Goal: Task Accomplishment & Management: Manage account settings

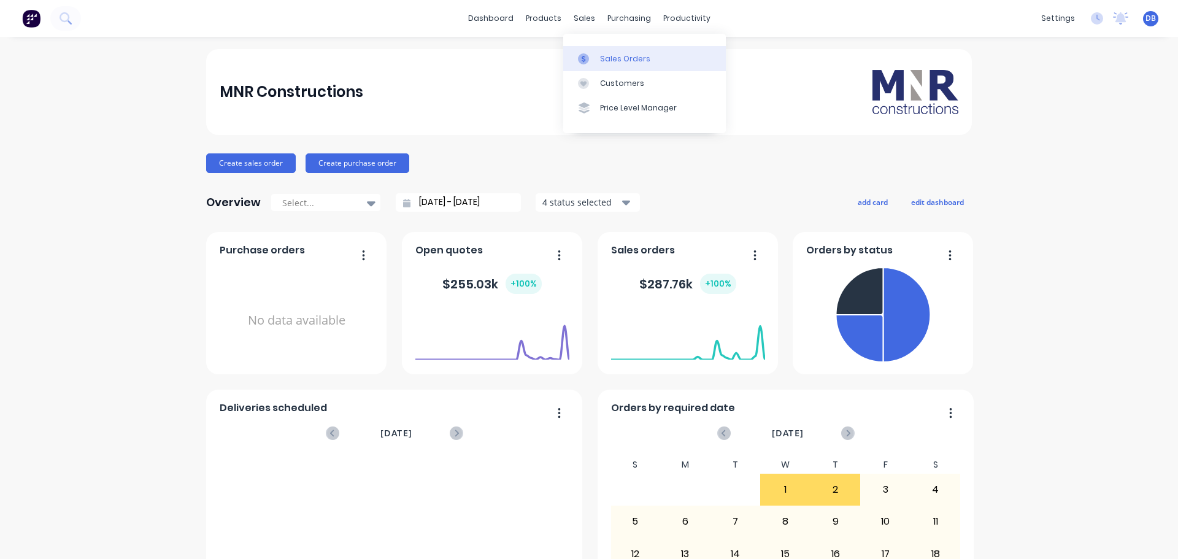
click at [601, 51] on link "Sales Orders" at bounding box center [644, 58] width 163 height 25
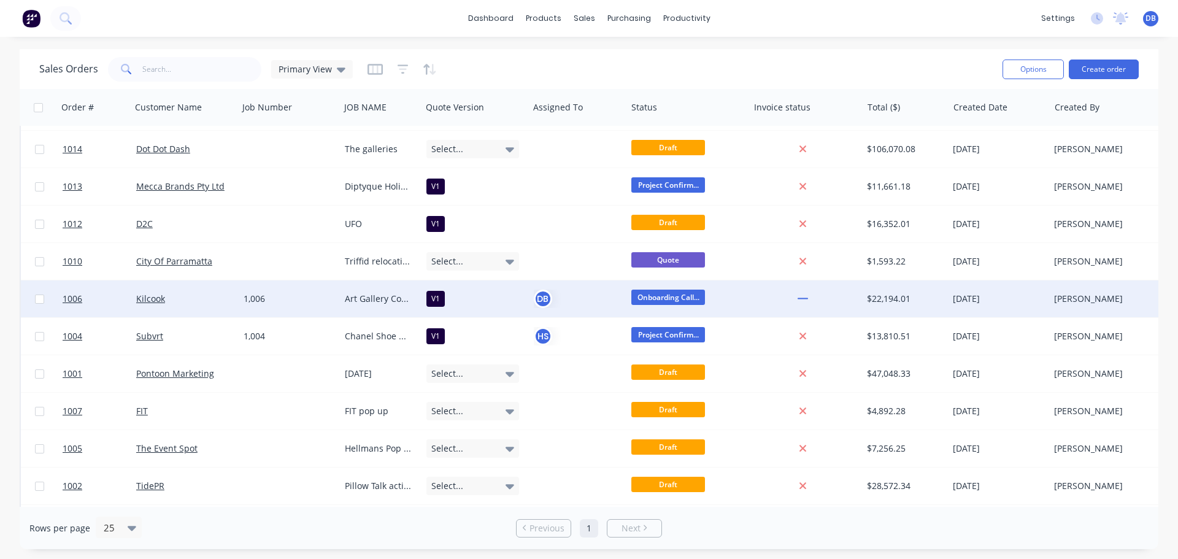
scroll to position [101, 0]
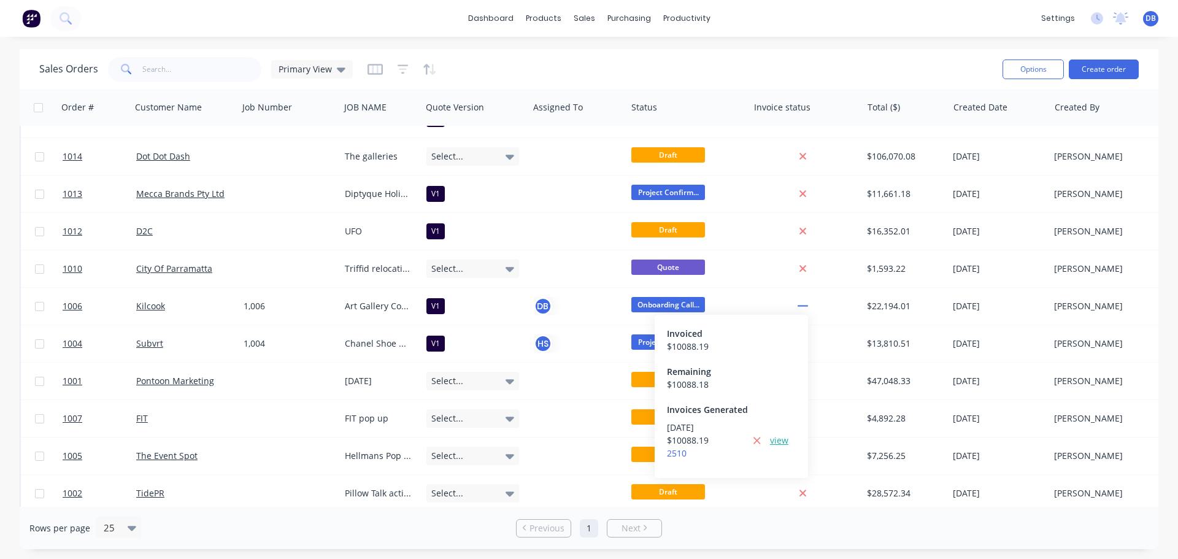
click at [774, 442] on link "view" at bounding box center [779, 440] width 18 height 13
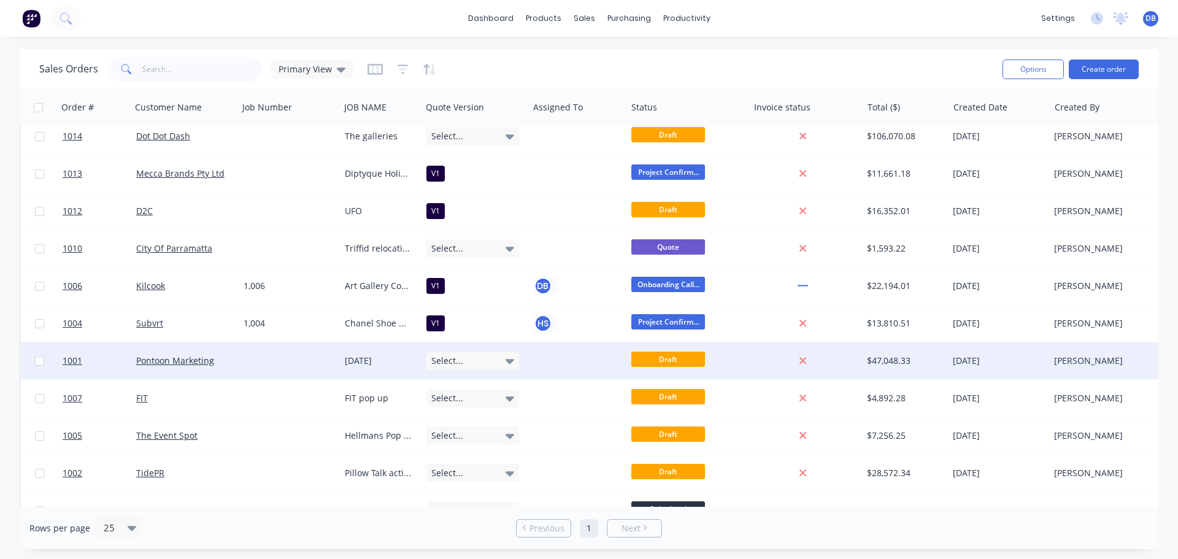
scroll to position [224, 0]
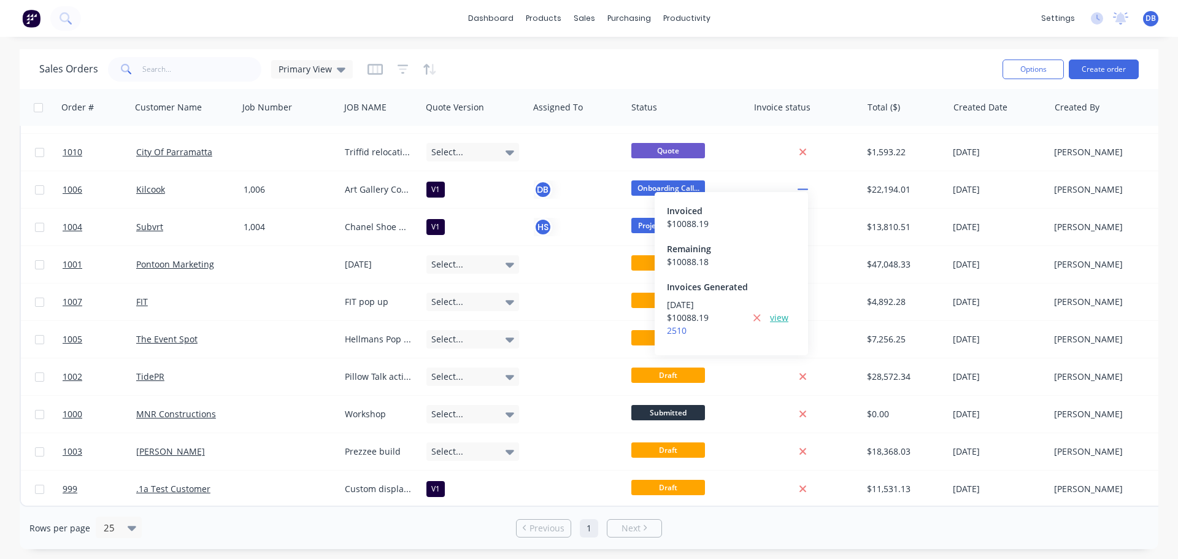
click at [778, 320] on link "view" at bounding box center [779, 317] width 18 height 13
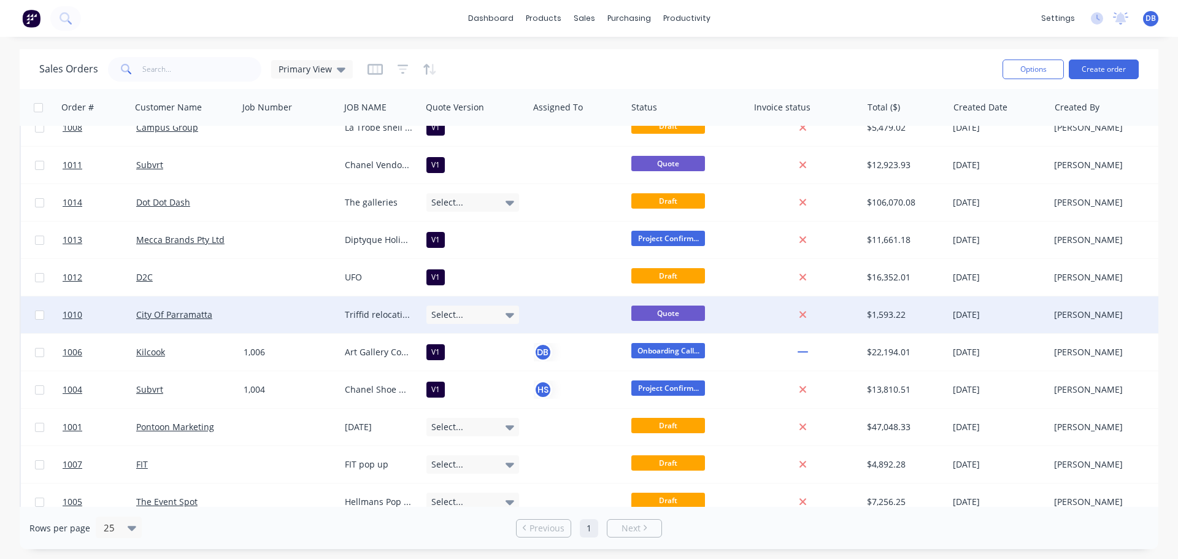
scroll to position [40, 0]
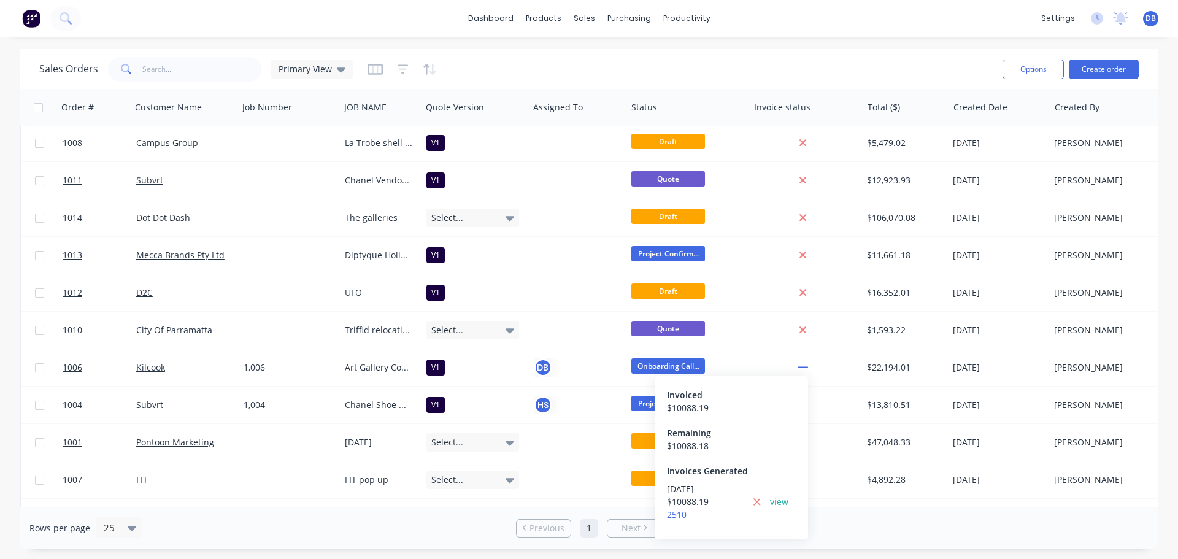
click at [775, 504] on link "view" at bounding box center [779, 501] width 18 height 13
click at [782, 61] on div "Sales Orders Primary View" at bounding box center [515, 69] width 953 height 30
click at [769, 64] on div "Sales Orders Primary View" at bounding box center [515, 69] width 953 height 30
click at [372, 72] on icon "button" at bounding box center [375, 69] width 15 height 12
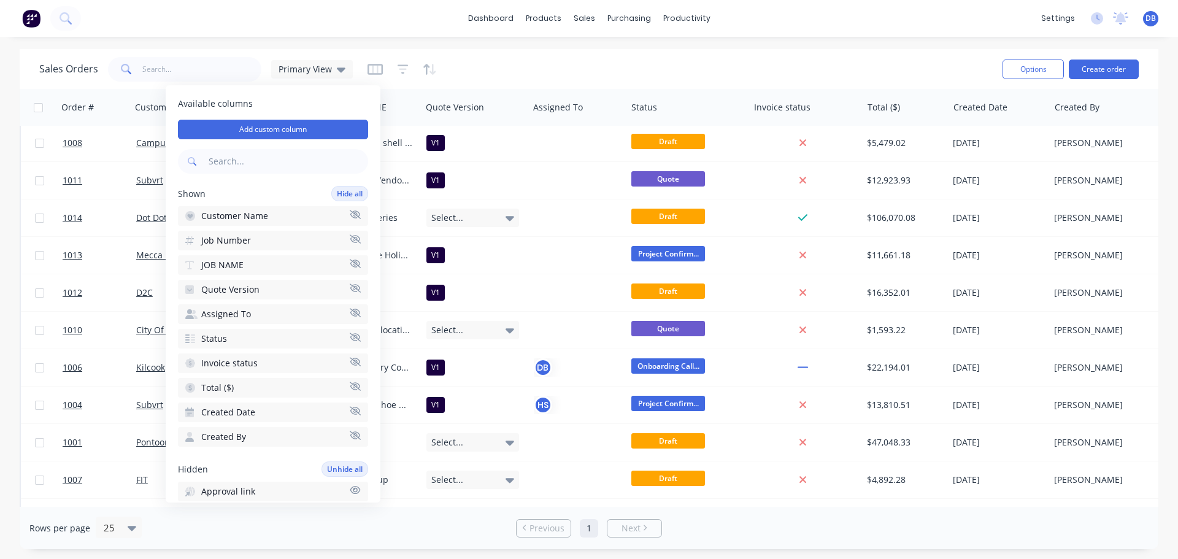
click at [709, 85] on div "Sales Orders Primary View Options Create order" at bounding box center [589, 69] width 1139 height 40
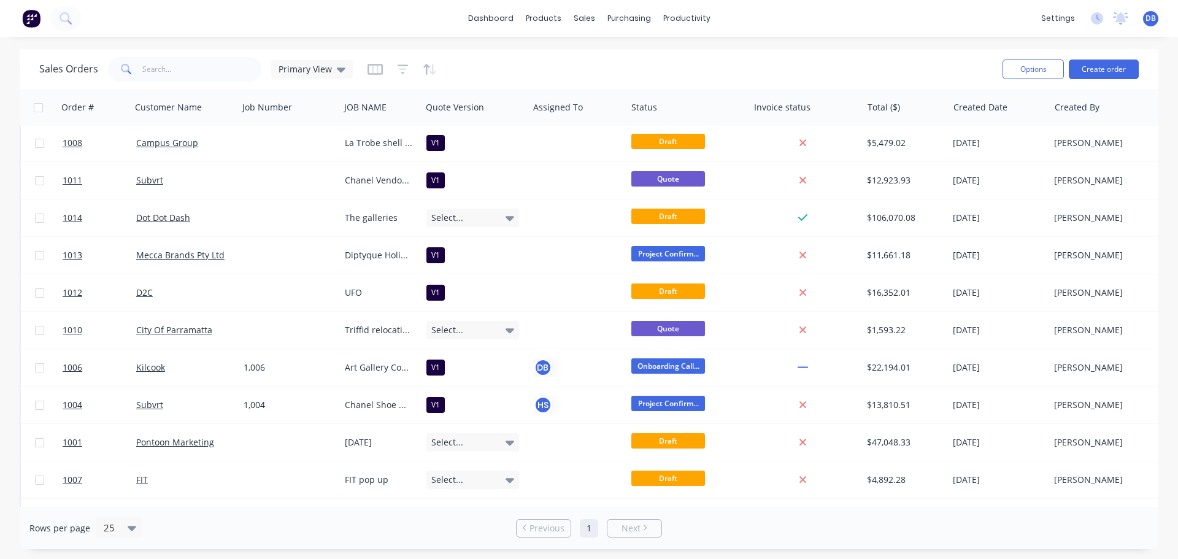
click at [728, 73] on div "Sales Orders Primary View" at bounding box center [515, 69] width 953 height 30
click at [605, 65] on div "Sales Orders Primary View" at bounding box center [515, 69] width 953 height 30
click at [646, 64] on link "Sales Orders" at bounding box center [649, 58] width 163 height 25
click at [810, 77] on div "Sales Orders Primary View" at bounding box center [515, 69] width 953 height 30
click at [736, 64] on div "Sales Orders Primary View" at bounding box center [515, 69] width 953 height 30
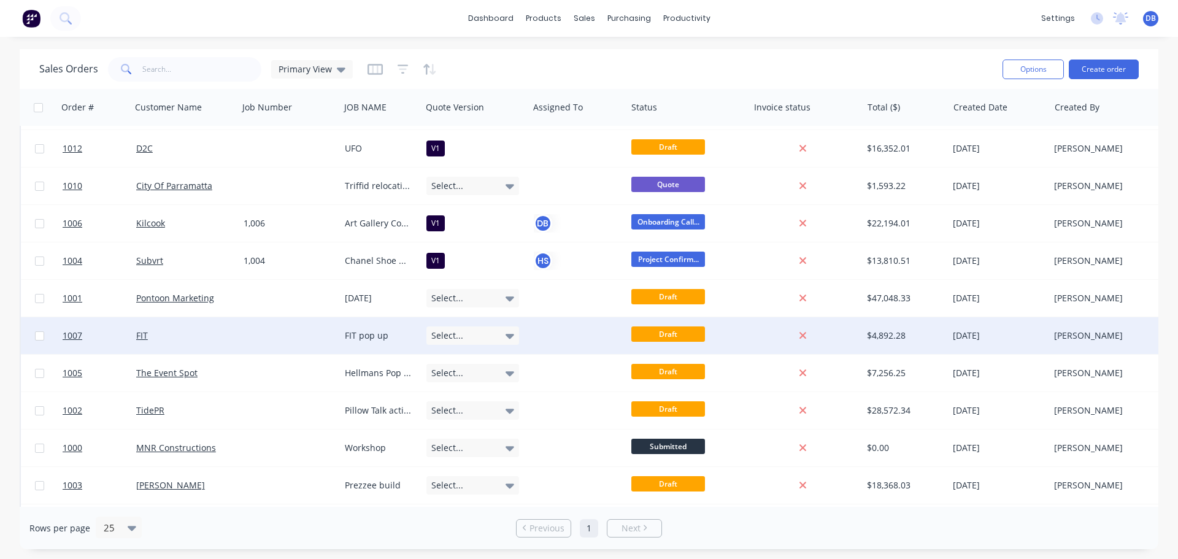
scroll to position [0, 0]
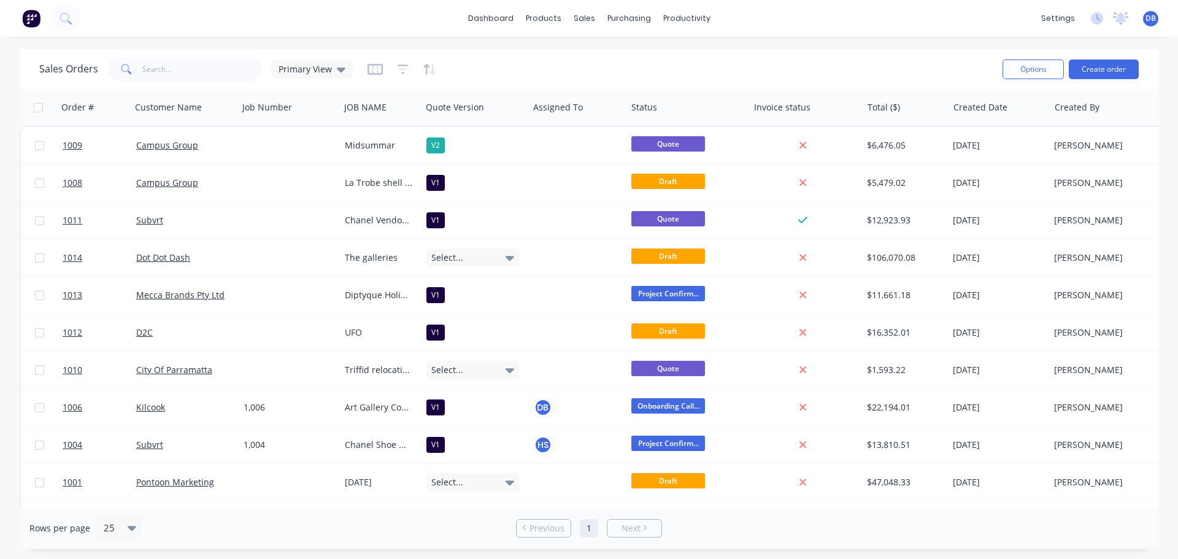
click at [560, 69] on div "Sales Orders Primary View" at bounding box center [515, 69] width 953 height 30
click at [590, 66] on div "Sales Orders Primary View" at bounding box center [515, 69] width 953 height 30
click at [377, 72] on icon "button" at bounding box center [375, 69] width 15 height 12
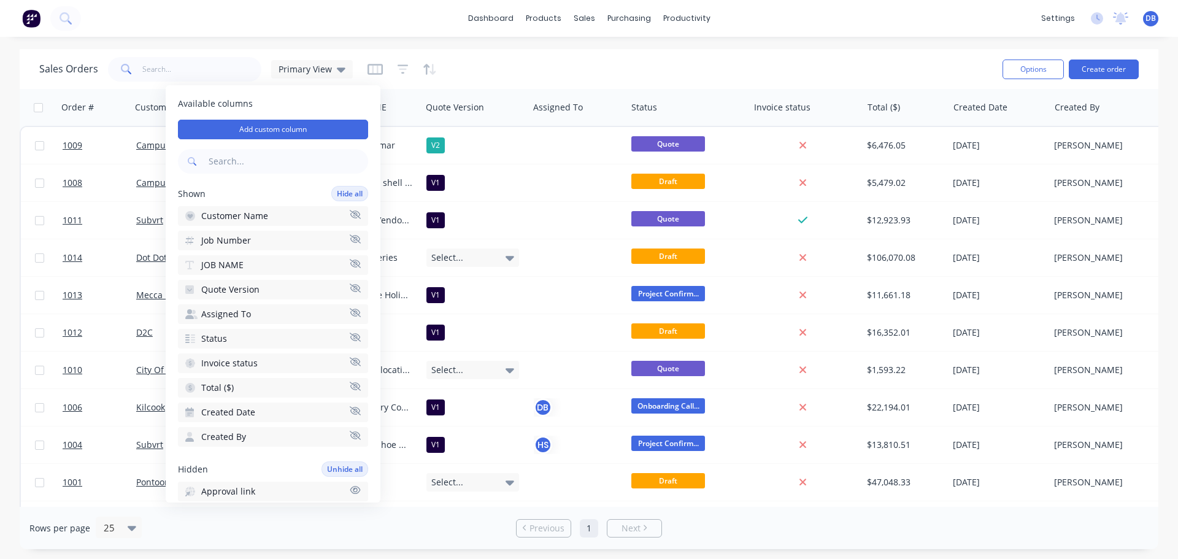
click at [572, 78] on div "Sales Orders Primary View" at bounding box center [515, 69] width 953 height 30
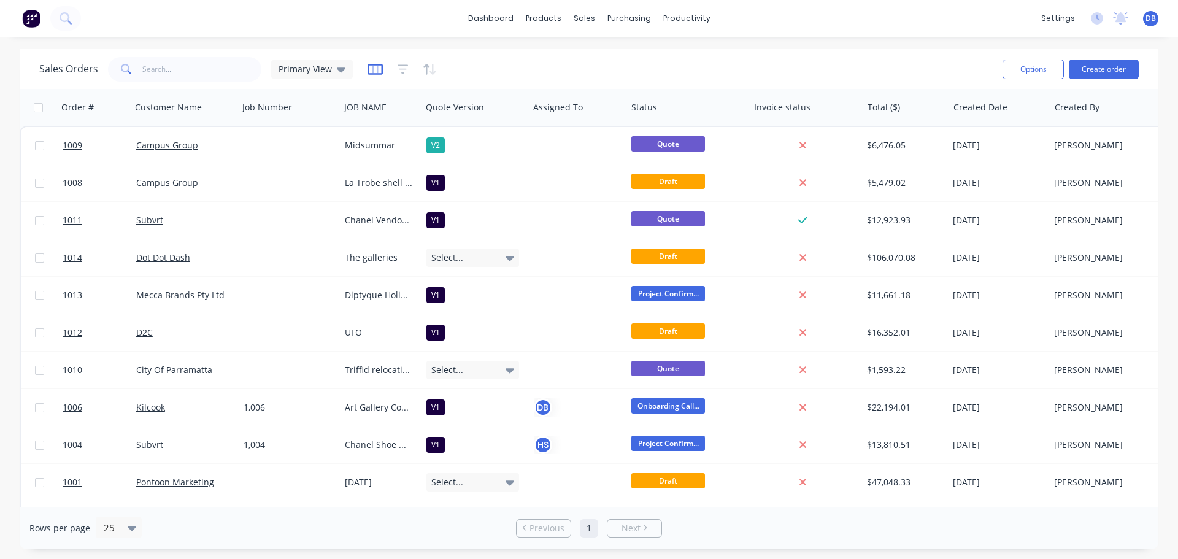
click at [379, 70] on icon "button" at bounding box center [375, 69] width 15 height 12
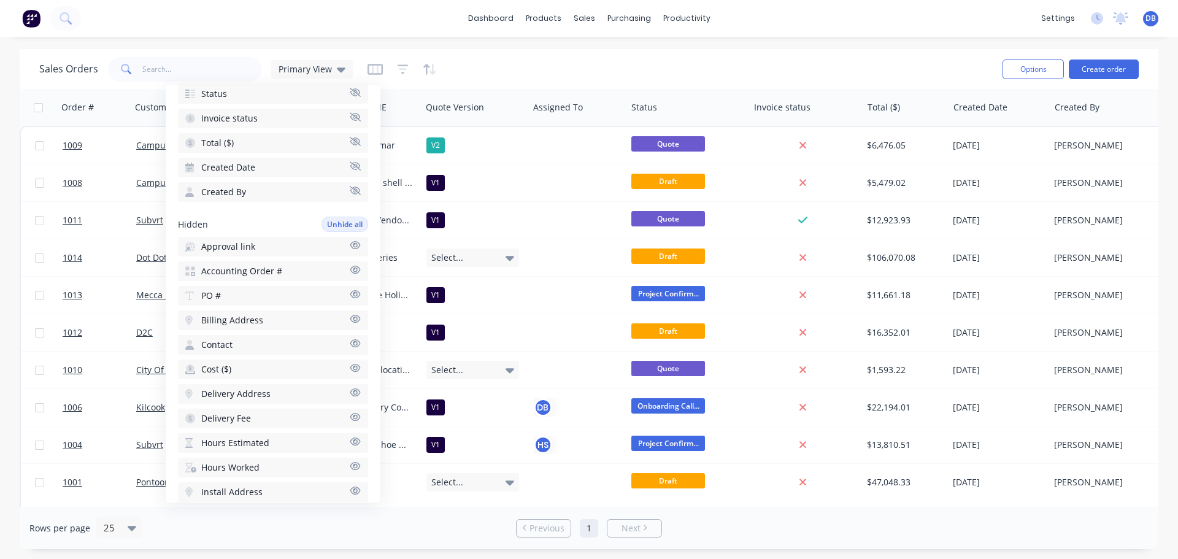
scroll to position [245, 0]
click at [350, 271] on icon "button" at bounding box center [355, 269] width 10 height 8
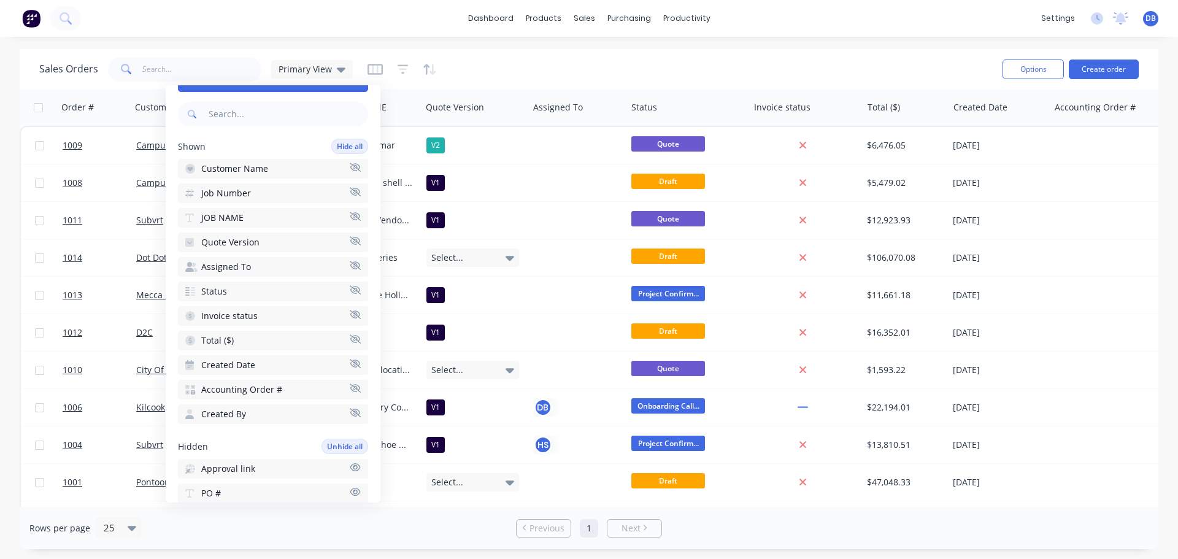
scroll to position [0, 0]
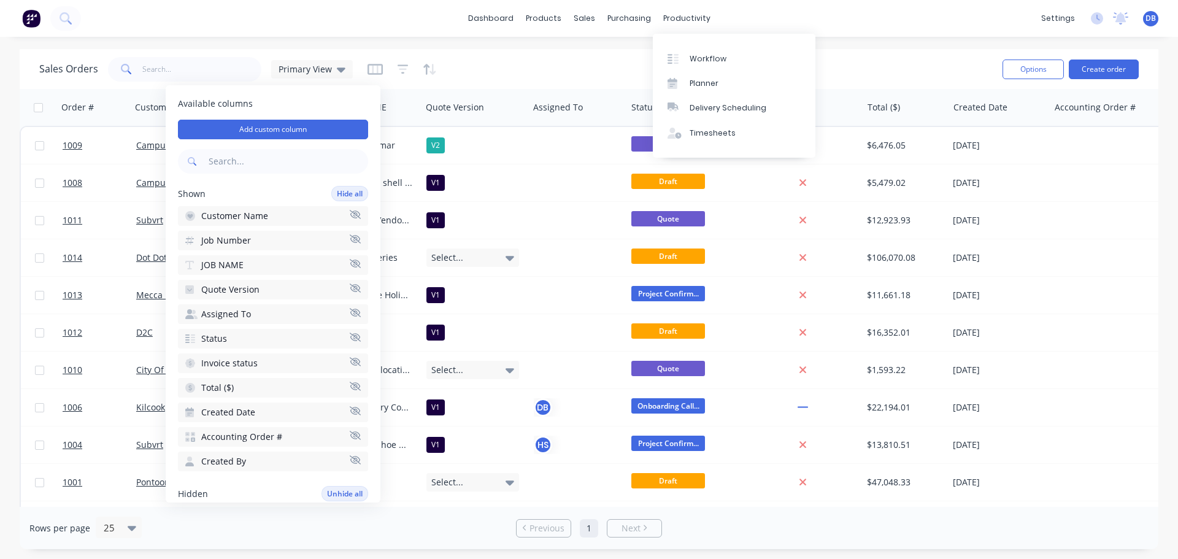
click at [571, 49] on div "Sales Orders Primary View Options Create order" at bounding box center [589, 69] width 1139 height 40
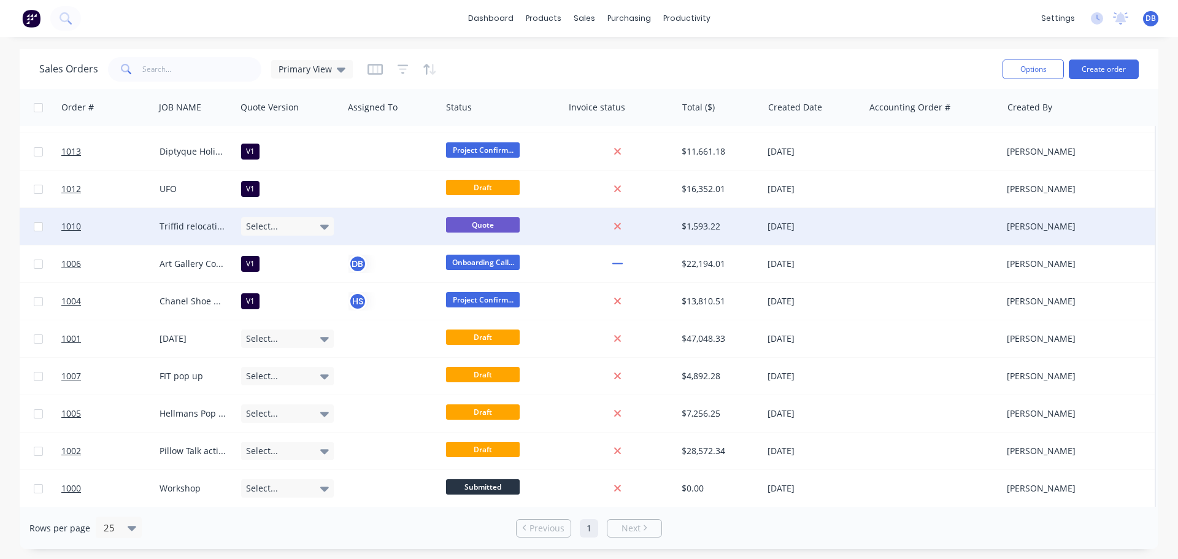
scroll to position [224, 191]
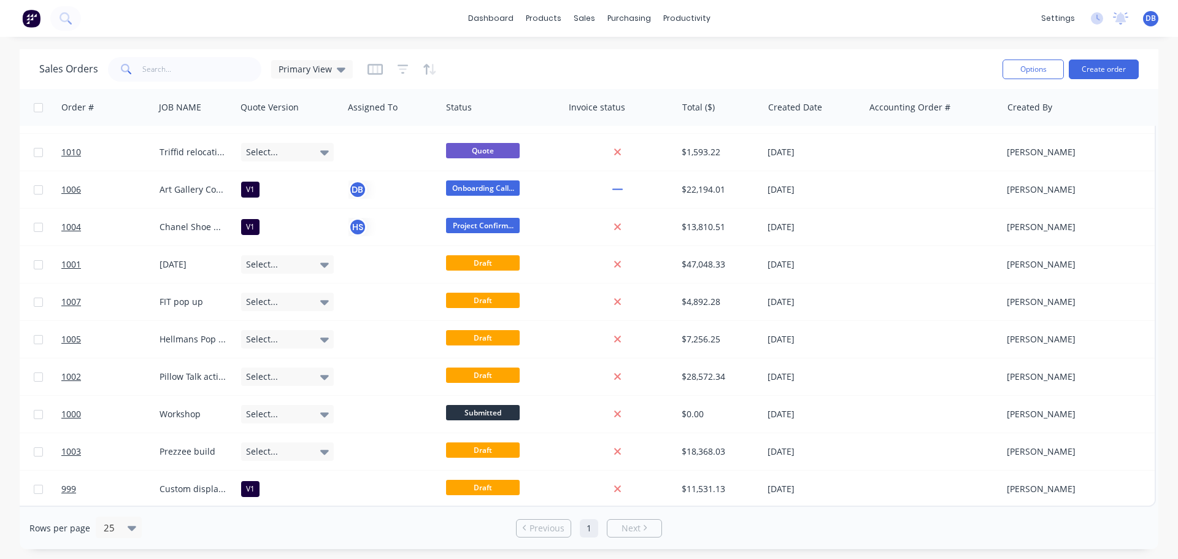
drag, startPoint x: 375, startPoint y: 507, endPoint x: 223, endPoint y: 512, distance: 152.9
click at [223, 512] on div "Rows per page 25 Previous 1 Next" at bounding box center [589, 528] width 1139 height 42
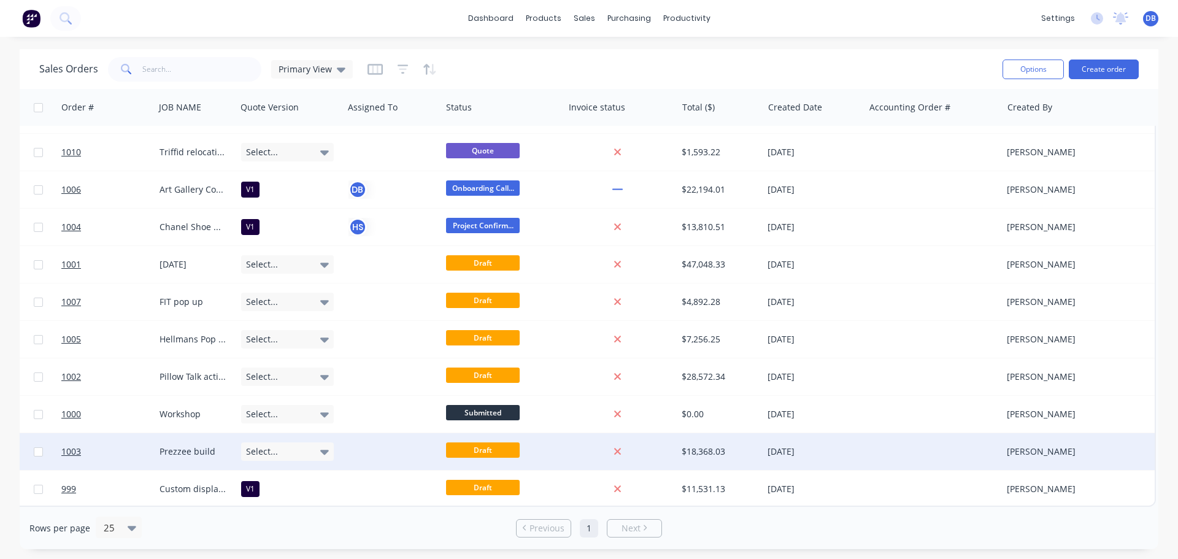
drag, startPoint x: 376, startPoint y: 499, endPoint x: 377, endPoint y: 458, distance: 41.1
click at [297, 501] on div "Order # Customer Name Job Number JOB NAME Quote Version Assigned To Status Invo…" at bounding box center [589, 298] width 1139 height 418
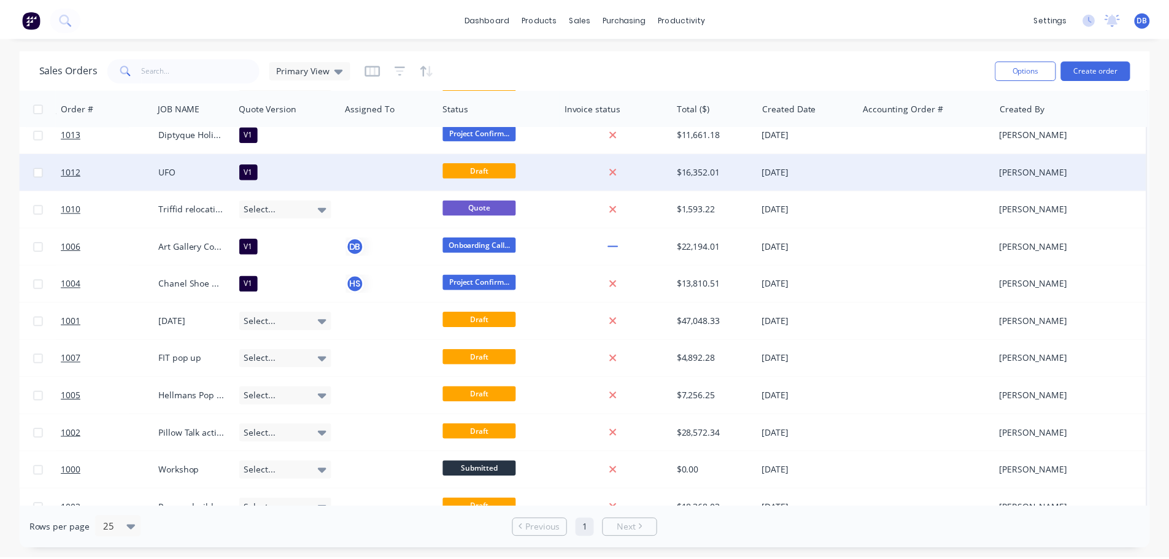
scroll to position [101, 191]
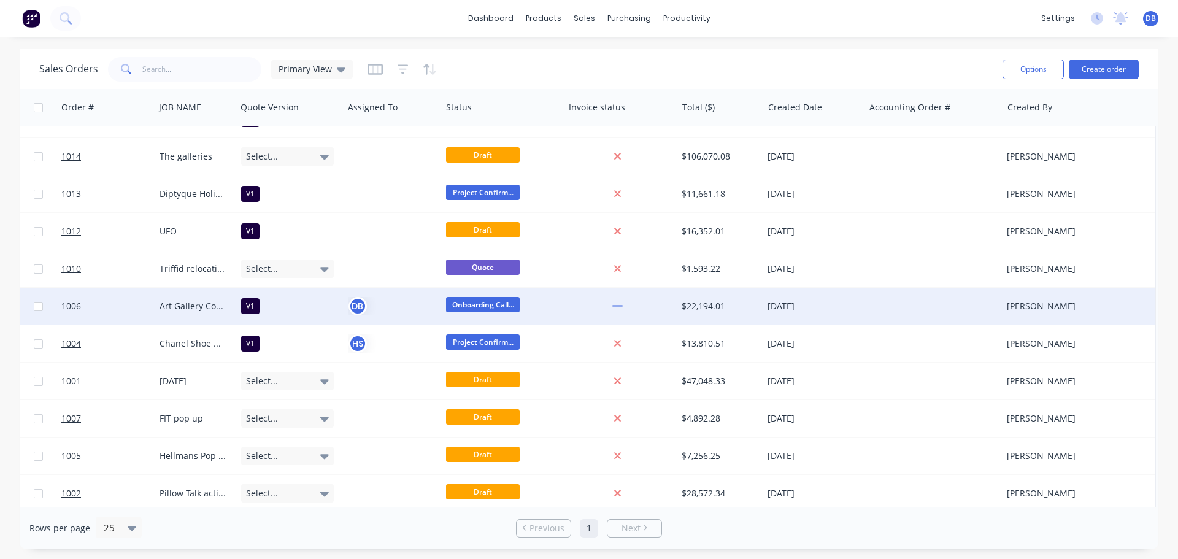
click at [889, 303] on div at bounding box center [933, 306] width 138 height 37
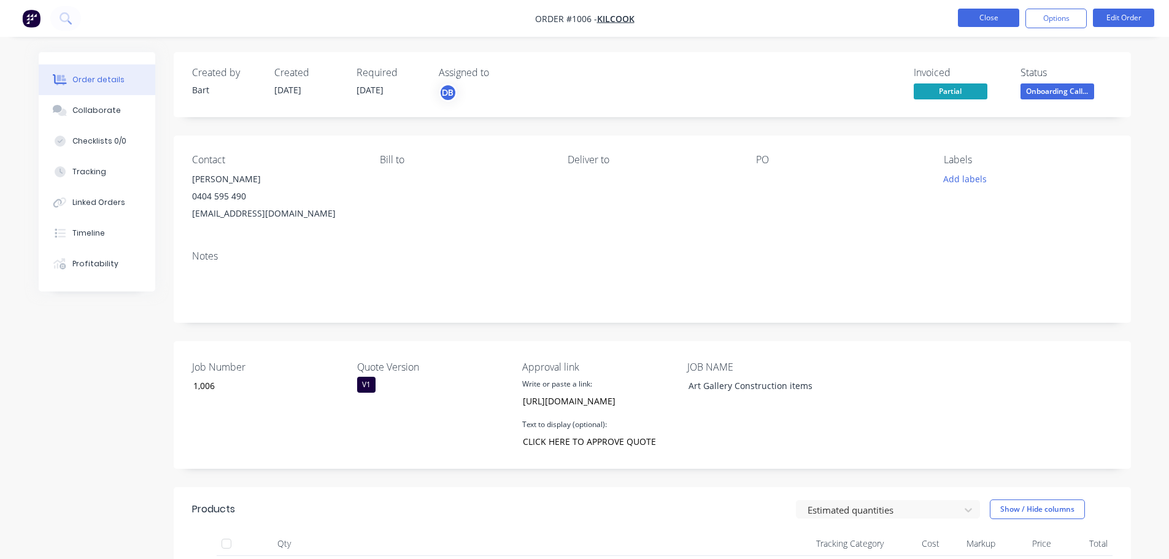
click at [998, 16] on button "Close" at bounding box center [988, 18] width 61 height 18
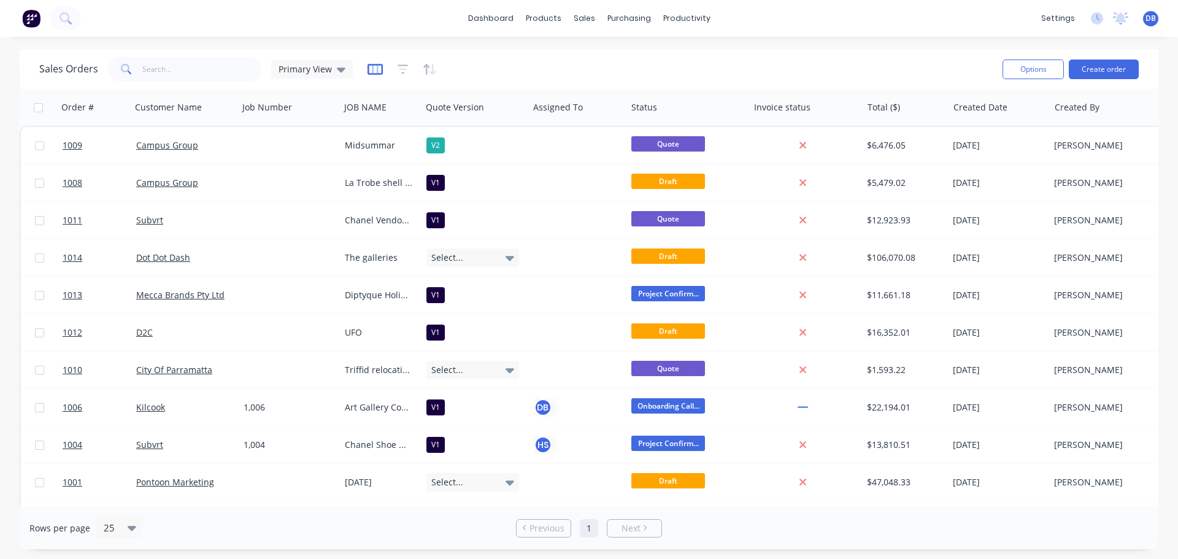
click at [374, 72] on icon "button" at bounding box center [375, 69] width 15 height 12
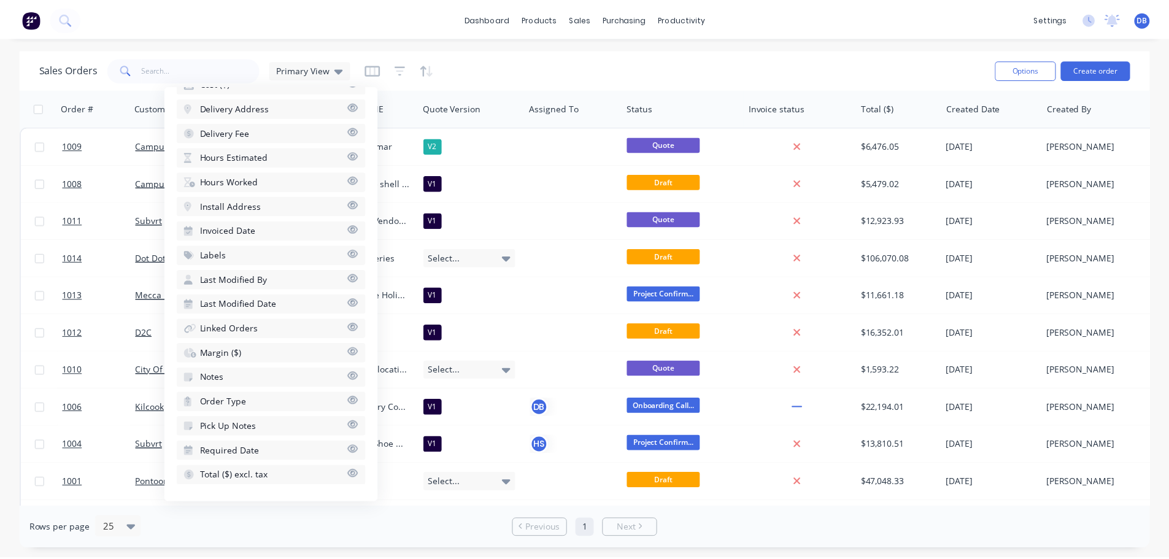
scroll to position [347, 0]
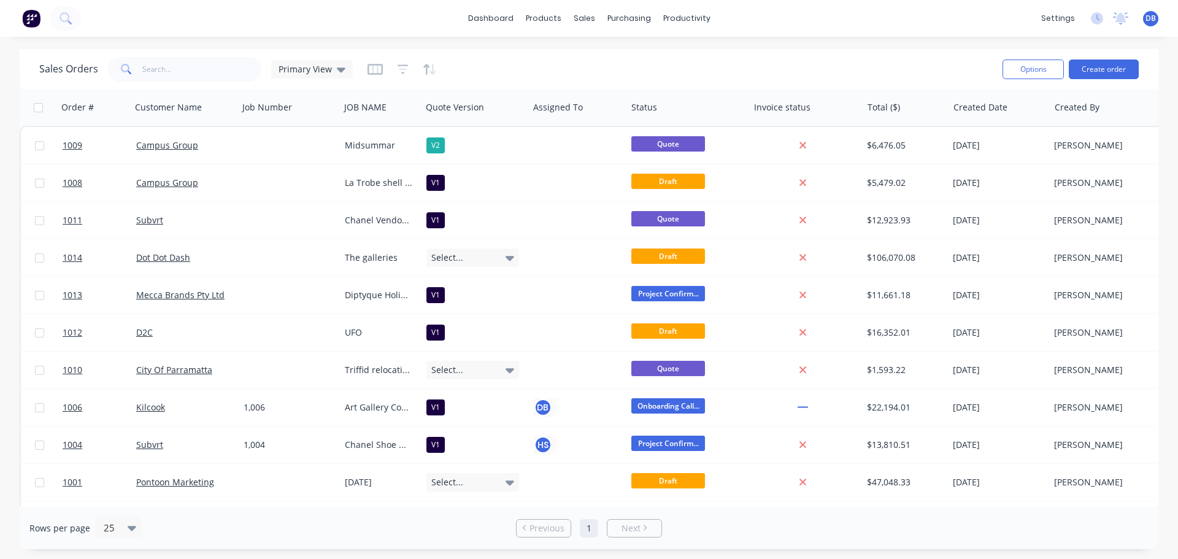
click at [609, 60] on div "Sales Orders Primary View" at bounding box center [515, 69] width 953 height 30
click at [579, 69] on div "Sales Orders Primary View" at bounding box center [515, 69] width 953 height 30
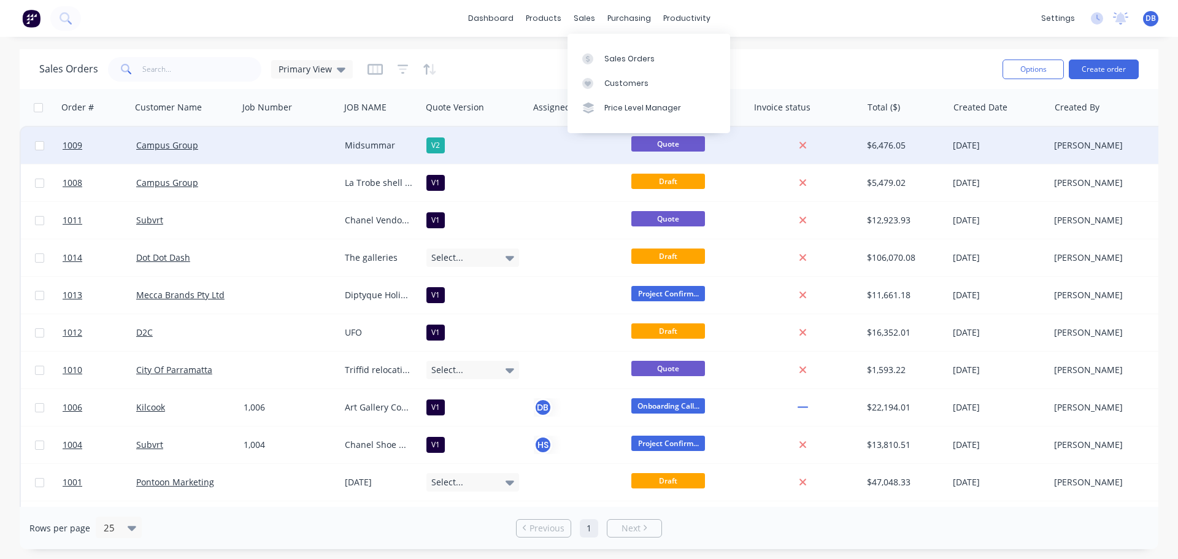
drag, startPoint x: 597, startPoint y: 55, endPoint x: 857, endPoint y: 146, distance: 275.2
click at [599, 55] on div at bounding box center [591, 58] width 18 height 11
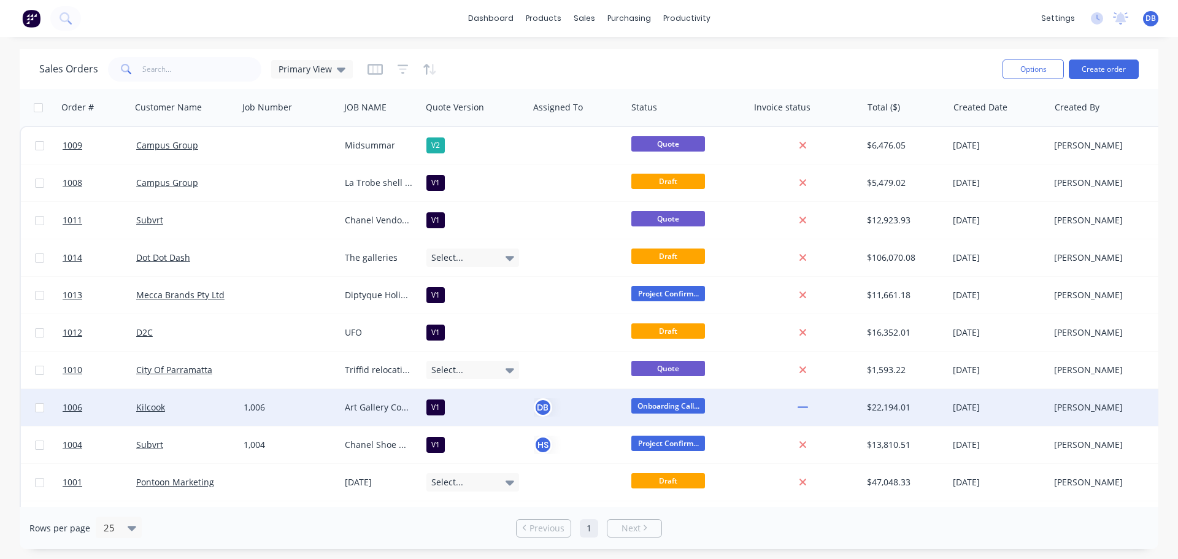
click at [193, 408] on div "Kilcook" at bounding box center [182, 407] width 93 height 12
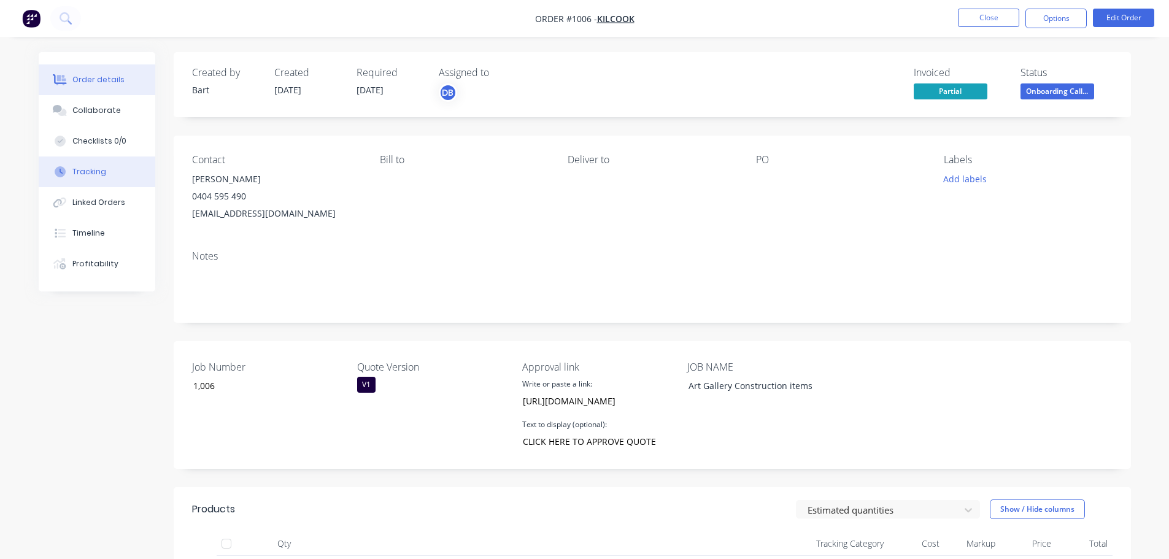
click at [96, 172] on div "Tracking" at bounding box center [89, 171] width 34 height 11
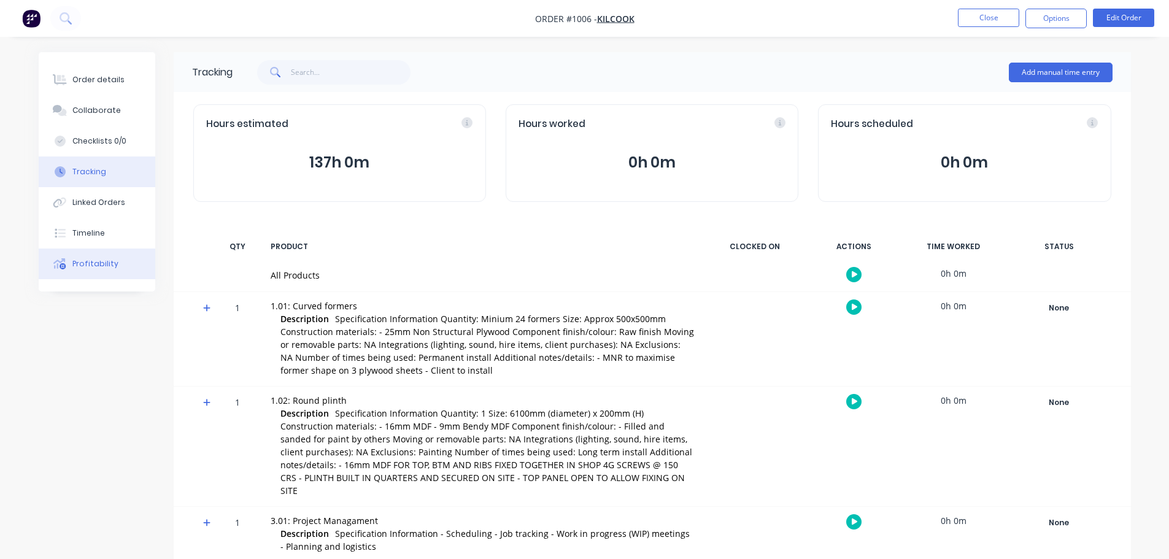
drag, startPoint x: 102, startPoint y: 268, endPoint x: 117, endPoint y: 269, distance: 14.8
click at [103, 268] on div "Profitability" at bounding box center [95, 263] width 46 height 11
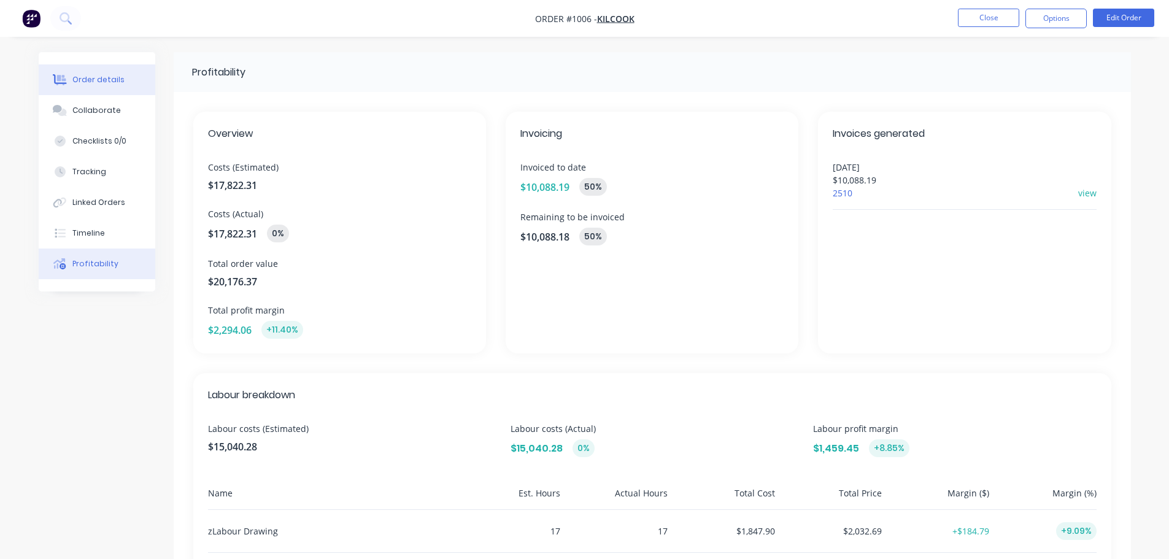
click at [87, 81] on div "Order details" at bounding box center [98, 79] width 52 height 11
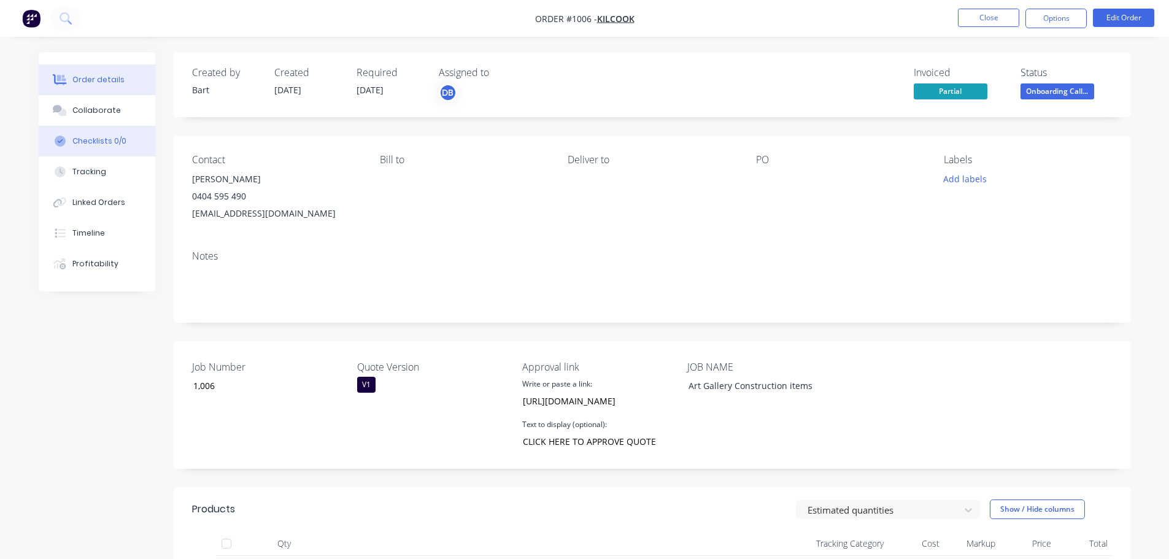
click at [83, 136] on div "Checklists 0/0" at bounding box center [99, 141] width 54 height 11
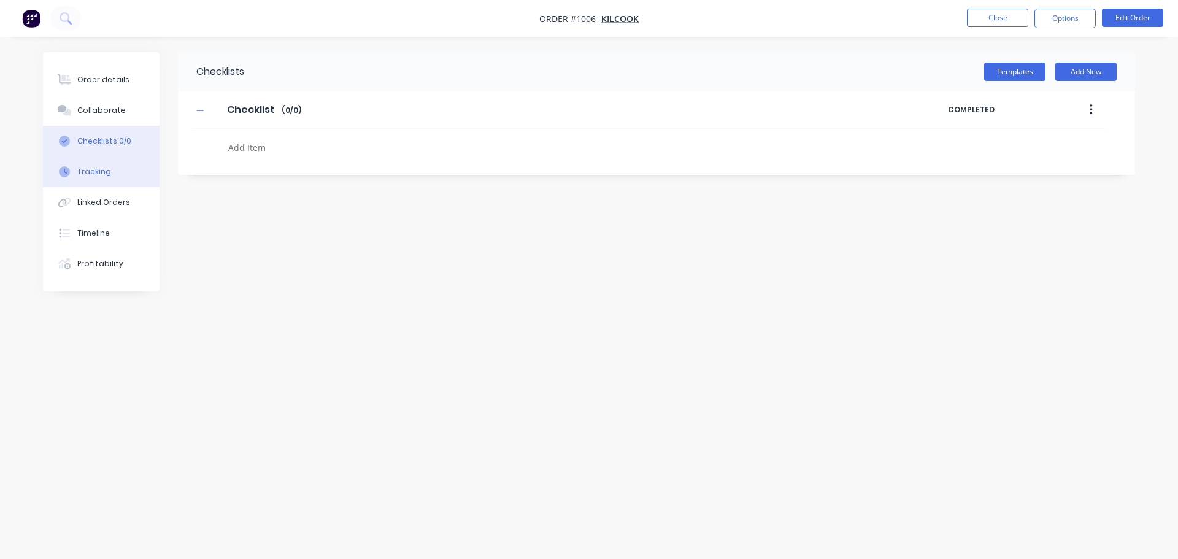
click at [98, 170] on div "Tracking" at bounding box center [94, 171] width 34 height 11
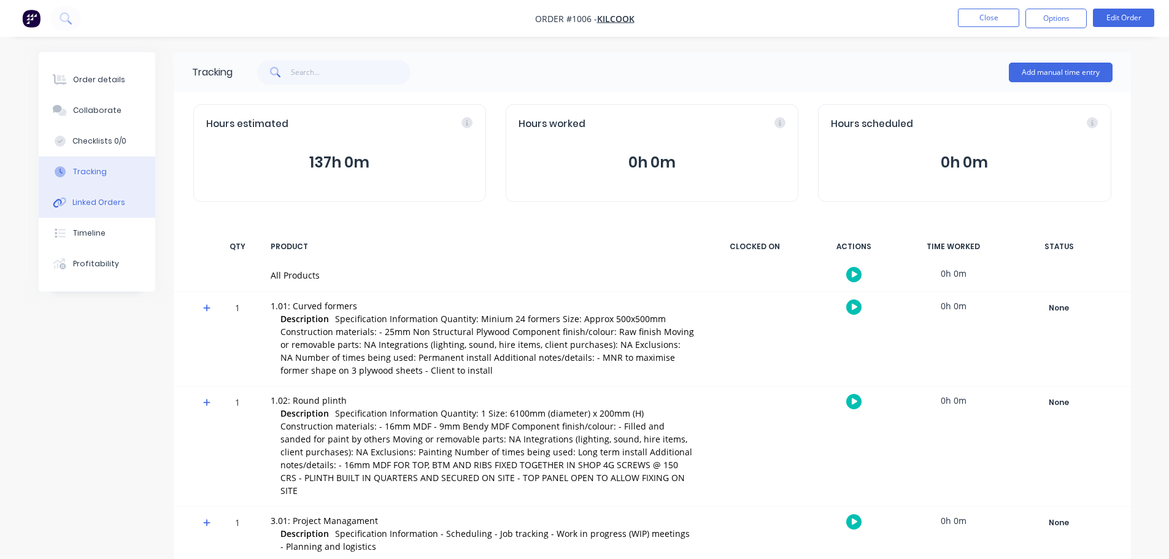
click at [100, 196] on button "Linked Orders" at bounding box center [97, 202] width 117 height 31
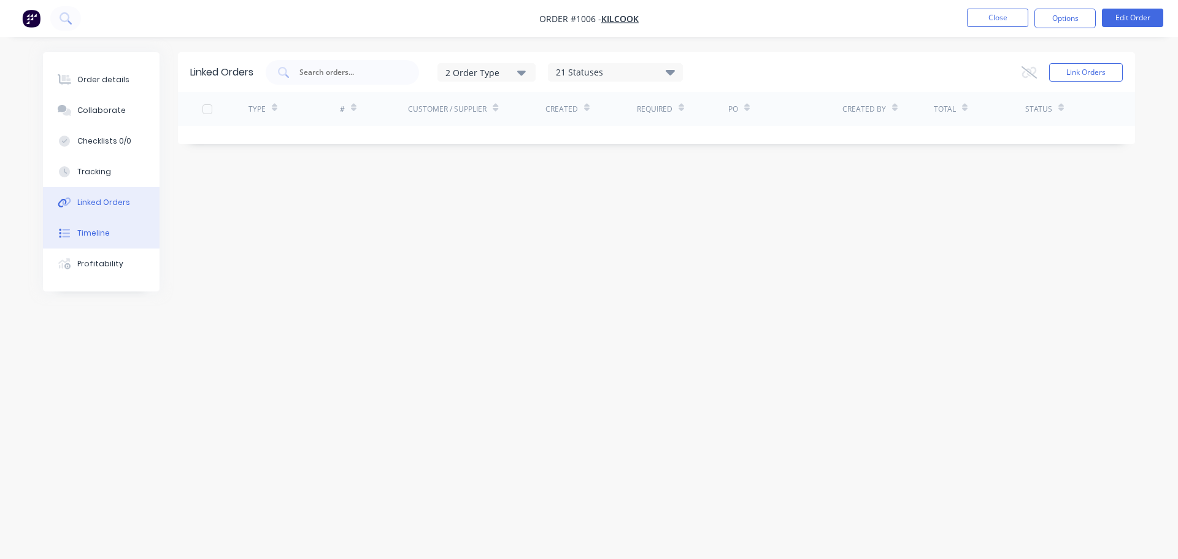
click at [98, 231] on div "Timeline" at bounding box center [93, 233] width 33 height 11
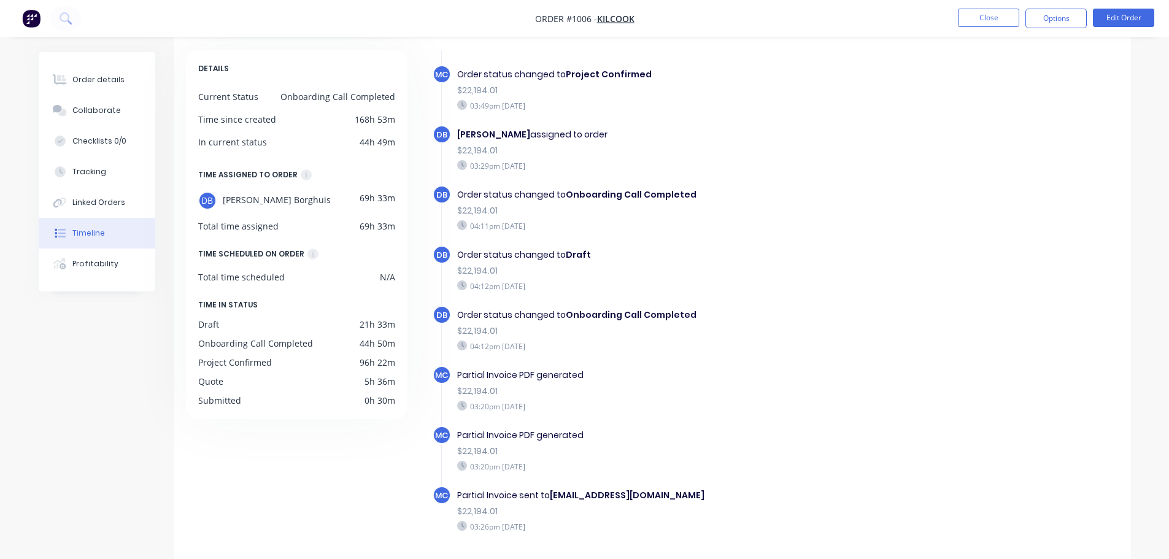
scroll to position [94, 0]
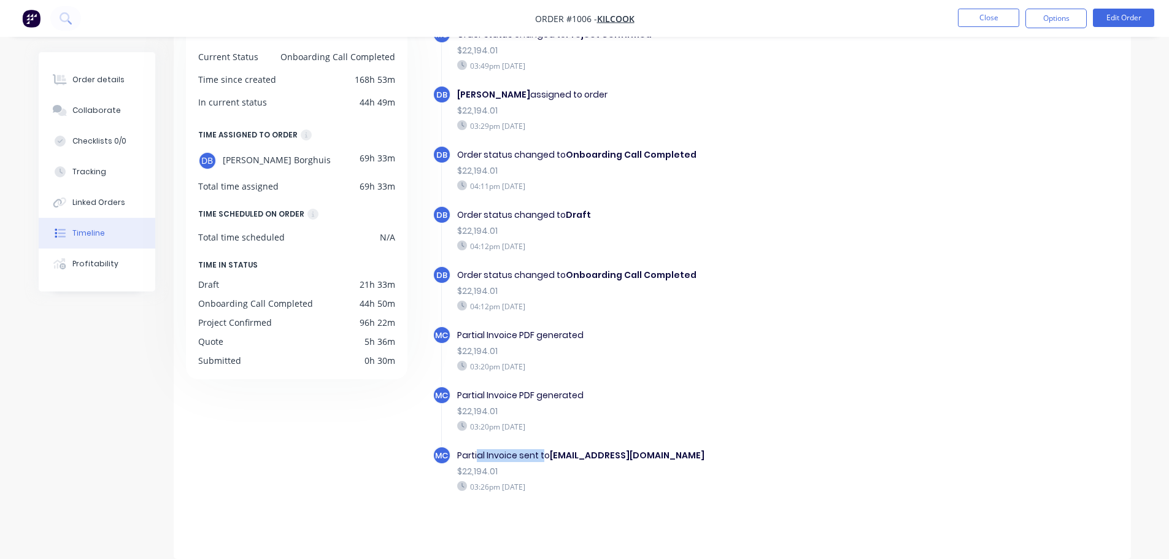
drag, startPoint x: 479, startPoint y: 454, endPoint x: 543, endPoint y: 455, distance: 64.4
click at [544, 455] on div "Partial Invoice sent to declan@kilcook.com" at bounding box center [669, 455] width 425 height 13
click at [610, 435] on div "MC Partial Invoice PDF generated $22,194.01 03:20pm Wednesday 01/10/25" at bounding box center [675, 416] width 485 height 60
click at [84, 262] on div "Profitability" at bounding box center [95, 263] width 46 height 11
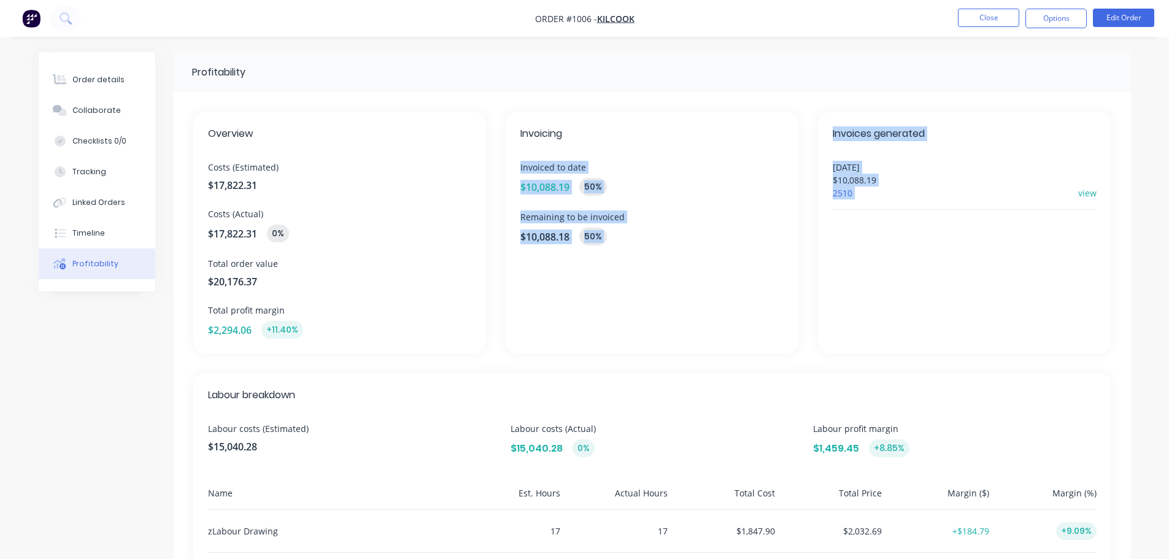
drag, startPoint x: 805, startPoint y: 112, endPoint x: 982, endPoint y: 227, distance: 211.5
click at [982, 227] on div "Overview Costs (Estimated) $17,822.31 Costs (Actual) $17,822.31 0% Total order …" at bounding box center [652, 233] width 918 height 242
click at [949, 278] on div "Invoices generated 01/10/2025 $10,088.19 2510 view" at bounding box center [964, 233] width 293 height 242
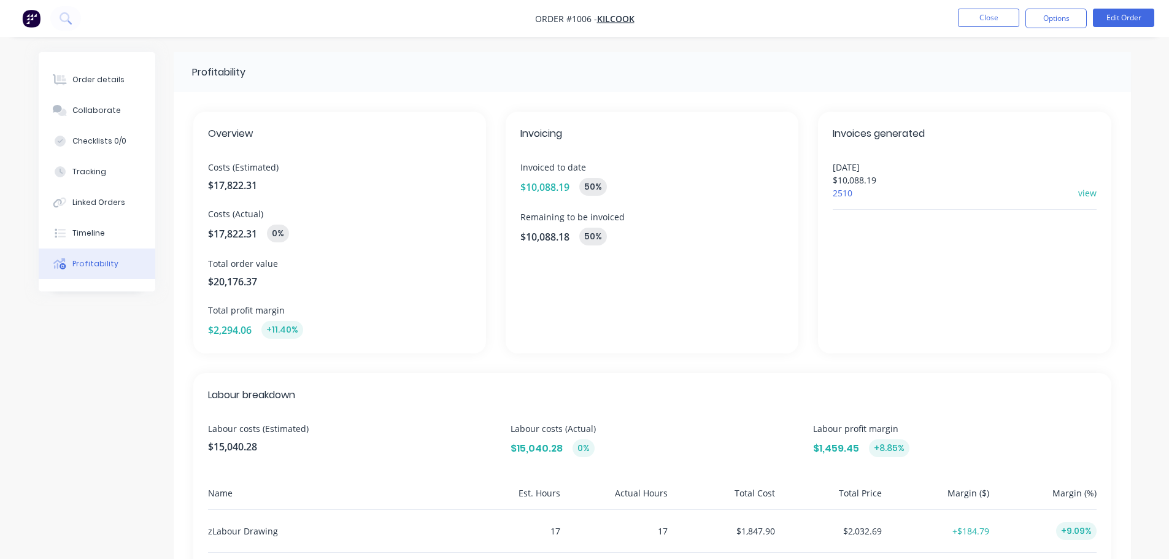
click at [729, 138] on span "Invoicing" at bounding box center [651, 133] width 263 height 15
drag, startPoint x: 579, startPoint y: 173, endPoint x: 608, endPoint y: 173, distance: 29.5
click at [608, 173] on div "Invoicing Invoiced to date $10,088.19 50 % Remaining to be invoiced $10,088.18 …" at bounding box center [652, 233] width 293 height 242
drag, startPoint x: 619, startPoint y: 171, endPoint x: 579, endPoint y: 174, distance: 40.6
click at [618, 171] on span "Invoiced to date" at bounding box center [651, 167] width 263 height 13
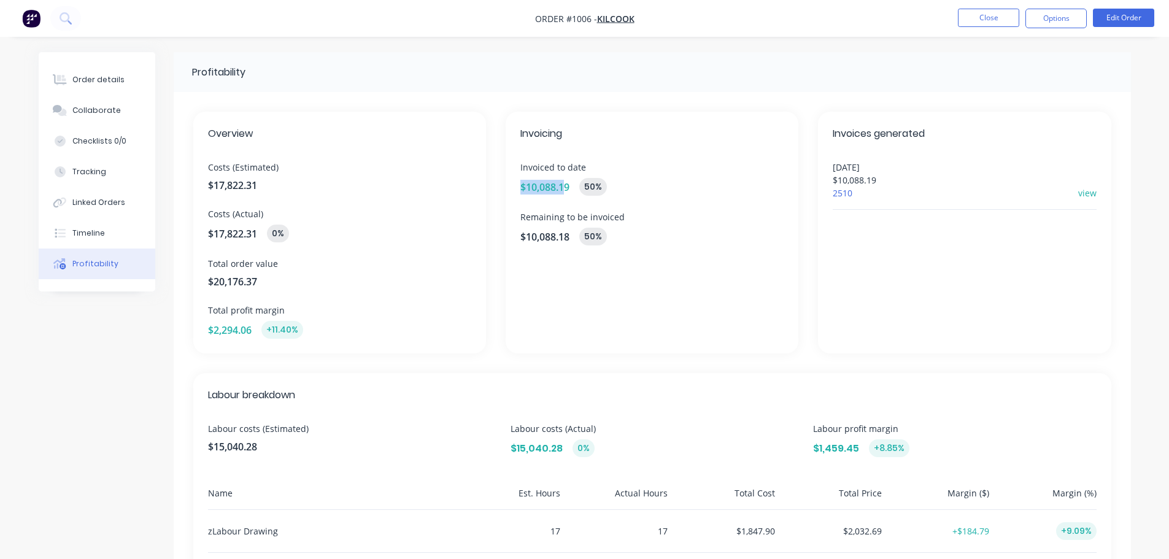
drag, startPoint x: 509, startPoint y: 184, endPoint x: 562, endPoint y: 190, distance: 53.7
click at [562, 190] on div "Invoicing Invoiced to date $10,088.19 50 % Remaining to be invoiced $10,088.18 …" at bounding box center [652, 233] width 293 height 242
click at [551, 259] on div "Invoicing Invoiced to date $10,088.19 50 % Remaining to be invoiced $10,088.18 …" at bounding box center [652, 233] width 293 height 242
drag, startPoint x: 510, startPoint y: 221, endPoint x: 637, endPoint y: 223, distance: 126.4
click at [637, 223] on div "Invoicing Invoiced to date $10,088.19 50 % Remaining to be invoiced $10,088.18 …" at bounding box center [652, 233] width 293 height 242
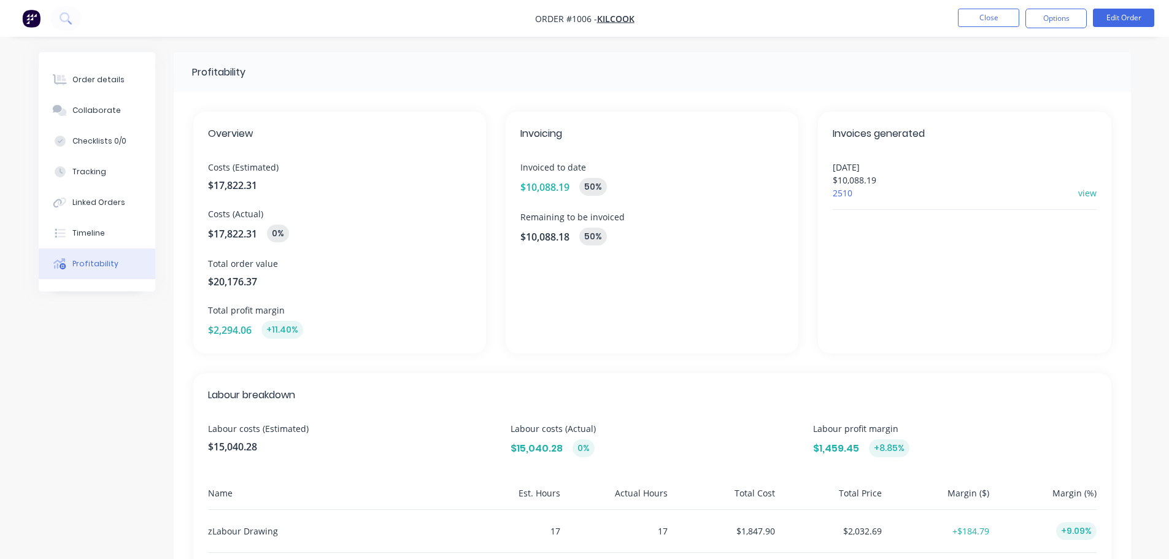
click at [643, 254] on div "Invoicing Invoiced to date $10,088.19 50 % Remaining to be invoiced $10,088.18 …" at bounding box center [652, 233] width 293 height 242
drag, startPoint x: 525, startPoint y: 239, endPoint x: 617, endPoint y: 241, distance: 91.5
click at [617, 241] on div "$10,088.18 50 %" at bounding box center [651, 237] width 263 height 18
click at [612, 243] on div "$10,088.18 50 %" at bounding box center [651, 237] width 263 height 18
click at [690, 245] on div "Invoicing Invoiced to date $10,088.19 50 % Remaining to be invoiced $10,088.18 …" at bounding box center [652, 233] width 293 height 242
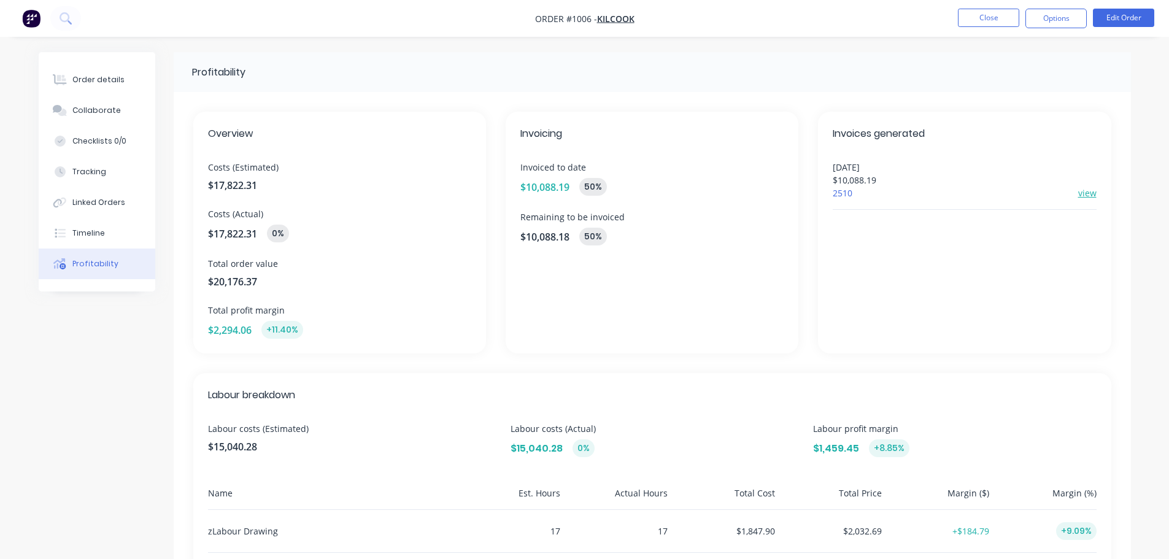
click at [1083, 192] on link "view" at bounding box center [1087, 193] width 18 height 13
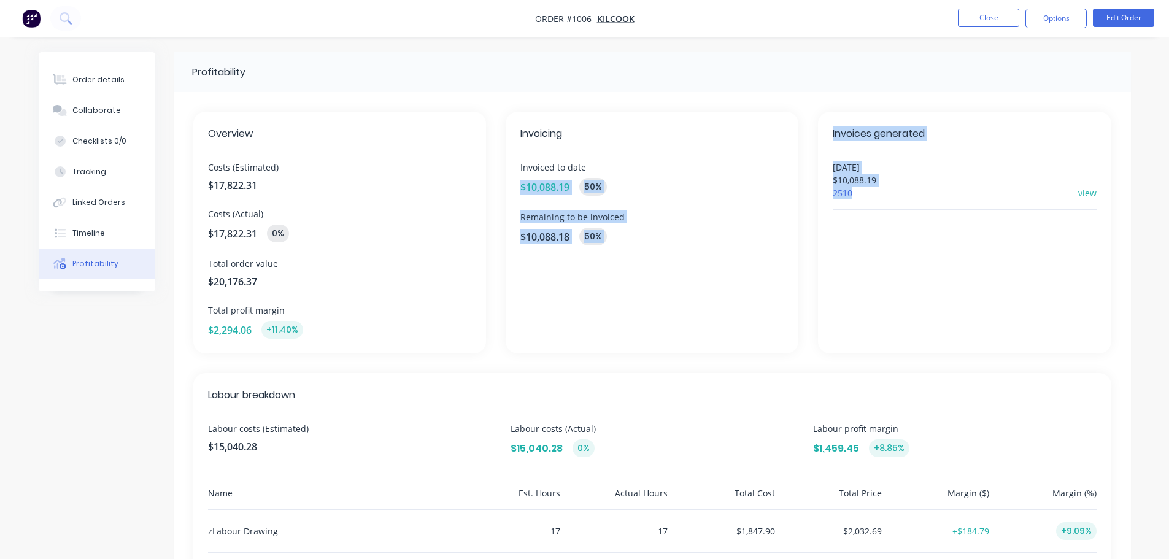
drag, startPoint x: 868, startPoint y: 199, endPoint x: 803, endPoint y: 168, distance: 71.9
click at [803, 168] on div "Overview Costs (Estimated) $17,822.31 Costs (Actual) $17,822.31 0% Total order …" at bounding box center [652, 233] width 918 height 242
click at [867, 223] on div "Invoices generated 01/10/2025 $10,088.19 2510 view" at bounding box center [964, 233] width 293 height 242
click at [899, 235] on div "Invoices generated 01/10/2025 $10,088.19 2510 view" at bounding box center [964, 233] width 293 height 242
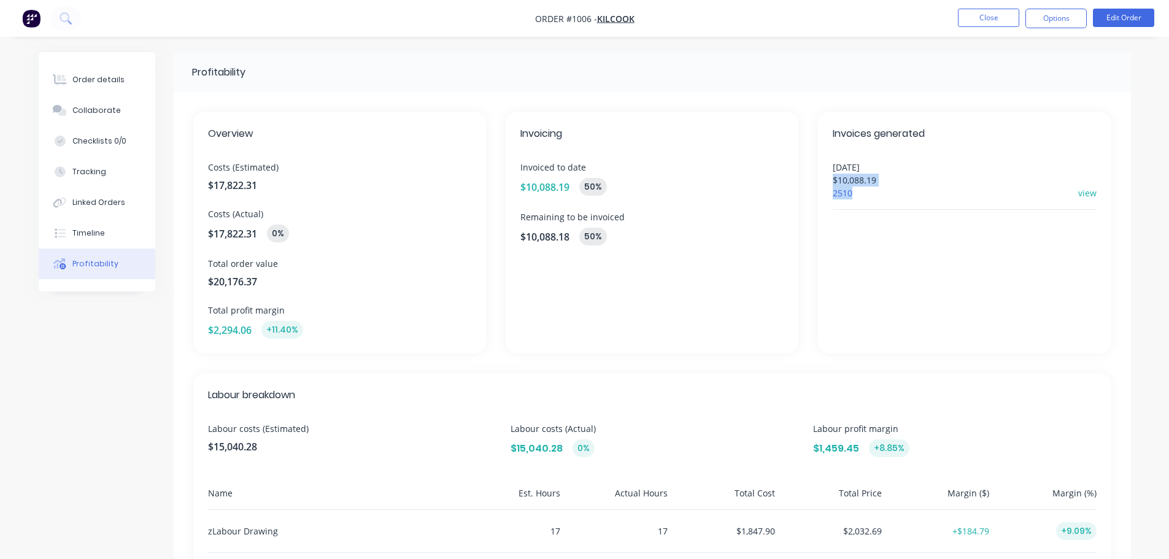
drag, startPoint x: 828, startPoint y: 187, endPoint x: 817, endPoint y: 166, distance: 23.9
click at [817, 166] on div "Overview Costs (Estimated) $17,822.31 Costs (Actual) $17,822.31 0% Total order …" at bounding box center [652, 233] width 918 height 242
click at [836, 221] on div "Invoices generated 01/10/2025 $10,088.19 2510 view" at bounding box center [964, 233] width 293 height 242
click at [871, 221] on div "Invoices generated 01/10/2025 $10,088.19 2510 view" at bounding box center [964, 233] width 293 height 242
click at [992, 22] on button "Close" at bounding box center [988, 18] width 61 height 18
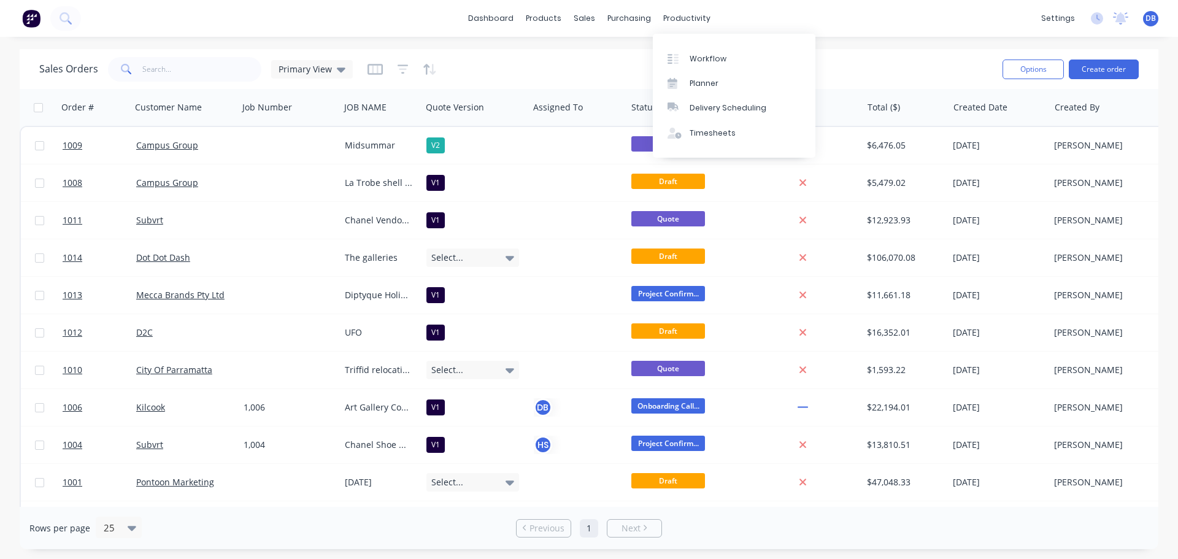
click at [622, 66] on div "Sales Orders Primary View" at bounding box center [515, 69] width 953 height 30
click at [688, 62] on div "Sales Orders Primary View" at bounding box center [515, 69] width 953 height 30
click at [772, 72] on div "Sales Orders Primary View" at bounding box center [515, 69] width 953 height 30
click at [722, 68] on div "Sales Orders Primary View" at bounding box center [515, 69] width 953 height 30
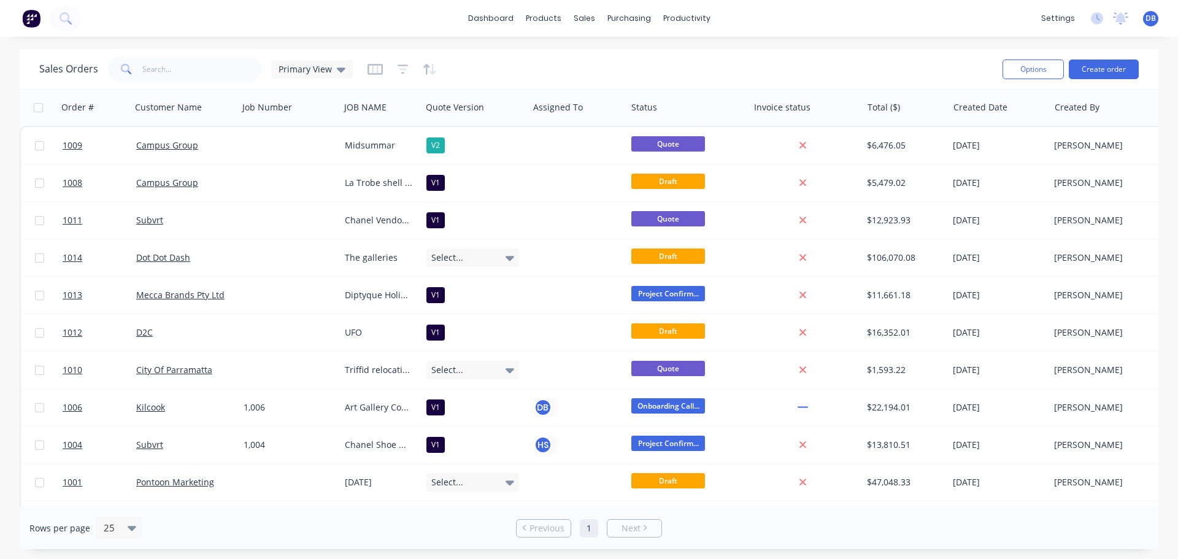
click at [722, 68] on div "Sales Orders Primary View" at bounding box center [515, 69] width 953 height 30
click at [695, 81] on div "Sales Orders Primary View" at bounding box center [515, 69] width 953 height 30
click at [666, 74] on div "Sales Orders Primary View" at bounding box center [515, 69] width 953 height 30
click at [673, 27] on div "productivity" at bounding box center [687, 18] width 60 height 18
click at [723, 59] on div "Workflow" at bounding box center [708, 58] width 37 height 11
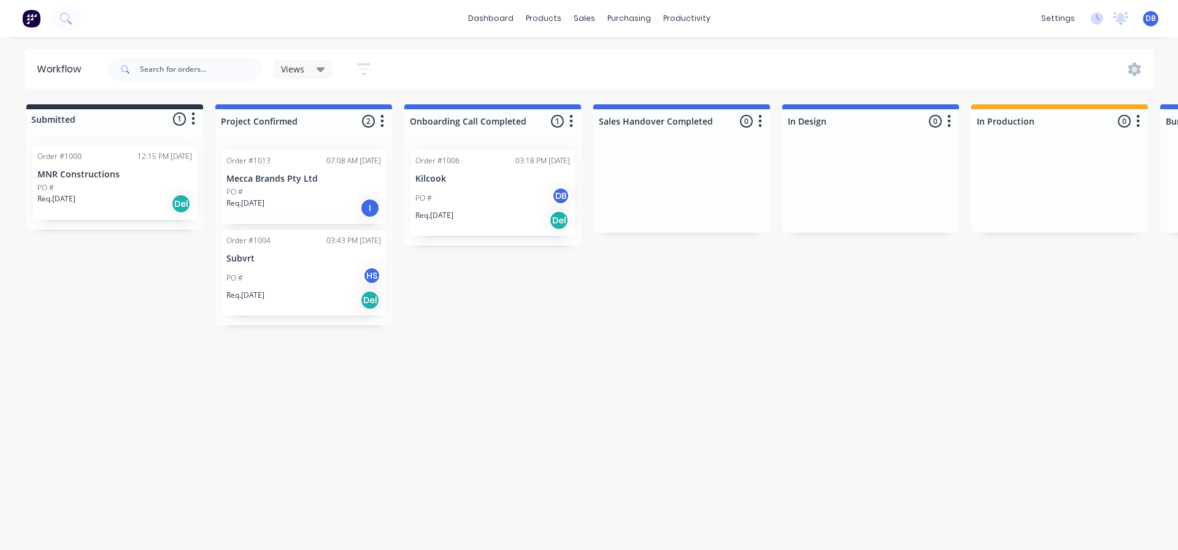
drag, startPoint x: 695, startPoint y: 298, endPoint x: 759, endPoint y: 247, distance: 81.6
click at [634, 315] on div "Submitted 1 Status colour #273444 hex #273444 Save Cancel Summaries Total order…" at bounding box center [1103, 214] width 2224 height 221
click at [1145, 72] on div at bounding box center [1138, 69] width 32 height 13
click at [1138, 69] on icon at bounding box center [1134, 69] width 13 height 13
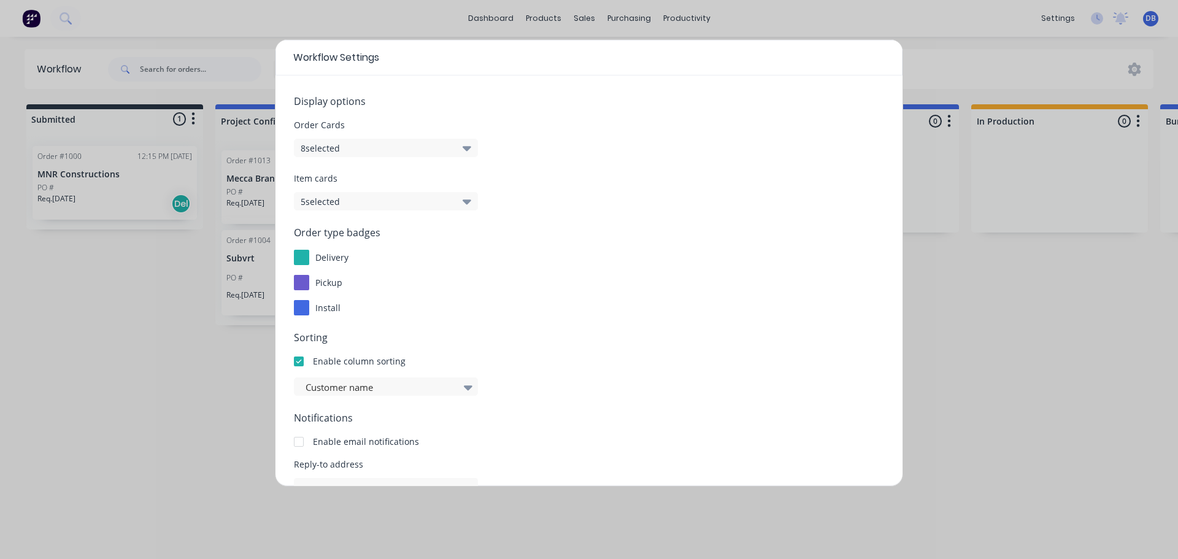
drag, startPoint x: 993, startPoint y: 64, endPoint x: 934, endPoint y: 61, distance: 59.0
click at [993, 65] on div "Workflow Settings Display options Order Cards 8 selected Item cards 5 selected …" at bounding box center [589, 279] width 1178 height 559
drag, startPoint x: 104, startPoint y: 410, endPoint x: 152, endPoint y: 430, distance: 52.0
click at [115, 413] on div "Workflow Settings Display options Order Cards 8 selected Item cards 5 selected …" at bounding box center [589, 279] width 1178 height 559
click at [210, 425] on div "Workflow Settings Display options Order Cards 8 selected Item cards 5 selected …" at bounding box center [589, 279] width 1178 height 559
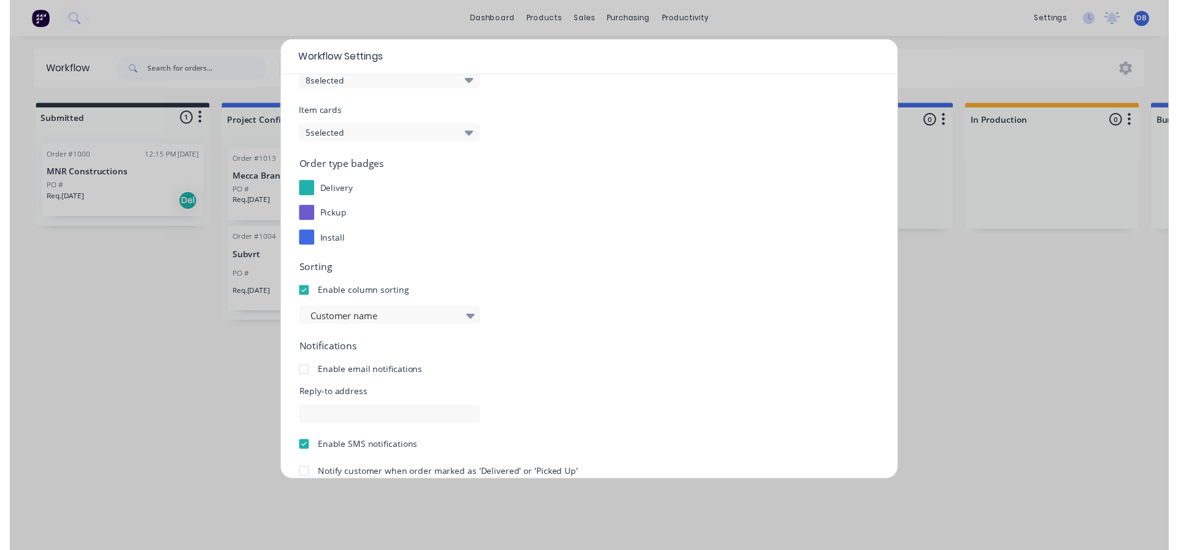
scroll to position [132, 0]
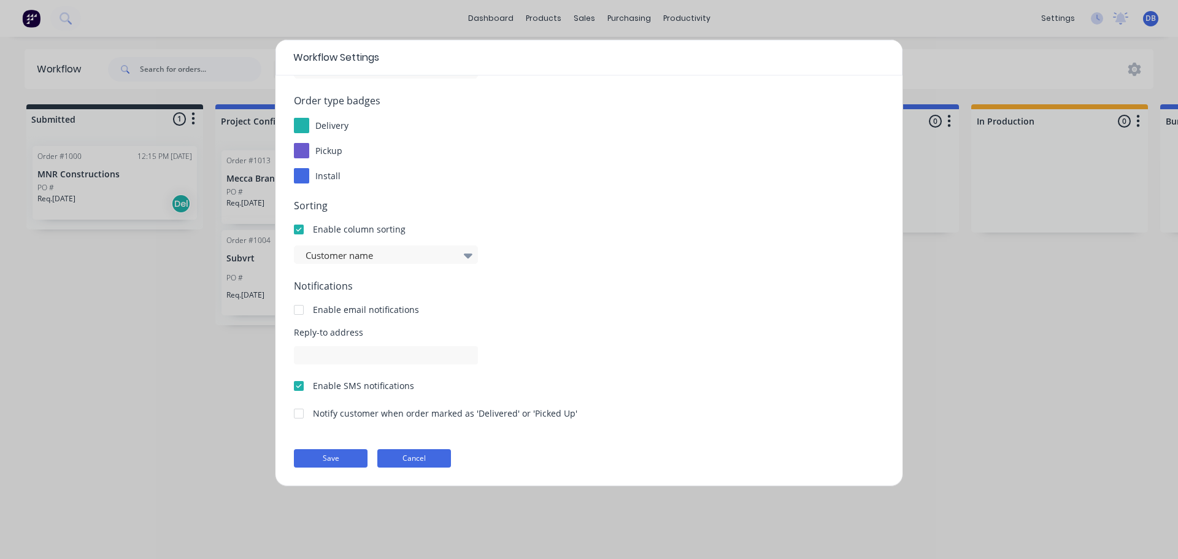
click at [444, 458] on button "Cancel" at bounding box center [414, 458] width 74 height 18
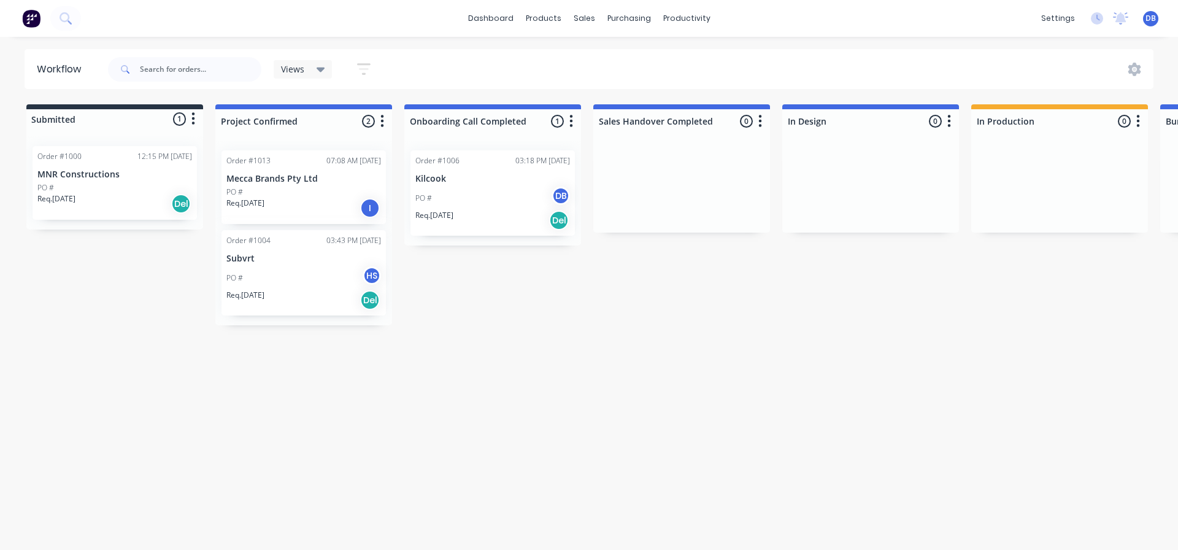
drag, startPoint x: 377, startPoint y: 357, endPoint x: 799, endPoint y: 236, distance: 439.3
click at [799, 236] on div "Submitted 1 Status colour #273444 hex #273444 Save Cancel Summaries Total order…" at bounding box center [1103, 214] width 2224 height 221
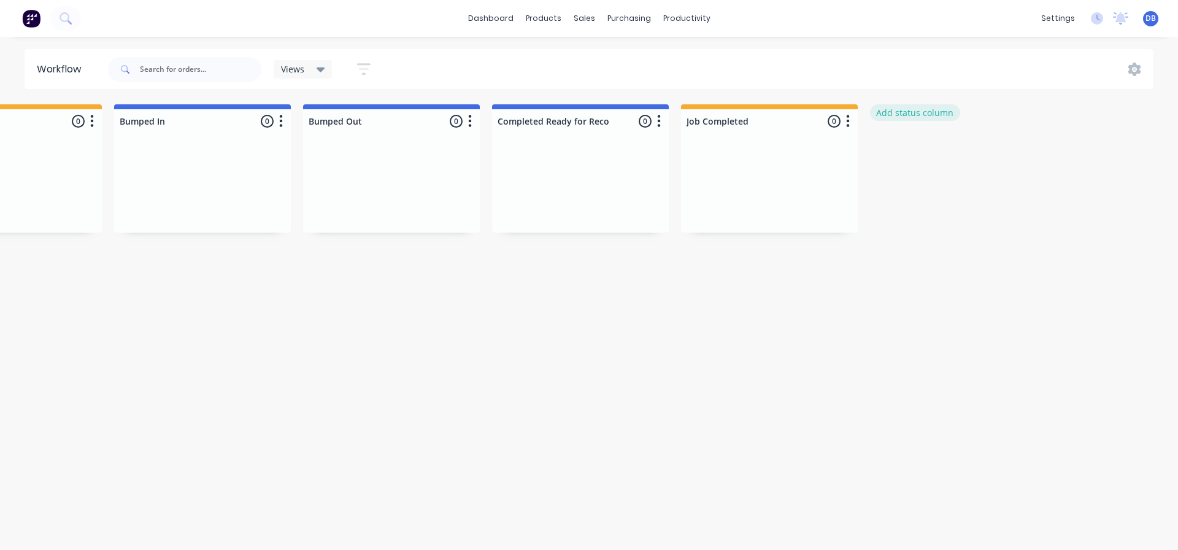
click at [897, 107] on button "Add status column" at bounding box center [915, 112] width 90 height 17
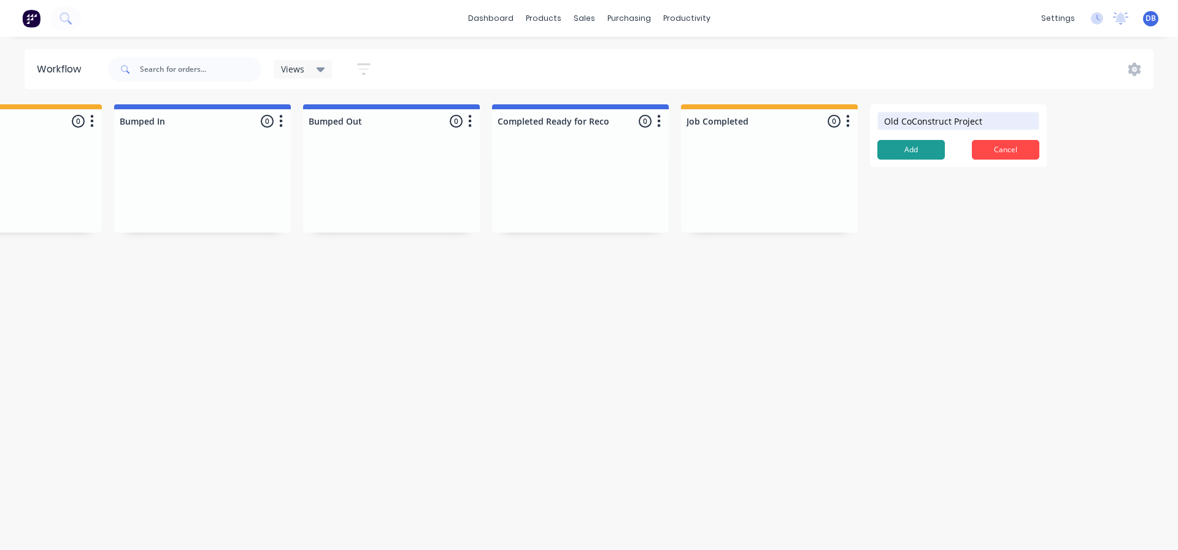
type input "Old CoConstruct Project"
click at [898, 150] on button "Add" at bounding box center [910, 150] width 67 height 20
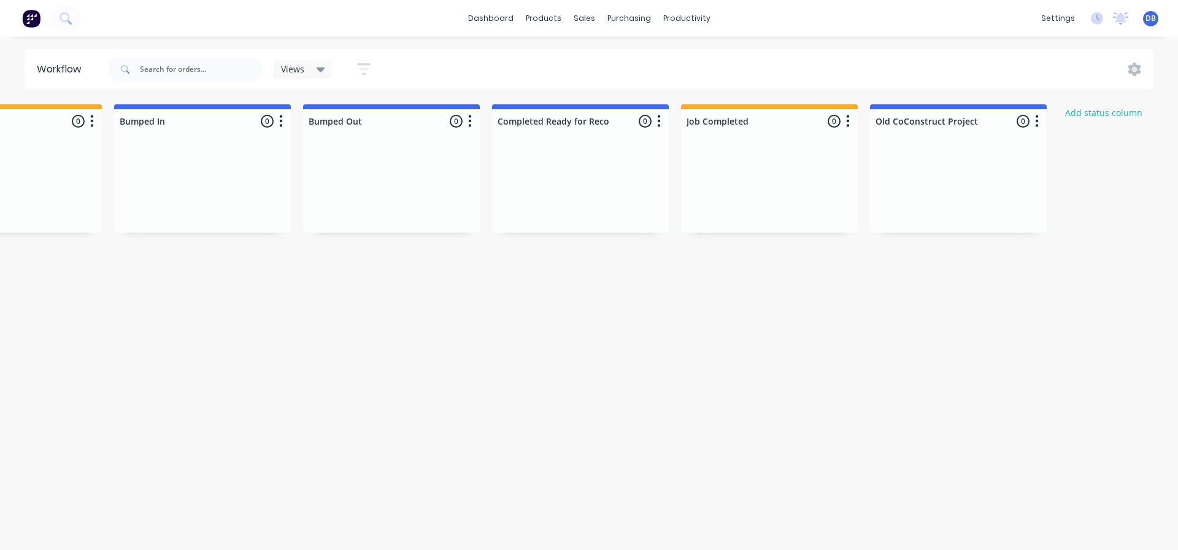
click at [1035, 123] on icon "button" at bounding box center [1037, 121] width 4 height 15
click at [974, 148] on span "Status colour" at bounding box center [961, 147] width 54 height 13
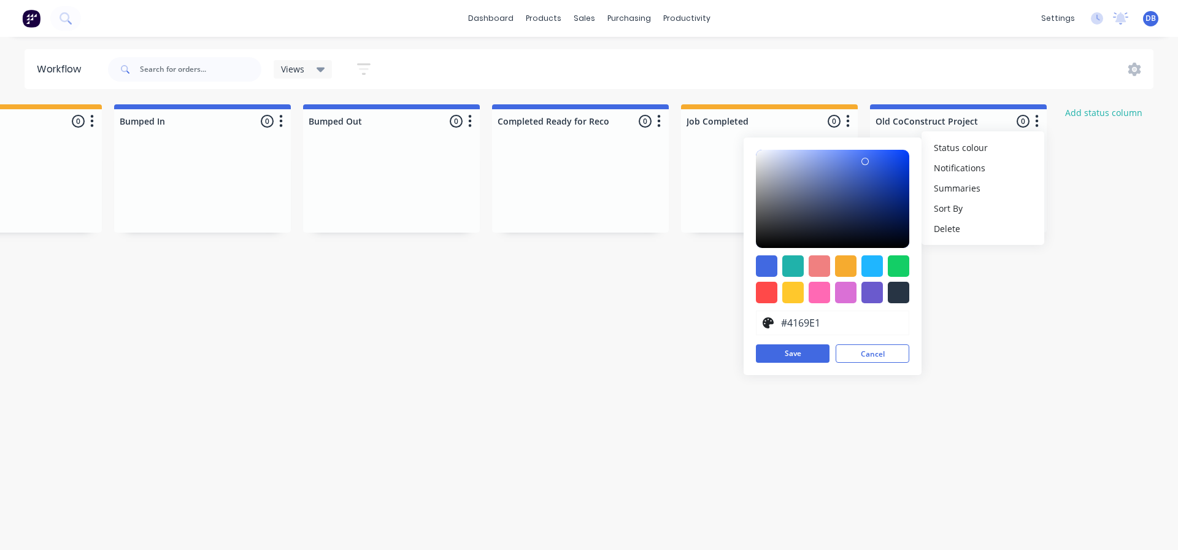
click at [761, 303] on div "#4169E1 hex #4169E1 Save Cancel" at bounding box center [833, 255] width 178 height 237
click at [763, 296] on div at bounding box center [766, 292] width 21 height 21
type input "#FF4949"
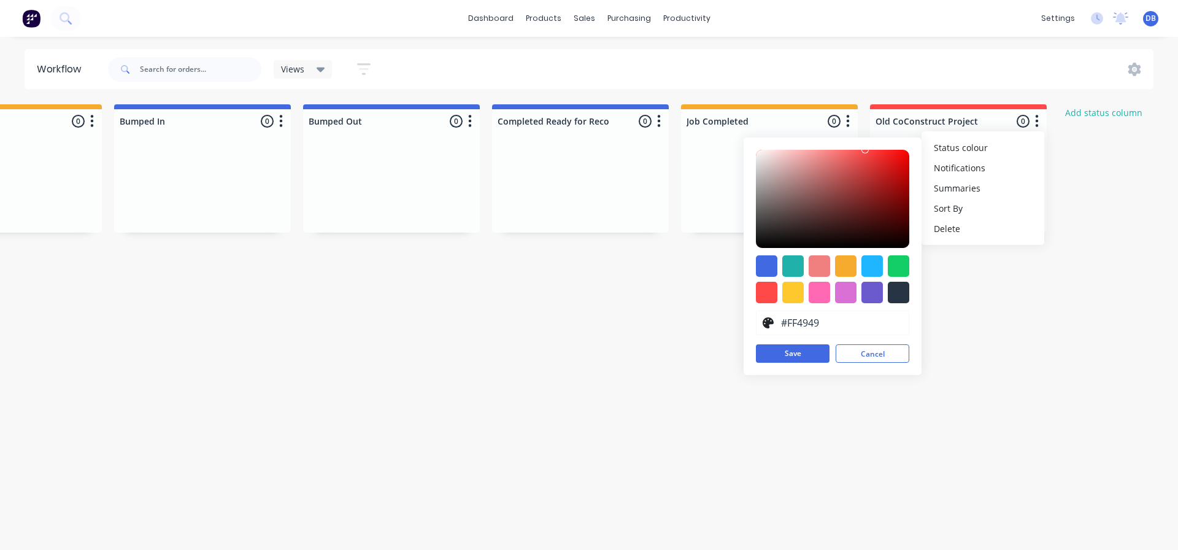
drag, startPoint x: 798, startPoint y: 355, endPoint x: 795, endPoint y: 364, distance: 9.7
click at [798, 355] on button "Save" at bounding box center [793, 353] width 74 height 18
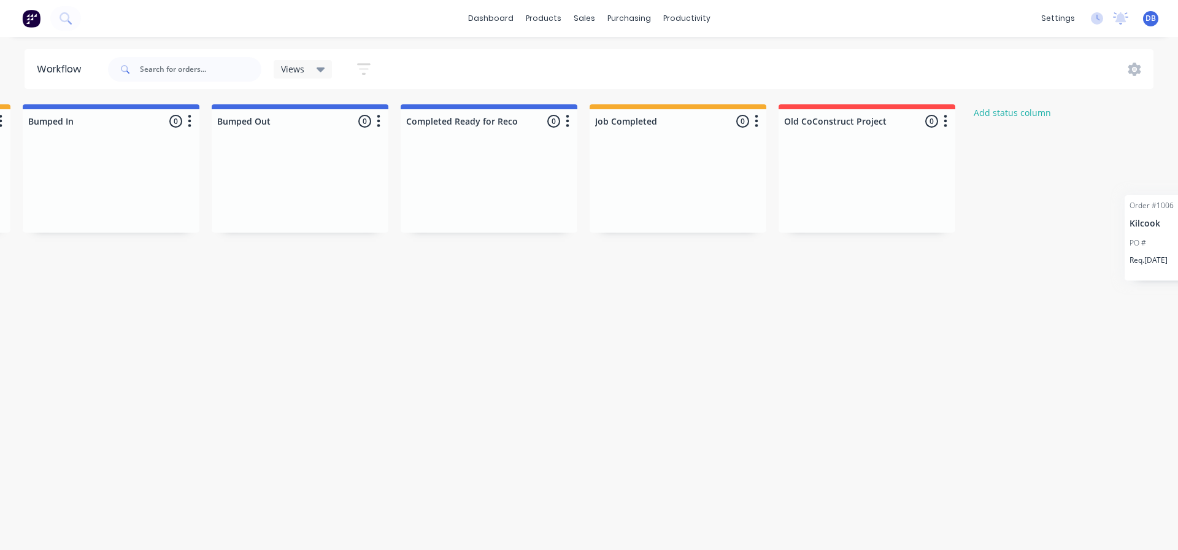
scroll to position [0, 1224]
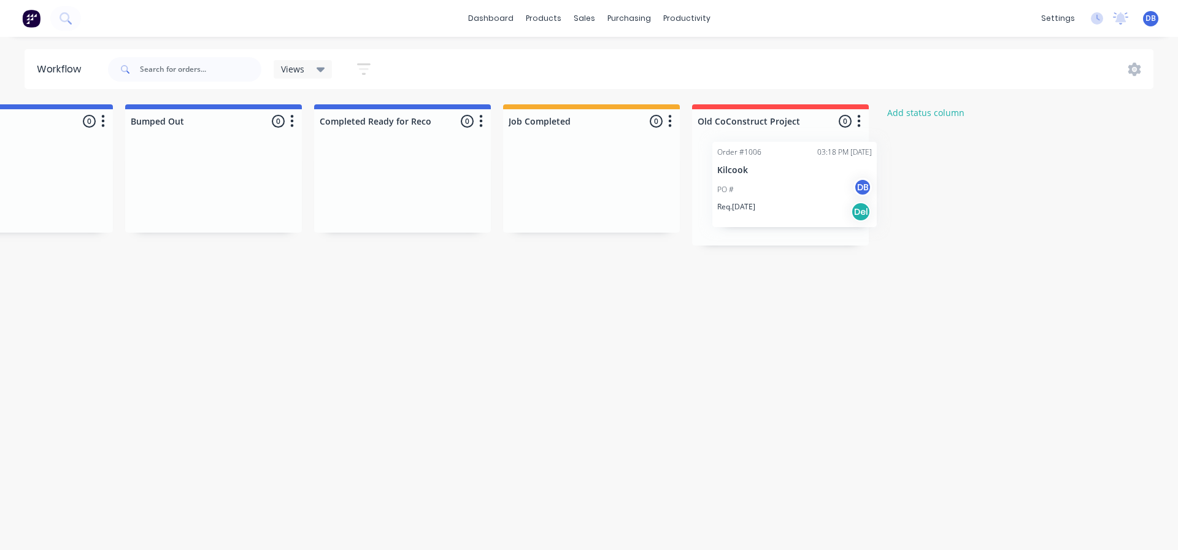
drag, startPoint x: 519, startPoint y: 237, endPoint x: 757, endPoint y: 194, distance: 241.9
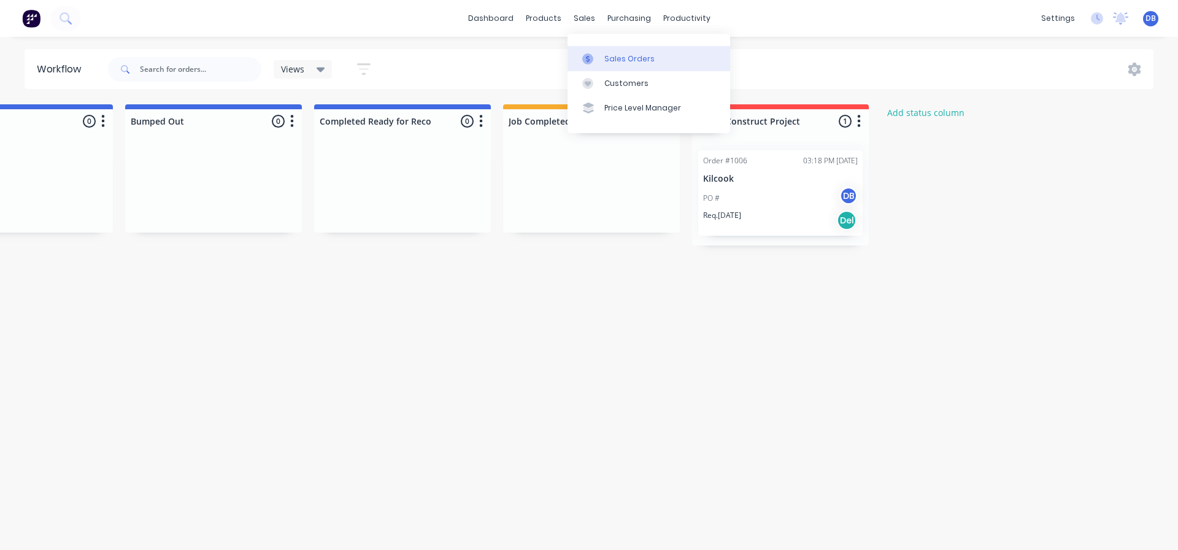
click at [619, 65] on link "Sales Orders" at bounding box center [649, 58] width 163 height 25
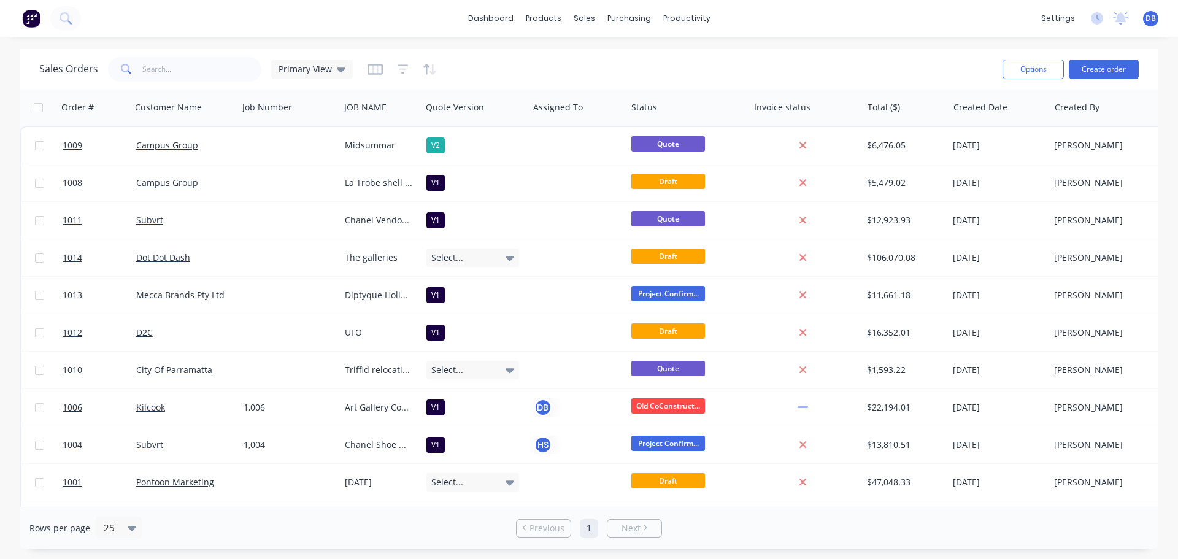
click at [695, 28] on div "productivity" at bounding box center [687, 18] width 60 height 18
click at [720, 62] on div "Workflow" at bounding box center [708, 58] width 37 height 11
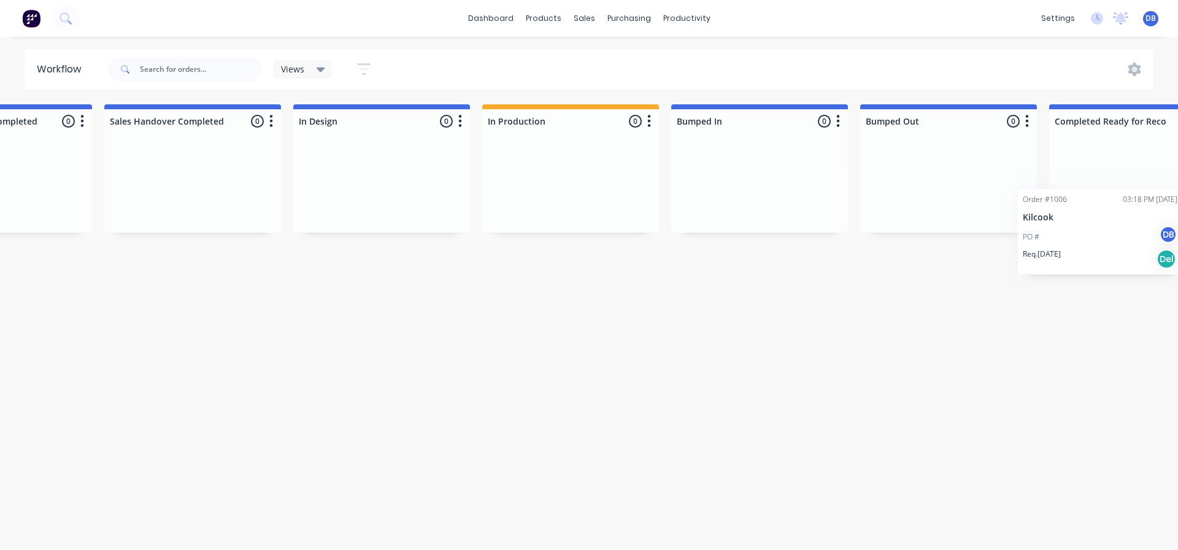
scroll to position [0, 490]
drag, startPoint x: 776, startPoint y: 199, endPoint x: 535, endPoint y: 306, distance: 264.0
click at [379, 204] on div "Submitted 1 Status colour #273444 hex #273444 Save Cancel Summaries Total order…" at bounding box center [702, 214] width 2402 height 221
drag, startPoint x: 586, startPoint y: 380, endPoint x: 418, endPoint y: 455, distance: 183.5
click at [590, 386] on div "Workflow Views Save new view None (Default) edit Show/Hide statuses Show line i…" at bounding box center [99, 287] width 1178 height 476
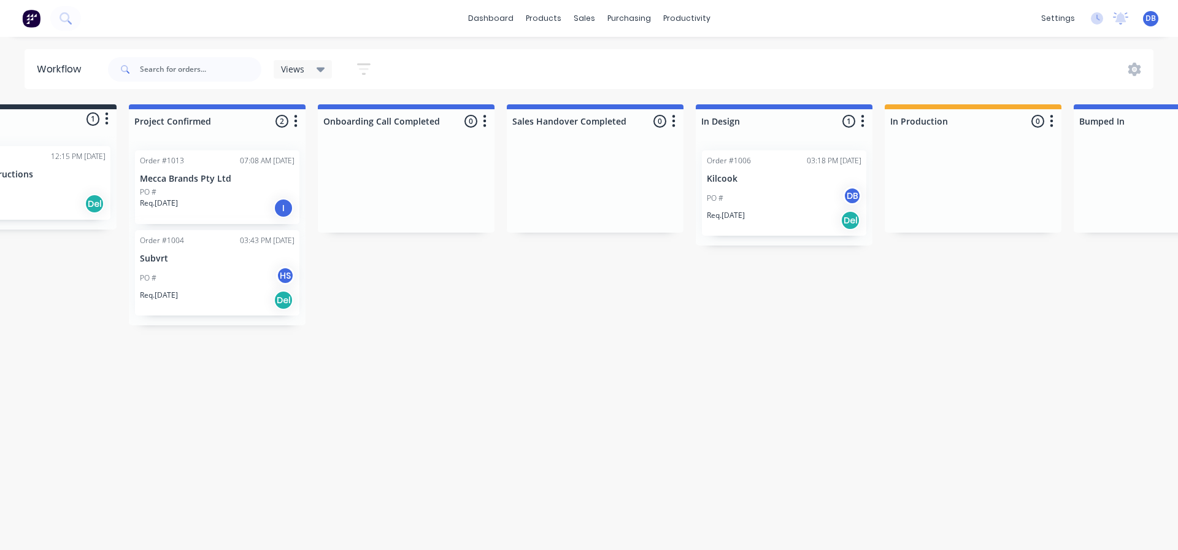
scroll to position [0, 0]
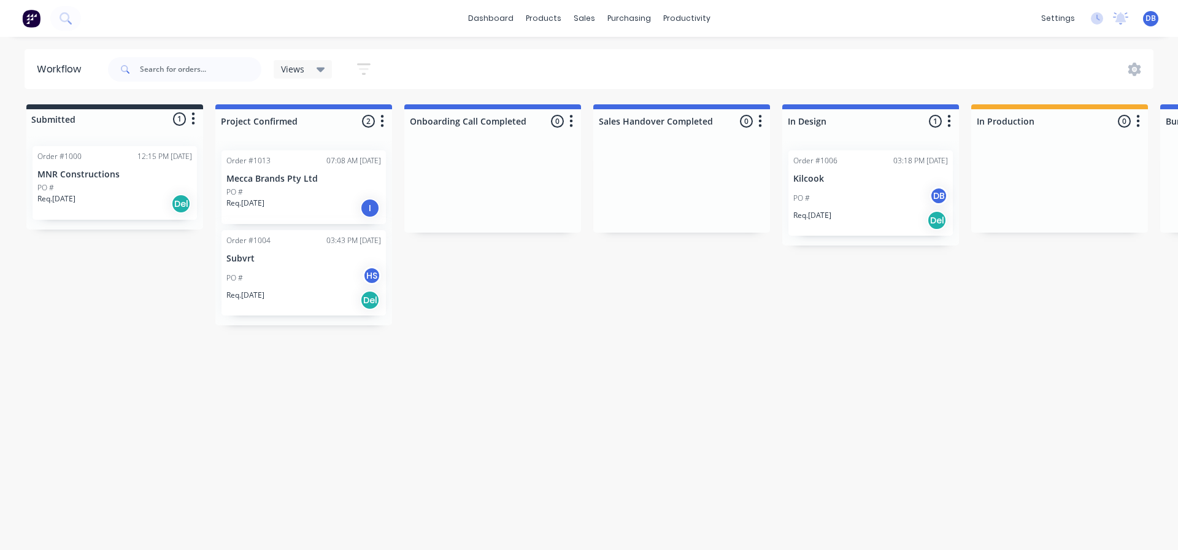
drag, startPoint x: 669, startPoint y: 424, endPoint x: 671, endPoint y: 430, distance: 6.3
click at [671, 428] on div "Workflow Views Save new view None (Default) edit Show/Hide statuses Show line i…" at bounding box center [589, 287] width 1178 height 476
click at [791, 409] on div "Workflow Views Save new view None (Default) edit Show/Hide statuses Show line i…" at bounding box center [589, 287] width 1178 height 476
click at [599, 342] on div "Workflow Views Save new view None (Default) edit Show/Hide statuses Show line i…" at bounding box center [589, 287] width 1178 height 476
click at [502, 348] on div "Workflow Views Save new view None (Default) edit Show/Hide statuses Show line i…" at bounding box center [589, 287] width 1178 height 476
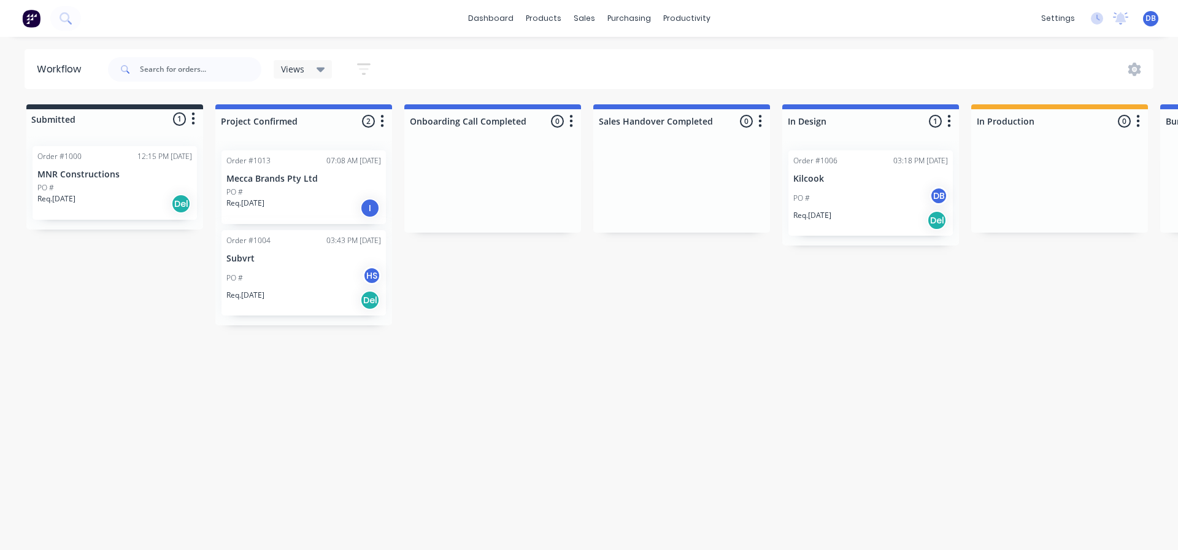
click at [289, 198] on div "Req. 05/11/25 I" at bounding box center [303, 208] width 155 height 21
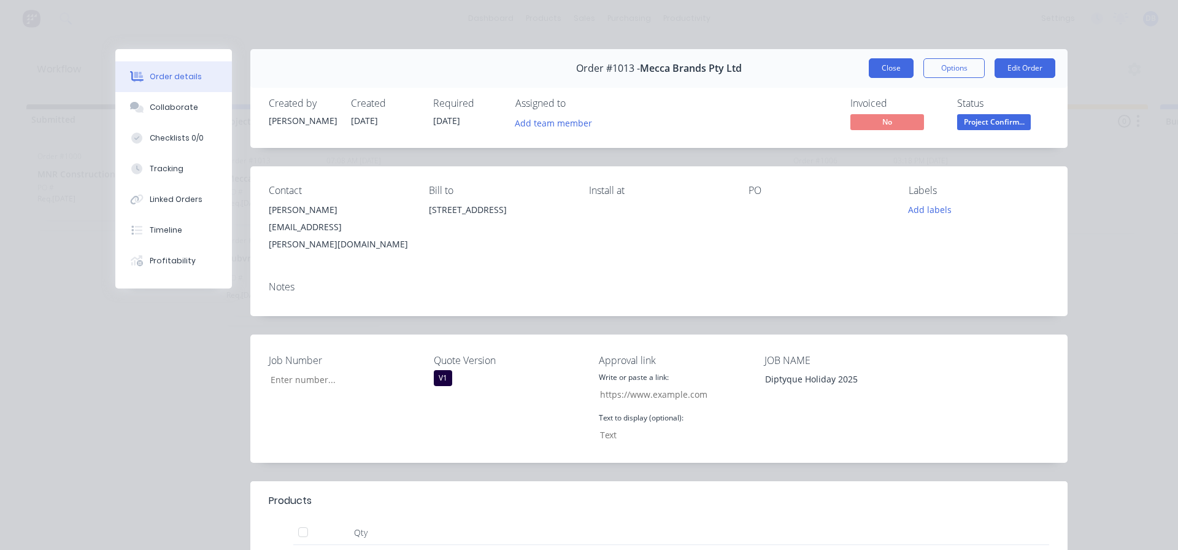
click at [902, 74] on button "Close" at bounding box center [891, 68] width 45 height 20
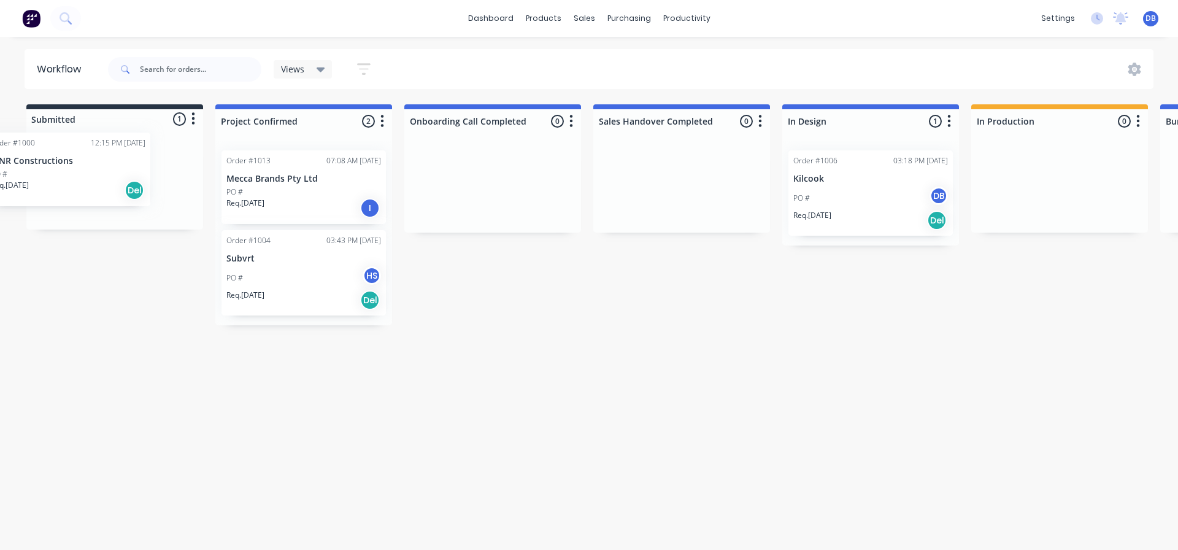
drag, startPoint x: 74, startPoint y: 180, endPoint x: 40, endPoint y: 170, distance: 35.7
click at [40, 170] on div "Order #1000 12:15 PM 22/09/25 MNR Constructions PO # Req. 22/09/25 Del" at bounding box center [114, 182] width 177 height 93
click at [570, 355] on div "Workflow Views Save new view None (Default) edit Show/Hide statuses Show line i…" at bounding box center [589, 287] width 1178 height 476
drag, startPoint x: 86, startPoint y: 188, endPoint x: 54, endPoint y: 164, distance: 39.5
click at [54, 164] on div "Order #1000 12:15 PM 22/09/25 MNR Constructions PO # Req. 22/09/25 Del" at bounding box center [114, 182] width 177 height 93
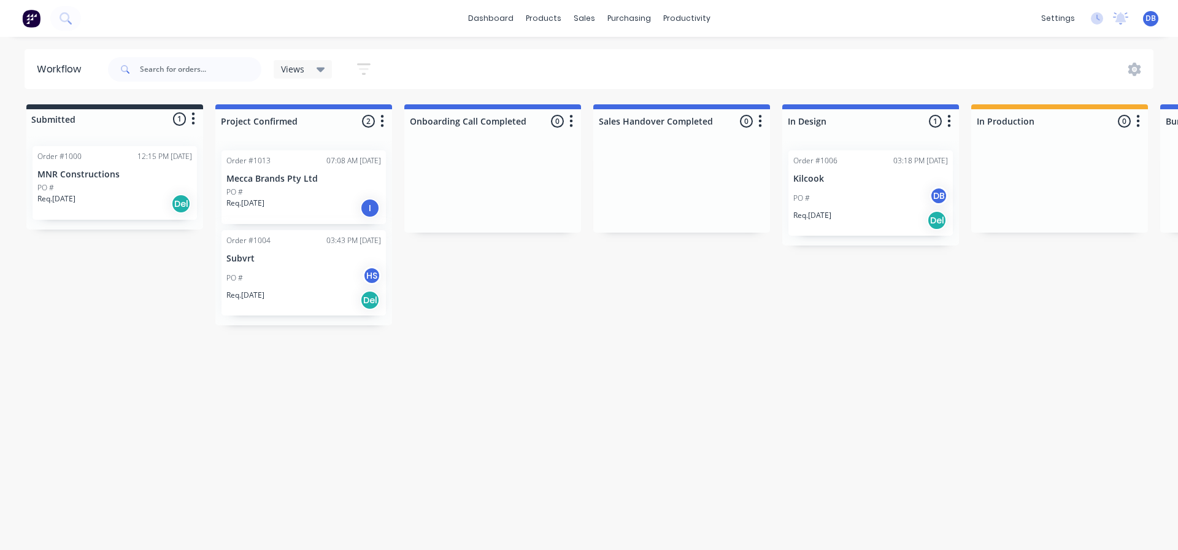
click at [72, 297] on div "Submitted 1 Status colour #273444 hex #273444 Save Cancel Summaries Total order…" at bounding box center [1192, 214] width 2402 height 221
drag, startPoint x: 85, startPoint y: 174, endPoint x: 72, endPoint y: 168, distance: 13.5
click at [72, 166] on div "Order #1000 12:15 PM 22/09/25 MNR Constructions PO # Req. 22/09/25 Del" at bounding box center [114, 182] width 177 height 93
click at [152, 295] on div "Submitted 1 Status colour #273444 hex #273444 Save Cancel Summaries Total order…" at bounding box center [1192, 214] width 2402 height 221
click at [144, 286] on div "Submitted 1 Status colour #273444 hex #273444 Save Cancel Summaries Total order…" at bounding box center [1192, 214] width 2402 height 221
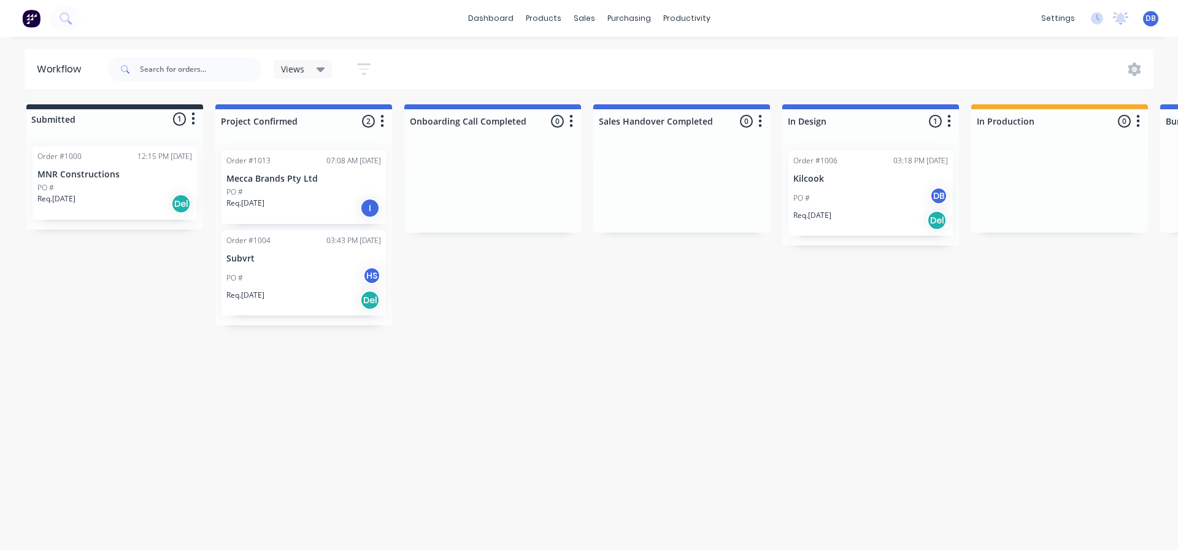
drag, startPoint x: 145, startPoint y: 285, endPoint x: 130, endPoint y: 304, distance: 24.1
click at [148, 293] on div "Submitted 1 Status colour #273444 hex #273444 Save Cancel Summaries Total order…" at bounding box center [1192, 214] width 2402 height 221
click at [305, 304] on div "Req. 23/09/25 Del" at bounding box center [303, 300] width 155 height 21
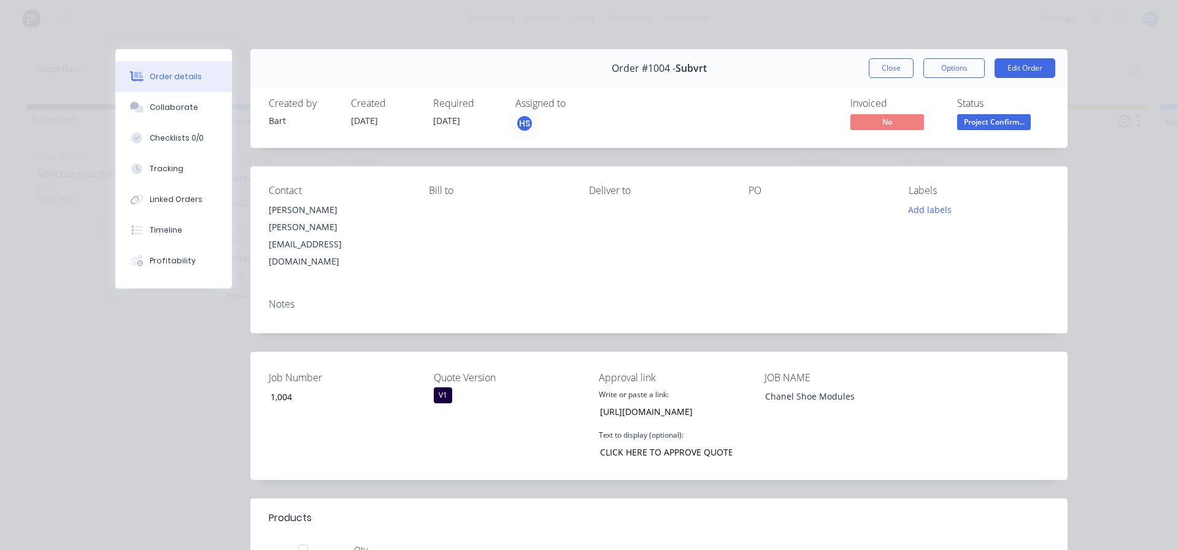
drag, startPoint x: 880, startPoint y: 63, endPoint x: 856, endPoint y: 93, distance: 38.9
click at [881, 63] on button "Close" at bounding box center [891, 68] width 45 height 20
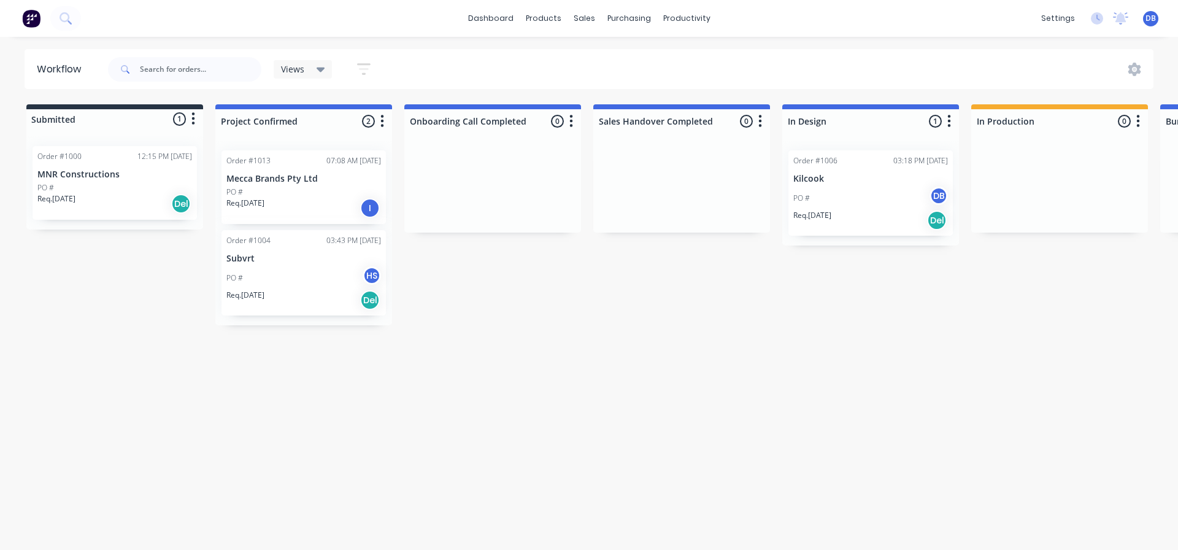
click at [850, 198] on div "PO # DB" at bounding box center [870, 198] width 155 height 23
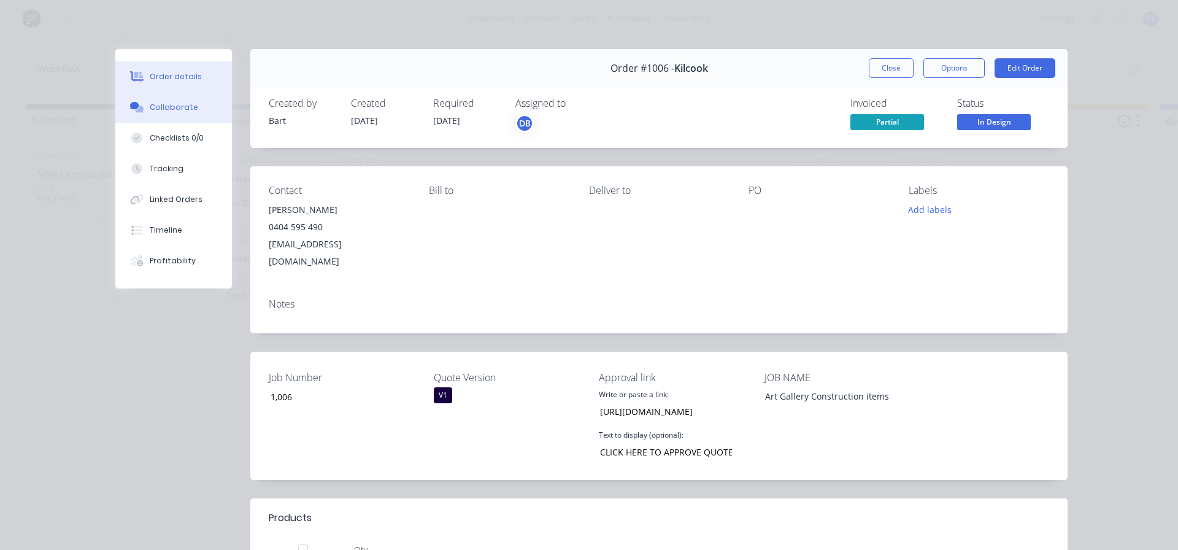
click at [173, 102] on div "Collaborate" at bounding box center [174, 107] width 48 height 11
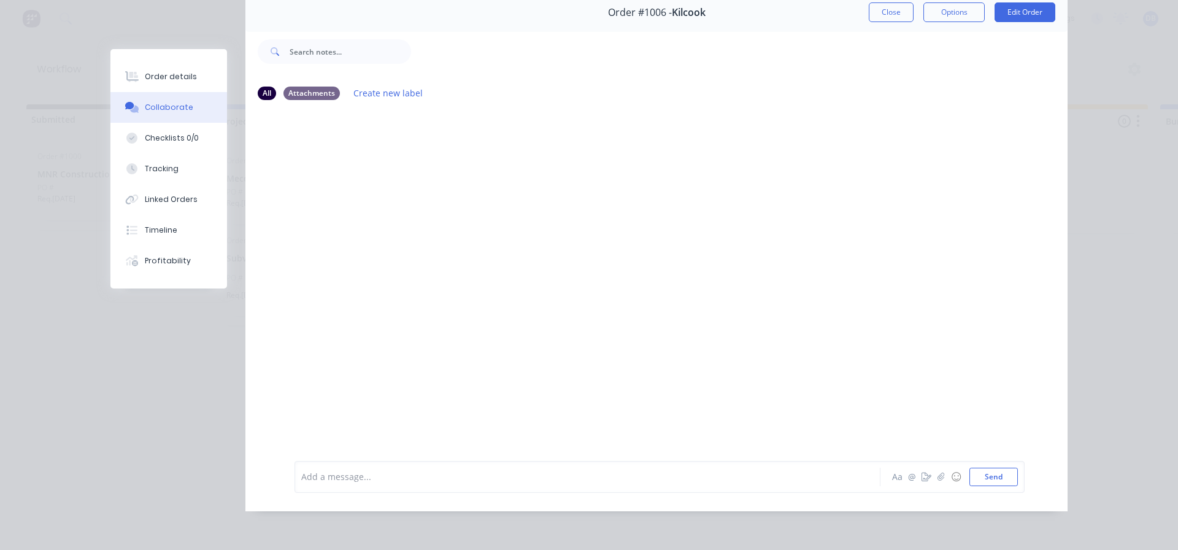
scroll to position [65, 0]
click at [346, 470] on div at bounding box center [570, 476] width 537 height 13
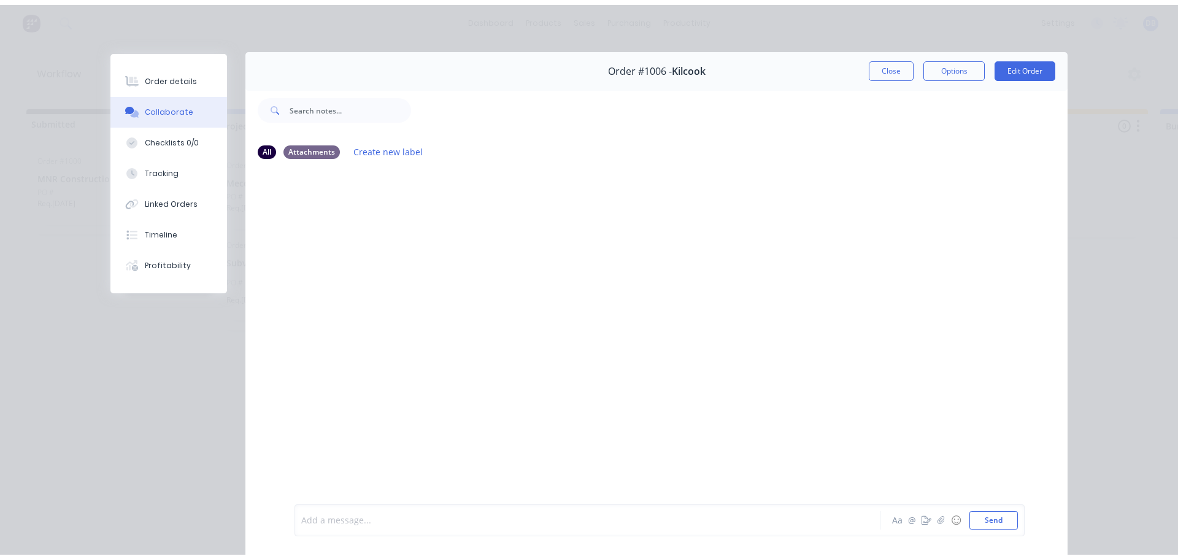
scroll to position [0, 0]
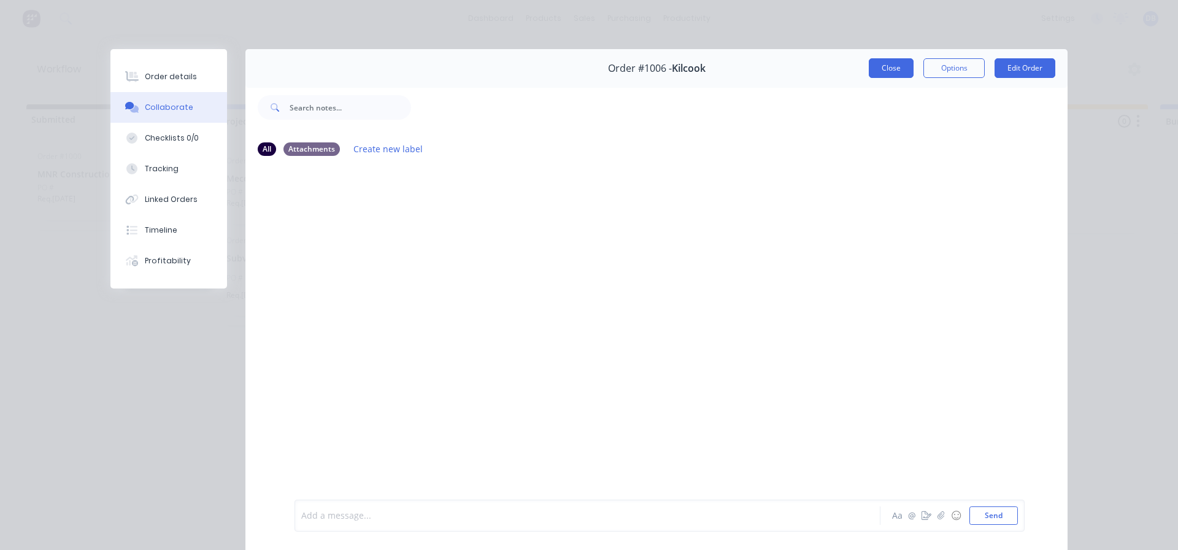
click at [891, 74] on button "Close" at bounding box center [891, 68] width 45 height 20
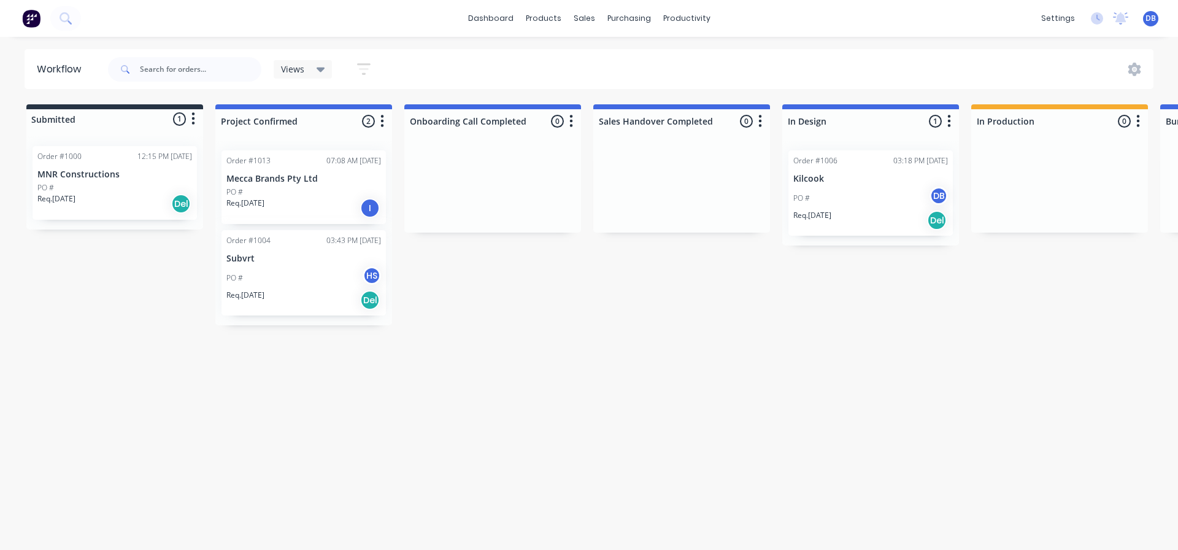
drag, startPoint x: 561, startPoint y: 372, endPoint x: 504, endPoint y: 194, distance: 187.3
click at [561, 372] on div "Workflow Views Save new view None (Default) edit Show/Hide statuses Show line i…" at bounding box center [589, 287] width 1178 height 476
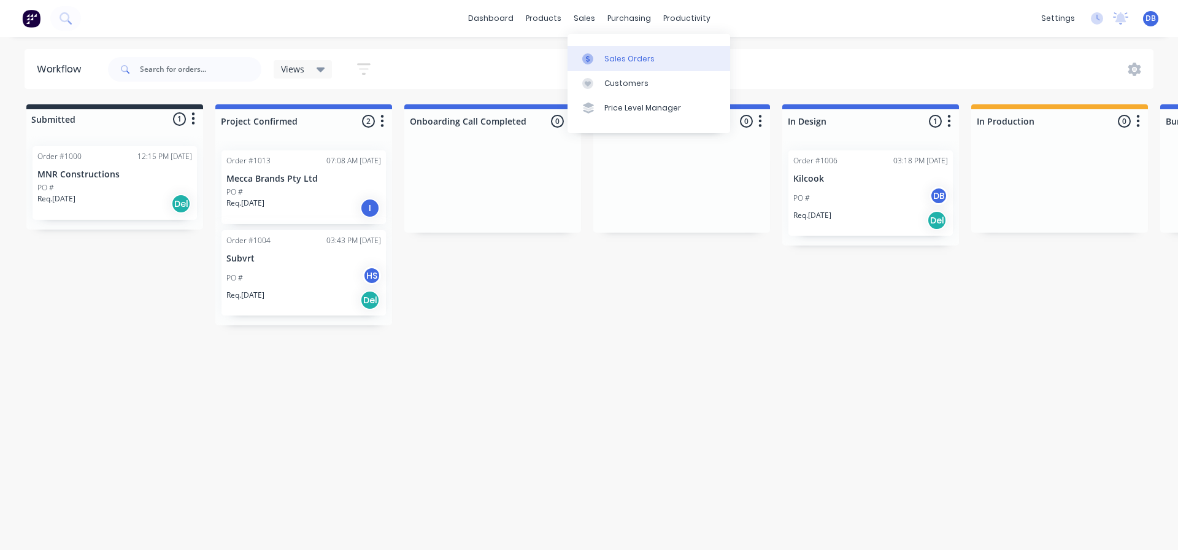
click at [610, 60] on div "Sales Orders" at bounding box center [629, 58] width 50 height 11
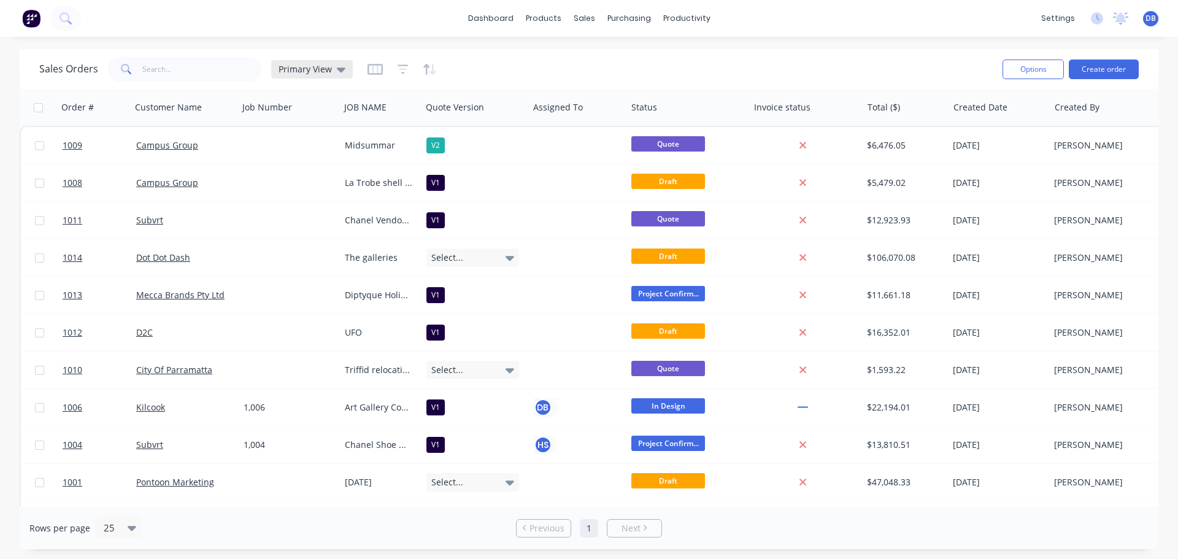
click at [320, 64] on span "Primary View" at bounding box center [305, 69] width 53 height 13
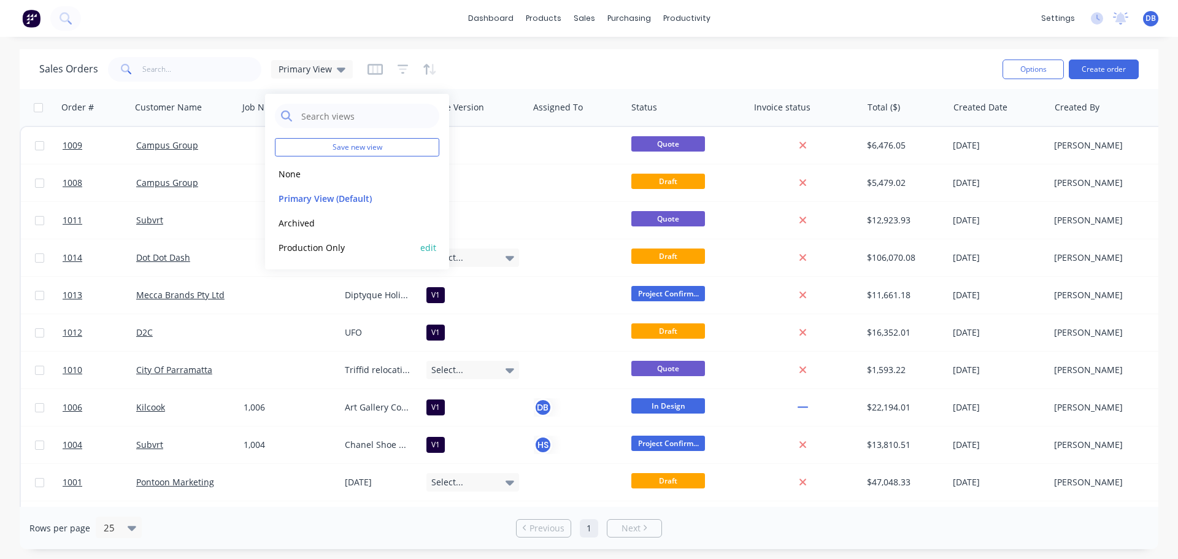
click at [306, 250] on button "Production Only" at bounding box center [345, 248] width 140 height 14
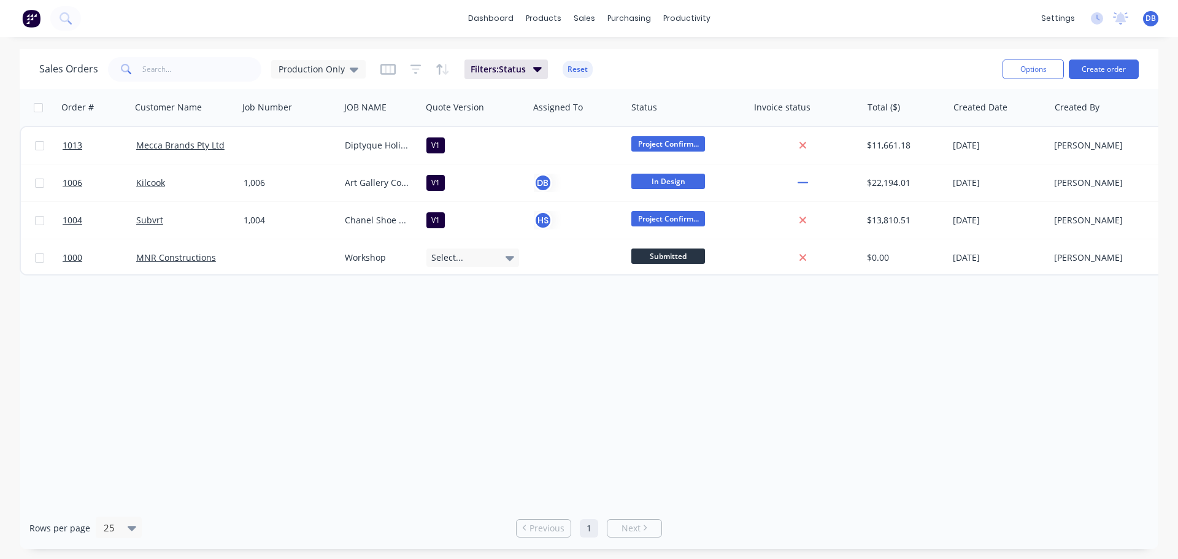
click at [619, 321] on div "Order # Customer Name Job Number JOB NAME Quote Version Assigned To Status Invo…" at bounding box center [589, 298] width 1139 height 418
click at [705, 290] on div "Order # Customer Name Job Number JOB NAME Quote Version Assigned To Status Invo…" at bounding box center [589, 298] width 1139 height 418
click at [772, 449] on div "Order # Customer Name Job Number JOB NAME Quote Version Assigned To Status Invo…" at bounding box center [589, 298] width 1139 height 418
click at [325, 64] on span "Production Only" at bounding box center [312, 69] width 66 height 13
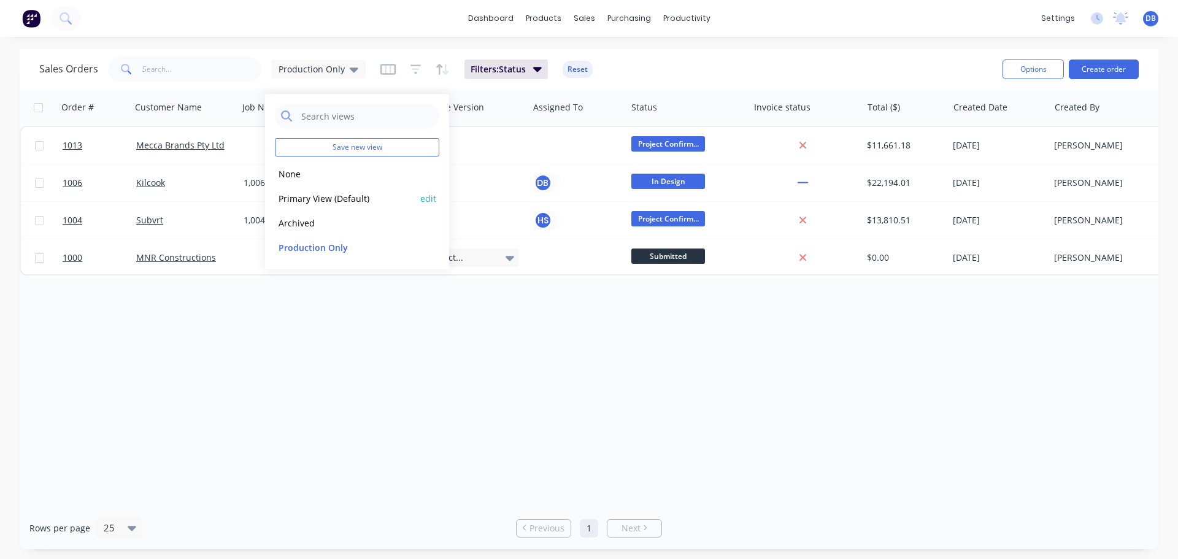
click at [333, 203] on button "Primary View (Default)" at bounding box center [345, 198] width 140 height 14
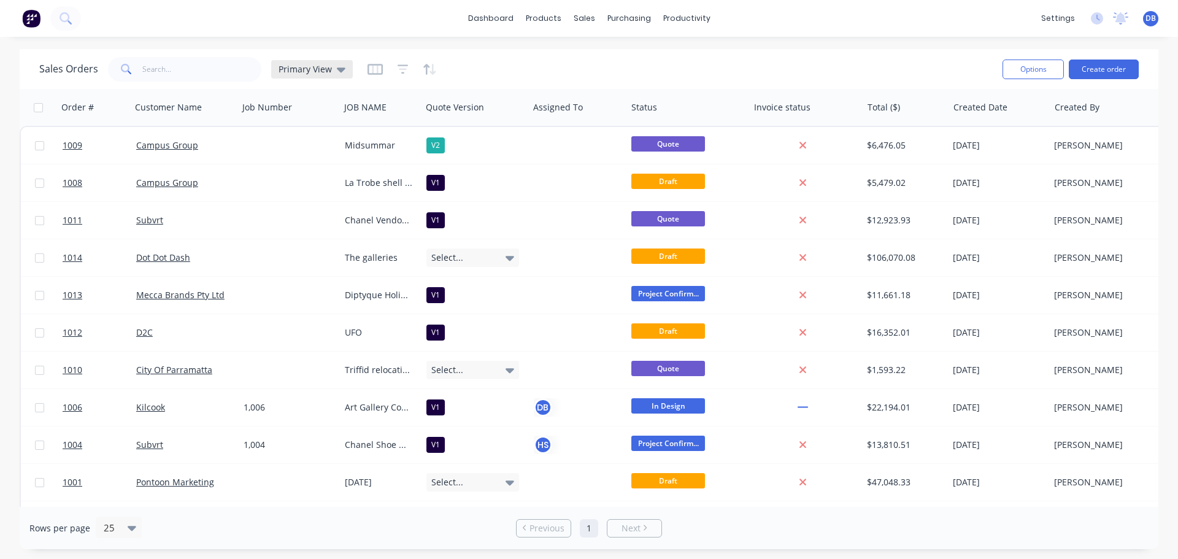
click at [313, 71] on span "Primary View" at bounding box center [305, 69] width 53 height 13
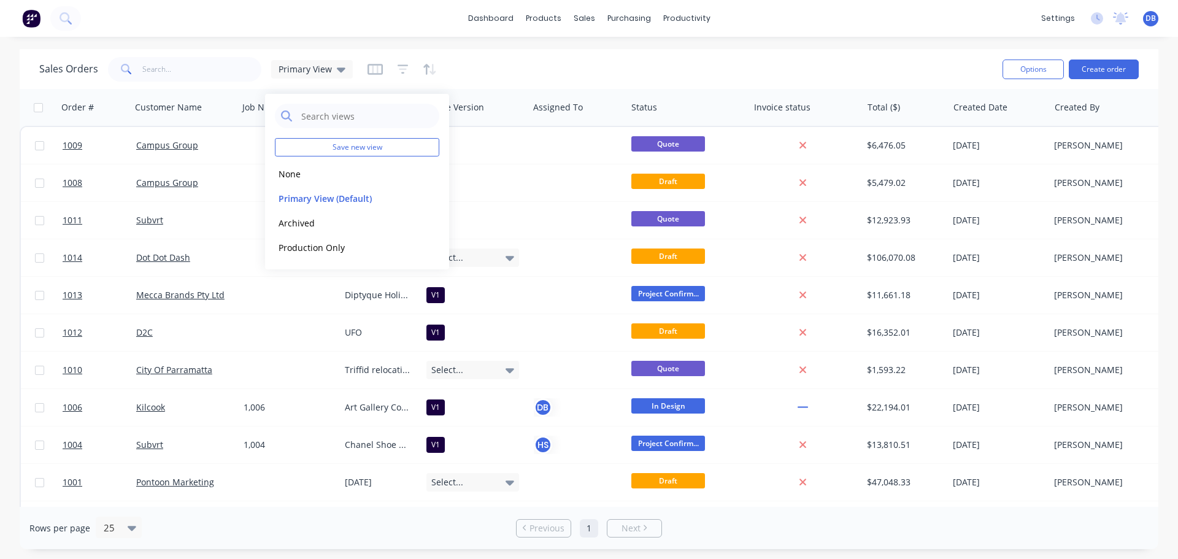
click at [666, 82] on div "Sales Orders Primary View" at bounding box center [515, 69] width 953 height 30
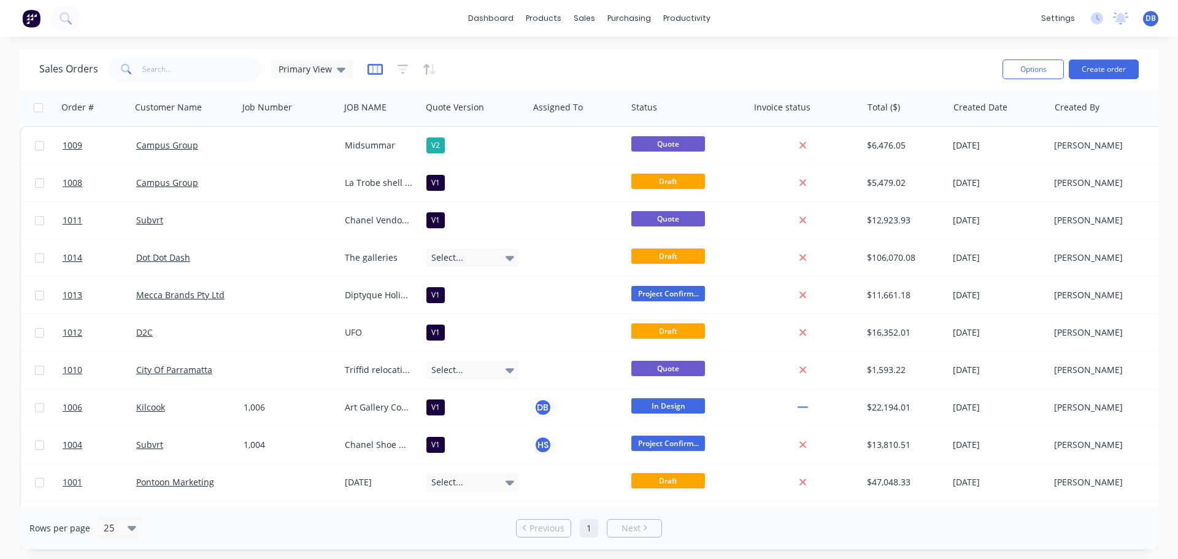
click at [372, 69] on icon "button" at bounding box center [375, 69] width 6 height 8
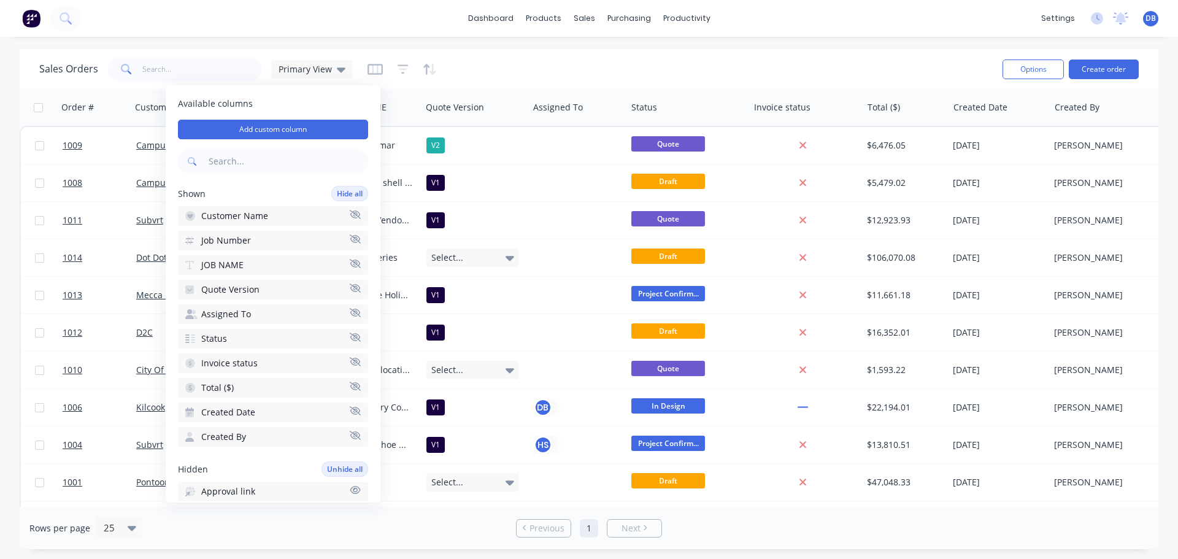
click at [634, 67] on div "Sales Orders Primary View" at bounding box center [515, 69] width 953 height 30
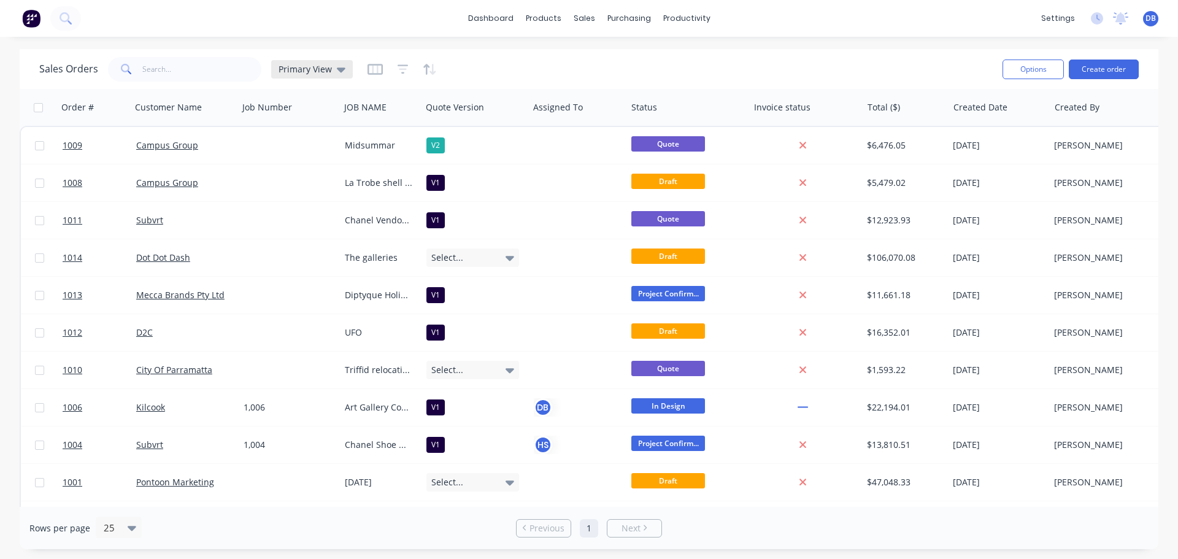
click at [328, 72] on span "Primary View" at bounding box center [305, 69] width 53 height 13
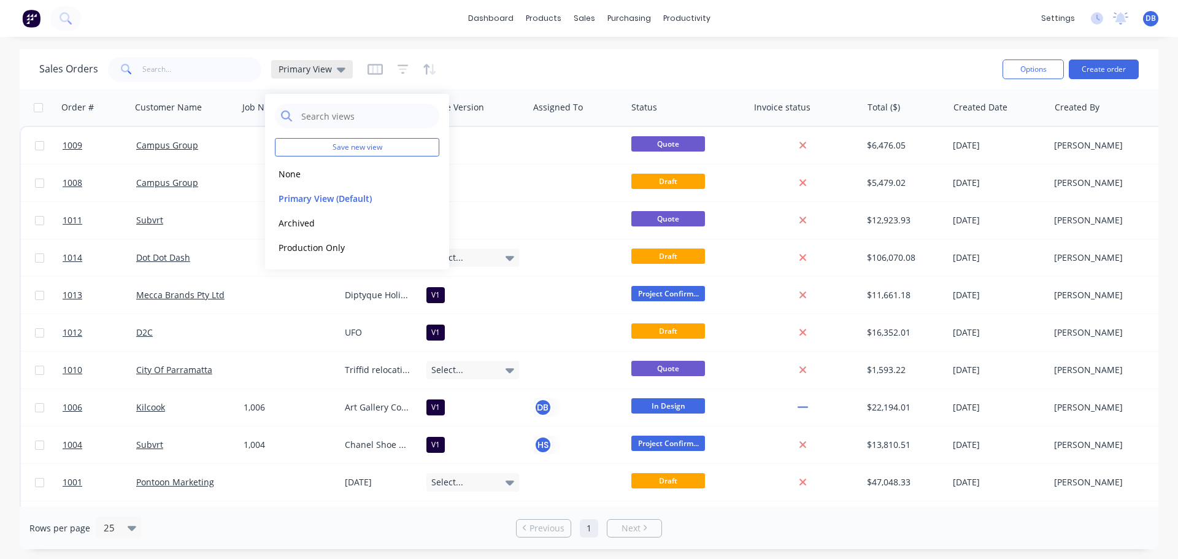
click at [321, 71] on span "Primary View" at bounding box center [305, 69] width 53 height 13
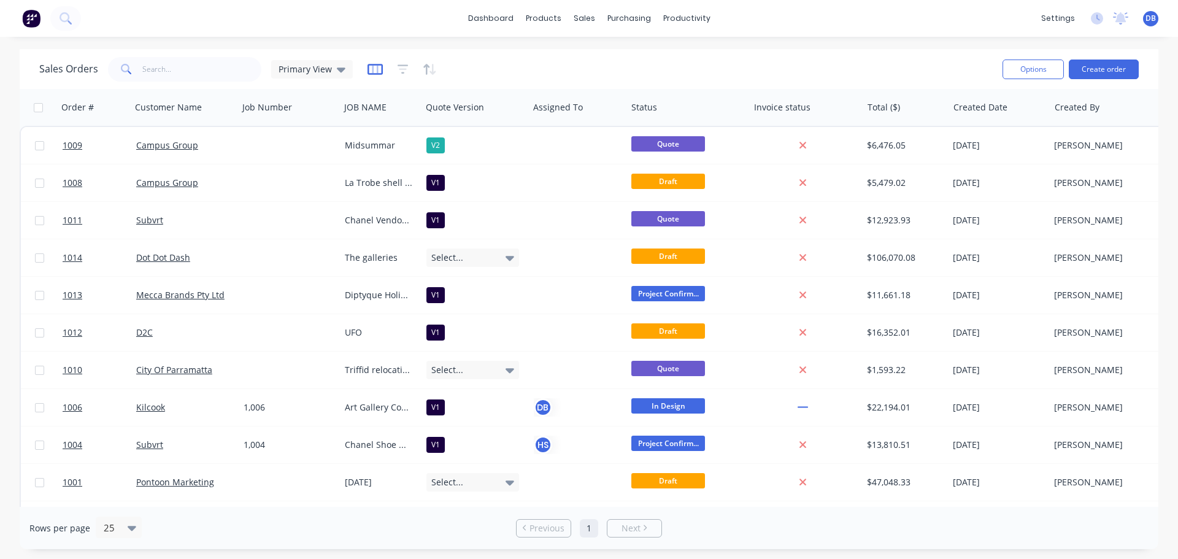
click at [374, 67] on icon "button" at bounding box center [375, 69] width 15 height 12
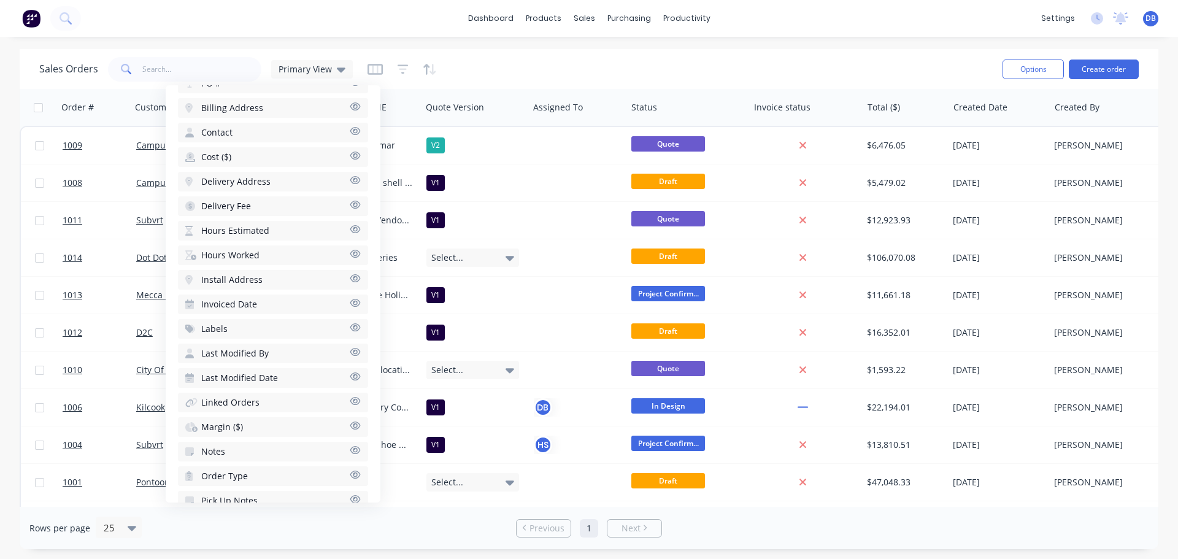
scroll to position [491, 0]
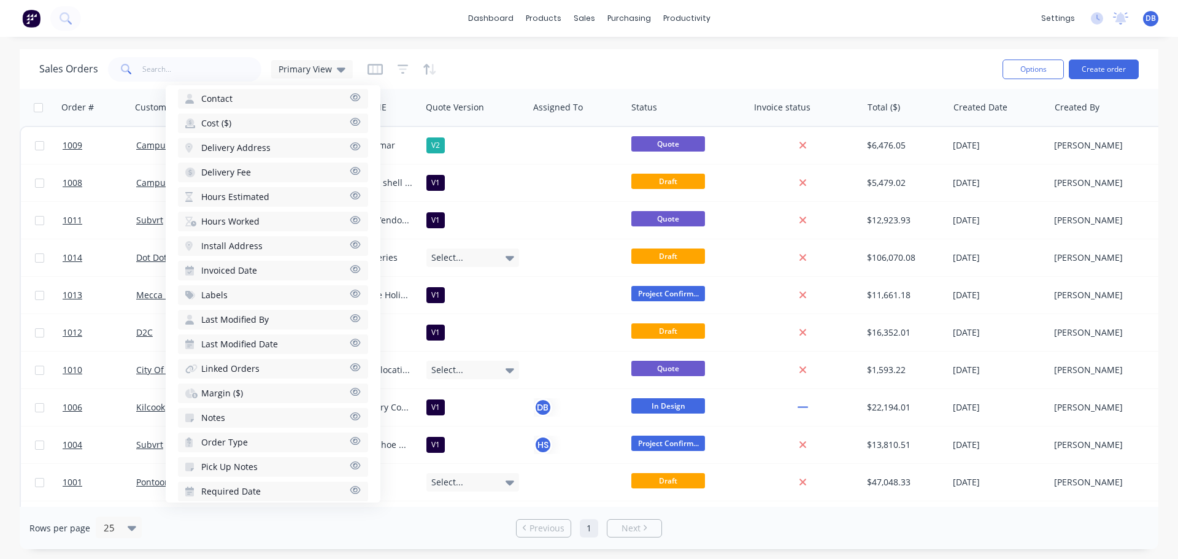
click at [350, 270] on icon "button" at bounding box center [355, 269] width 10 height 8
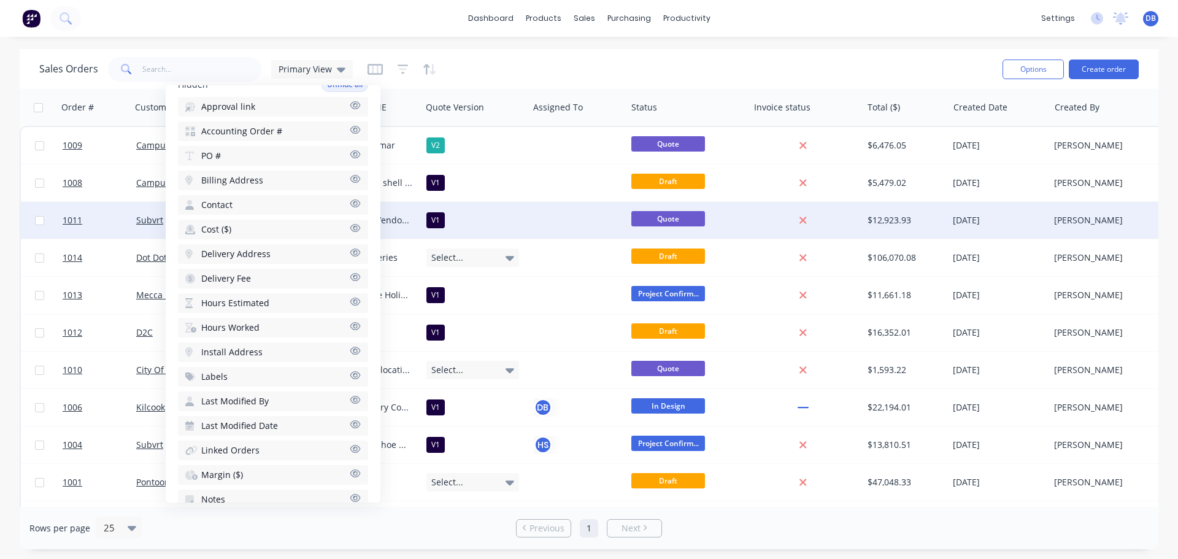
scroll to position [225, 0]
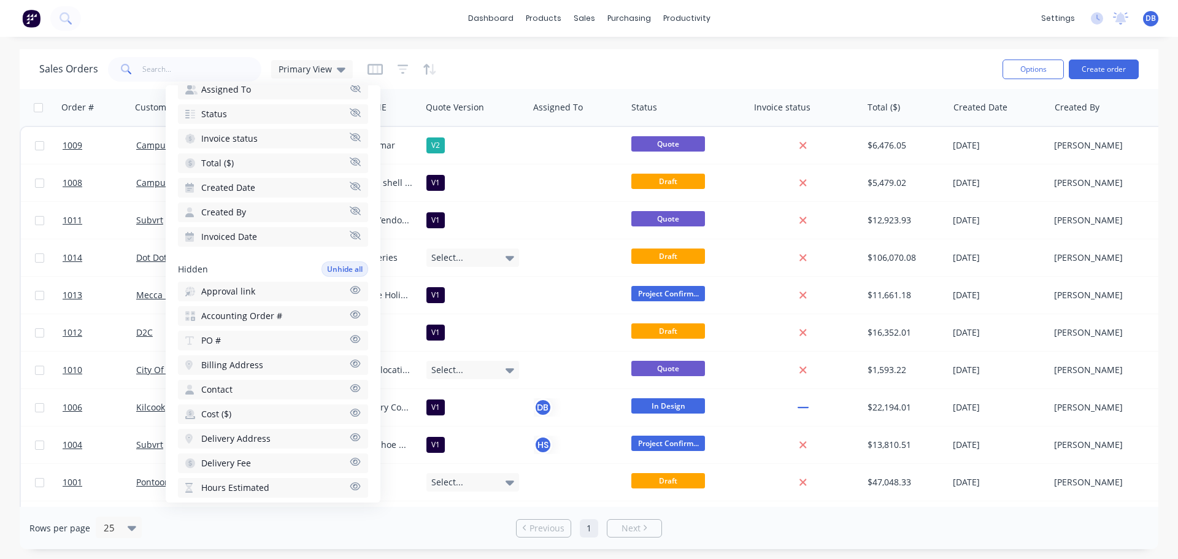
click at [603, 66] on div "Sales Orders Primary View" at bounding box center [515, 69] width 953 height 30
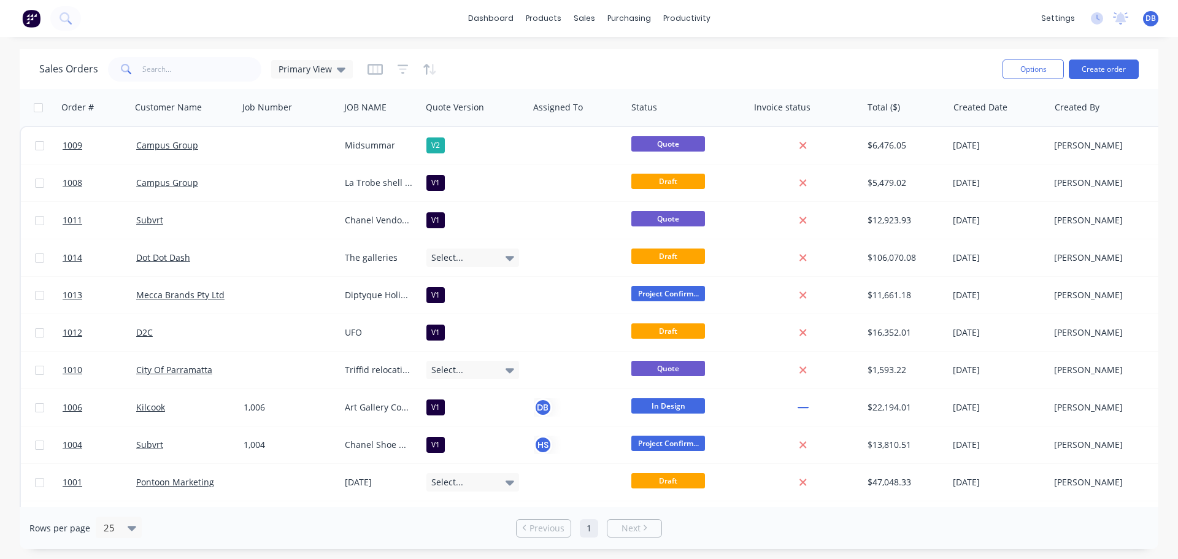
scroll to position [0, 164]
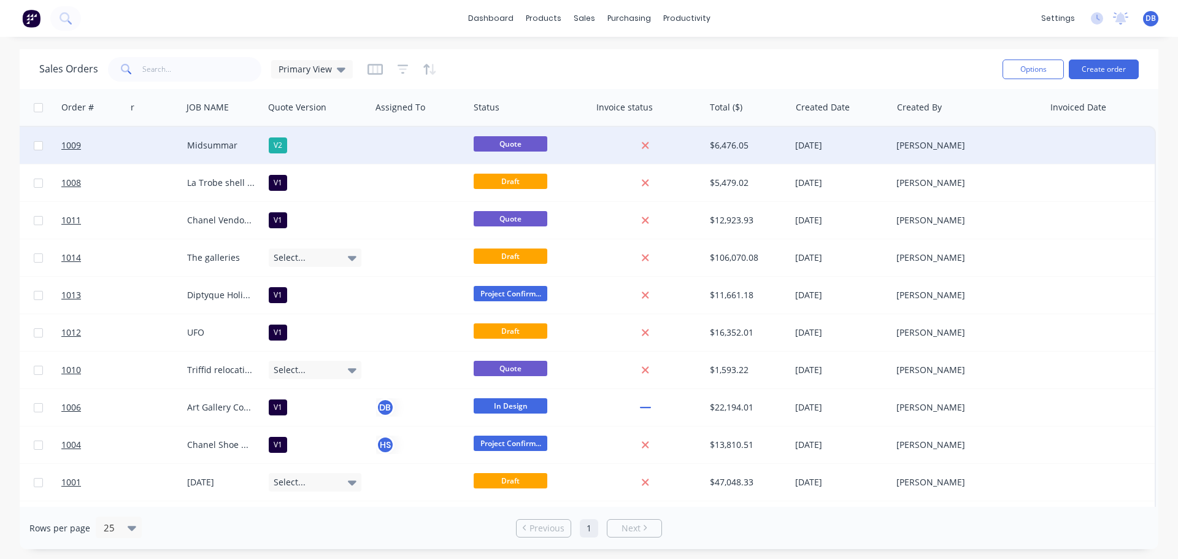
click at [1077, 153] on div at bounding box center [1100, 145] width 110 height 37
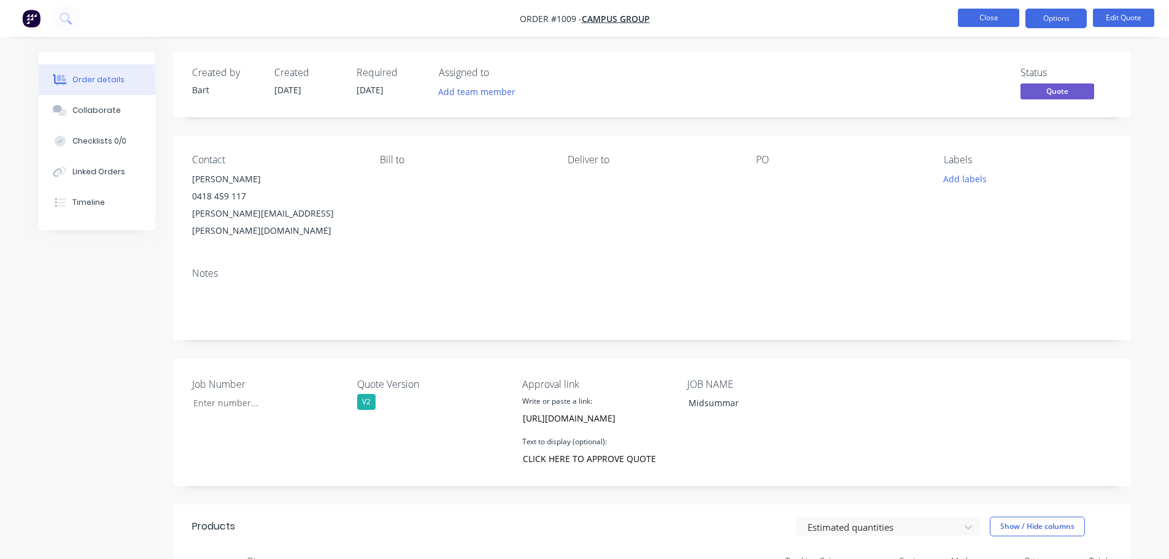
click at [1007, 20] on button "Close" at bounding box center [988, 18] width 61 height 18
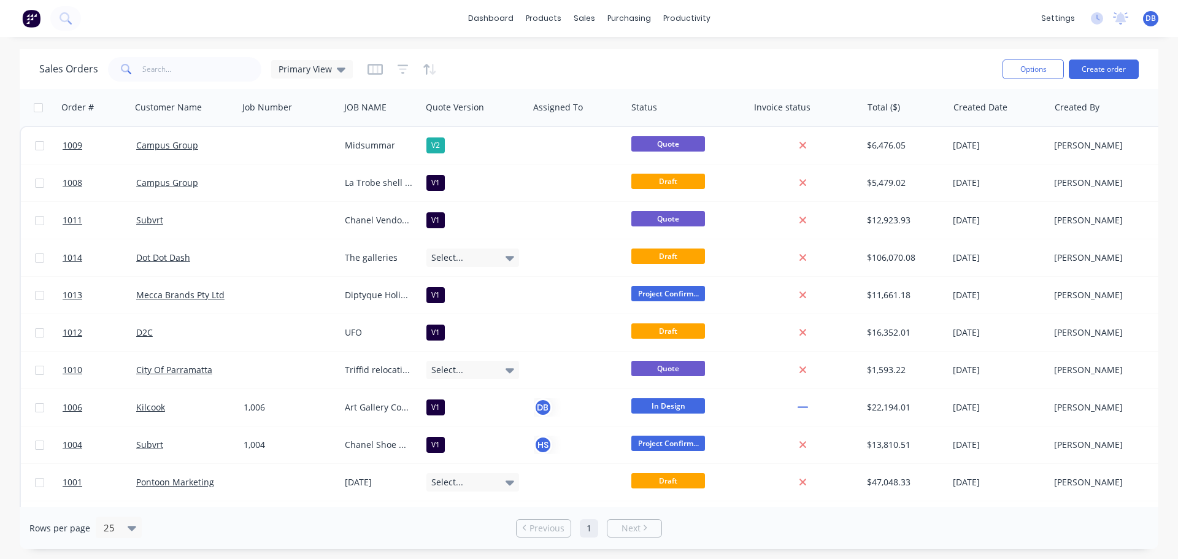
scroll to position [0, 53]
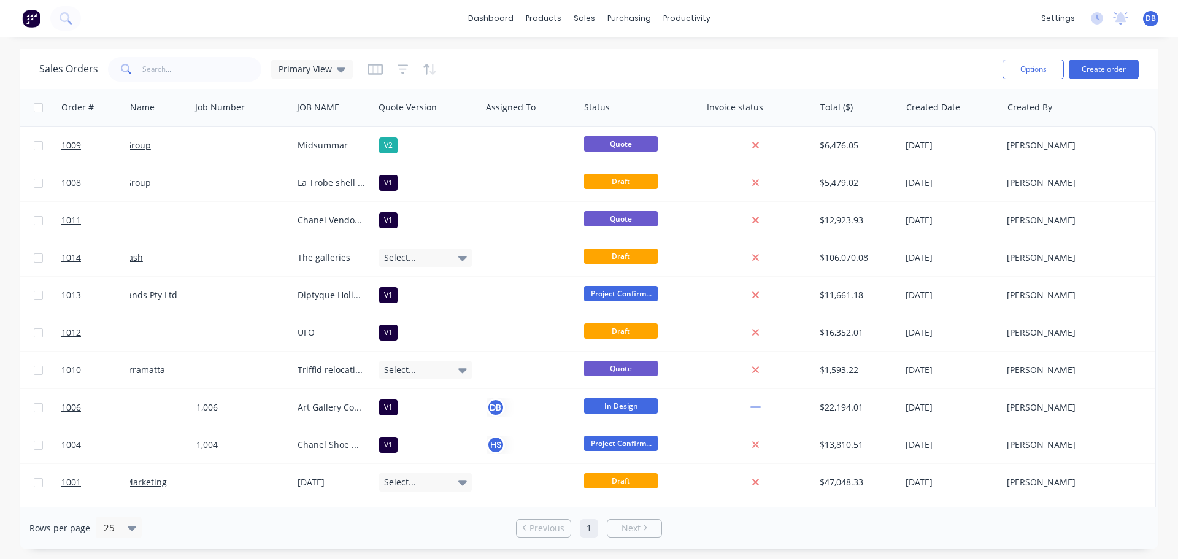
click at [382, 68] on div at bounding box center [402, 70] width 69 height 20
click at [379, 68] on icon "button" at bounding box center [375, 69] width 15 height 11
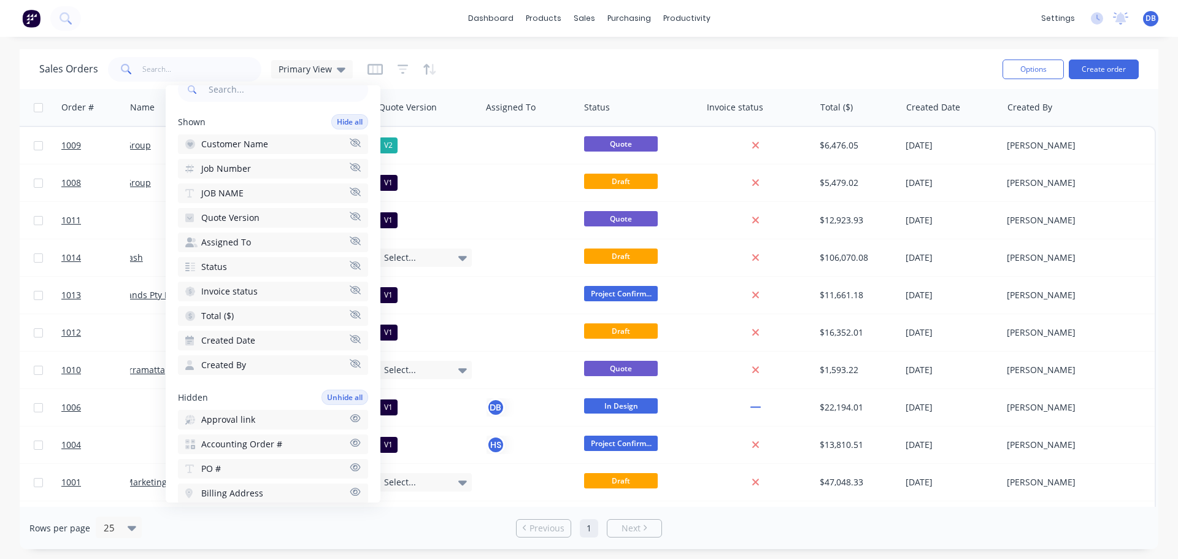
scroll to position [429, 0]
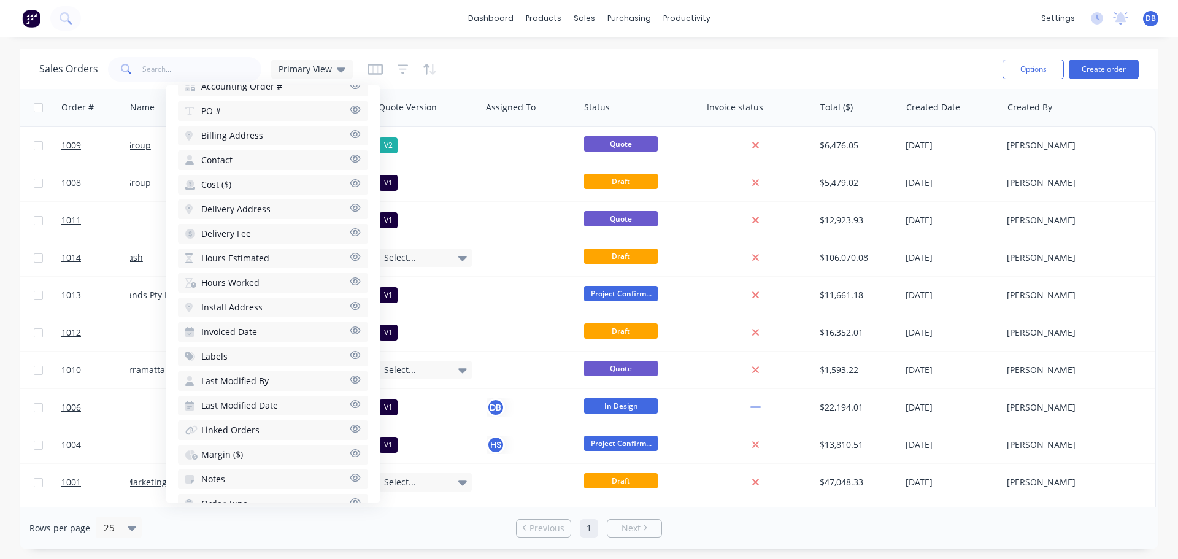
click at [350, 333] on icon "button" at bounding box center [355, 330] width 11 height 9
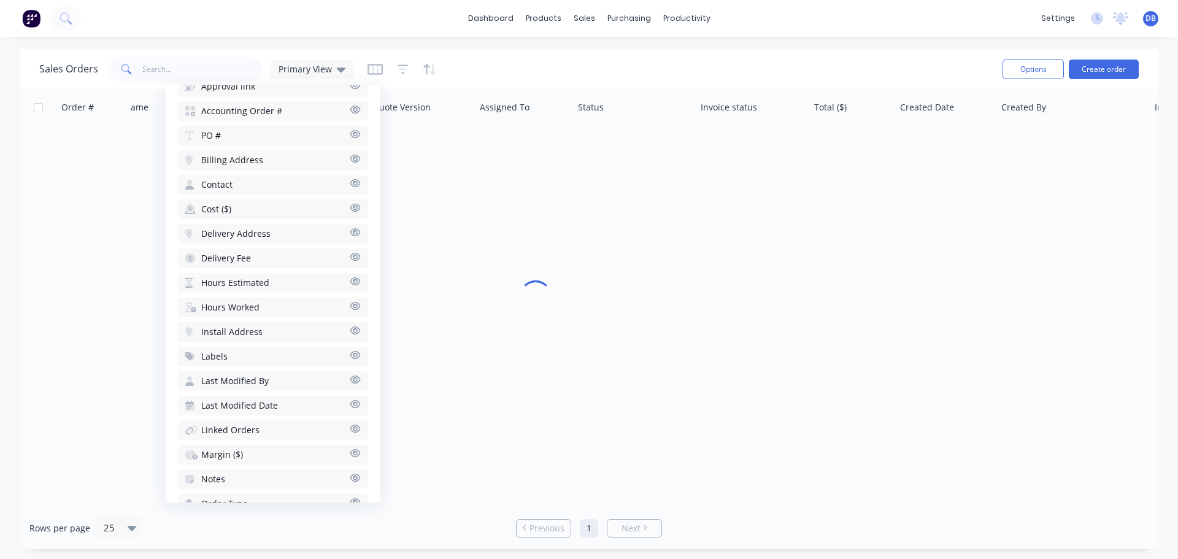
scroll to position [454, 0]
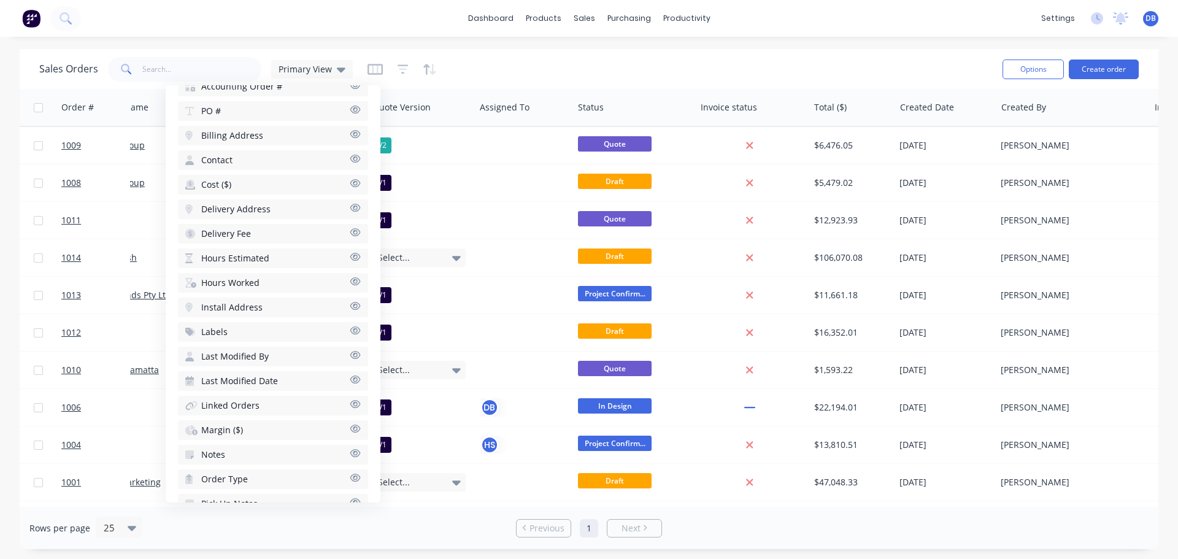
click at [465, 507] on div "Rows per page 25 Previous 1 Next" at bounding box center [589, 528] width 1139 height 42
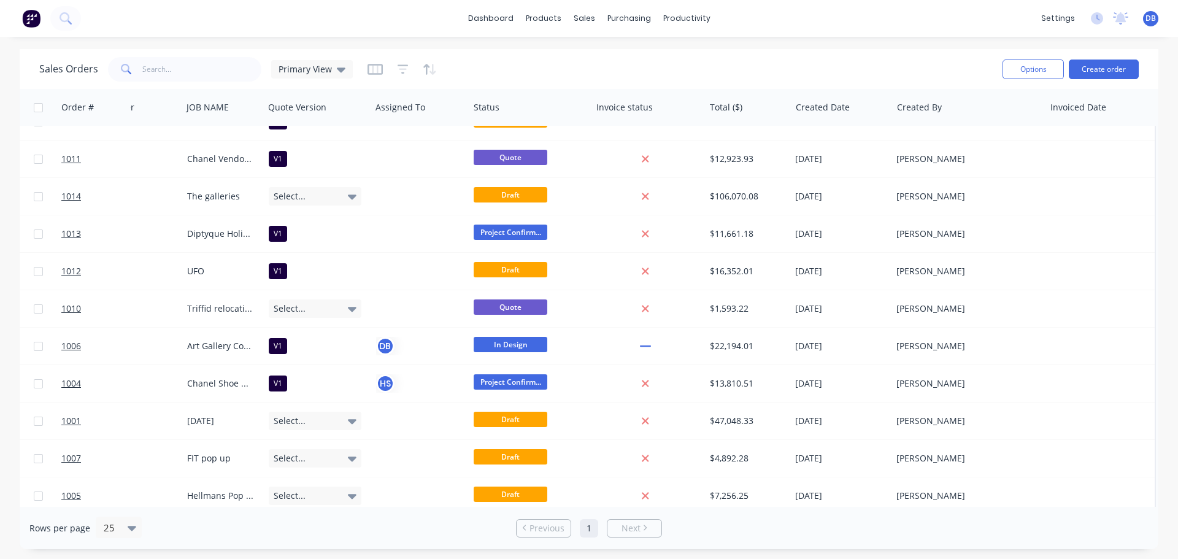
scroll to position [61, 0]
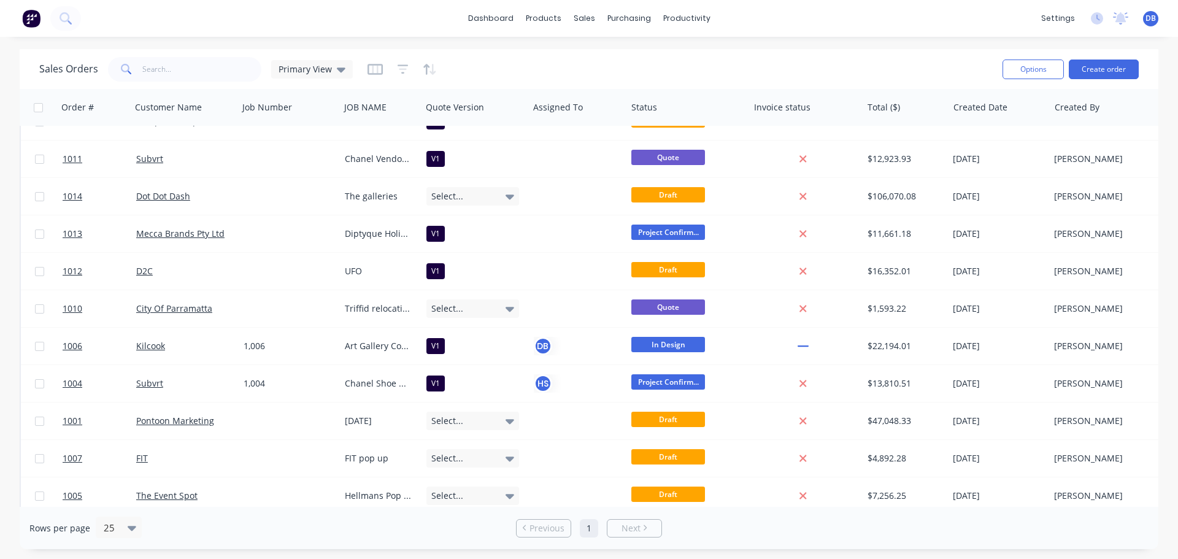
click at [529, 76] on div "Sales Orders Primary View" at bounding box center [515, 69] width 953 height 30
click at [526, 72] on div "Sales Orders Primary View" at bounding box center [515, 69] width 953 height 30
click at [586, 23] on div "sales" at bounding box center [585, 18] width 34 height 18
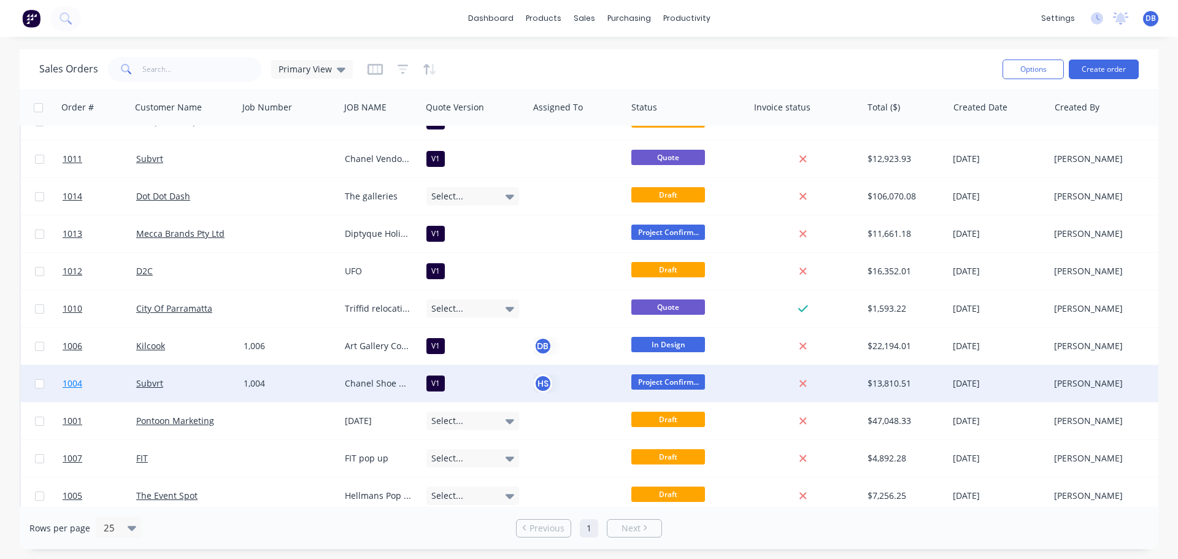
click at [102, 385] on link "1004" at bounding box center [100, 383] width 74 height 37
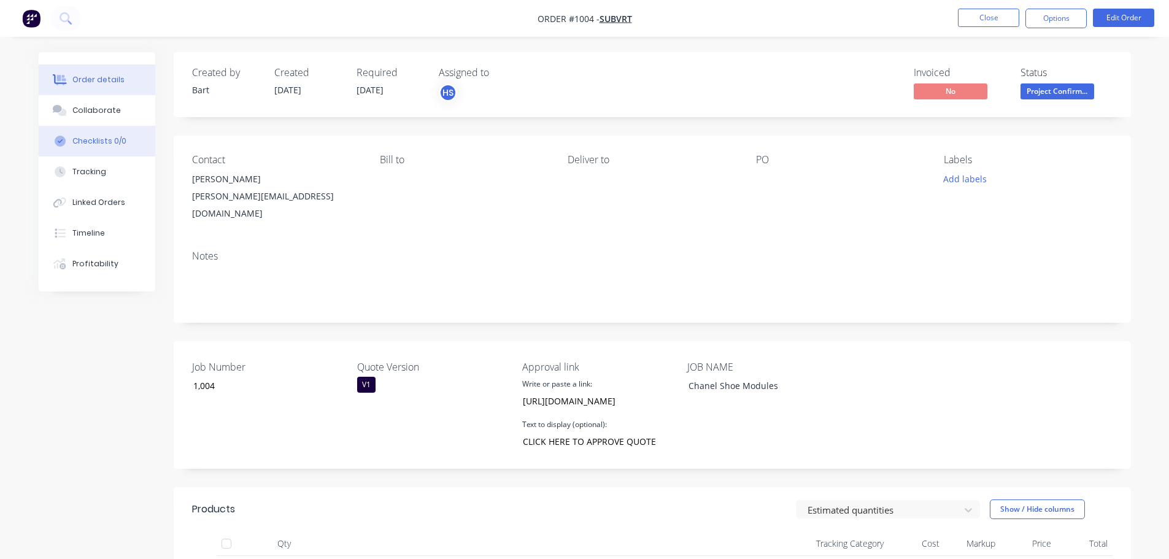
click at [94, 144] on div "Checklists 0/0" at bounding box center [99, 141] width 54 height 11
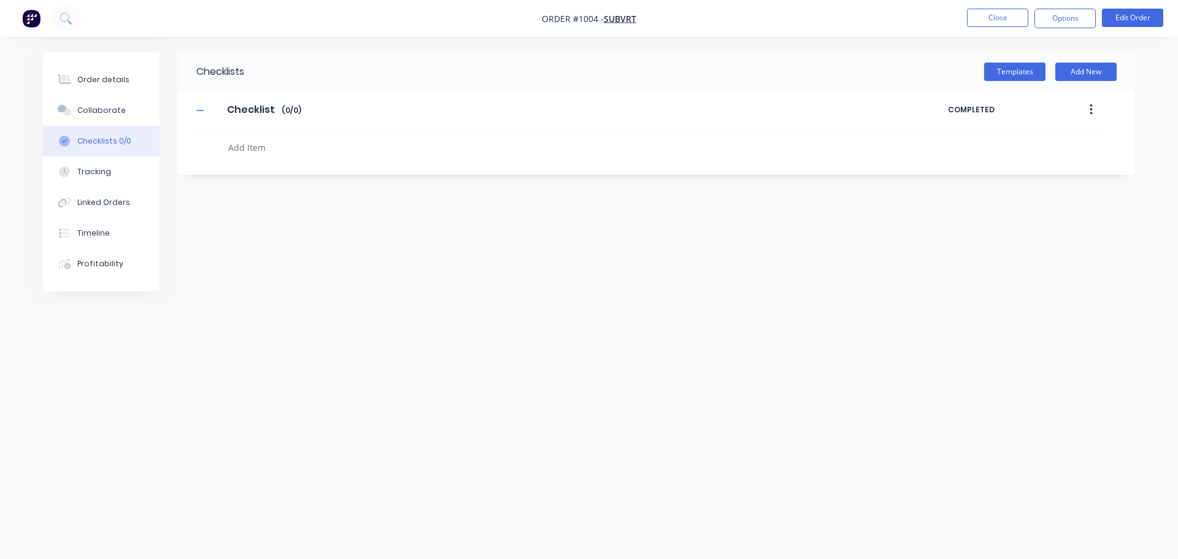
click at [282, 163] on div "Checklists Templates Add New Checklist Checklist Enter Checklist name ( 0 / 0 )…" at bounding box center [656, 113] width 957 height 123
click at [267, 157] on div at bounding box center [518, 149] width 590 height 21
drag, startPoint x: 261, startPoint y: 138, endPoint x: 271, endPoint y: 136, distance: 10.1
click at [269, 135] on div at bounding box center [512, 144] width 639 height 31
click at [268, 145] on textarea at bounding box center [518, 148] width 590 height 18
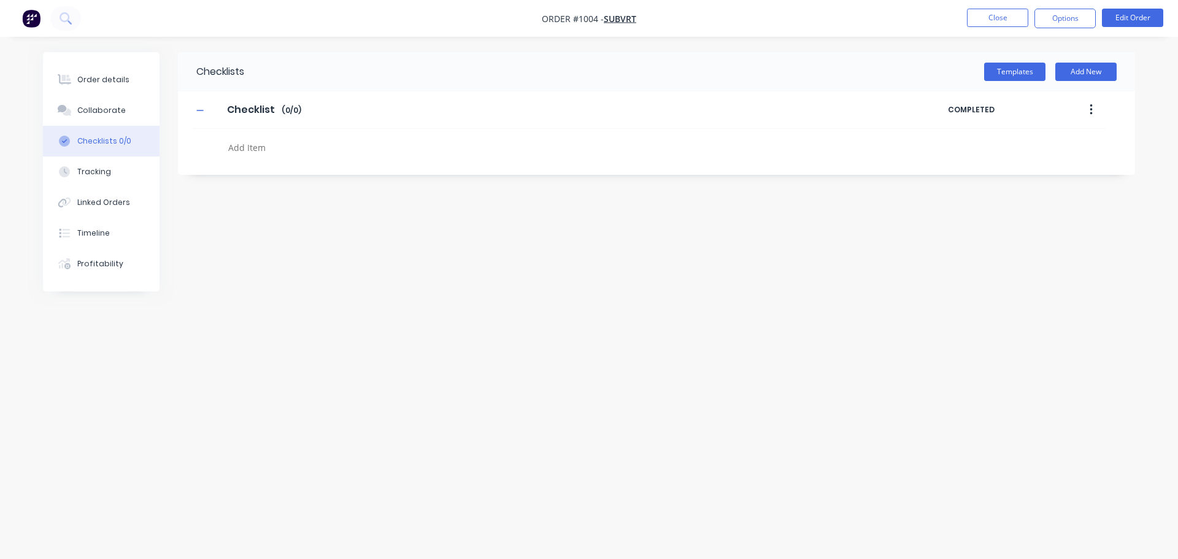
click at [1093, 106] on button "button" at bounding box center [1091, 110] width 29 height 22
click at [272, 148] on textarea at bounding box center [518, 148] width 590 height 18
type textarea "x"
type textarea "I"
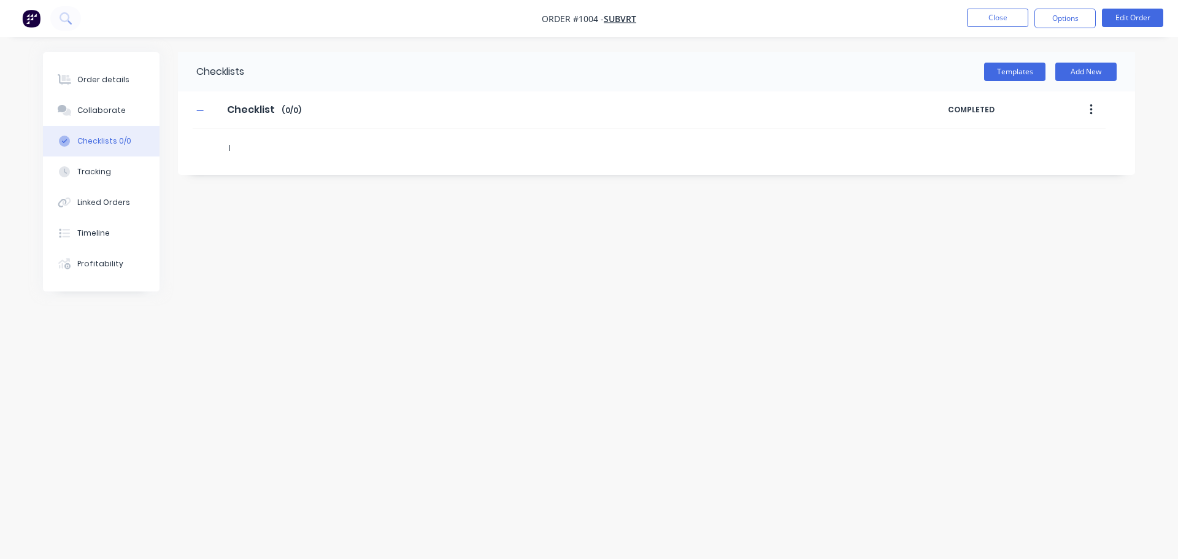
type textarea "x"
type textarea "In"
type textarea "x"
type textarea "I"
type textarea "x"
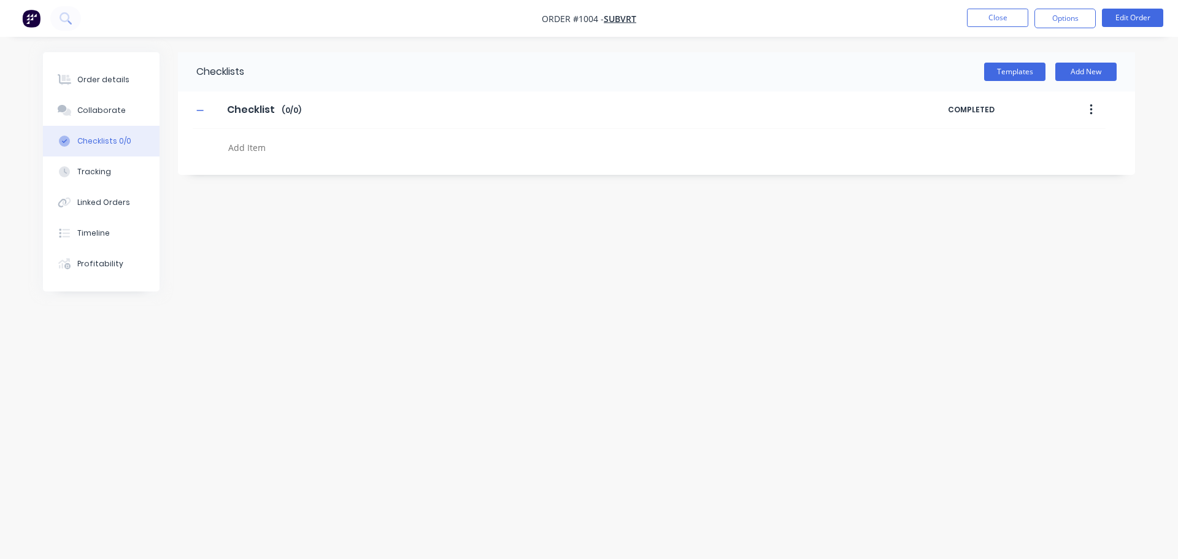
type textarea "x"
type textarea "D"
type textarea "x"
type textarea "De"
type textarea "x"
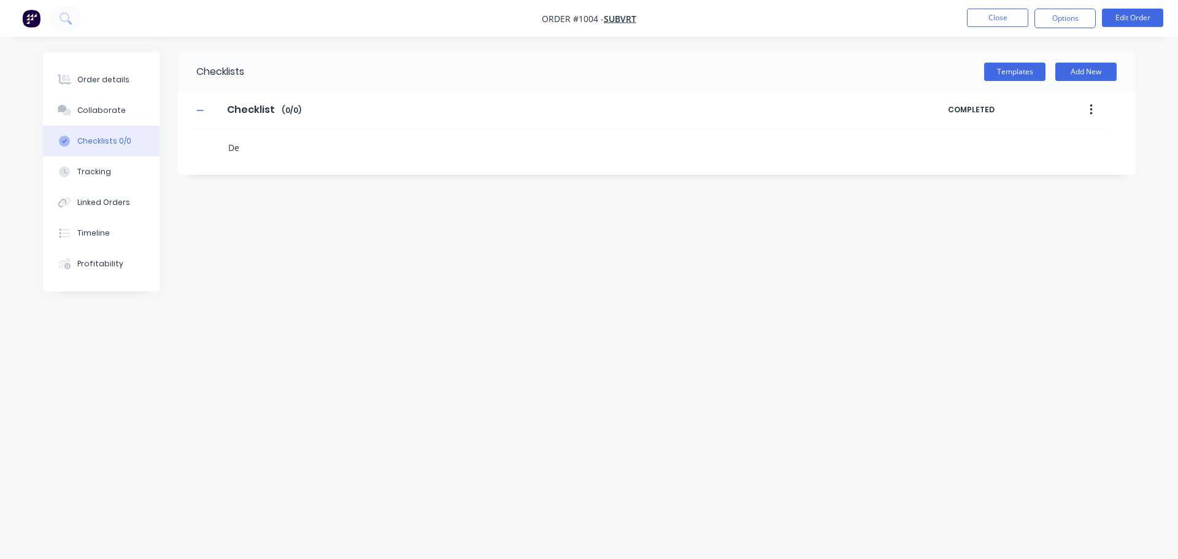
type textarea "Dep"
type textarea "x"
type textarea "Depo"
type textarea "x"
type textarea "Depos"
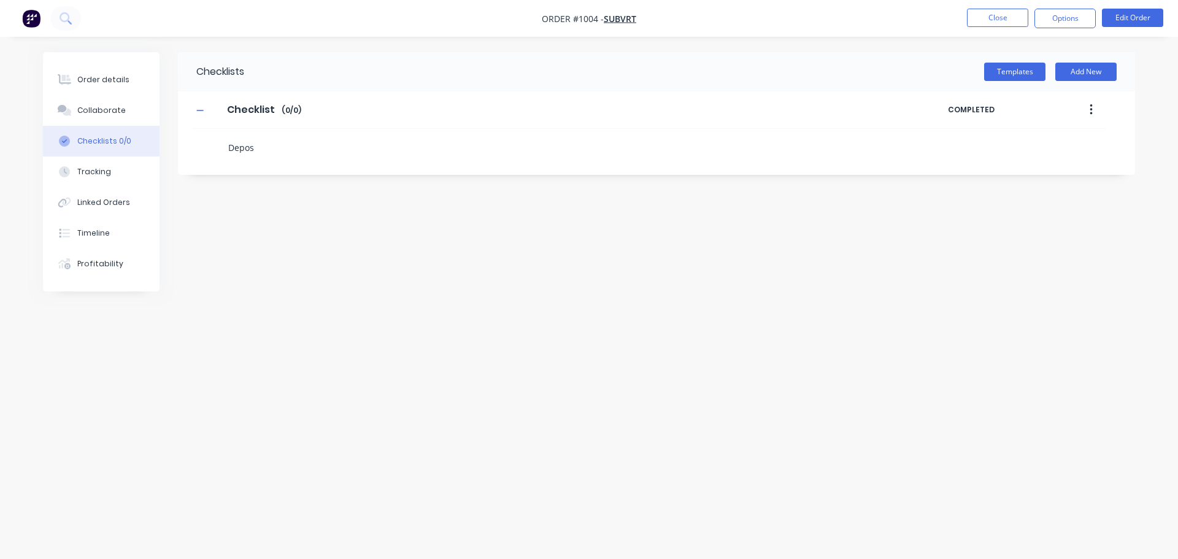
type textarea "x"
type textarea "Deposi"
type textarea "x"
type textarea "Deposit"
type textarea "x"
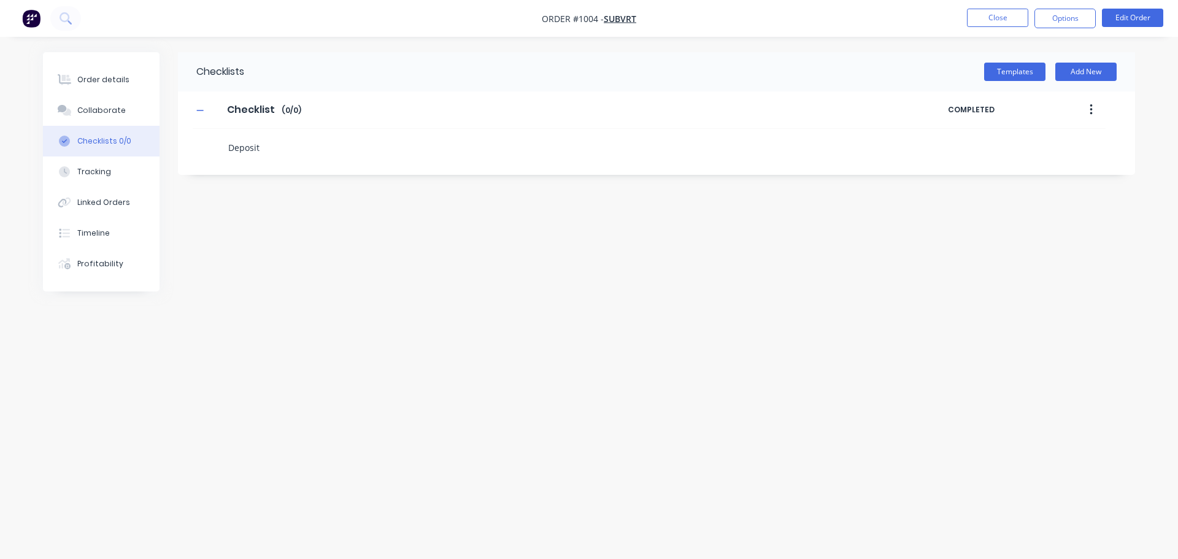
type textarea "Deposit"
type textarea "x"
type textarea "Deposit I"
type textarea "x"
type textarea "Deposit In"
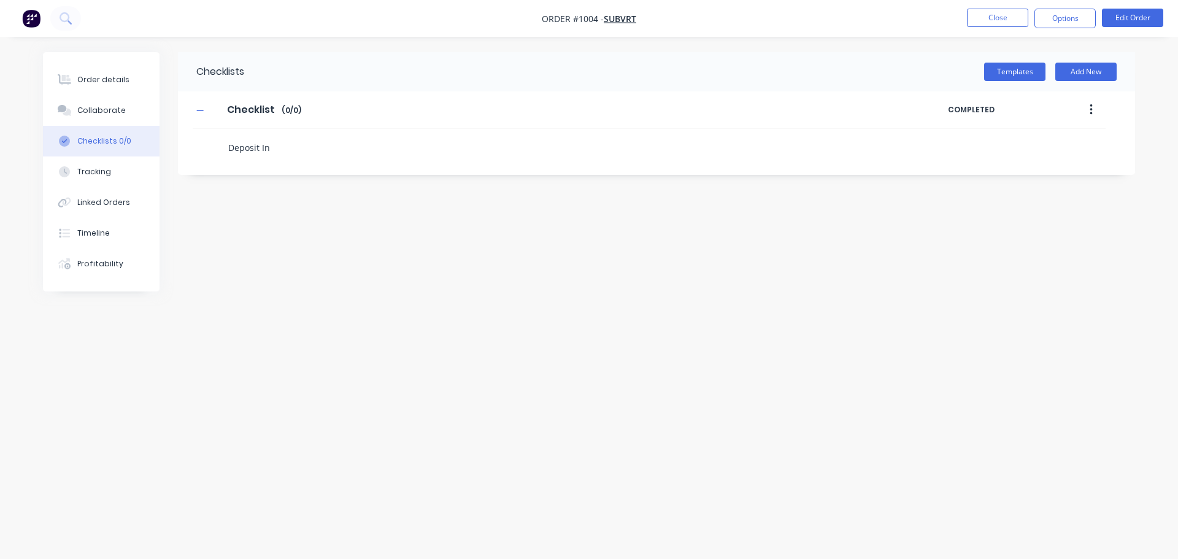
type textarea "x"
type textarea "Deposit Inv"
type textarea "x"
type textarea "Deposit Invo"
type textarea "x"
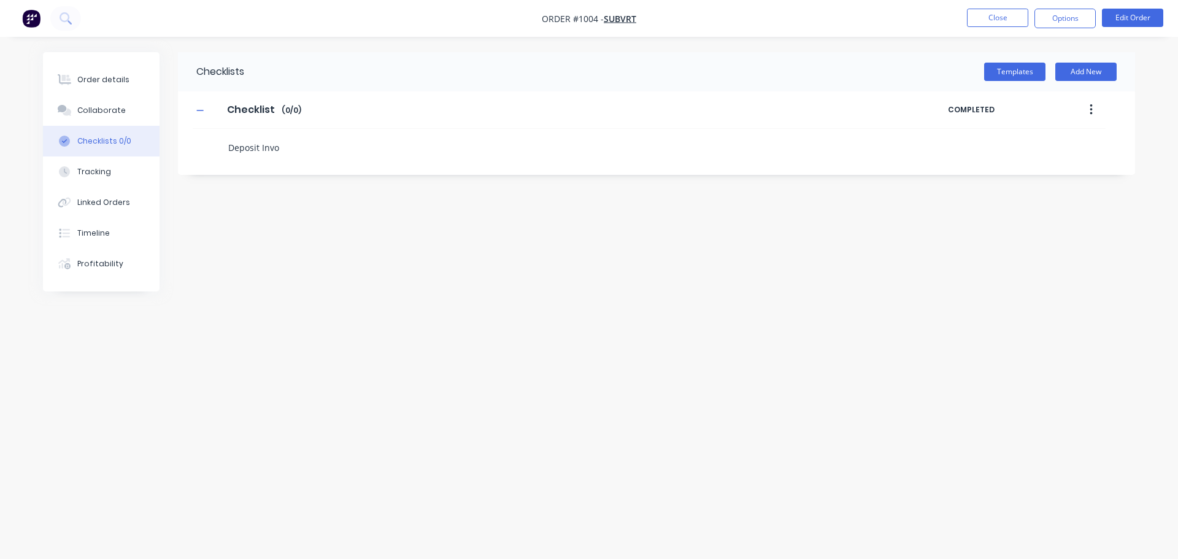
type textarea "Deposit Invoi"
type textarea "x"
type textarea "Deposit Invoie"
type textarea "x"
type textarea "Deposit Invoie"
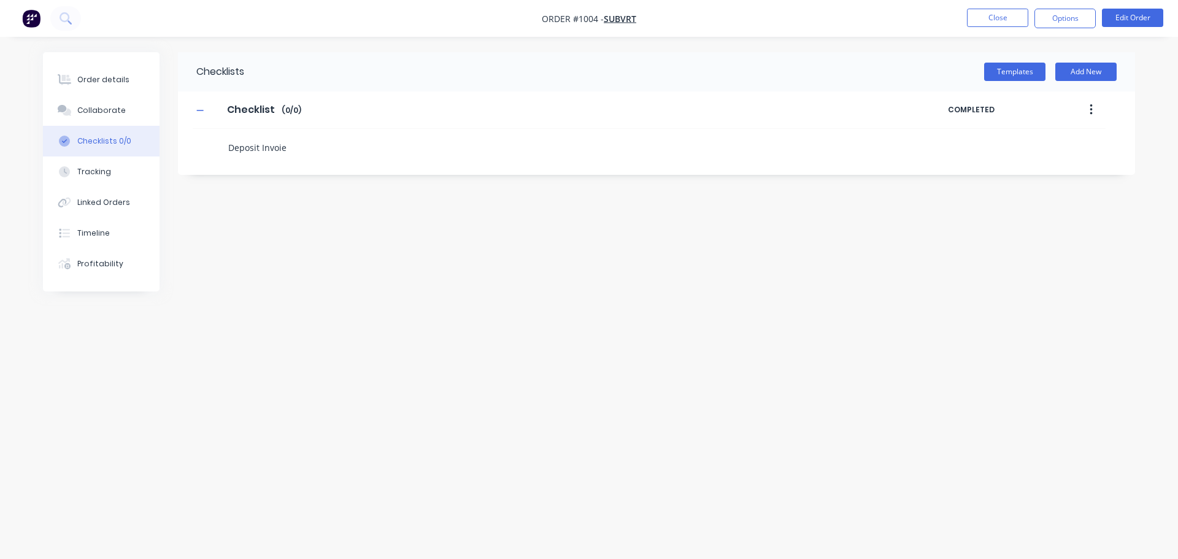
type textarea "x"
type textarea "Deposit Invoie"
type textarea "x"
type textarea "Deposit Invoi"
type textarea "x"
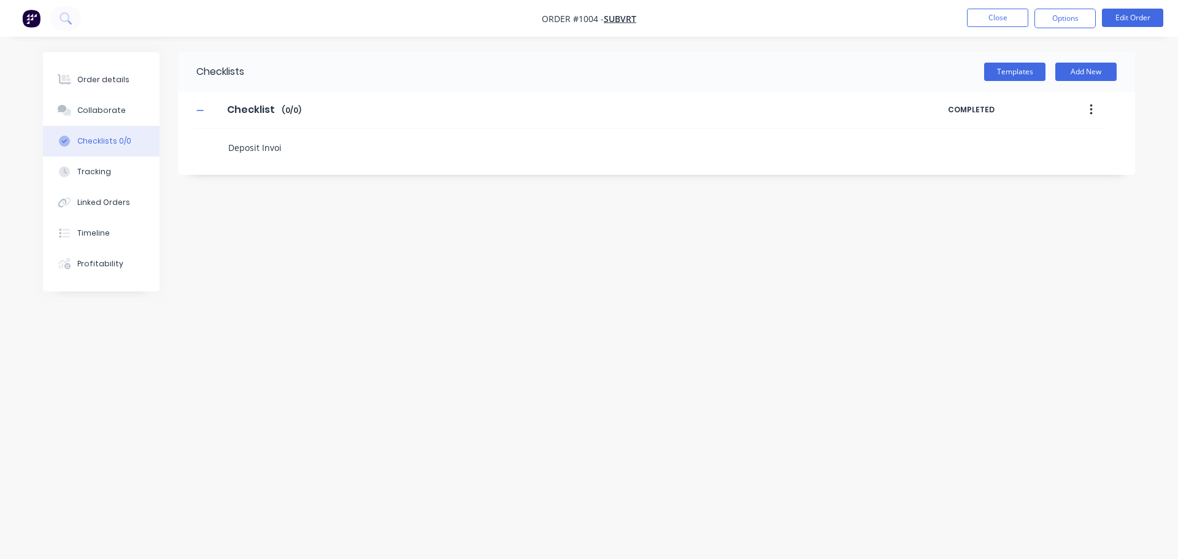
type textarea "Deposit Invo"
type textarea "x"
type textarea "Deposit Invoc"
type textarea "x"
type textarea "Deposit Invoce"
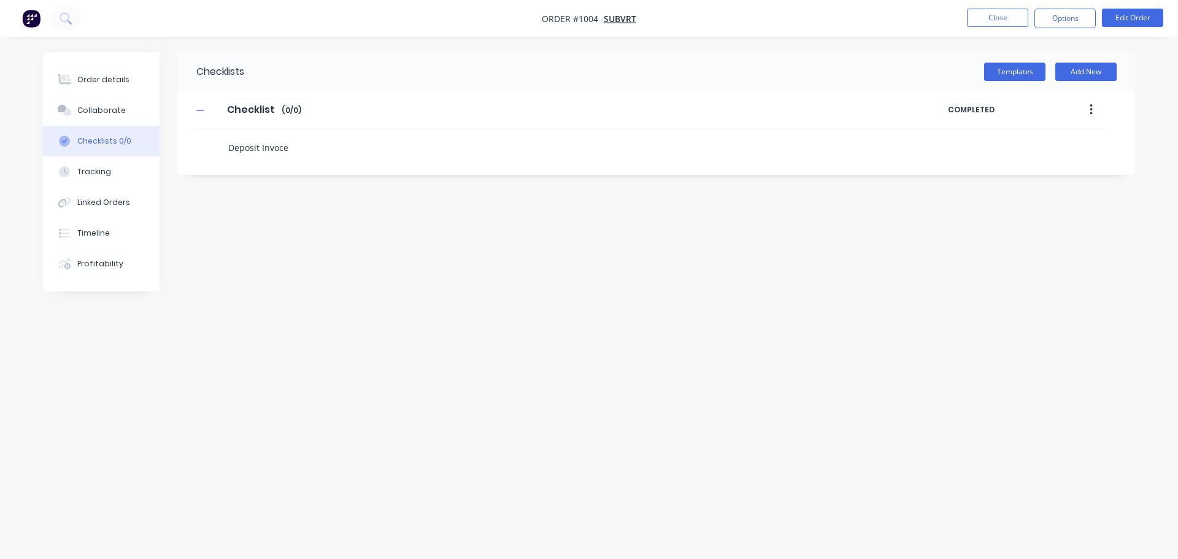
type textarea "x"
type textarea "Deposit Invoc"
type textarea "x"
type textarea "Deposit Invo"
type textarea "x"
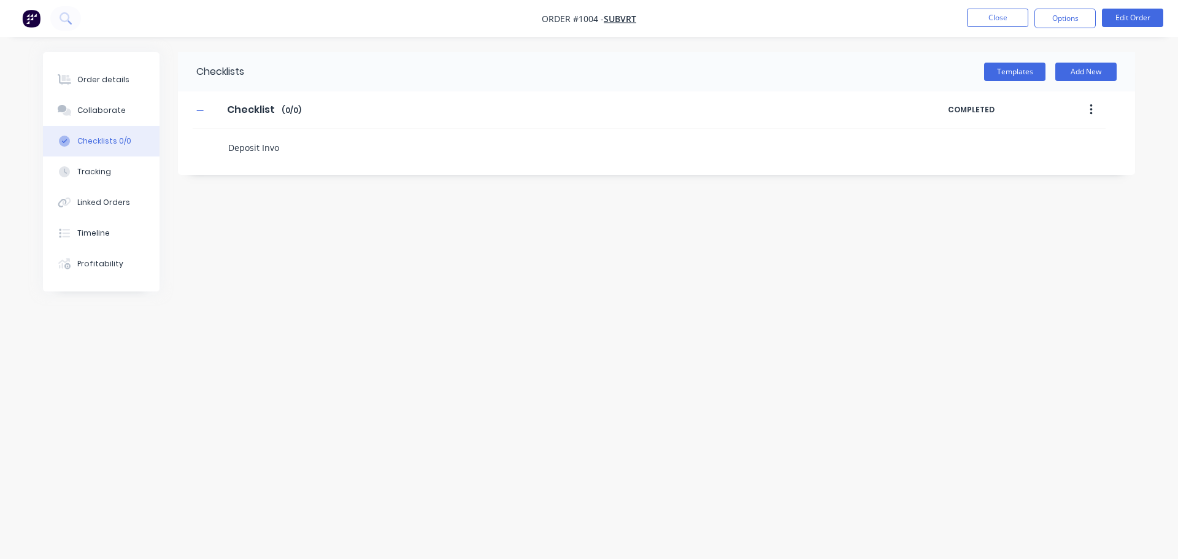
type textarea "Deposit Invoi"
type textarea "x"
type textarea "Deposit Invoic"
type textarea "x"
type textarea "Deposit Invoice"
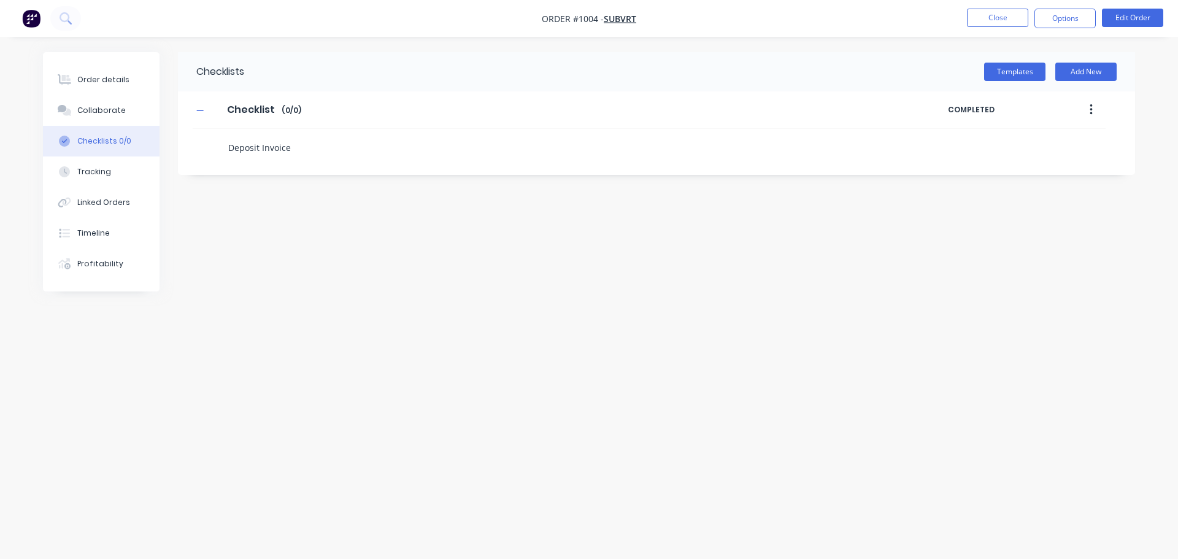
type textarea "x"
type textarea "P"
type textarea "x"
type textarea "Pr"
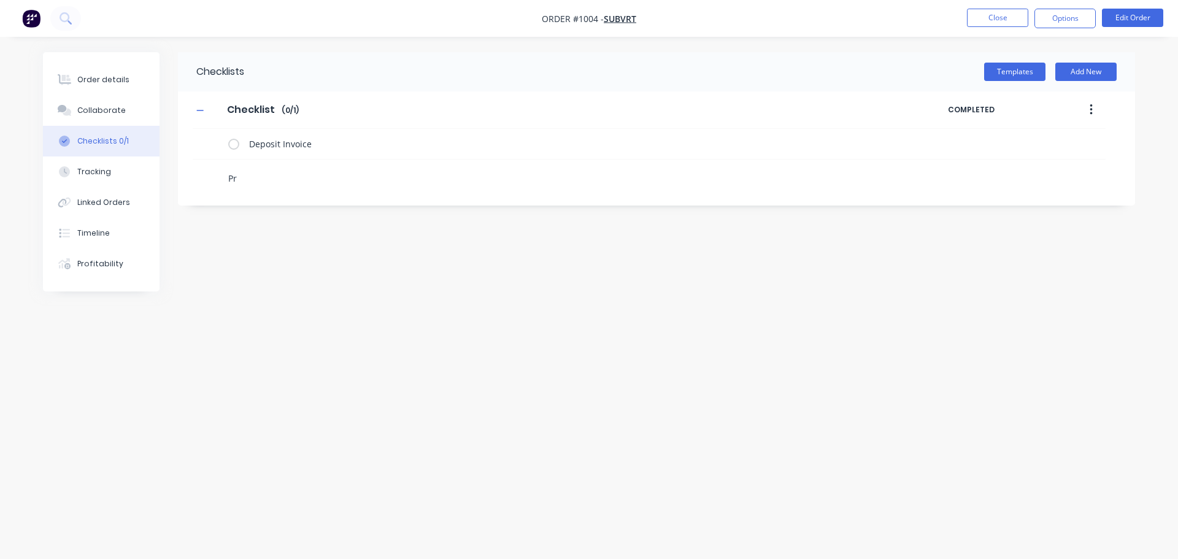
type textarea "x"
type textarea "Pro"
type textarea "x"
type textarea "Prog"
type textarea "x"
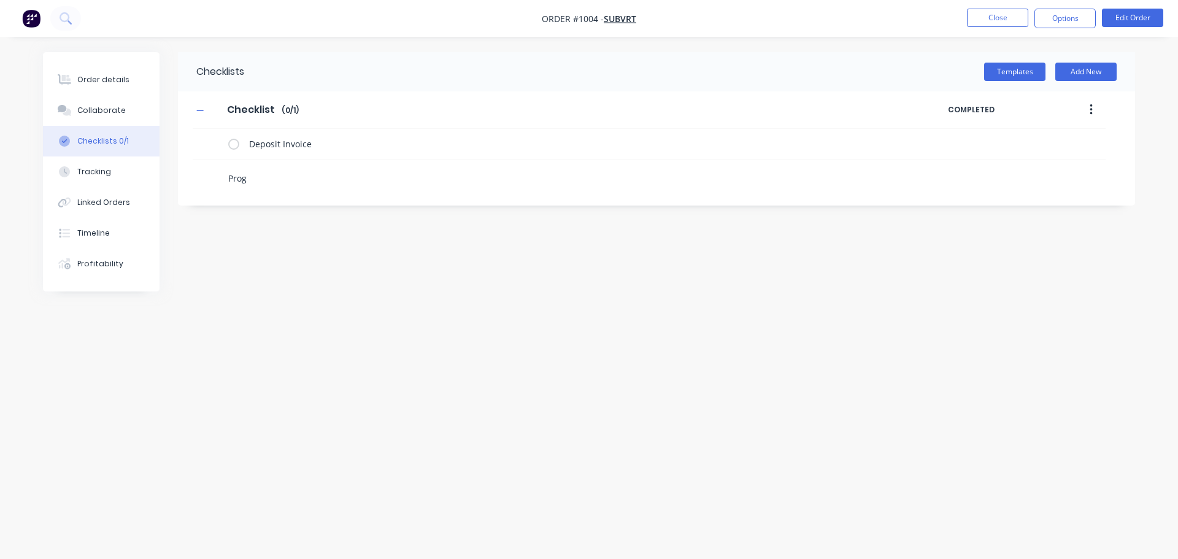
type textarea "Progr"
type textarea "x"
type textarea "Progres"
type textarea "x"
type textarea "Progress"
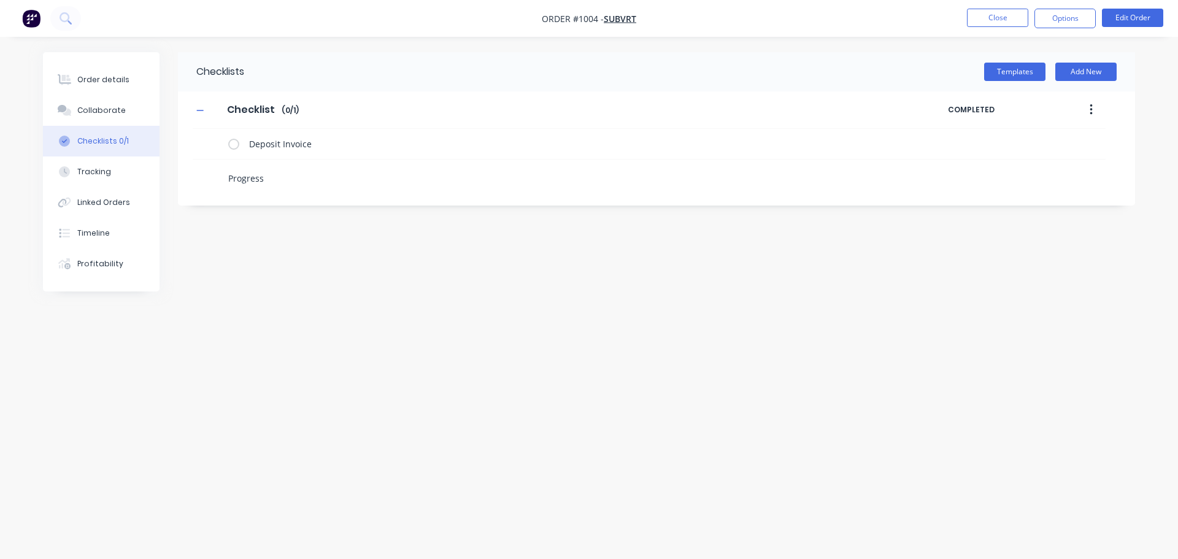
type textarea "x"
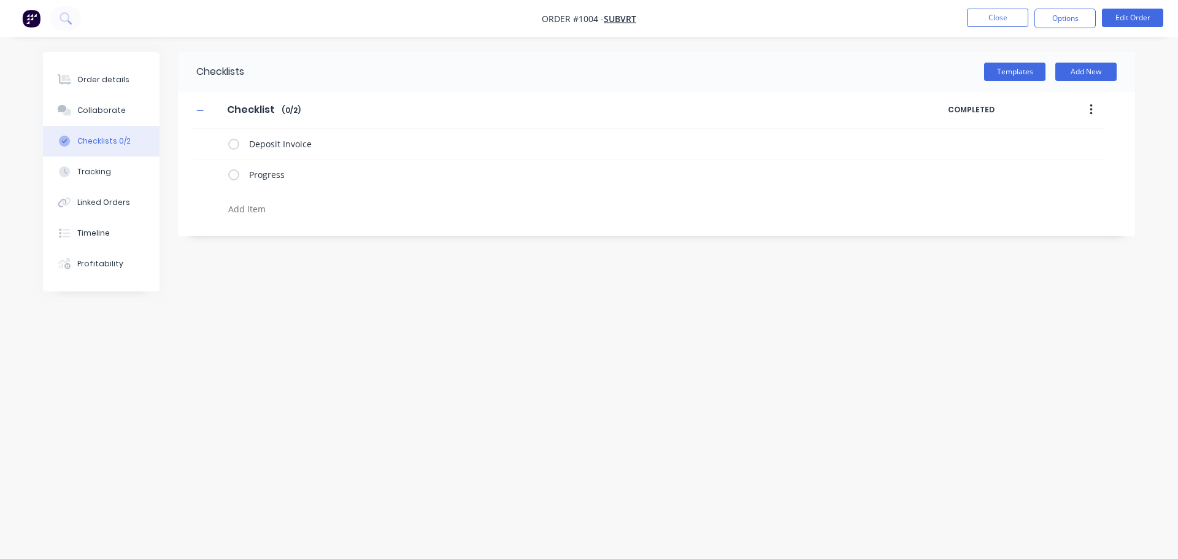
click at [285, 209] on textarea at bounding box center [518, 209] width 590 height 18
type textarea "x"
type textarea "C"
type textarea "x"
type textarea "Co"
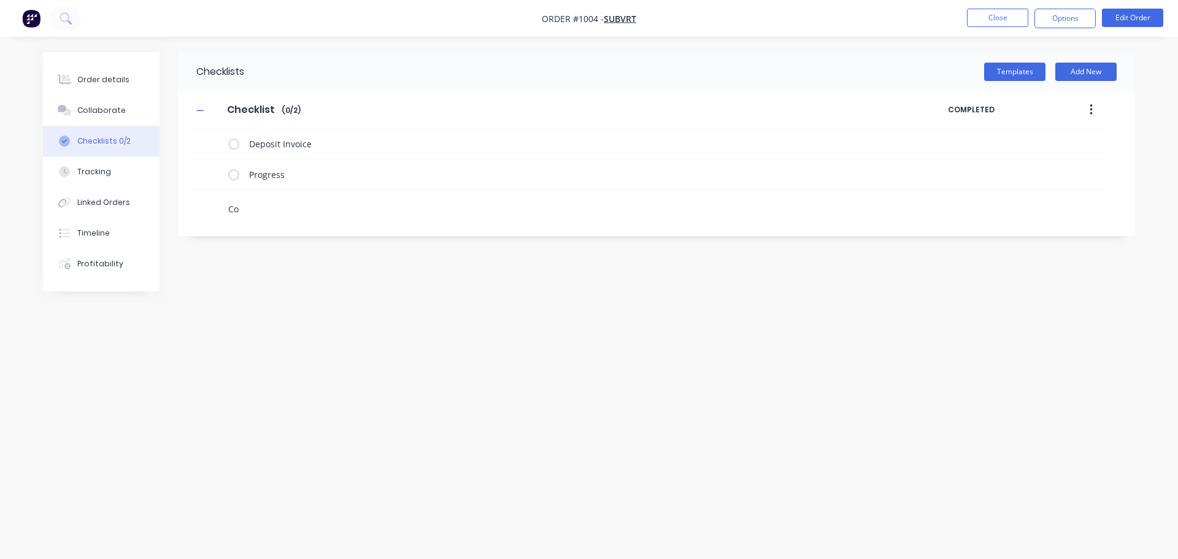
type textarea "x"
type textarea "Com"
type textarea "x"
type textarea "Comp"
type textarea "x"
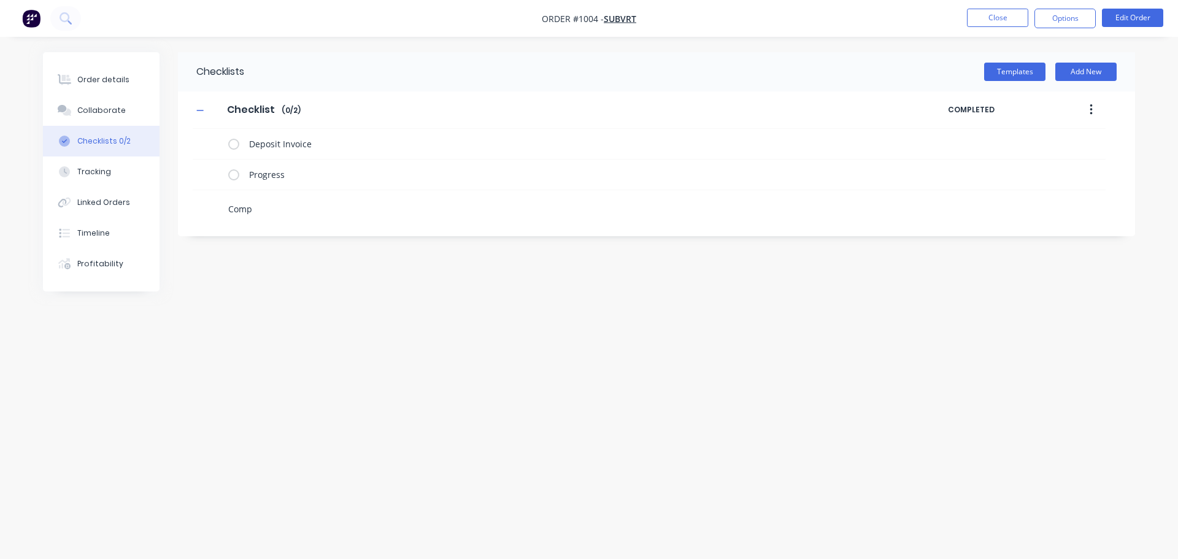
type textarea "Compl"
type textarea "x"
type textarea "Comple"
type textarea "x"
type textarea "Complet"
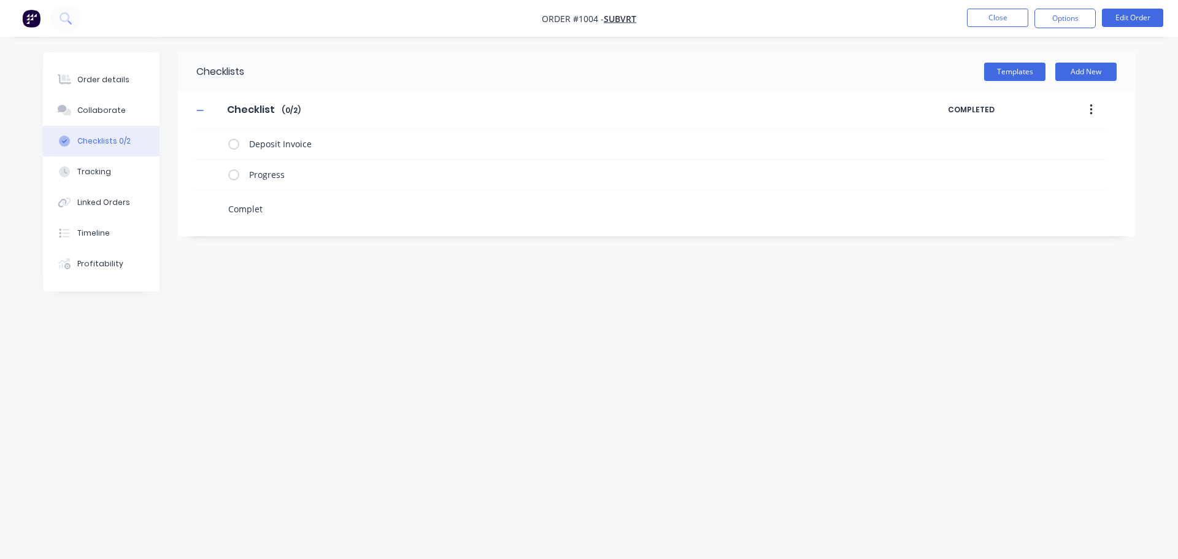
type textarea "x"
type textarea "Completi"
type textarea "x"
type textarea "Completio"
type textarea "x"
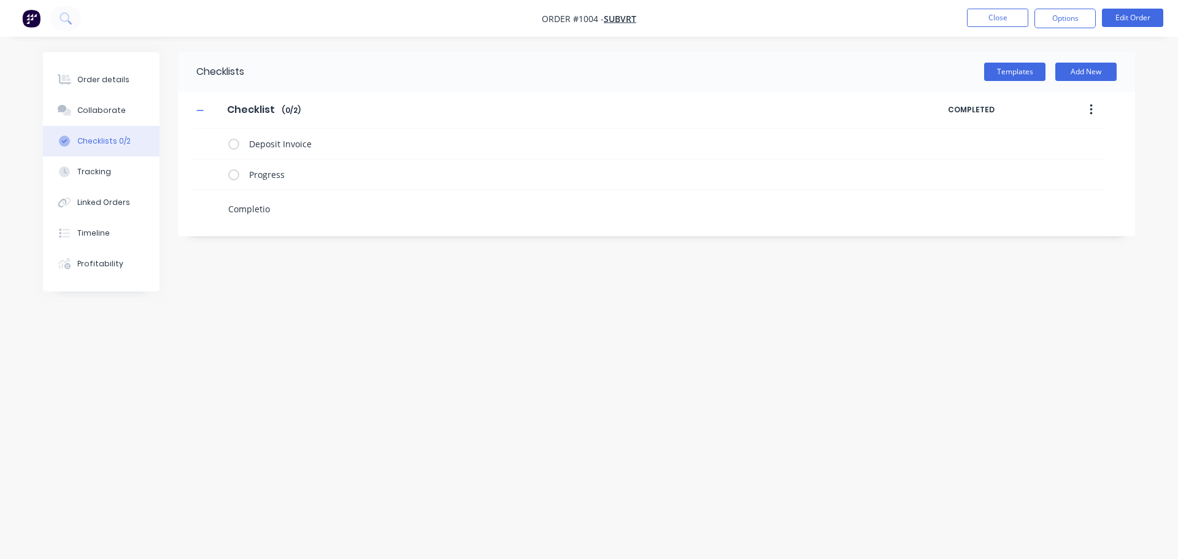
type textarea "Completion"
type textarea "x"
type textarea "Completion"
type textarea "x"
type textarea "Completion P"
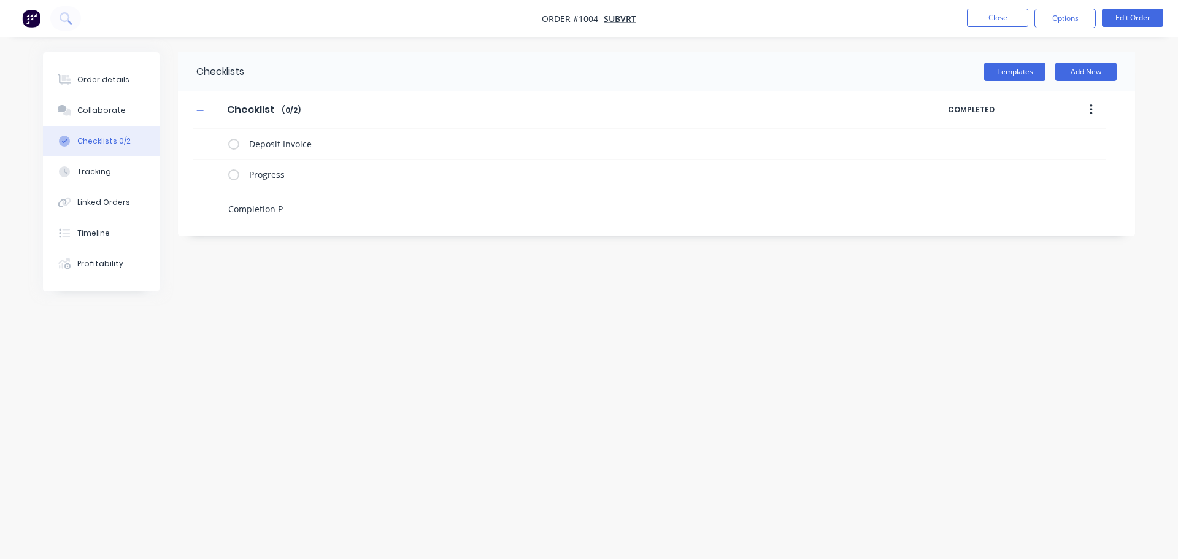
type textarea "x"
type textarea "Completion Pay"
type textarea "x"
type textarea "Completion Paym"
type textarea "x"
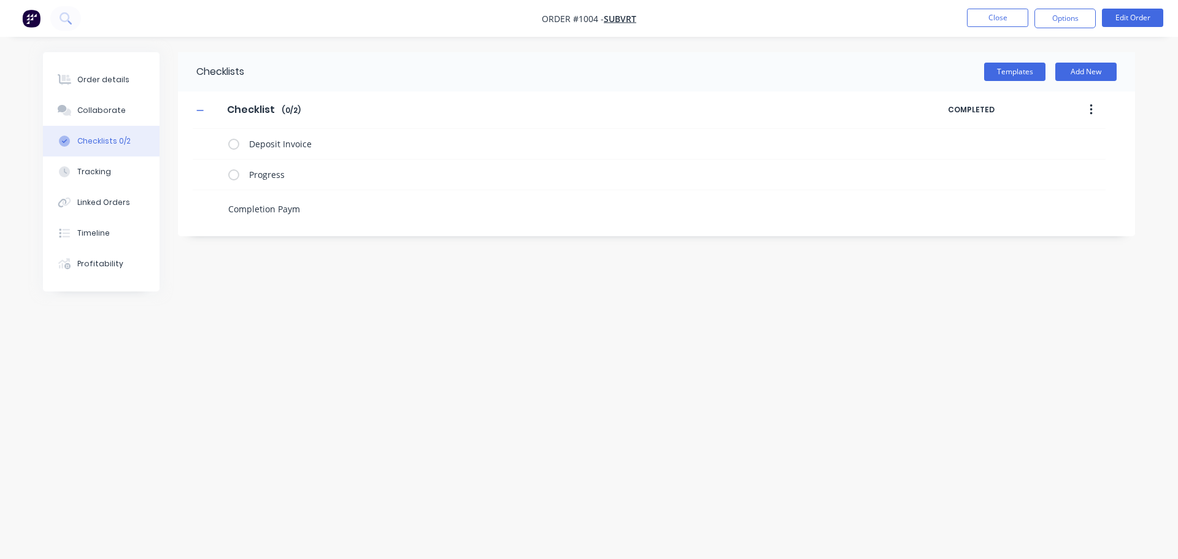
type textarea "Completion Payme"
type textarea "x"
type textarea "Completion Paymeb"
type textarea "x"
type textarea "Completion Paymebt"
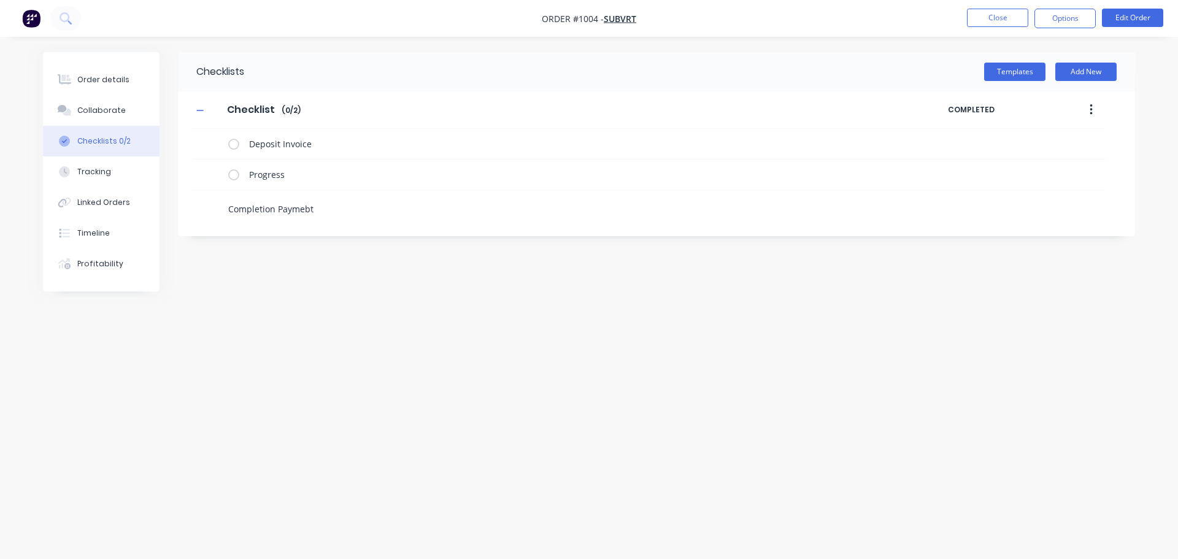
type textarea "x"
type textarea "Completion Paymebt"
type textarea "x"
type textarea "Completion Paymebt"
type textarea "x"
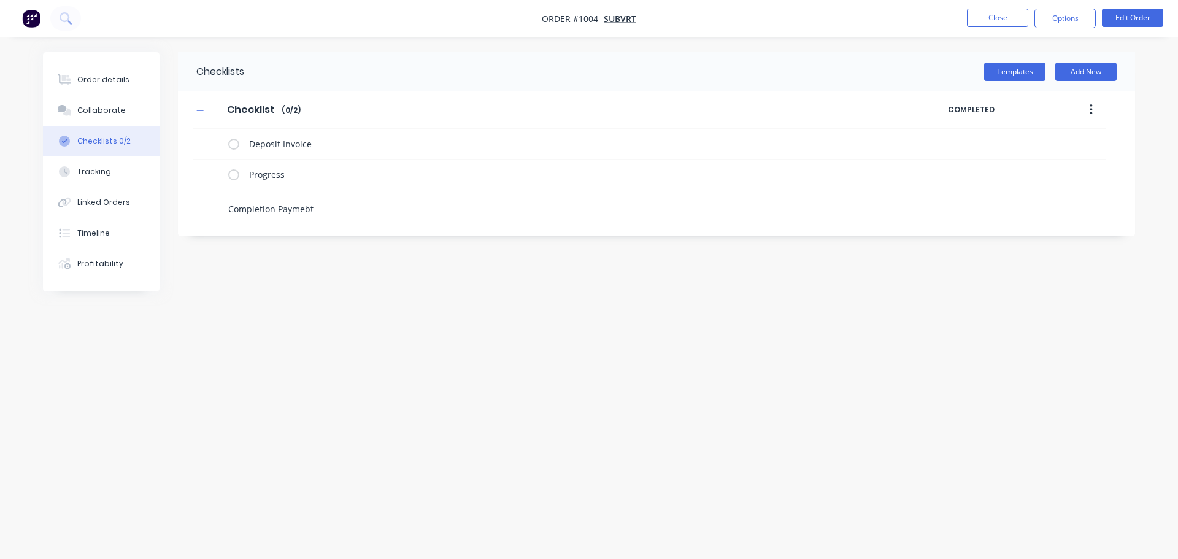
type textarea "Completion Paymeb"
type textarea "x"
type textarea "Completion Payme"
type textarea "x"
type textarea "Completion Paymen"
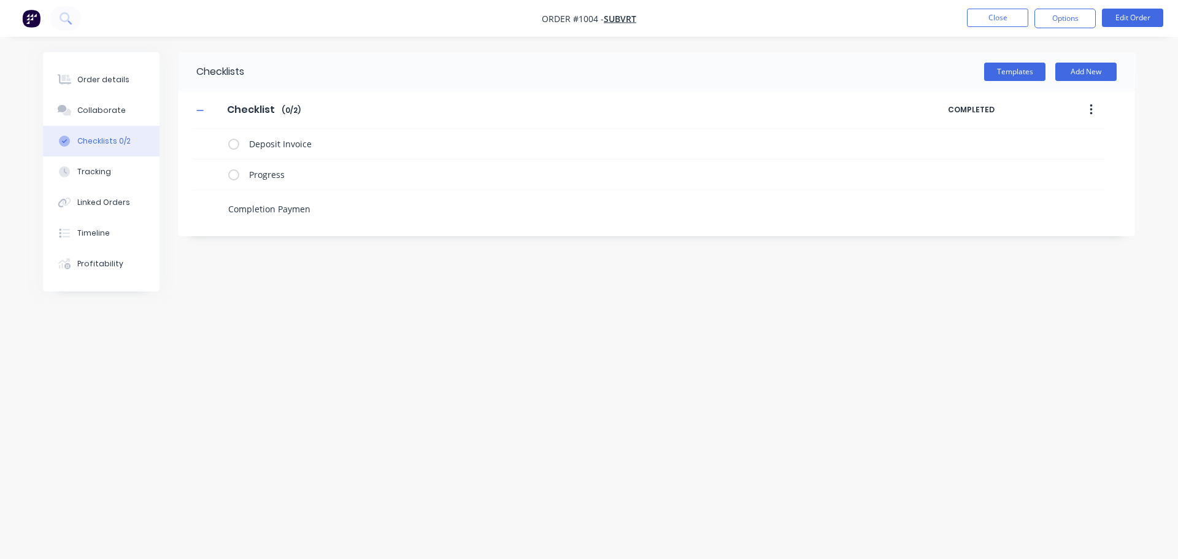
type textarea "x"
type textarea "Completion Payment"
type textarea "x"
click at [375, 383] on div "Checklists Templates Add New Checklist Checklist Enter Checklist name ( 0 / 3 )…" at bounding box center [589, 256] width 1092 height 408
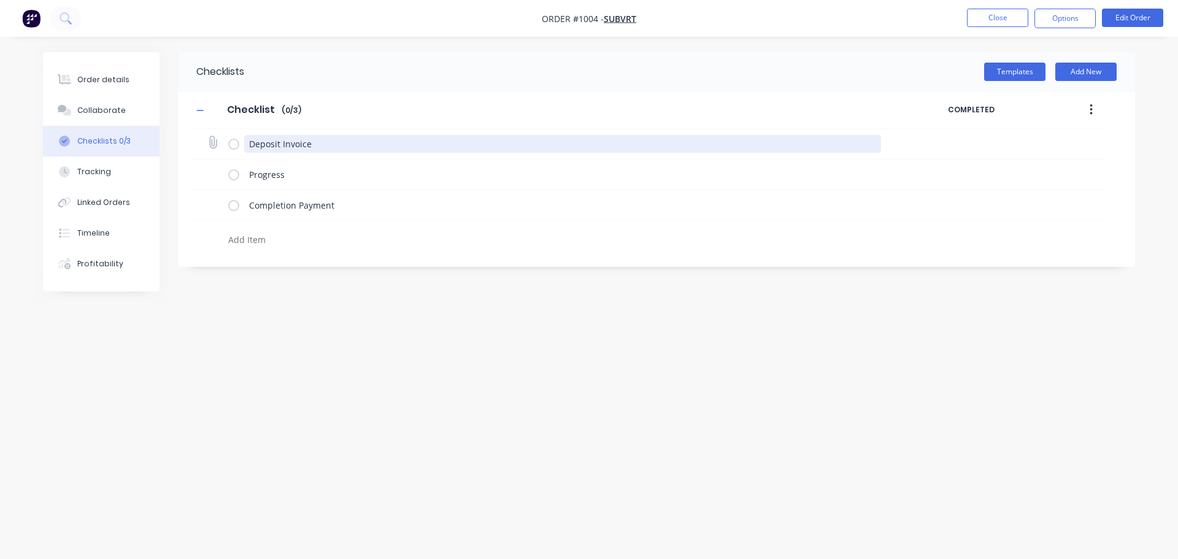
click at [349, 141] on textarea "Deposit Invoice" at bounding box center [562, 144] width 637 height 18
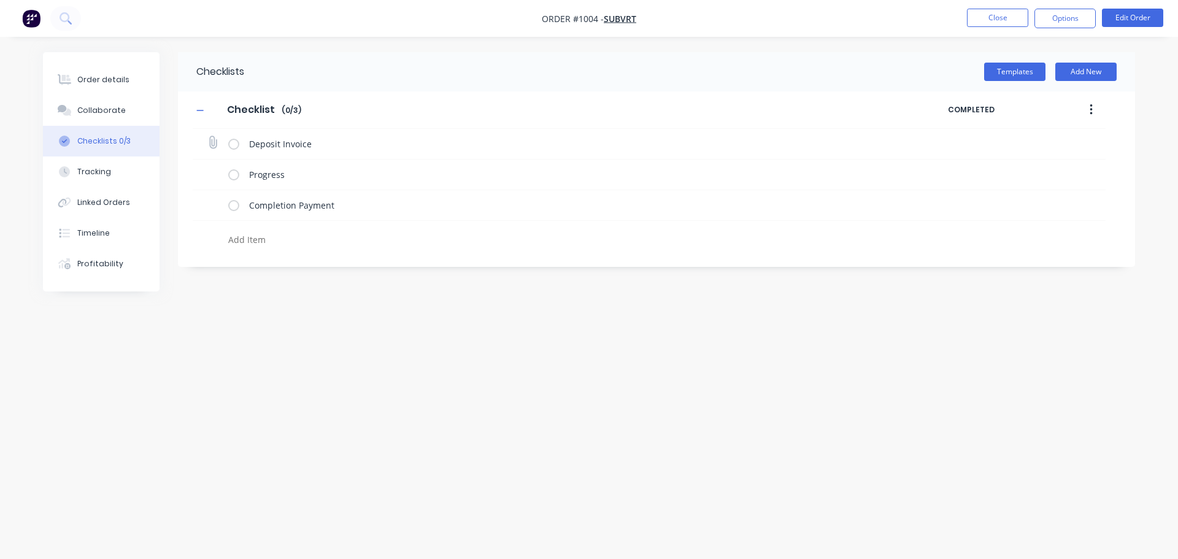
click at [215, 143] on icon at bounding box center [212, 142] width 17 height 17
click at [207, 136] on input "file" at bounding box center [207, 136] width 0 height 0
click at [1096, 105] on button "button" at bounding box center [1091, 110] width 29 height 22
click at [1085, 71] on button "Add New" at bounding box center [1085, 72] width 61 height 18
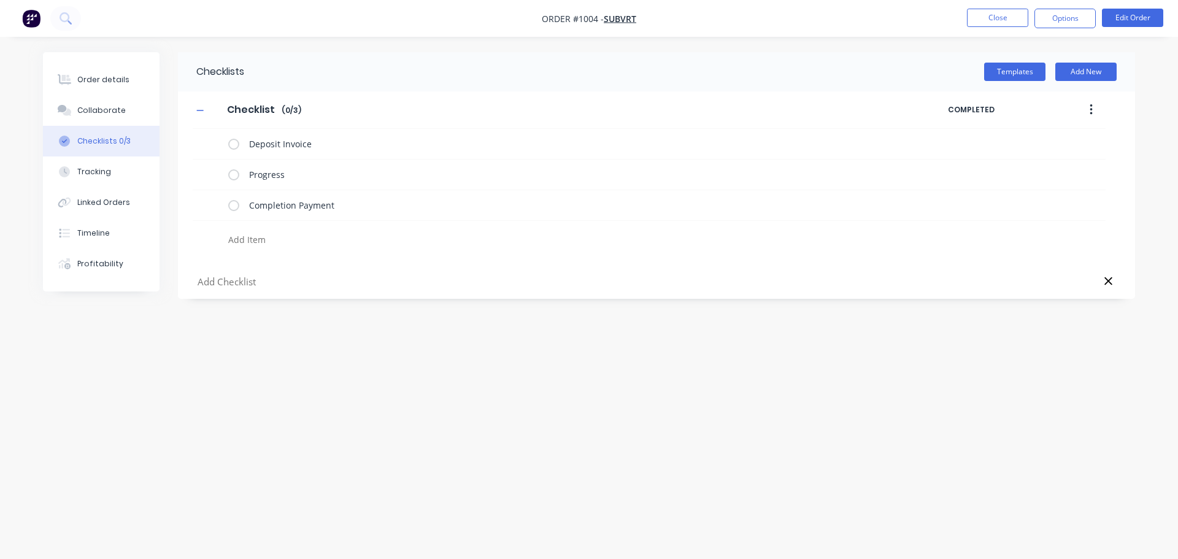
click at [1107, 284] on icon at bounding box center [1108, 281] width 9 height 12
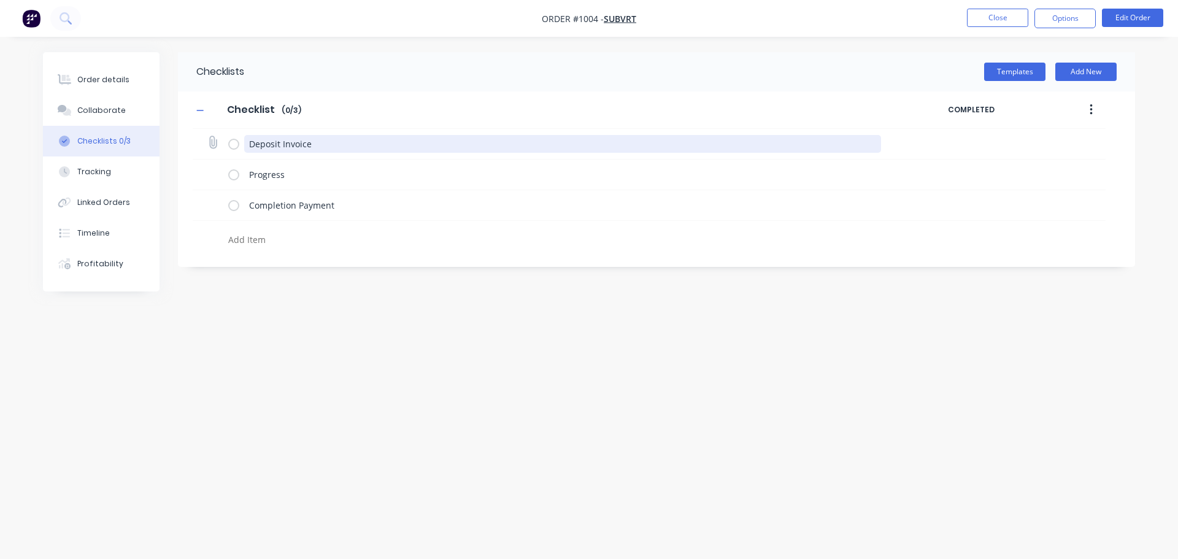
click at [279, 144] on textarea "Deposit Invoice" at bounding box center [562, 144] width 637 height 18
click at [312, 147] on textarea "Deposit Invoice" at bounding box center [562, 144] width 637 height 18
drag, startPoint x: 306, startPoint y: 143, endPoint x: 269, endPoint y: 146, distance: 37.6
click at [269, 146] on textarea "Deposit Invoice" at bounding box center [562, 144] width 637 height 18
click at [320, 146] on textarea "Deposit Invoice" at bounding box center [562, 144] width 637 height 18
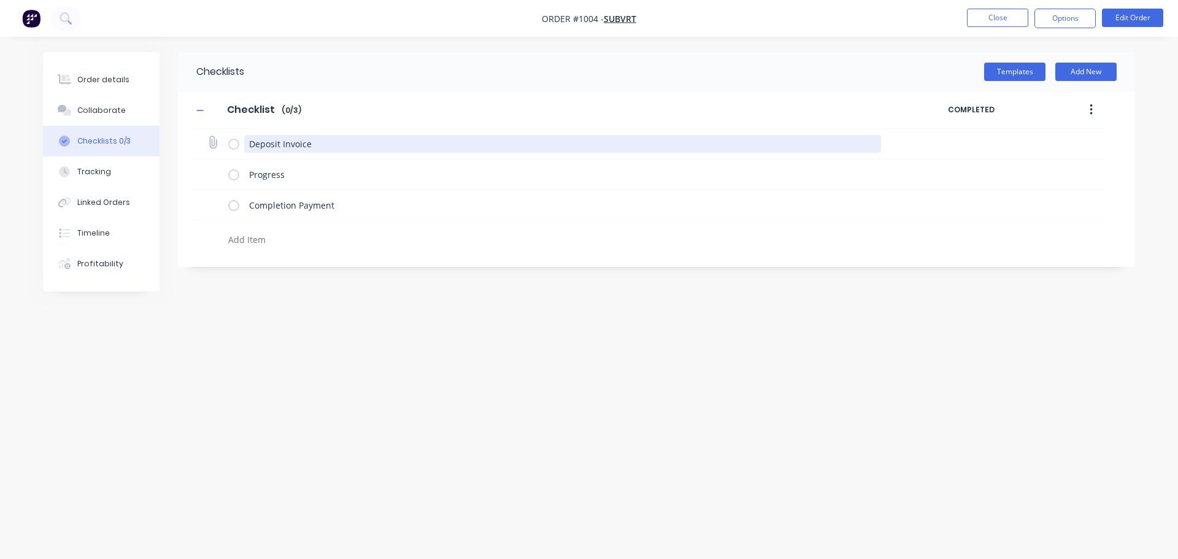
click at [331, 145] on textarea "Deposit Invoice" at bounding box center [562, 144] width 637 height 18
type textarea "x"
type textarea "Deposit Invoice"
type textarea "x"
type textarea "Deposit Invoice @"
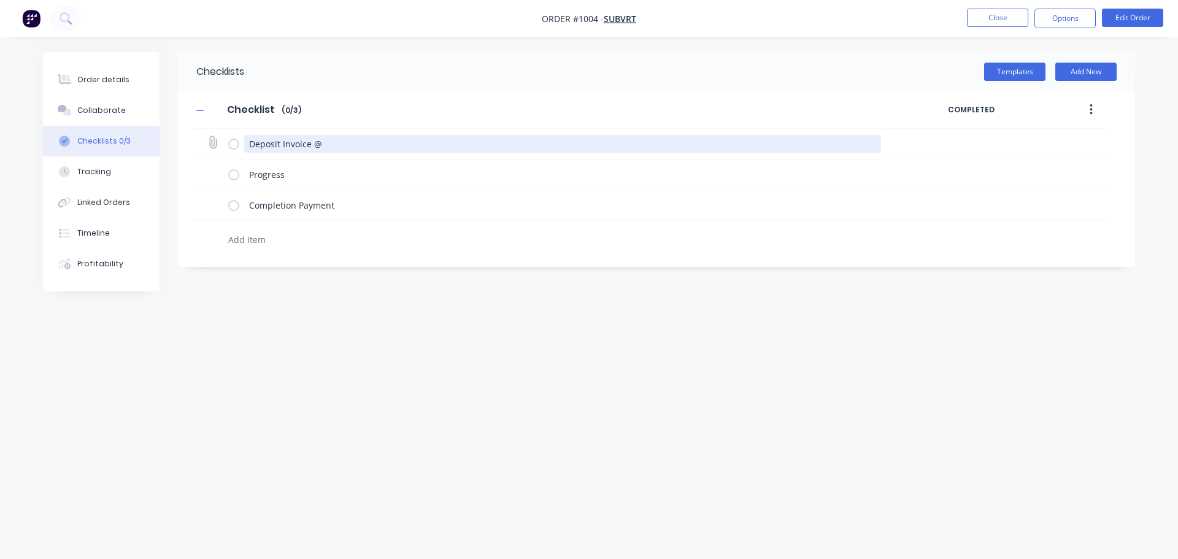
type textarea "x"
type textarea "Deposit Invoice @"
type textarea "x"
type textarea "Deposit Invoice @"
type textarea "x"
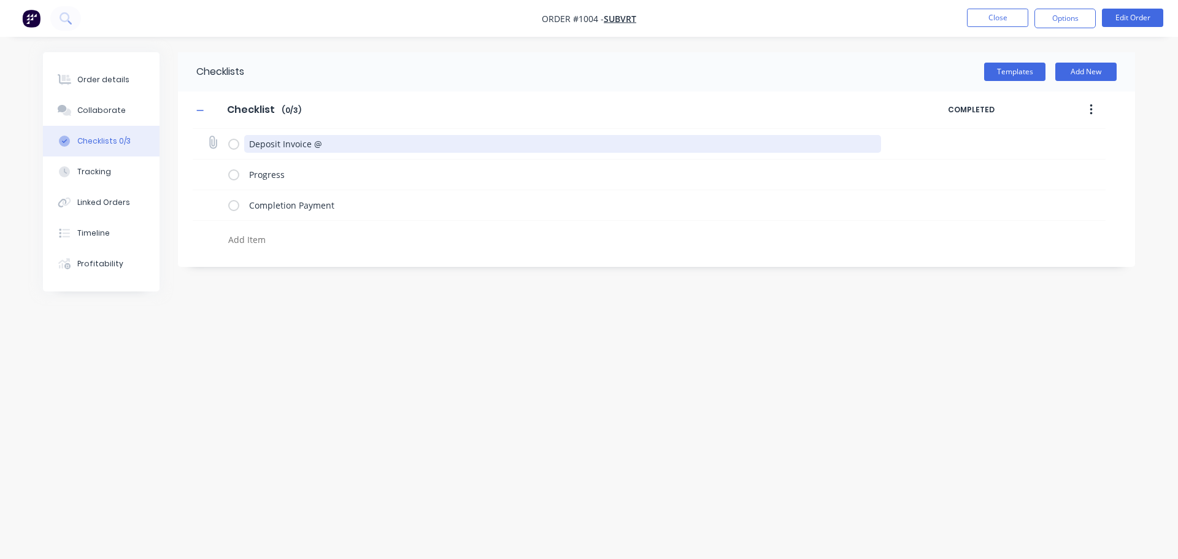
type textarea "Deposit Invoice"
type textarea "x"
type textarea "Deposit Invoice"
type textarea "x"
type textarea "Deposit Invoic"
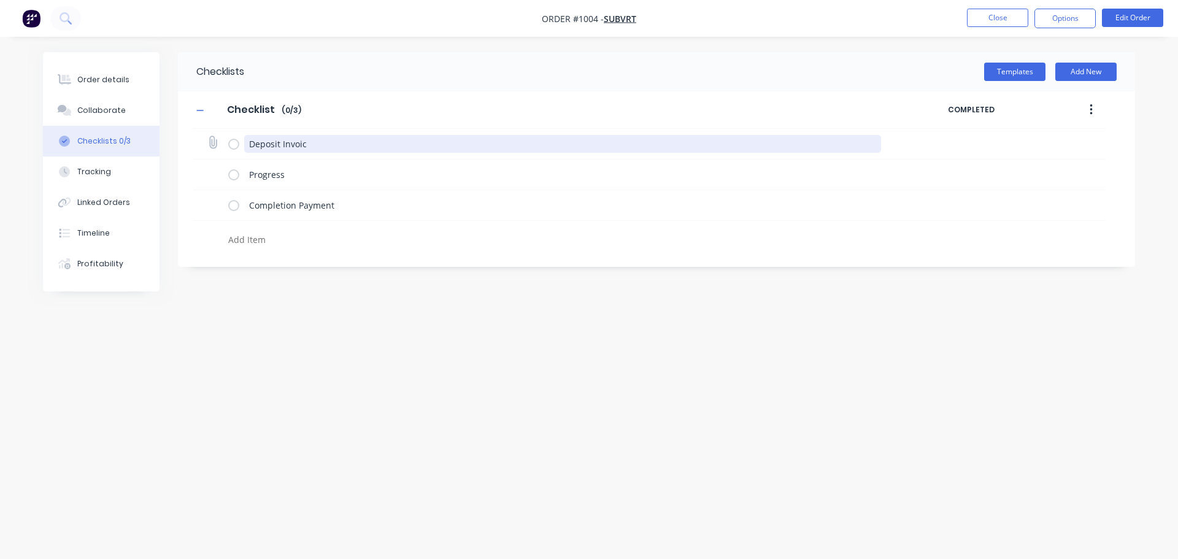
type textarea "x"
type textarea "Deposit Invoi"
type textarea "x"
type textarea "Deposit Invo"
type textarea "x"
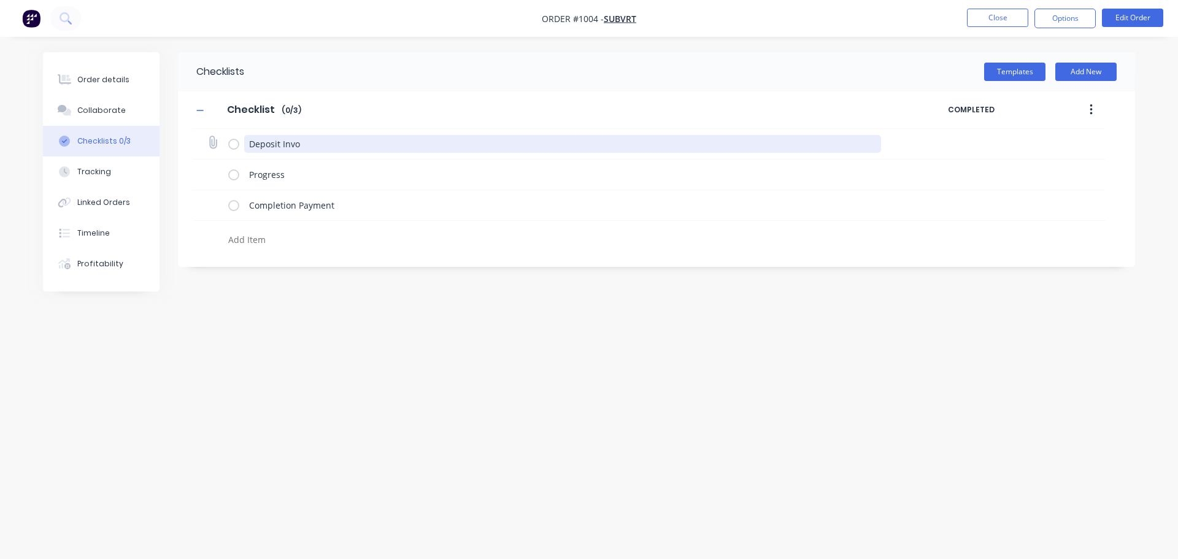
type textarea "Deposit Inv"
type textarea "x"
type textarea "Deposit In"
type textarea "x"
type textarea "Deposit I"
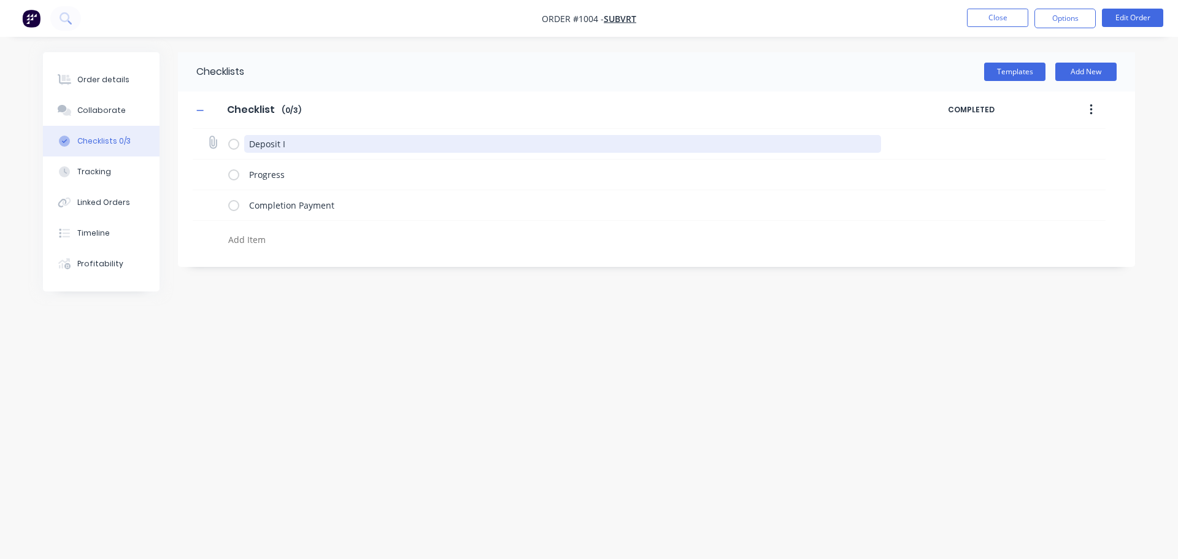
type textarea "x"
type textarea "Deposit"
type textarea "x"
type textarea "Deposit"
type textarea "x"
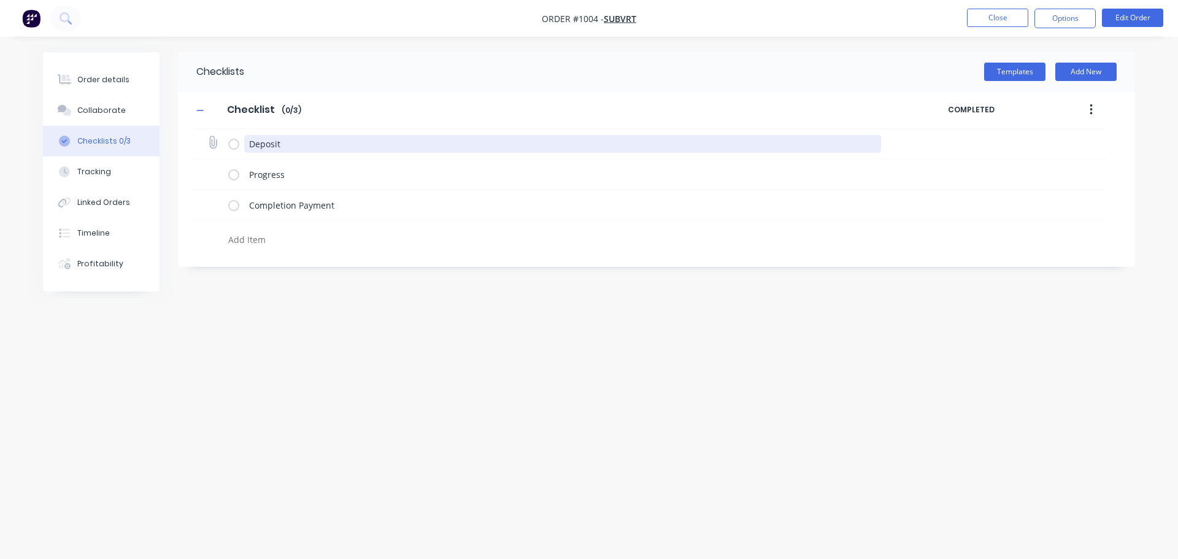
type textarea "Deposi"
type textarea "x"
type textarea "Depos"
type textarea "x"
type textarea "Depo"
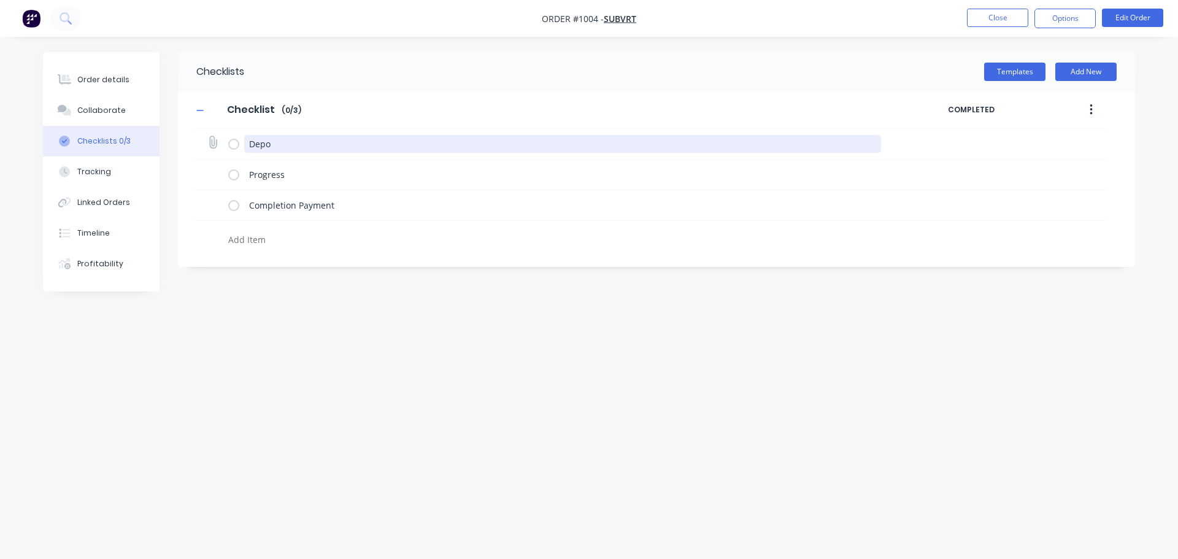
type textarea "x"
type textarea "Dep"
type textarea "x"
type textarea "De"
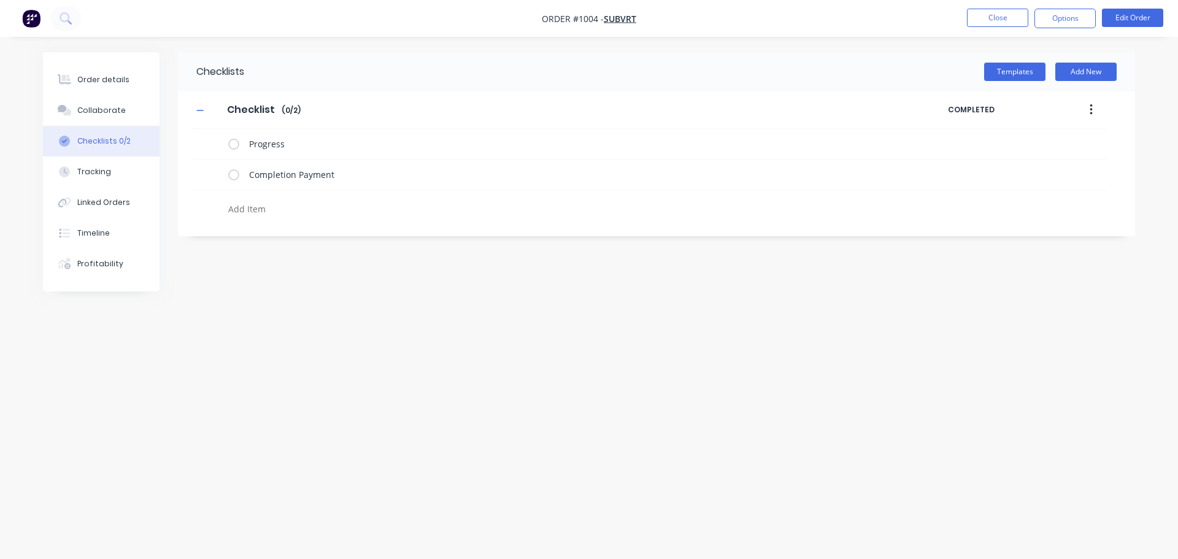
drag, startPoint x: 371, startPoint y: 437, endPoint x: 385, endPoint y: 207, distance: 229.9
click at [377, 422] on div "Checklists Templates Add New Checklist Checklist Enter Checklist name ( 0 / 2 )…" at bounding box center [589, 256] width 1092 height 408
click at [327, 174] on textarea "Completion Payment" at bounding box center [562, 175] width 637 height 18
click at [690, 156] on div "Progress" at bounding box center [649, 144] width 913 height 31
click at [568, 110] on div "Checklist Checklist Enter Checklist name ( 0 / 2 )" at bounding box center [570, 110] width 755 height 22
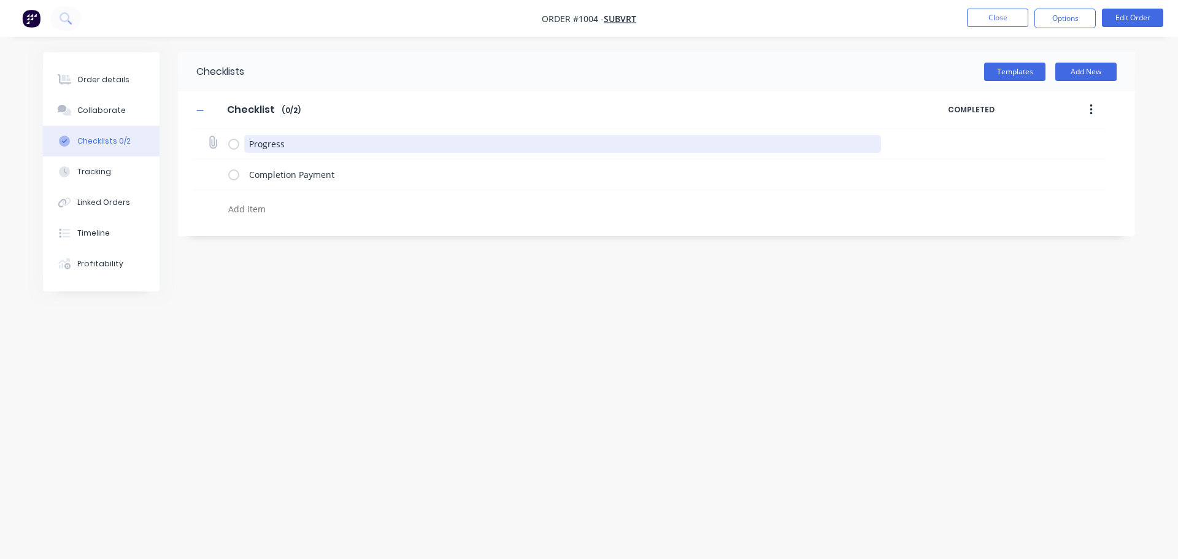
click at [464, 136] on textarea "Progress" at bounding box center [562, 144] width 637 height 18
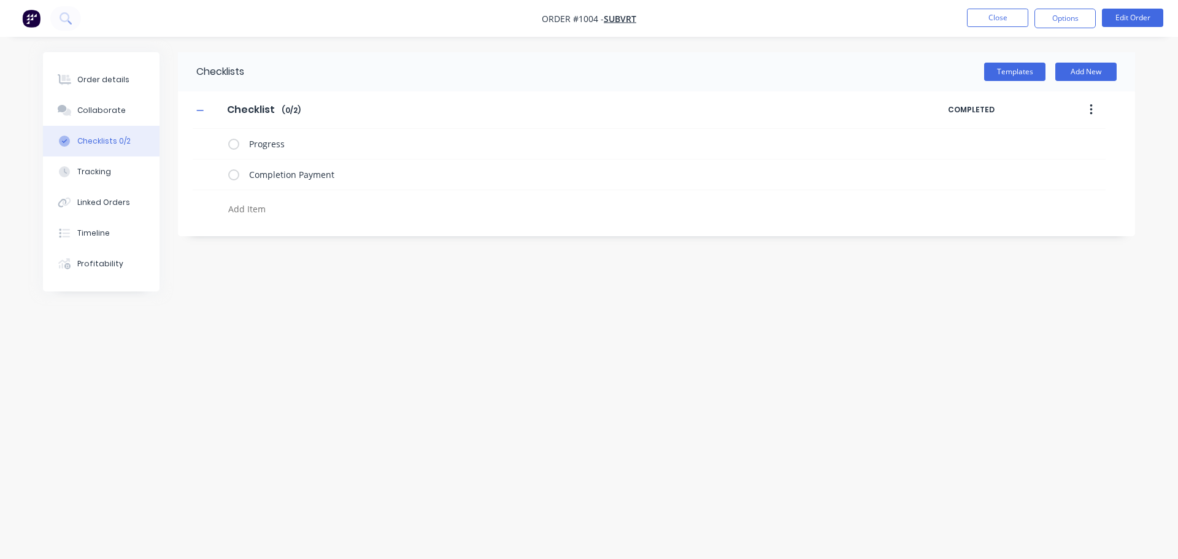
click at [858, 290] on div "Checklists Templates Add New Checklist Checklist Enter Checklist name ( 0 / 2 )…" at bounding box center [589, 256] width 1092 height 408
click at [596, 170] on textarea "Completion Payment" at bounding box center [562, 175] width 637 height 18
type textarea "x"
click at [1024, 212] on div "Progress Completion Payment" at bounding box center [649, 175] width 913 height 93
click at [1100, 110] on button "button" at bounding box center [1091, 110] width 29 height 22
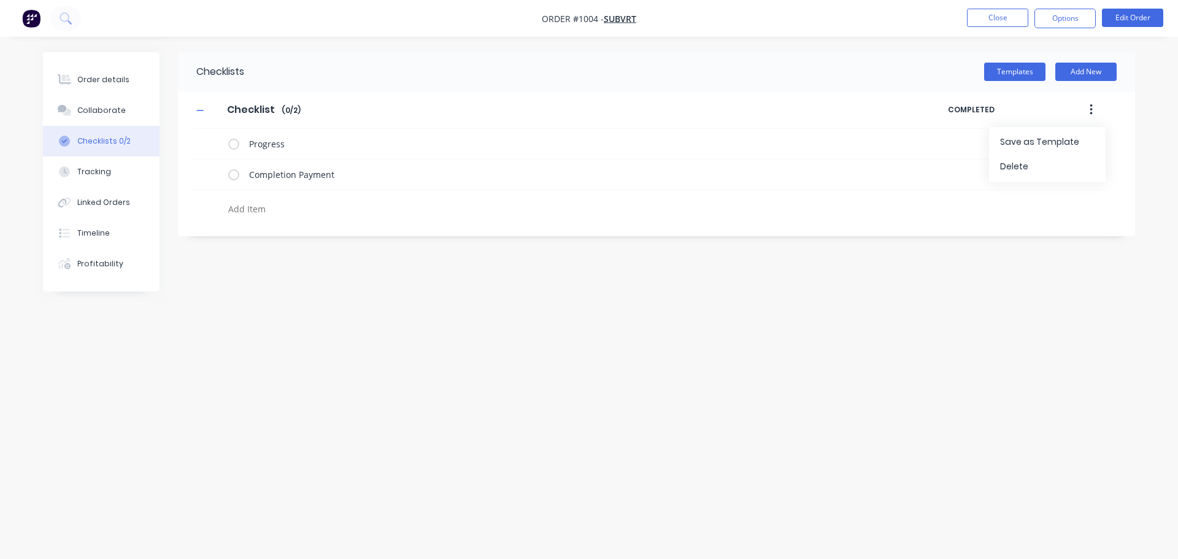
drag, startPoint x: 1052, startPoint y: 169, endPoint x: 730, endPoint y: 229, distance: 328.2
click at [1052, 169] on div "Delete" at bounding box center [1047, 167] width 94 height 18
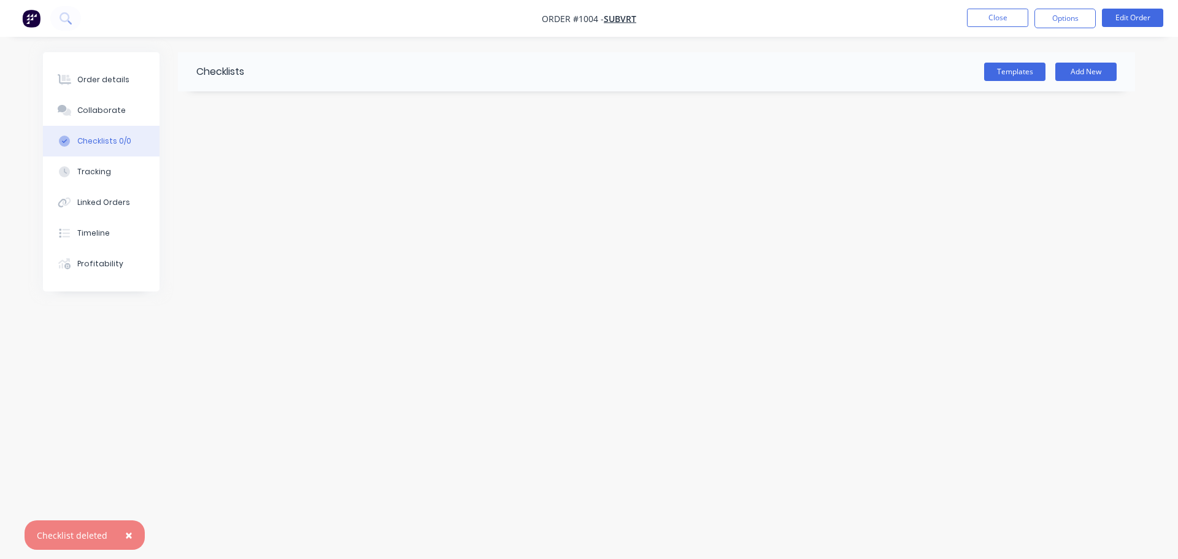
click at [710, 301] on div "Checklists Templates Add New" at bounding box center [589, 256] width 1092 height 408
click at [1012, 23] on button "Close" at bounding box center [997, 18] width 61 height 18
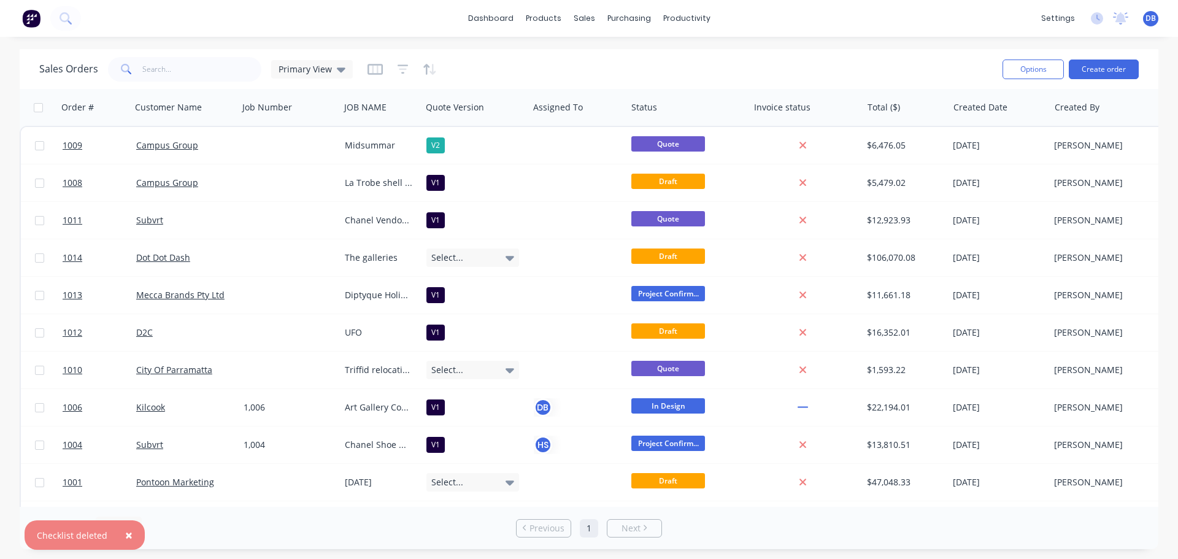
click at [517, 78] on div "Sales Orders Primary View" at bounding box center [515, 69] width 953 height 30
click at [545, 58] on div "Sales Orders Primary View" at bounding box center [515, 69] width 953 height 30
click at [471, 84] on div "Sales Orders Primary View Options Create order" at bounding box center [589, 69] width 1139 height 40
drag, startPoint x: 469, startPoint y: 76, endPoint x: 474, endPoint y: 69, distance: 8.3
click at [474, 71] on div "Sales Orders Primary View" at bounding box center [515, 69] width 953 height 30
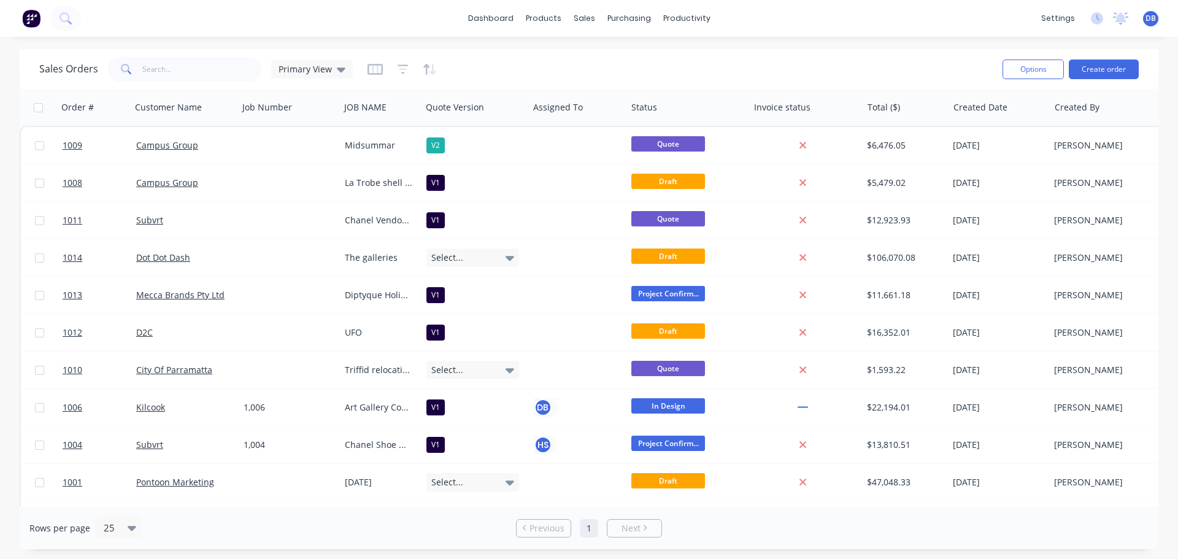
click at [487, 71] on div "Sales Orders Primary View" at bounding box center [515, 69] width 953 height 30
click at [319, 67] on span "Primary View" at bounding box center [305, 69] width 53 height 13
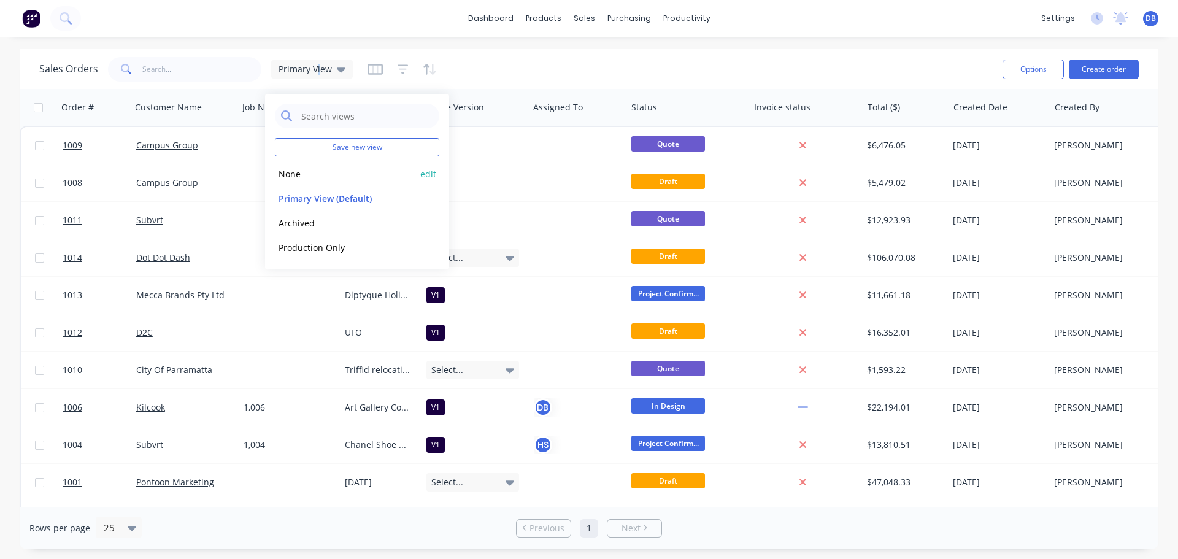
click at [301, 183] on div "None edit" at bounding box center [357, 173] width 164 height 25
click at [290, 175] on button "None" at bounding box center [345, 174] width 140 height 14
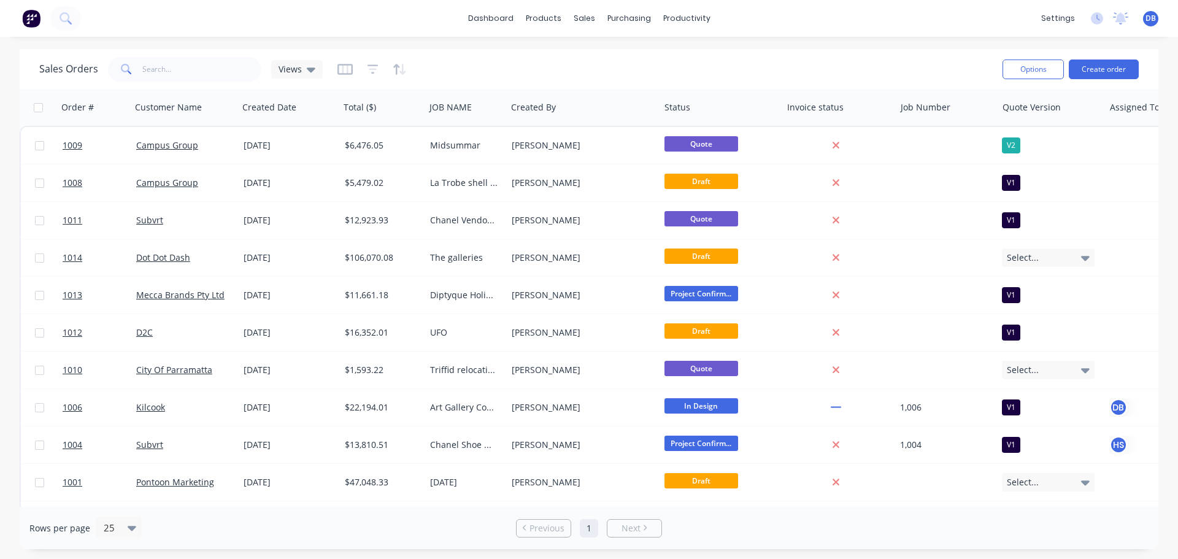
scroll to position [0, 53]
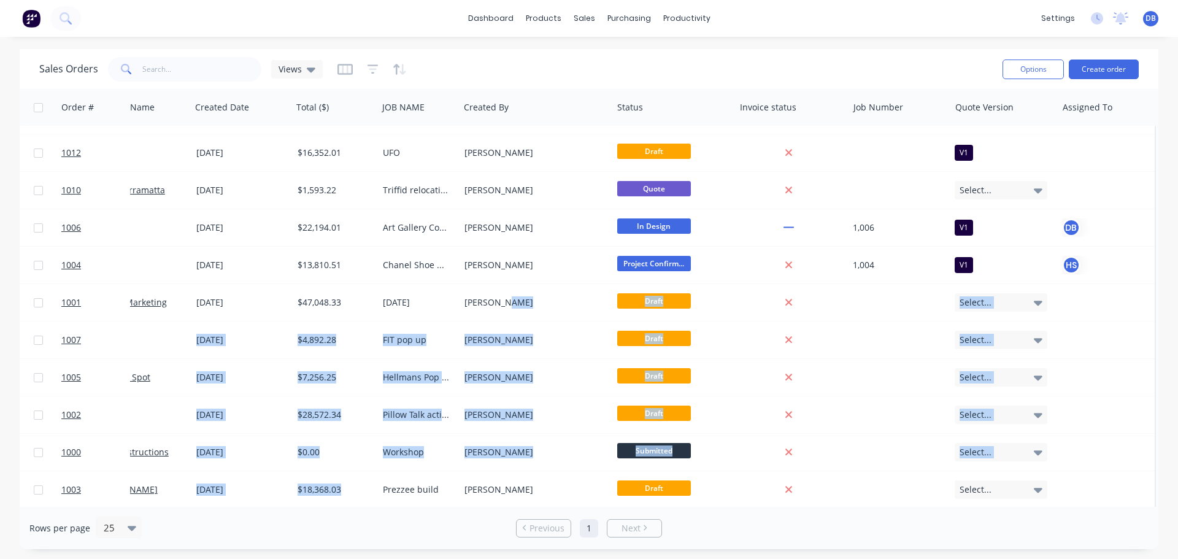
drag, startPoint x: 500, startPoint y: 500, endPoint x: 337, endPoint y: 499, distance: 163.2
click at [337, 499] on div "1009 Campus Group 29 Sep 2025 $6,476.05 Midsummar Bart Homan Quote V2 1008 Camp…" at bounding box center [564, 245] width 1184 height 599
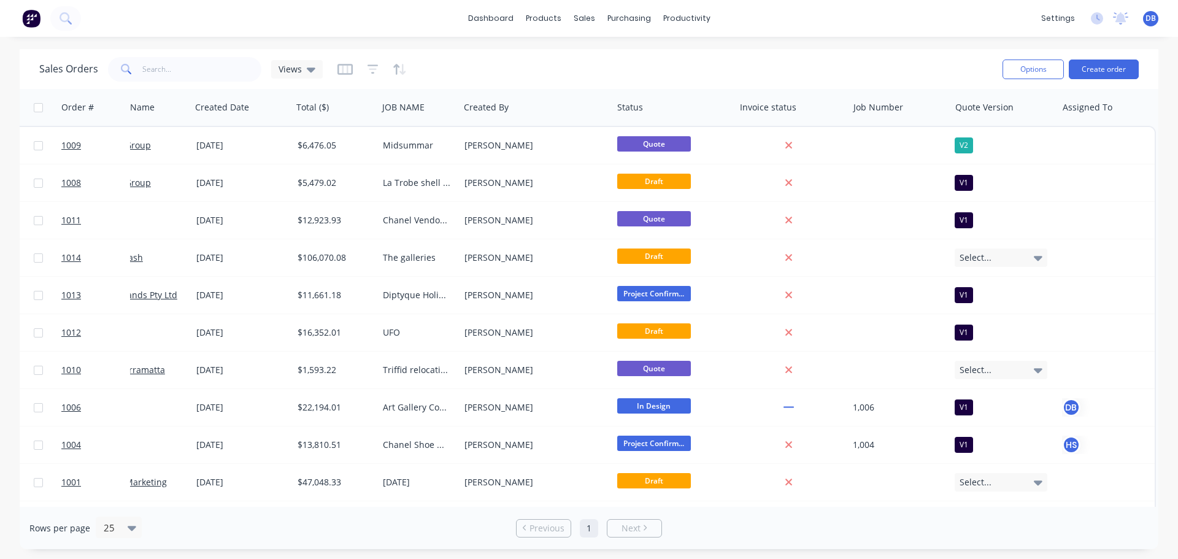
click at [583, 67] on div "Sales Orders Views" at bounding box center [515, 69] width 953 height 30
click at [652, 83] on div "Sales Orders Views" at bounding box center [515, 69] width 953 height 30
click at [347, 69] on icon "button" at bounding box center [344, 69] width 15 height 12
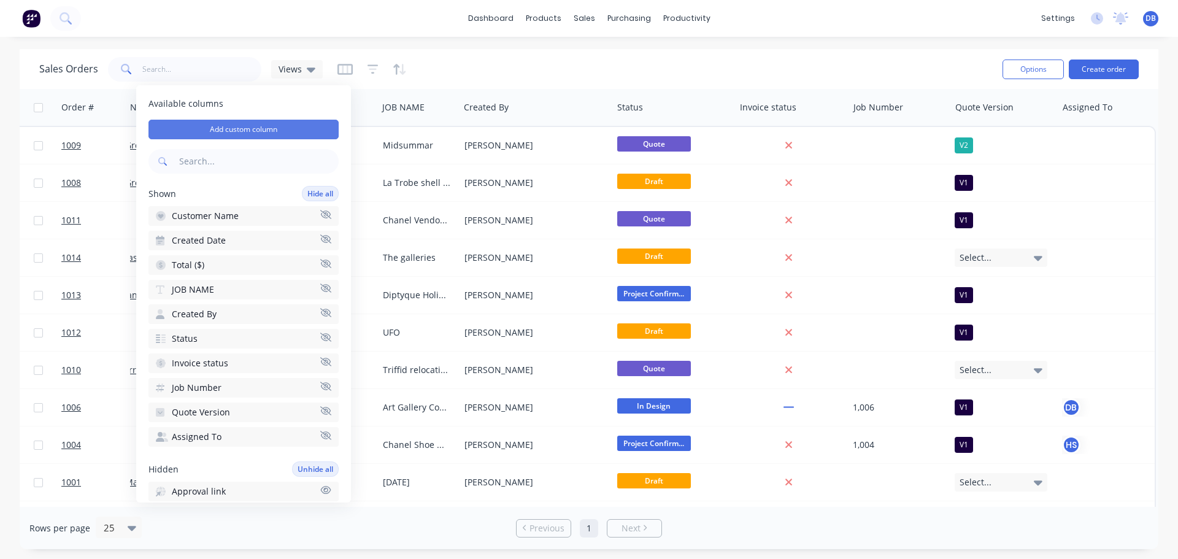
click at [249, 127] on button "Add custom column" at bounding box center [243, 130] width 190 height 20
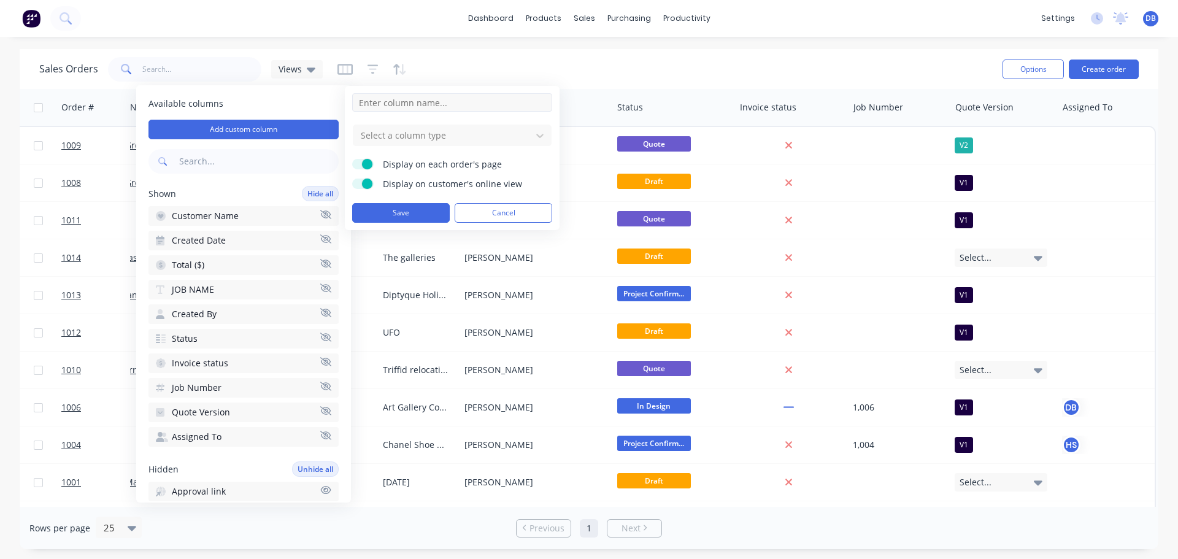
click at [465, 98] on input at bounding box center [452, 102] width 200 height 18
type input "Deposit Invoice Date"
click at [429, 141] on div at bounding box center [443, 135] width 166 height 15
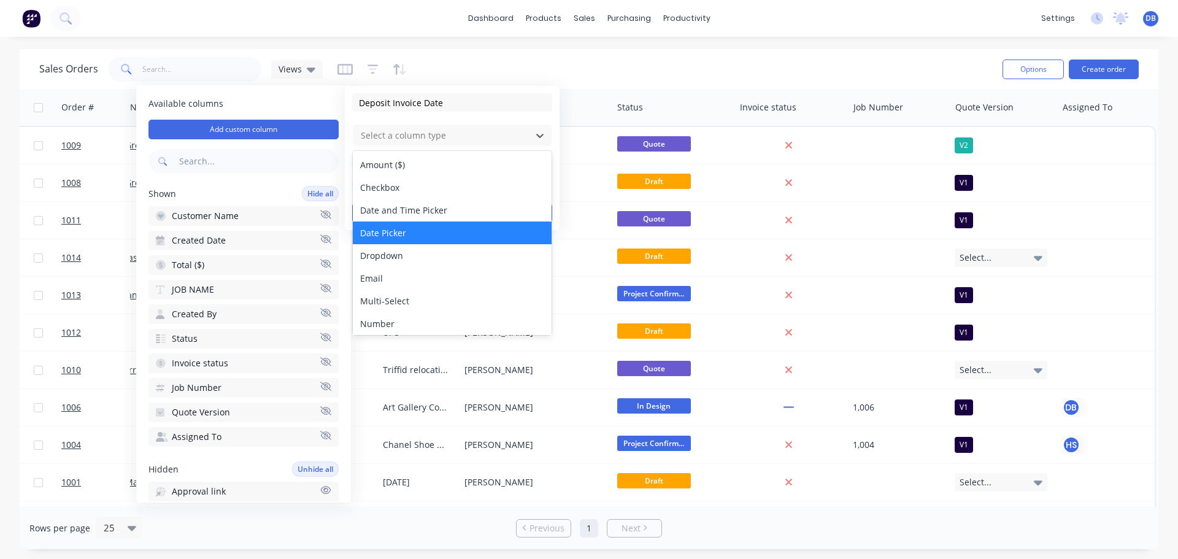
click at [431, 237] on div "Date Picker" at bounding box center [452, 232] width 199 height 23
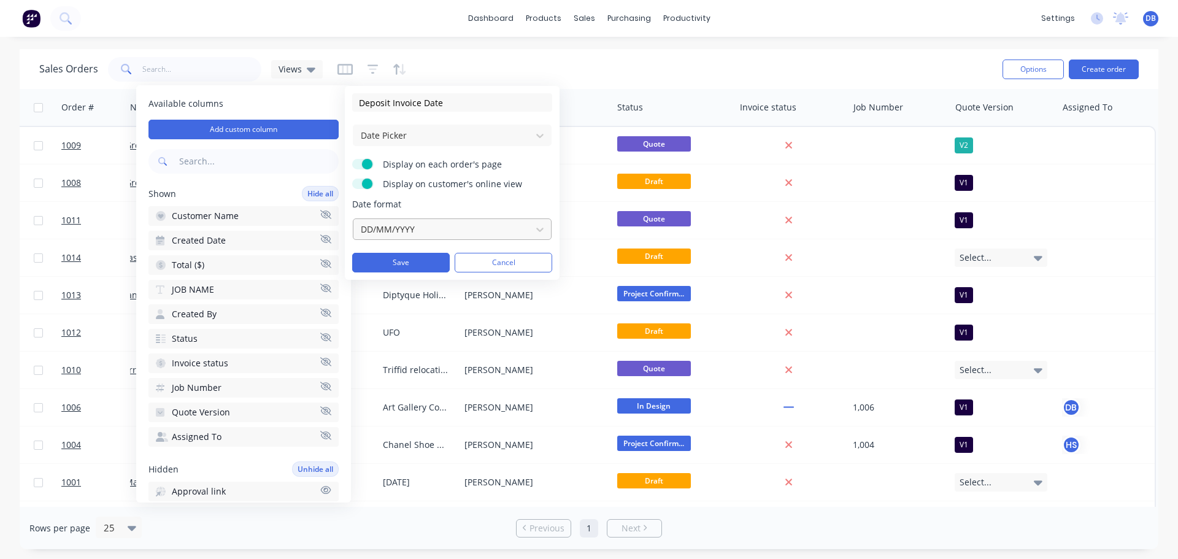
click at [430, 229] on div at bounding box center [443, 228] width 166 height 15
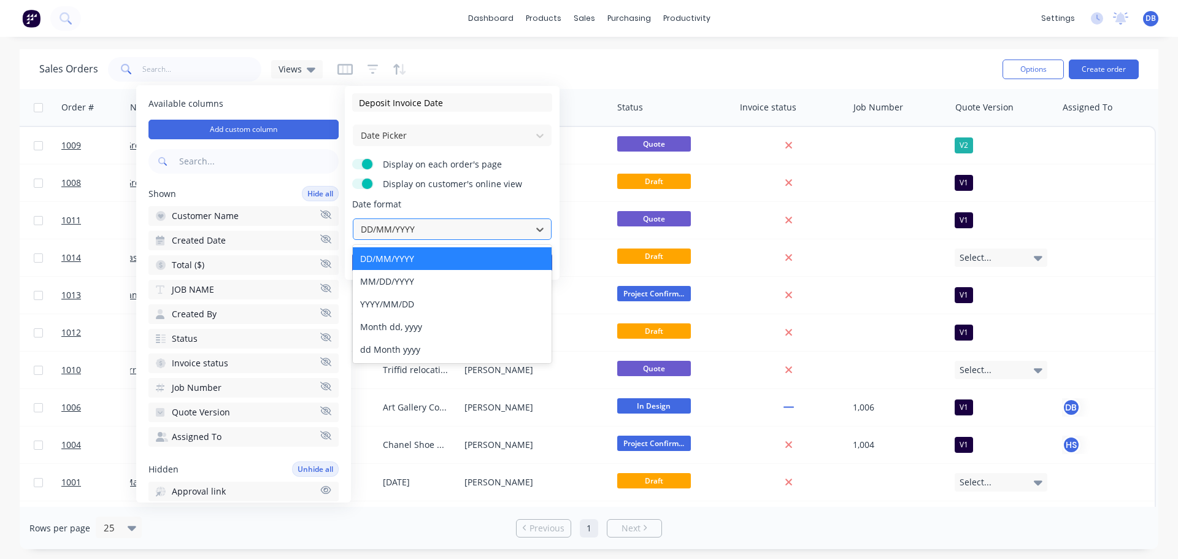
click at [431, 229] on div at bounding box center [443, 228] width 166 height 15
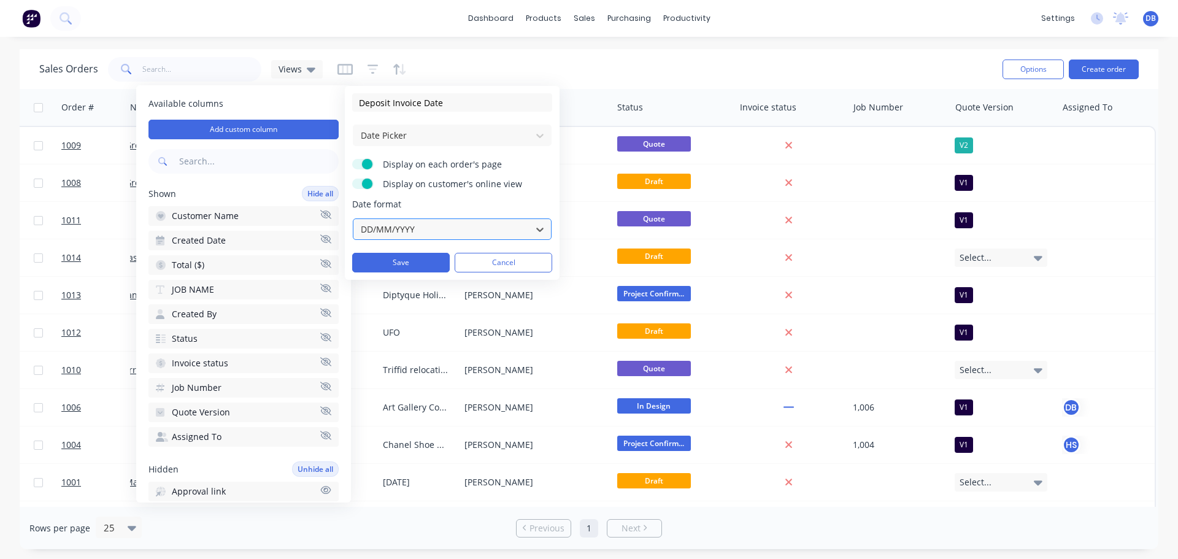
click at [431, 229] on div at bounding box center [443, 228] width 166 height 15
click at [439, 149] on form "Deposit Invoice Date Date Picker Display on each order's page Display on custom…" at bounding box center [452, 182] width 200 height 179
click at [496, 139] on div at bounding box center [443, 135] width 166 height 15
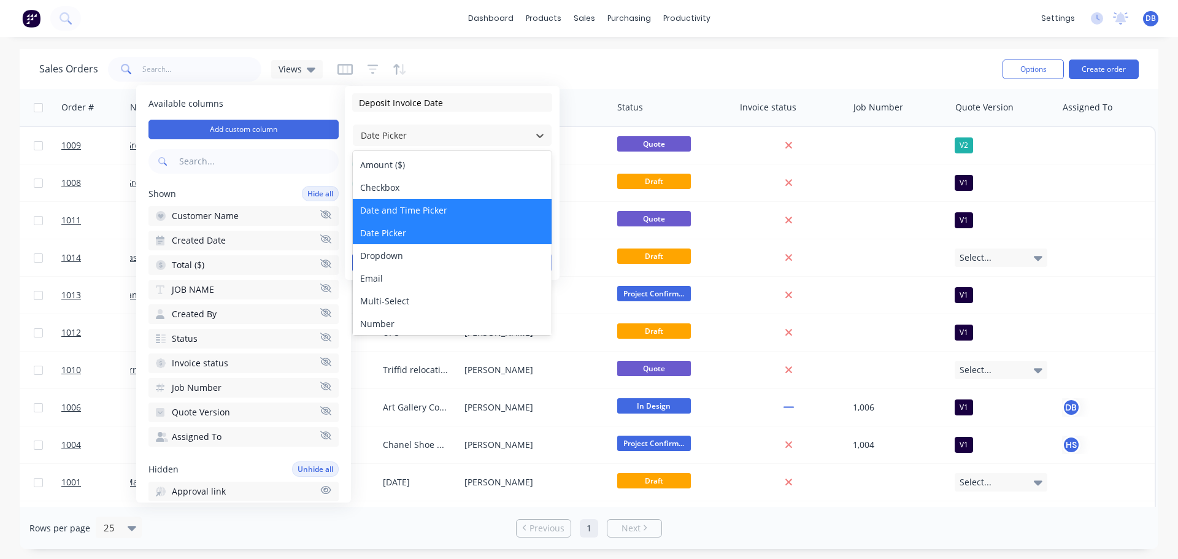
click at [464, 211] on div "Date and Time Picker" at bounding box center [452, 210] width 199 height 23
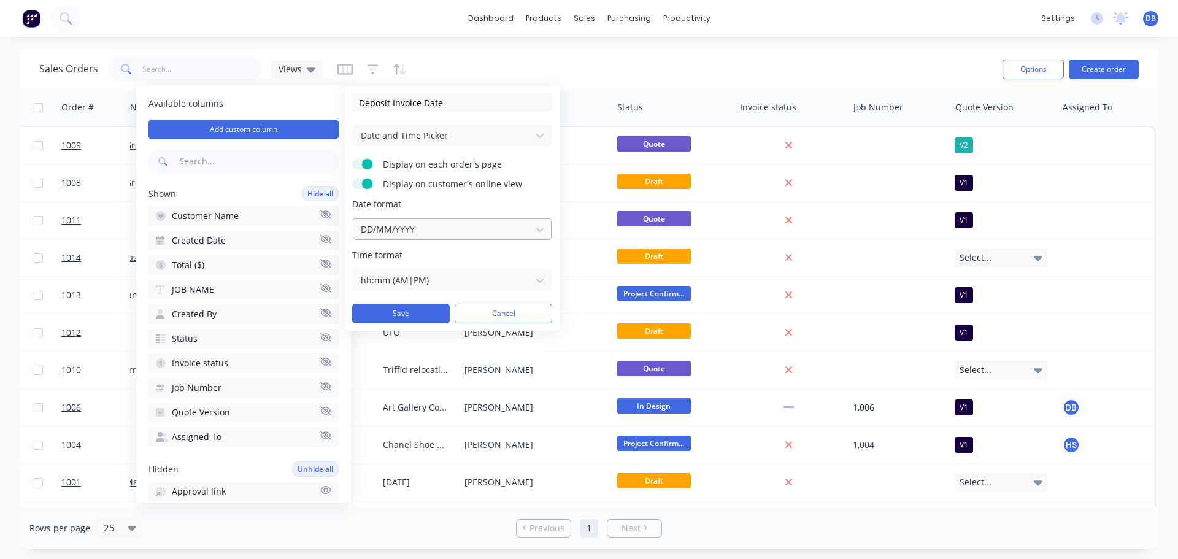
click at [456, 223] on div at bounding box center [443, 228] width 166 height 15
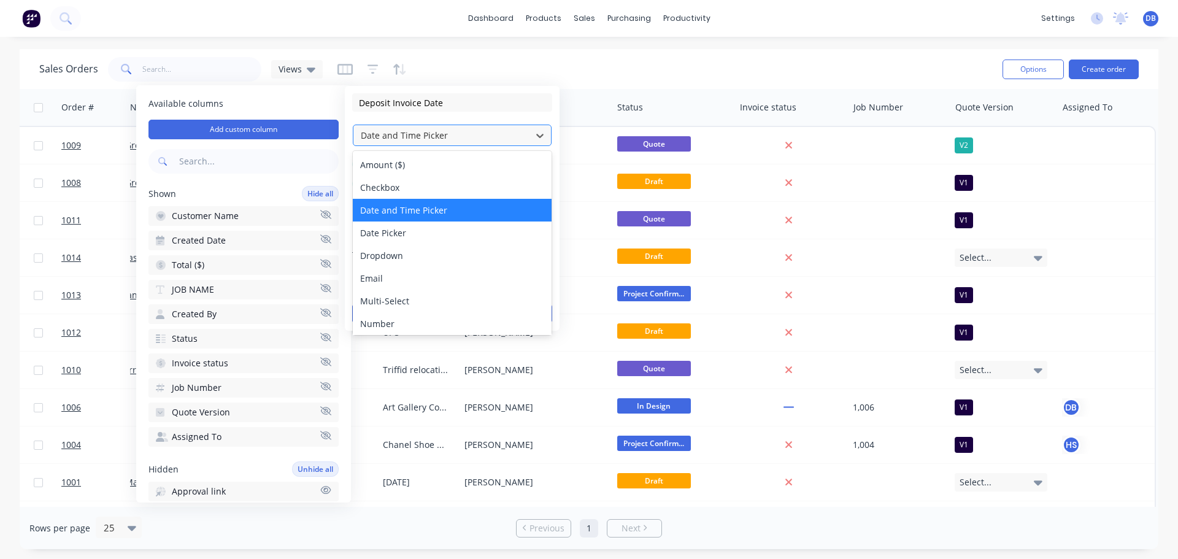
click at [482, 135] on div at bounding box center [443, 135] width 166 height 15
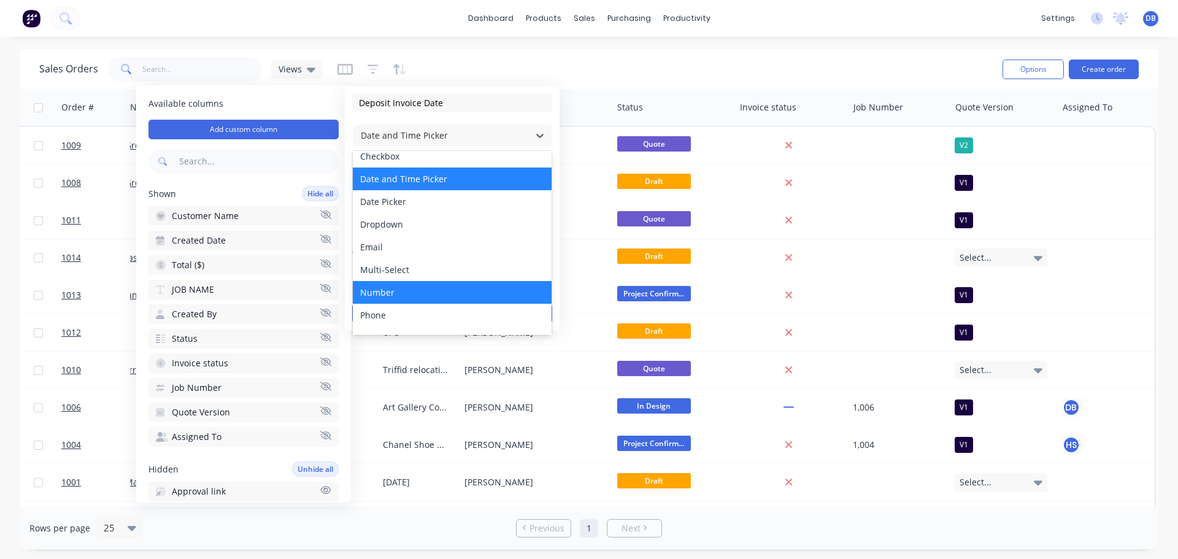
scroll to position [9, 0]
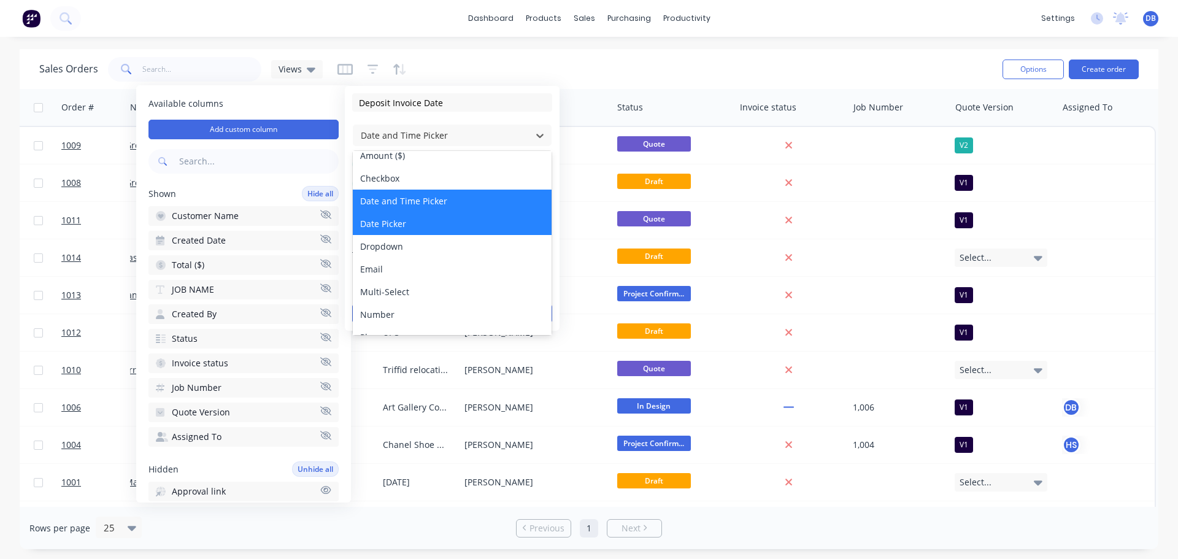
click at [422, 227] on div "Date Picker" at bounding box center [452, 223] width 199 height 23
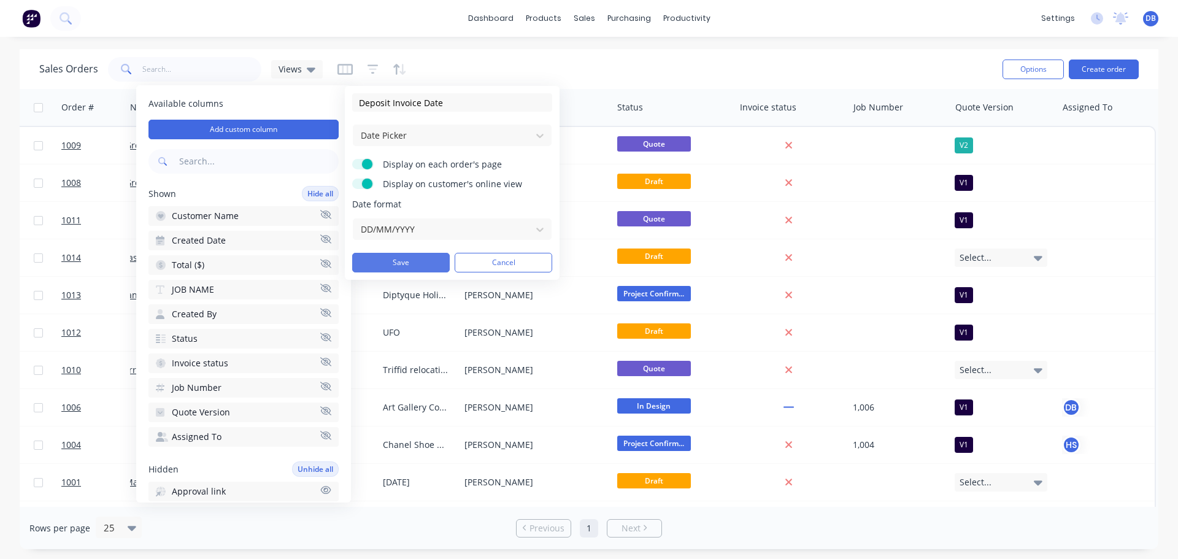
click at [424, 262] on button "Save" at bounding box center [401, 263] width 98 height 20
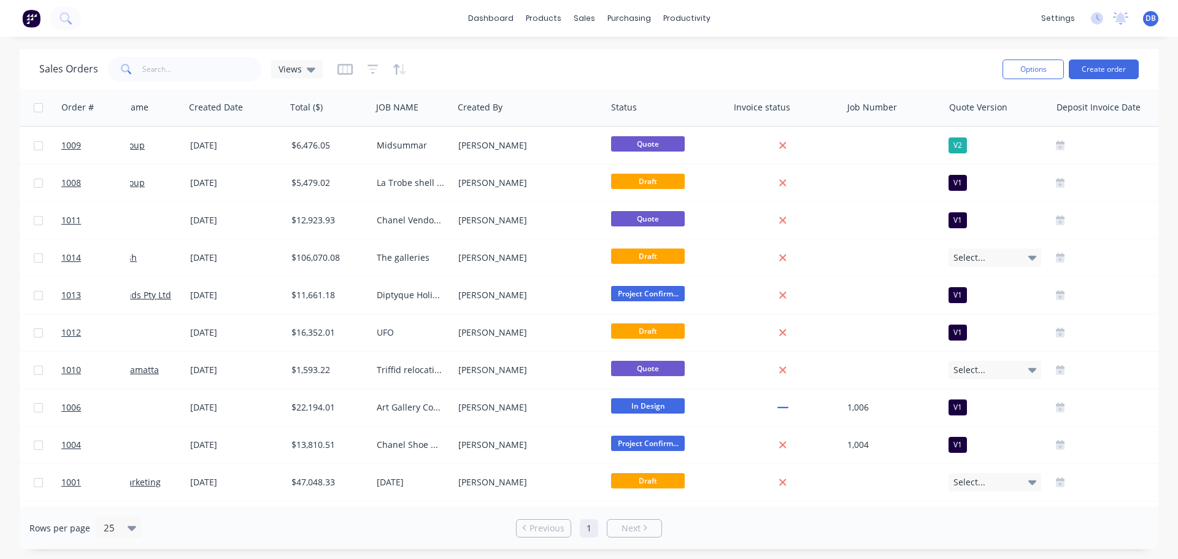
scroll to position [0, 216]
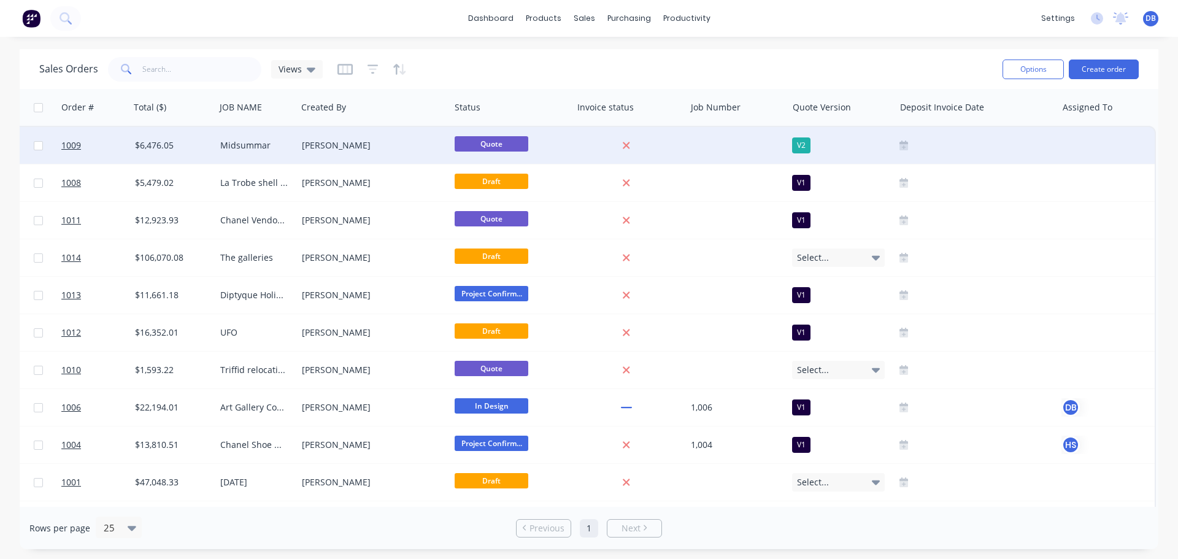
click at [933, 132] on div at bounding box center [976, 145] width 162 height 37
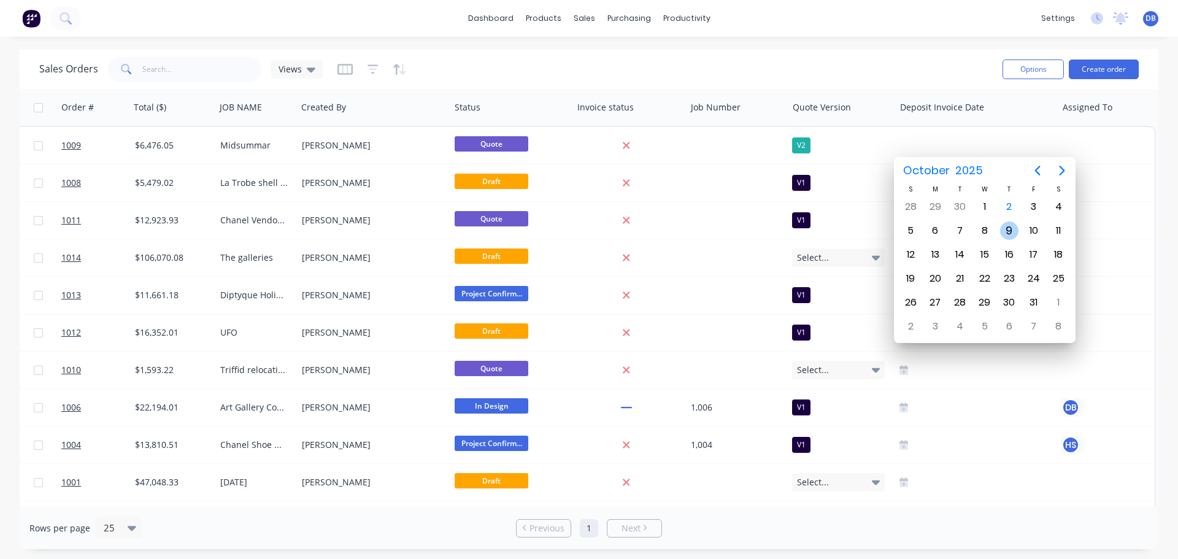
click at [1013, 234] on div "9" at bounding box center [1009, 230] width 18 height 18
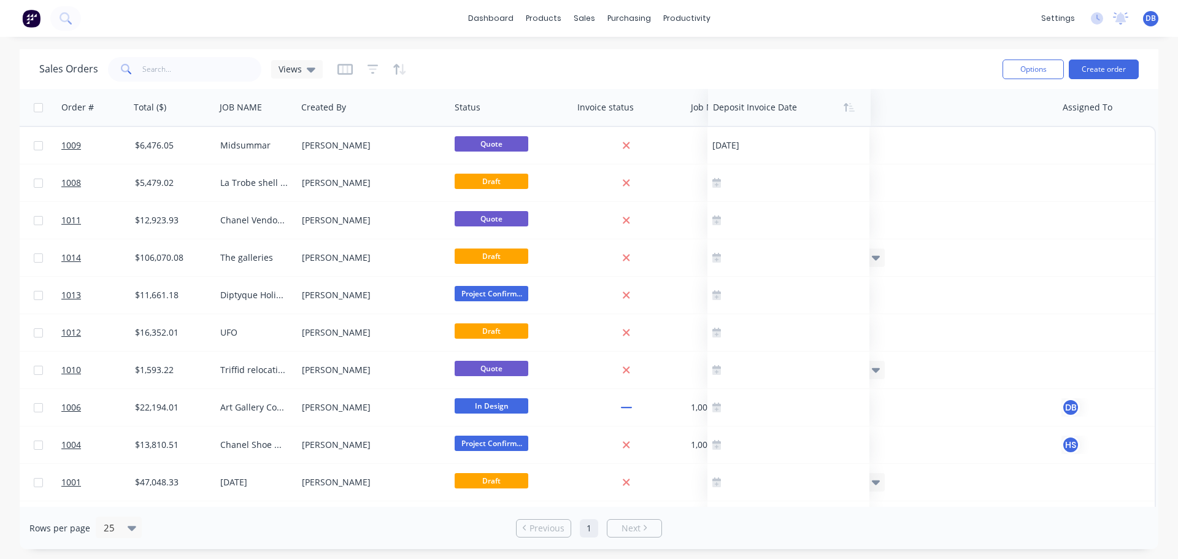
scroll to position [0, 210]
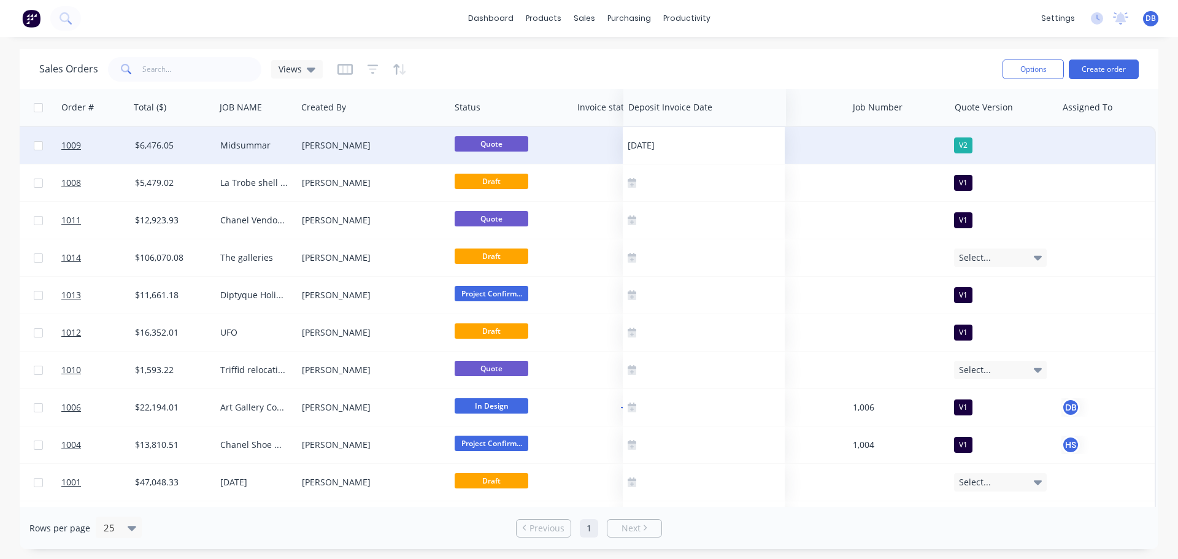
drag, startPoint x: 924, startPoint y: 109, endPoint x: 709, endPoint y: 161, distance: 221.0
click at [654, 134] on div "Order # Customer Name Created Date Total ($) JOB NAME Created By Status Invoice…" at bounding box center [483, 407] width 1346 height 636
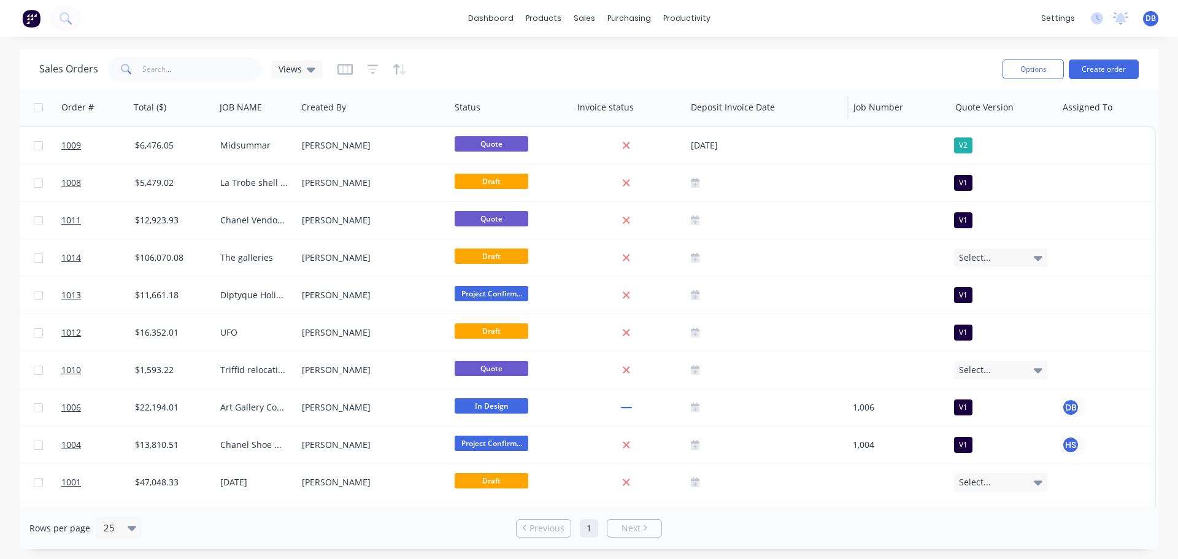
drag, startPoint x: 849, startPoint y: 103, endPoint x: 836, endPoint y: 102, distance: 12.3
click at [836, 102] on div "Order # Customer Name Created Date Total ($) JOB NAME Created By Status Invoice…" at bounding box center [483, 107] width 1346 height 37
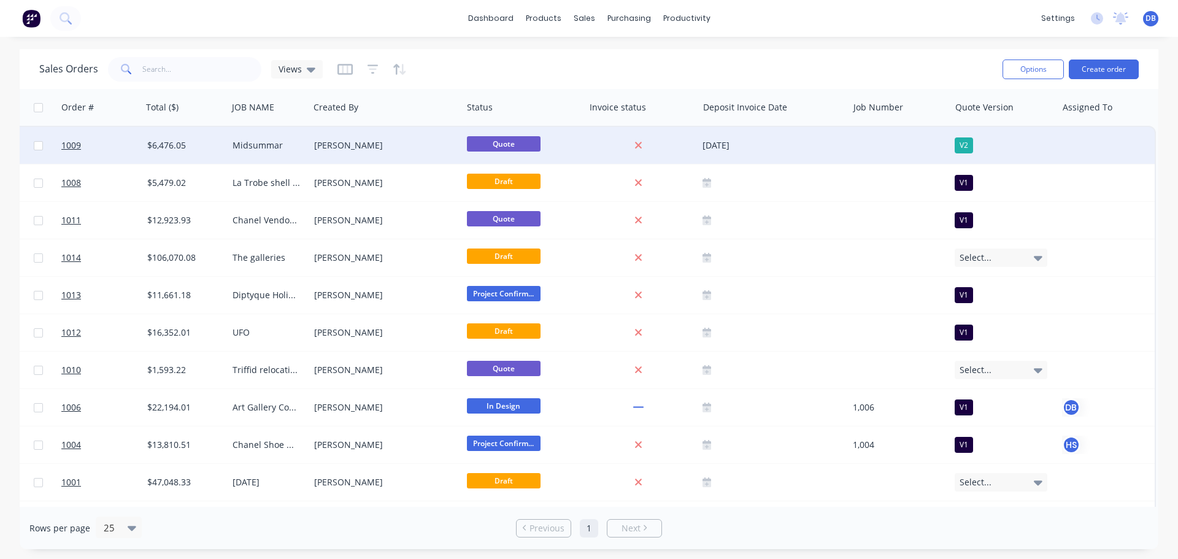
scroll to position [0, 204]
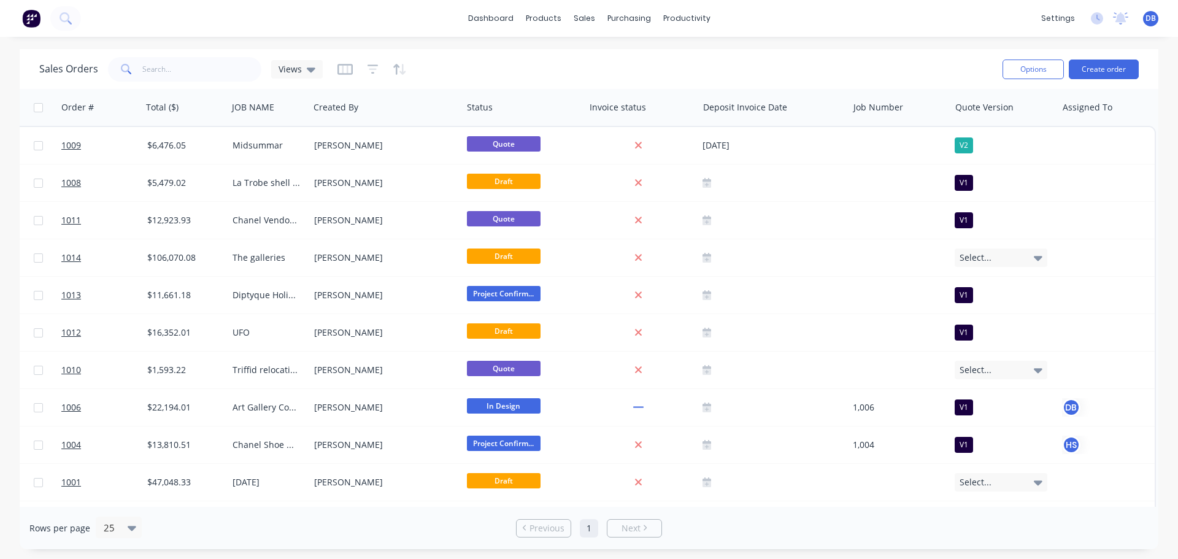
click at [766, 77] on div "Sales Orders Views" at bounding box center [515, 69] width 953 height 30
click at [528, 62] on div "Sales Orders Views" at bounding box center [515, 69] width 953 height 30
click at [345, 68] on icon "button" at bounding box center [345, 69] width 6 height 8
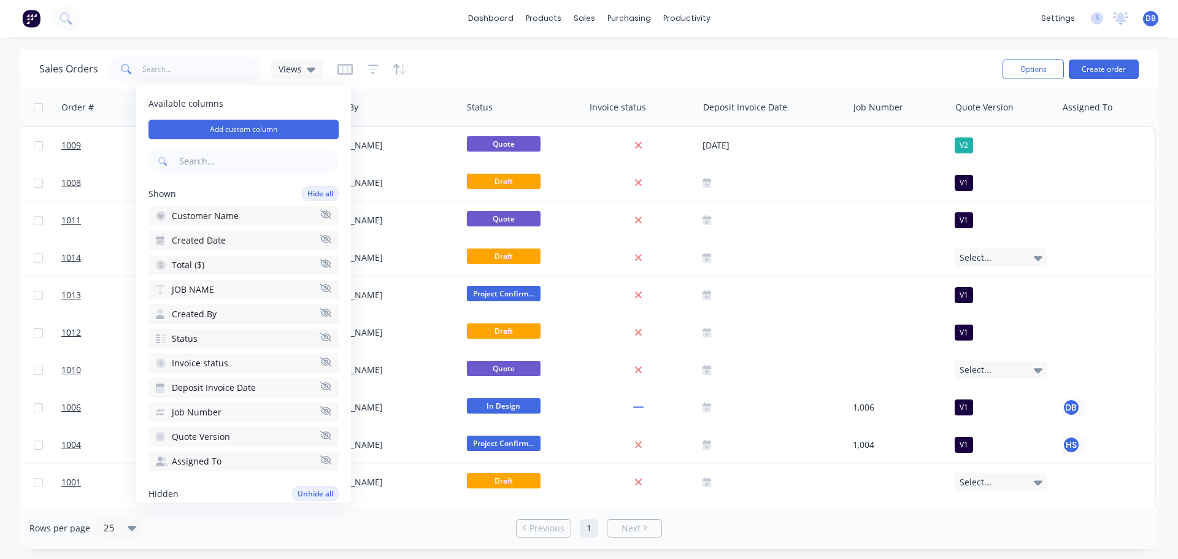
scroll to position [61, 0]
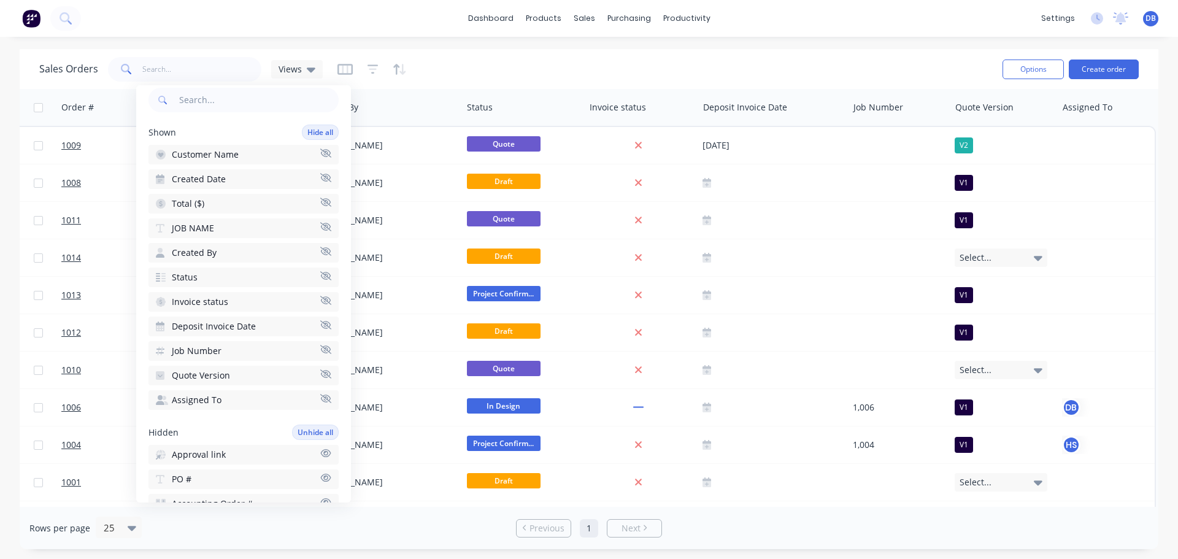
click at [320, 326] on icon "button" at bounding box center [325, 324] width 11 height 9
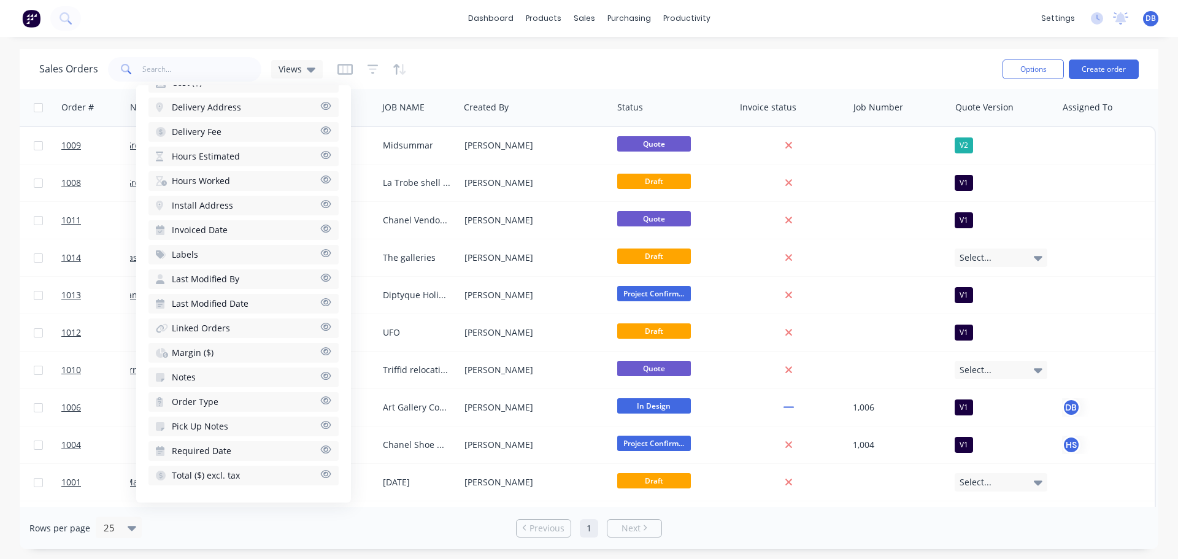
scroll to position [495, 0]
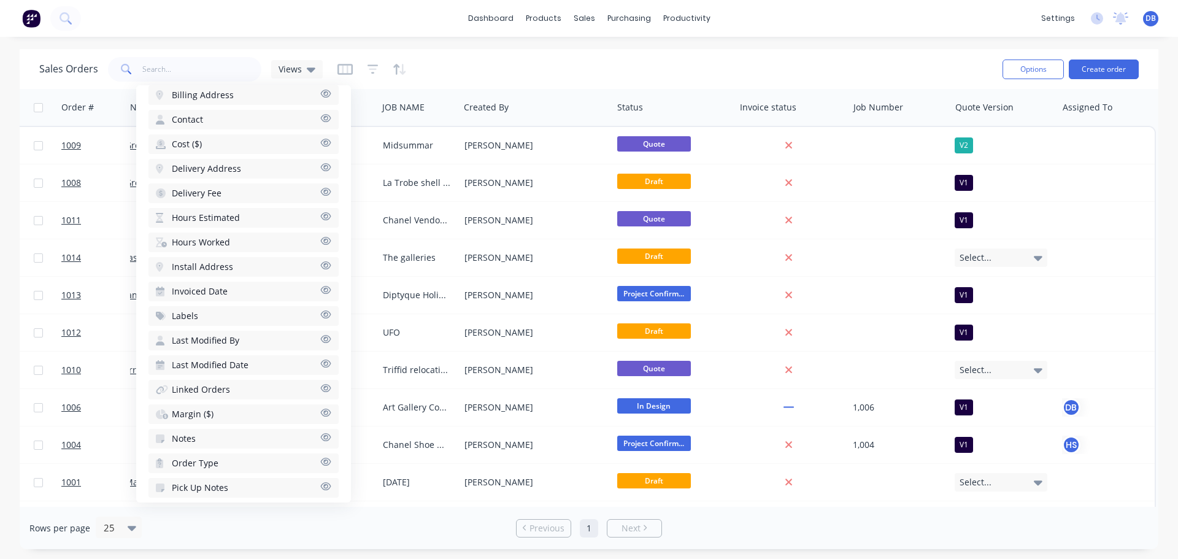
click at [320, 294] on icon "button" at bounding box center [325, 289] width 11 height 9
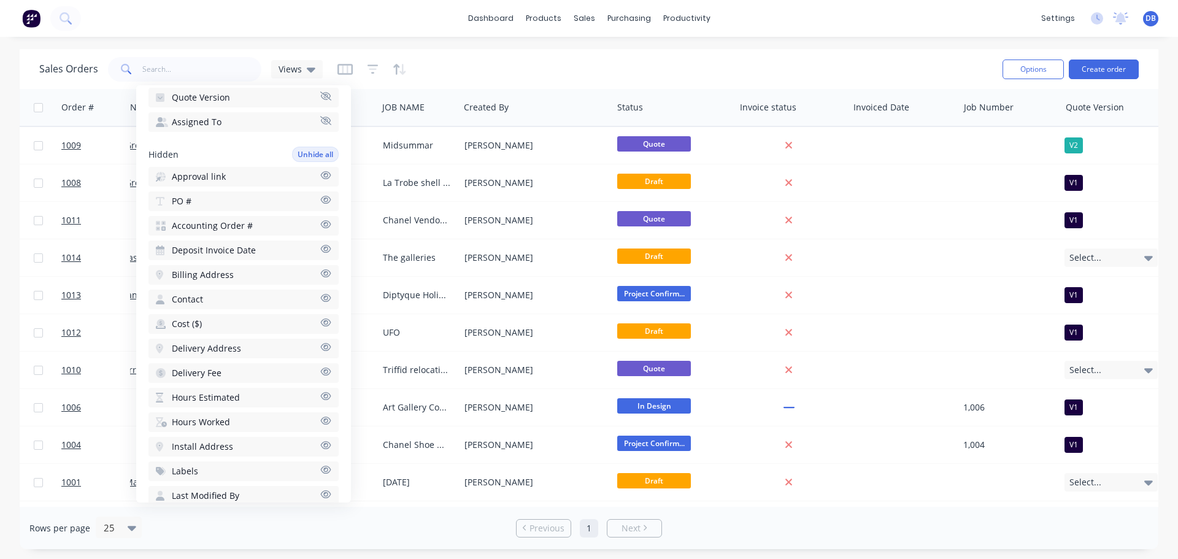
scroll to position [335, 0]
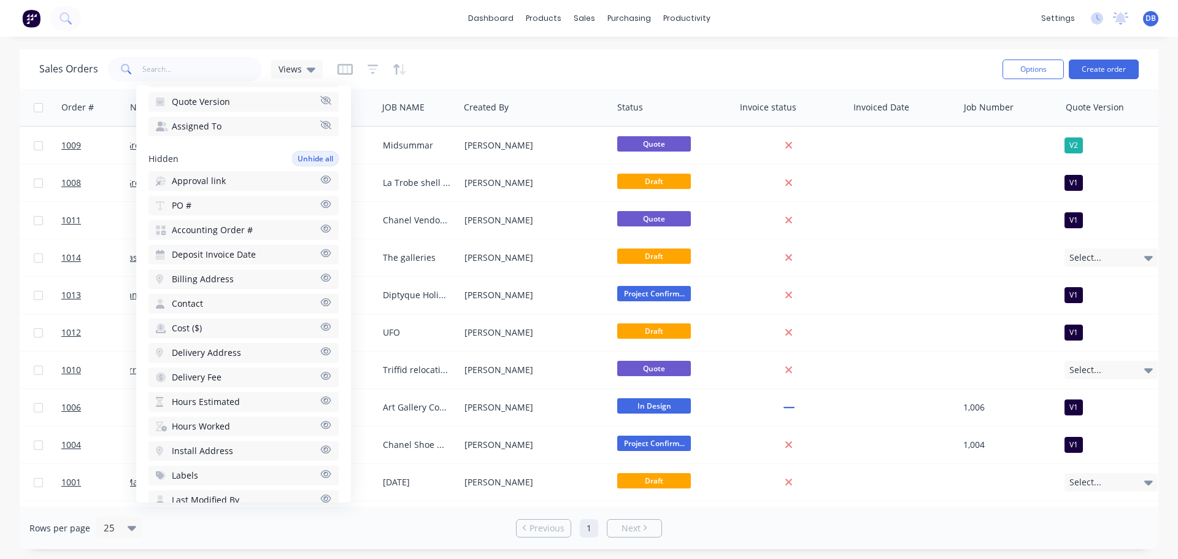
click at [318, 258] on button "Deposit Invoice Date" at bounding box center [243, 255] width 190 height 20
click at [891, 110] on div at bounding box center [901, 107] width 96 height 25
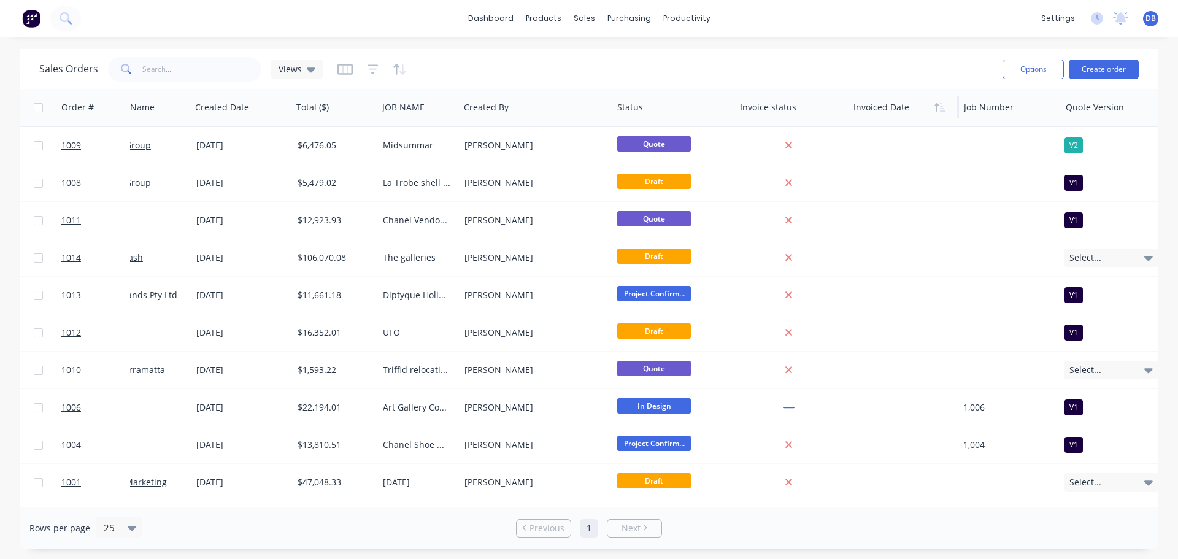
click at [880, 111] on div at bounding box center [901, 107] width 96 height 25
click at [881, 111] on div at bounding box center [901, 107] width 96 height 25
click at [873, 119] on div at bounding box center [901, 107] width 96 height 25
click at [881, 101] on div at bounding box center [901, 107] width 96 height 25
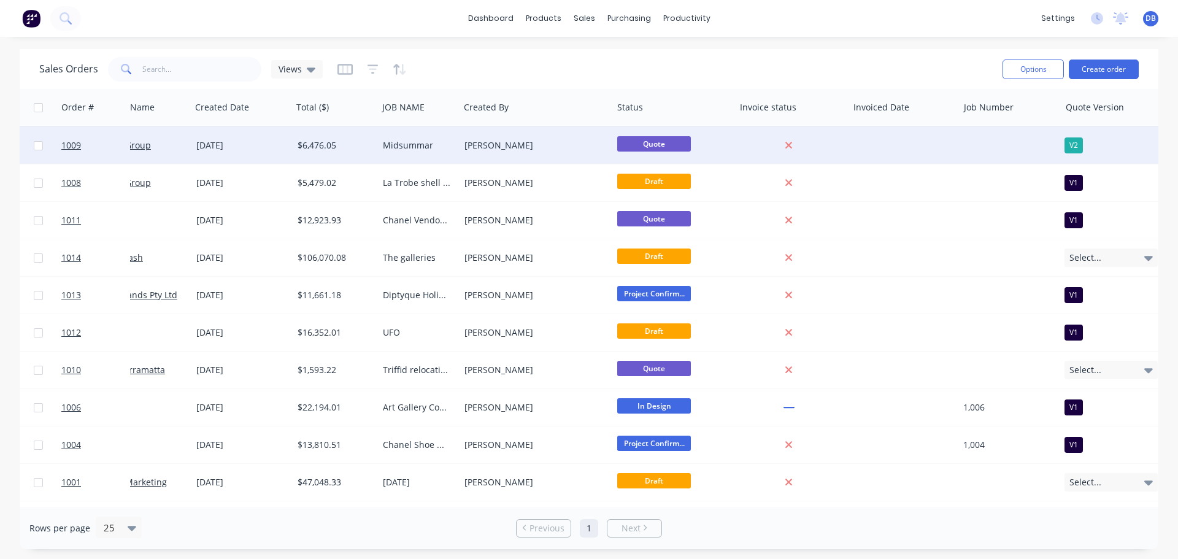
click at [177, 145] on div "Campus Group" at bounding box center [135, 145] width 93 height 12
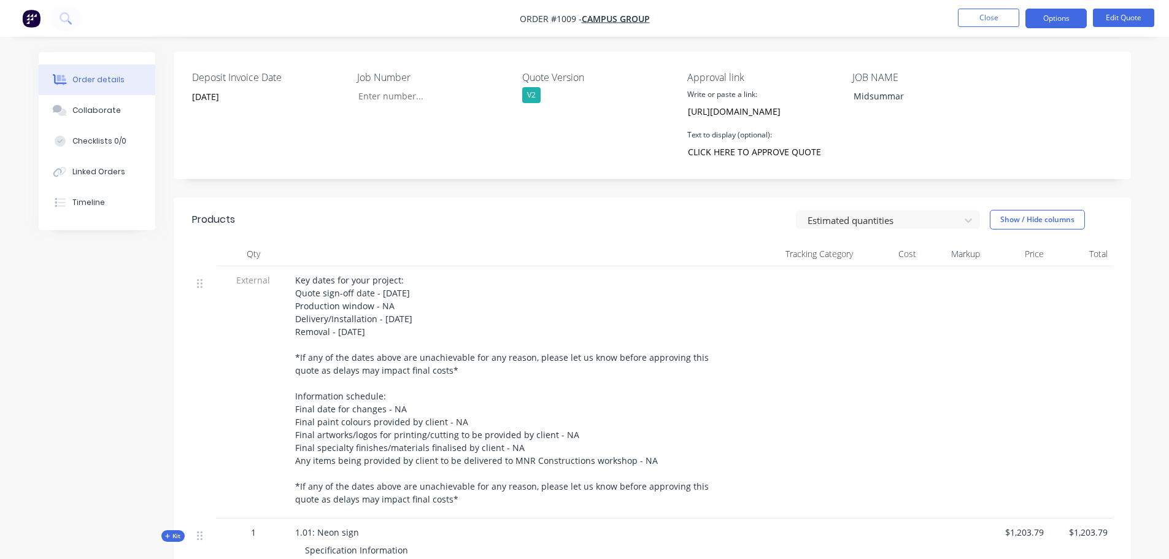
scroll to position [184, 0]
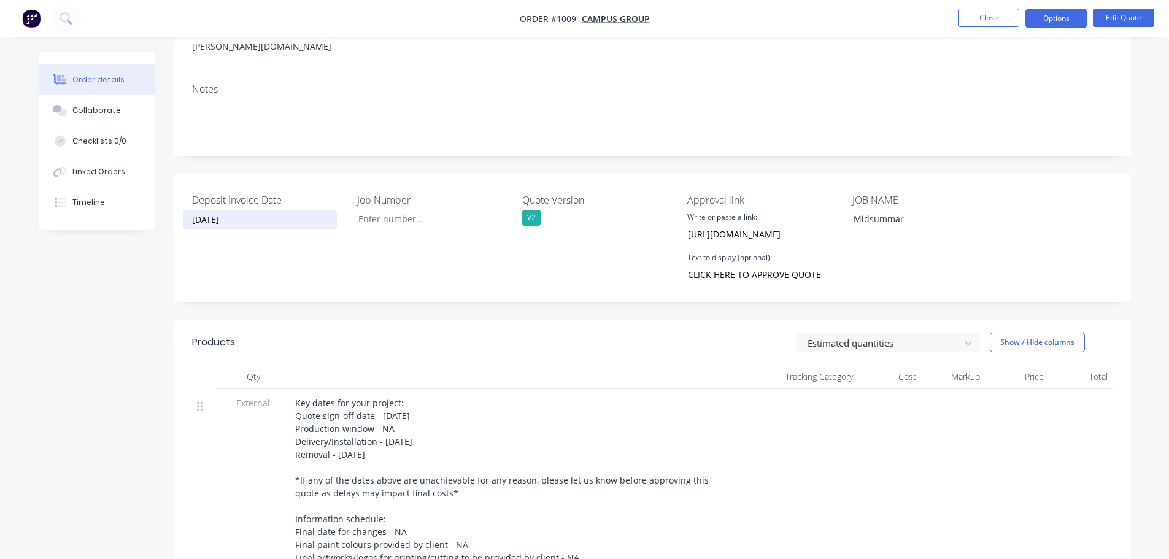
click at [268, 210] on input "09/10/2025" at bounding box center [259, 219] width 153 height 18
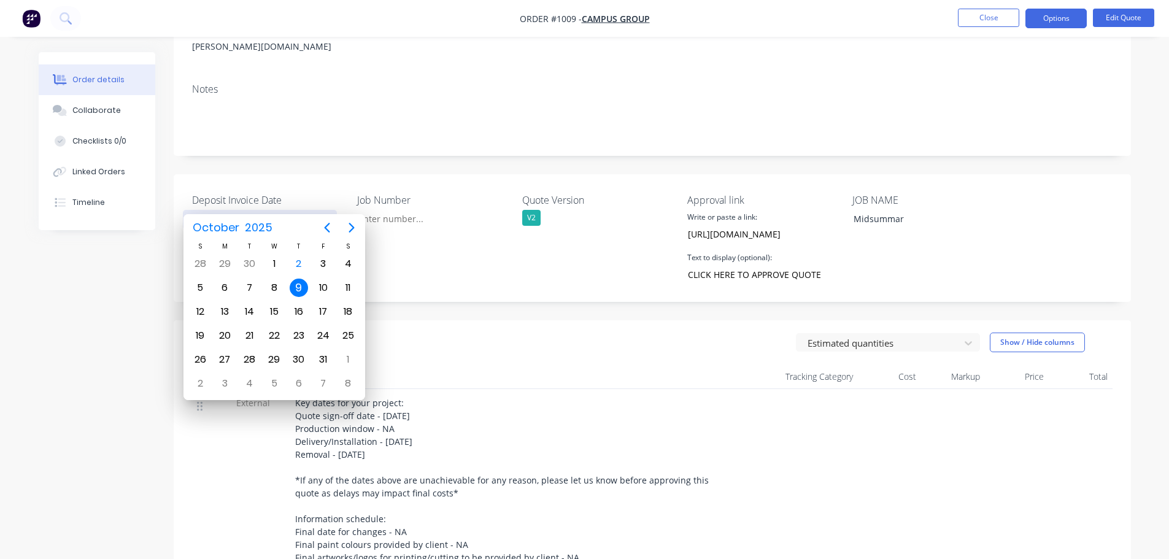
click at [277, 210] on input "09/10/2025" at bounding box center [259, 219] width 153 height 18
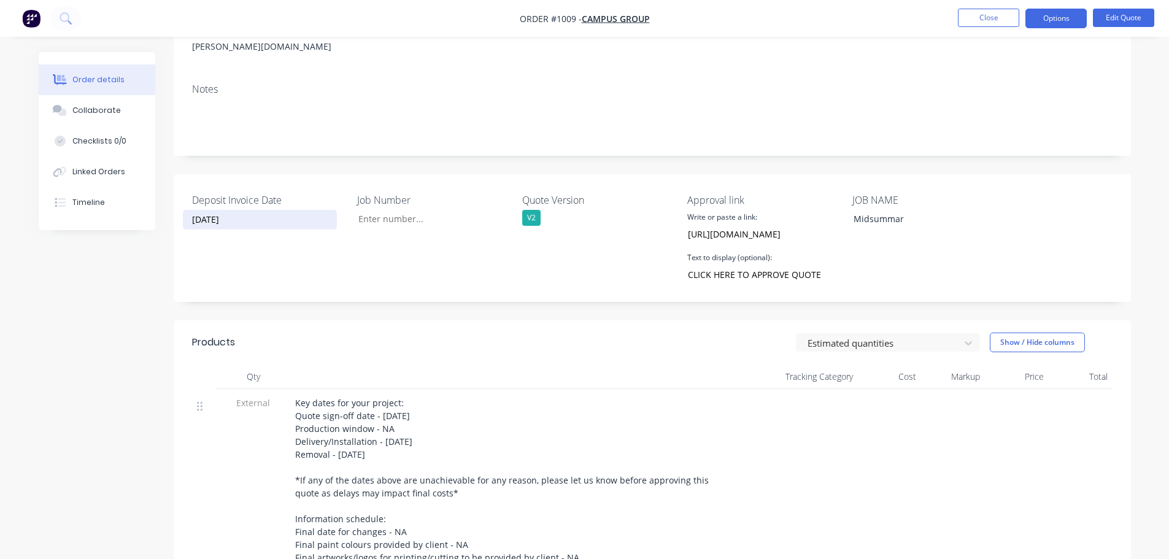
click at [255, 210] on input "09/10/2025" at bounding box center [259, 219] width 153 height 18
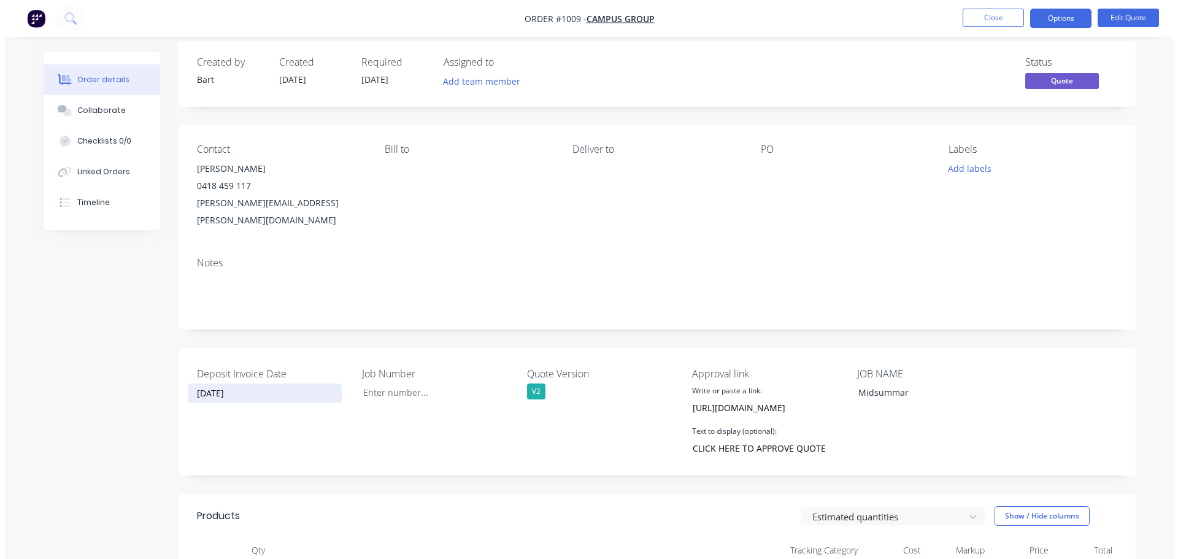
scroll to position [0, 0]
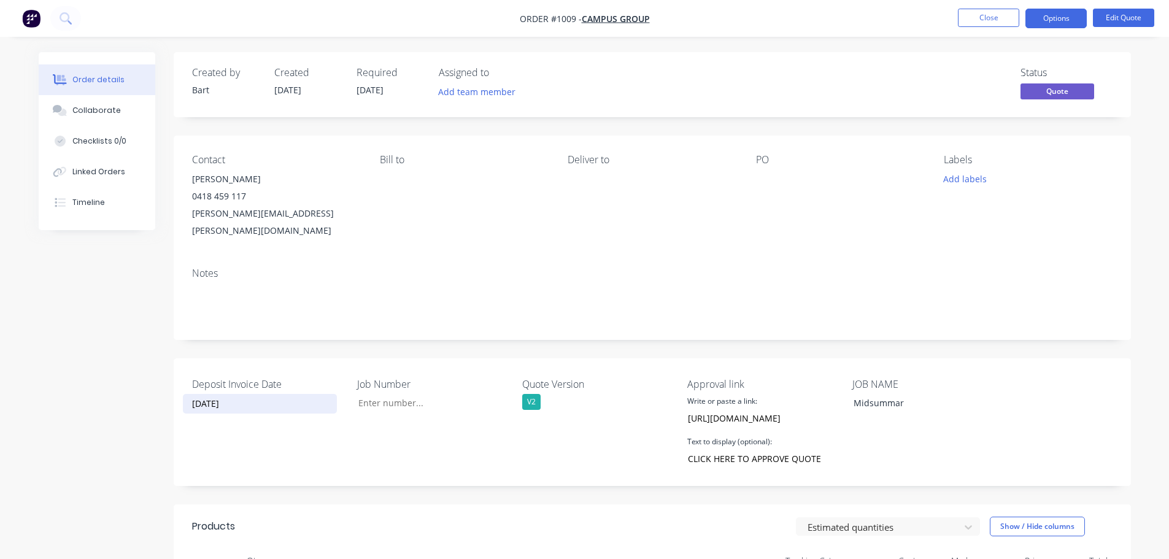
click at [260, 395] on input "09/10/2025" at bounding box center [259, 404] width 153 height 18
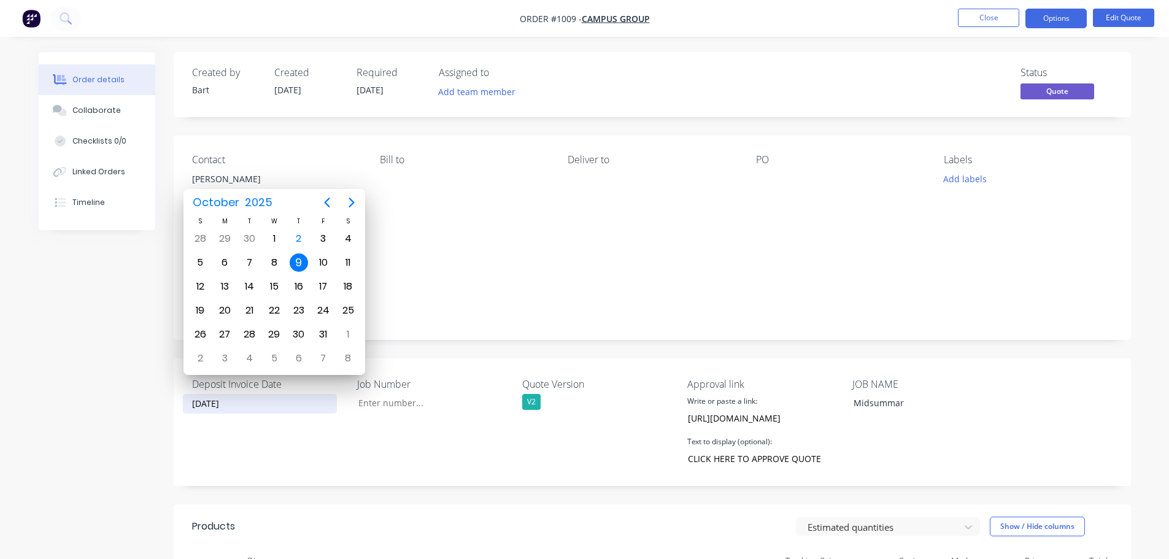
click at [253, 395] on input "09/10/2025" at bounding box center [259, 404] width 153 height 18
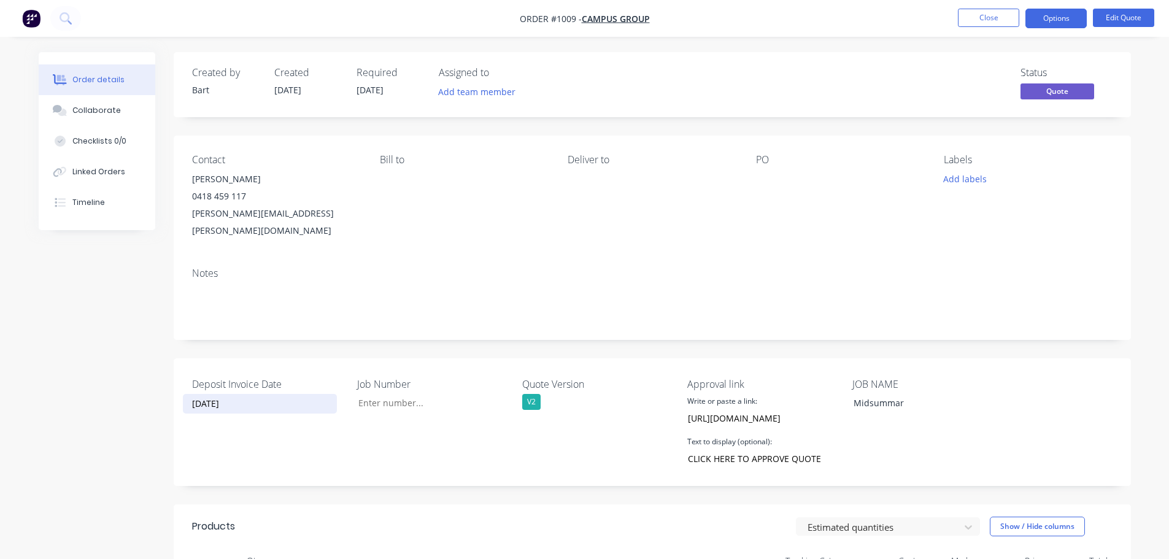
click at [269, 395] on input "09/10/2025" at bounding box center [259, 404] width 153 height 18
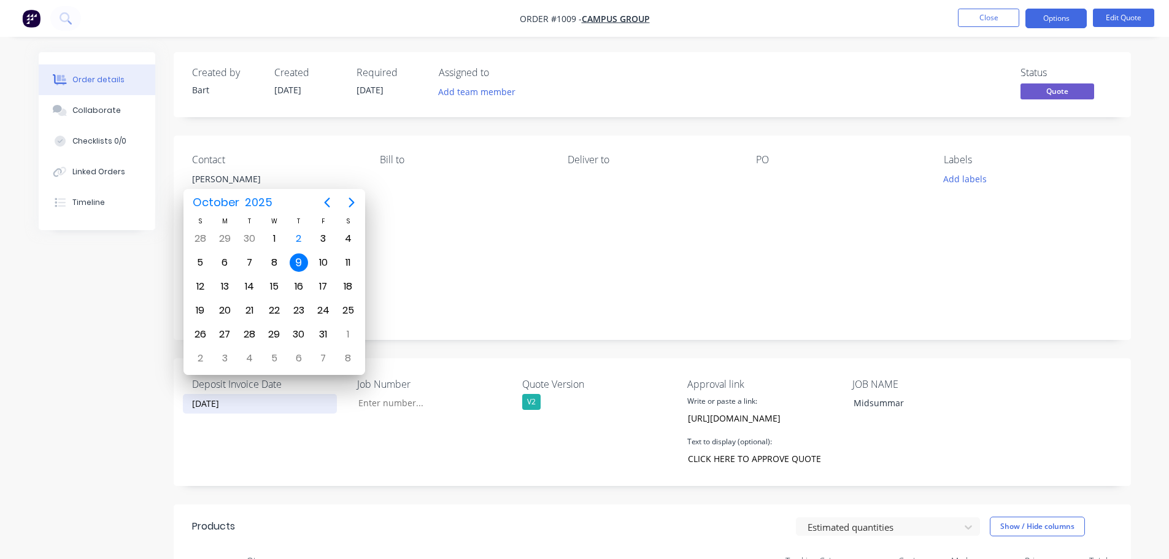
drag, startPoint x: 269, startPoint y: 390, endPoint x: 299, endPoint y: 368, distance: 36.9
click at [271, 395] on input "09/10/2025" at bounding box center [259, 404] width 153 height 18
click at [268, 396] on label "09/10/2025" at bounding box center [260, 404] width 154 height 20
click at [268, 396] on input "09/10/2025" at bounding box center [259, 404] width 153 height 18
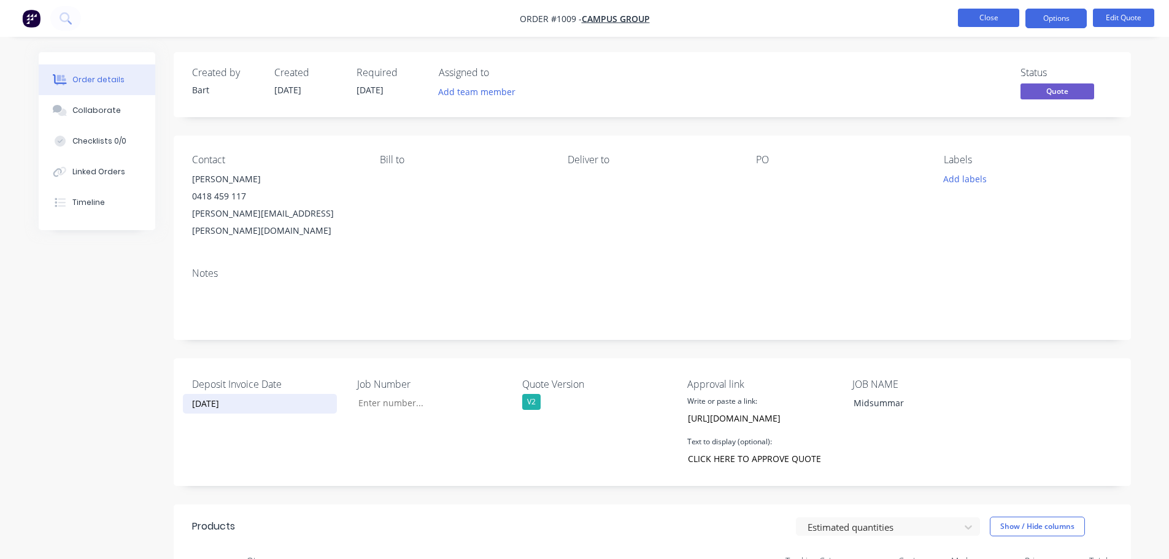
click at [1009, 9] on button "Close" at bounding box center [988, 18] width 61 height 18
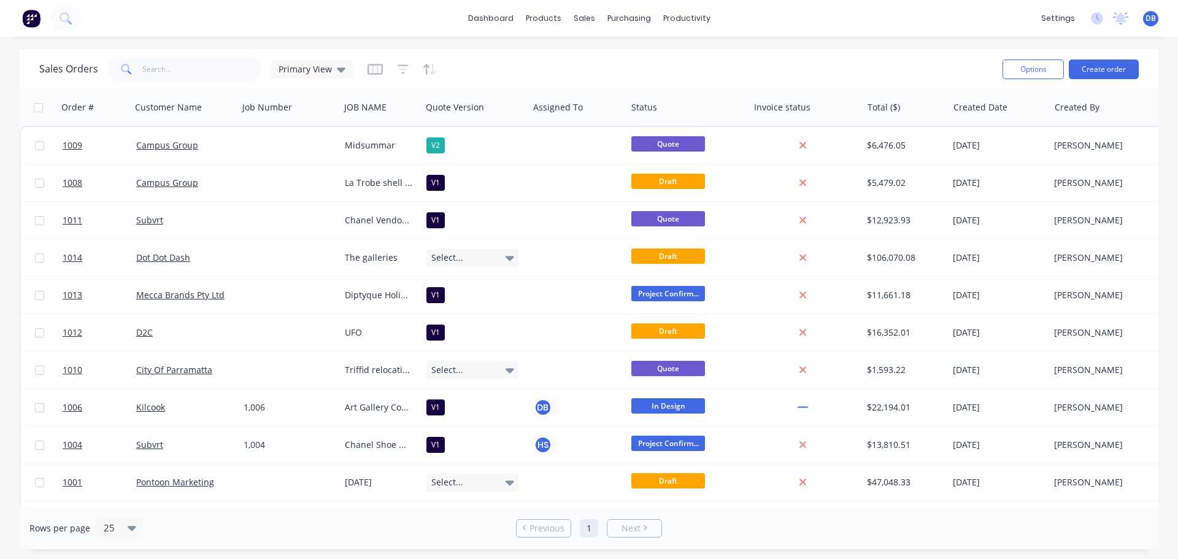
scroll to position [0, 53]
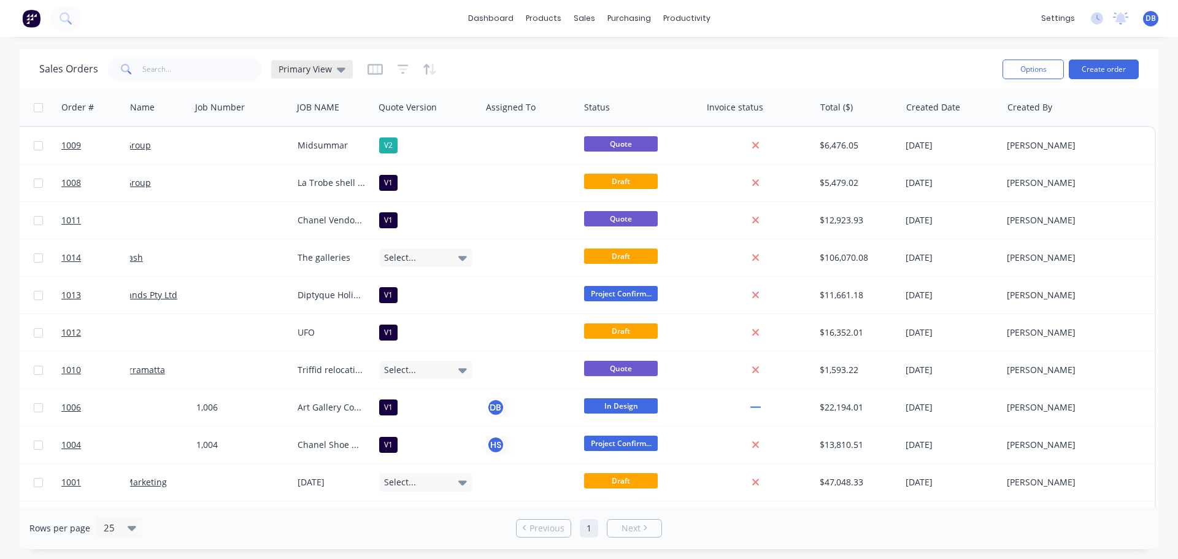
click at [314, 69] on span "Primary View" at bounding box center [305, 69] width 53 height 13
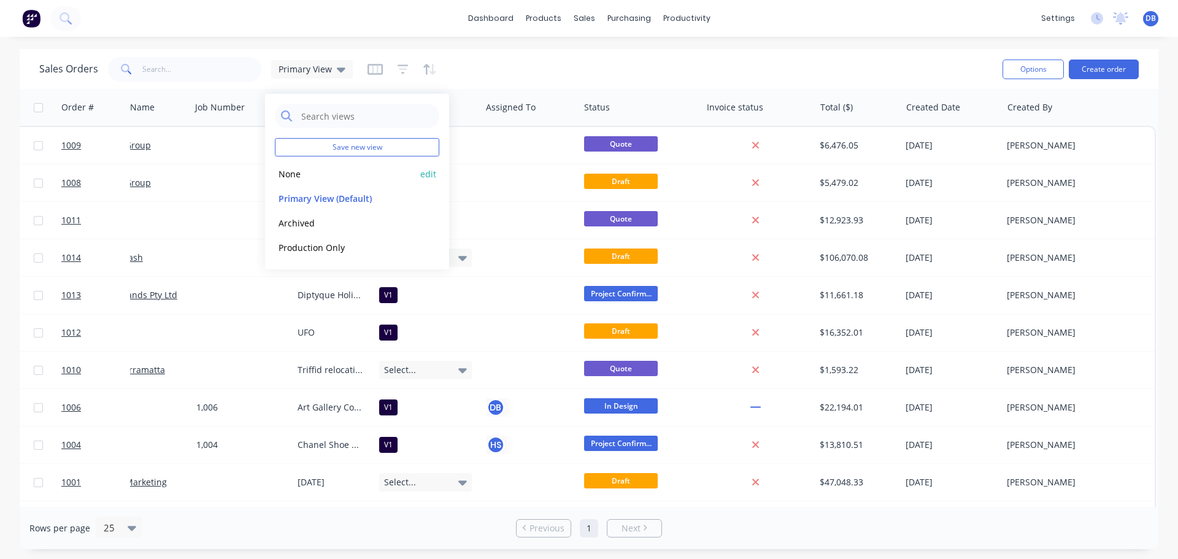
click at [318, 172] on button "None" at bounding box center [345, 174] width 140 height 14
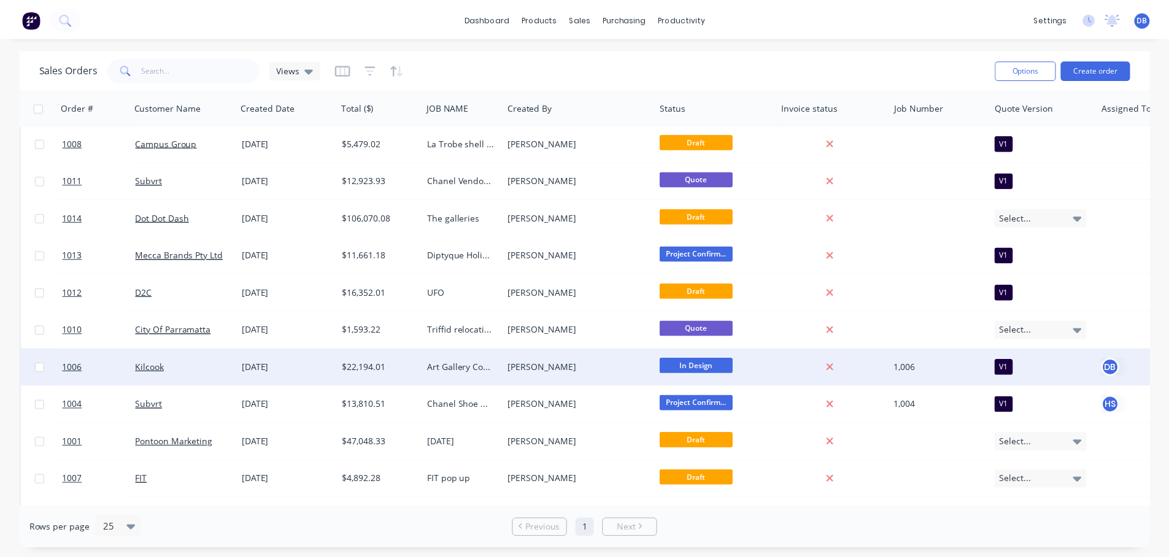
scroll to position [61, 0]
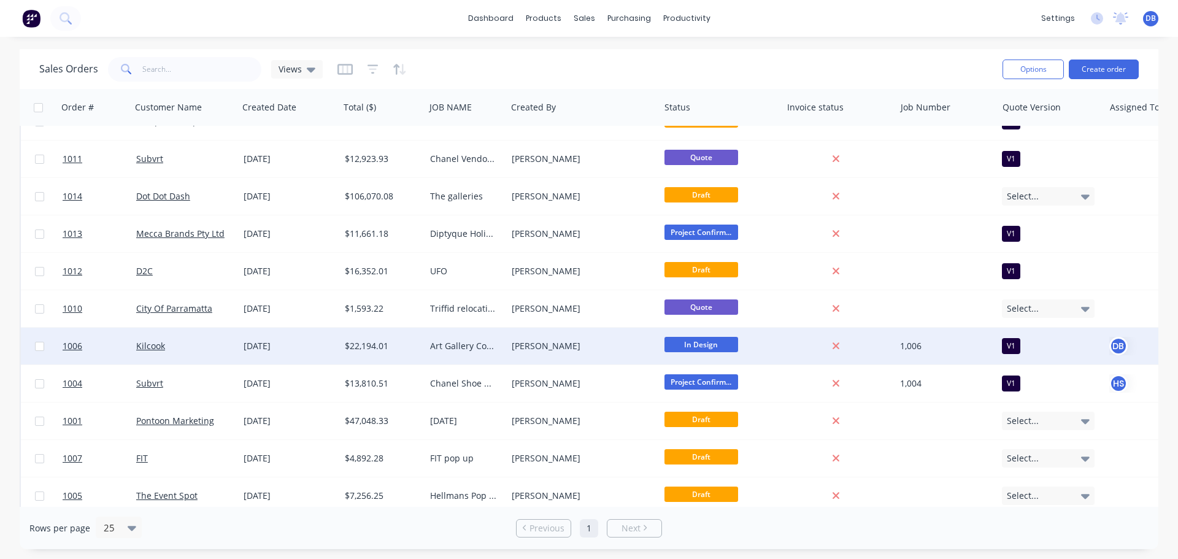
click at [209, 339] on div "Kilcook" at bounding box center [184, 346] width 107 height 37
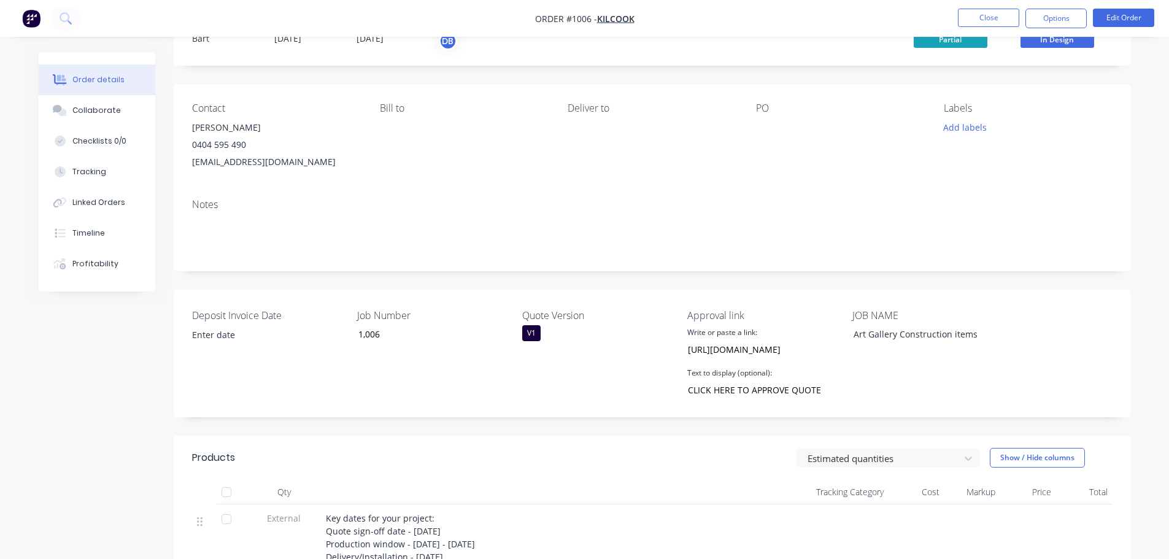
scroll to position [123, 0]
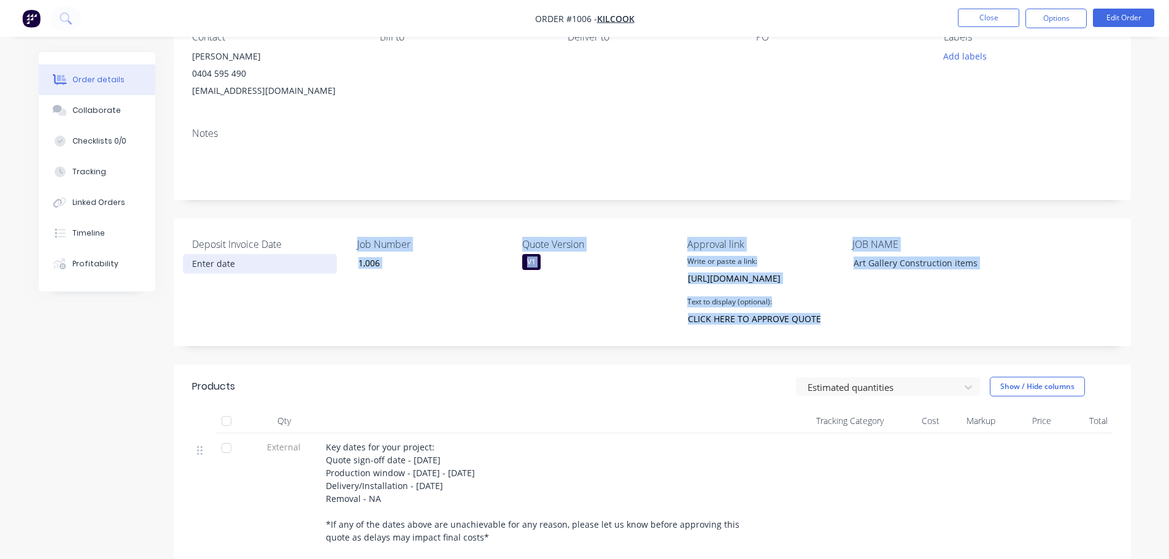
drag, startPoint x: 982, startPoint y: 318, endPoint x: 194, endPoint y: 256, distance: 790.8
click at [194, 256] on div "Deposit Invoice Date Job Number 1,006 Quote Version V1 Approval link Write or p…" at bounding box center [652, 282] width 957 height 128
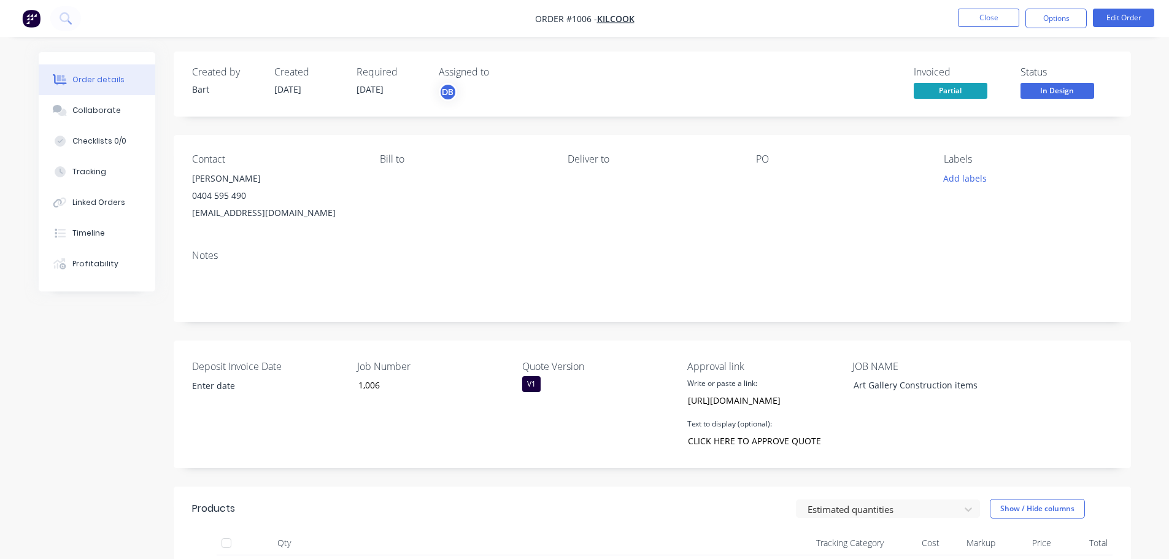
scroll to position [0, 0]
click at [229, 385] on input at bounding box center [259, 386] width 153 height 18
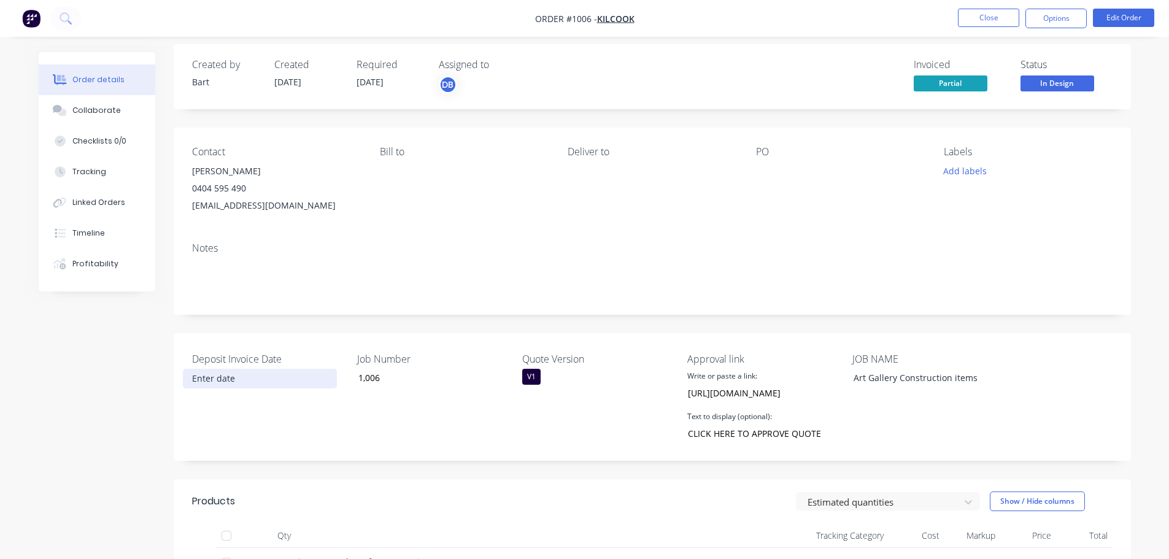
scroll to position [123, 0]
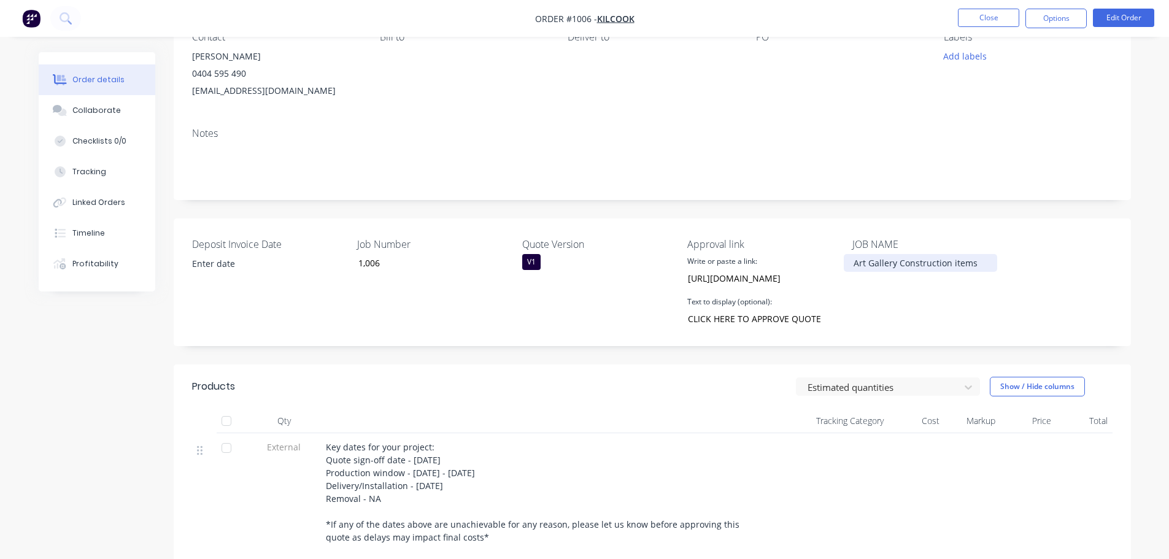
drag, startPoint x: 1067, startPoint y: 318, endPoint x: 929, endPoint y: 265, distance: 147.8
click at [923, 264] on div "Deposit Invoice Date Job Number 1,006 Quote Version V1 Approval link Write or p…" at bounding box center [652, 282] width 957 height 128
click at [971, 324] on div "JOB NAME Art Gallery Construction items" at bounding box center [928, 282] width 153 height 91
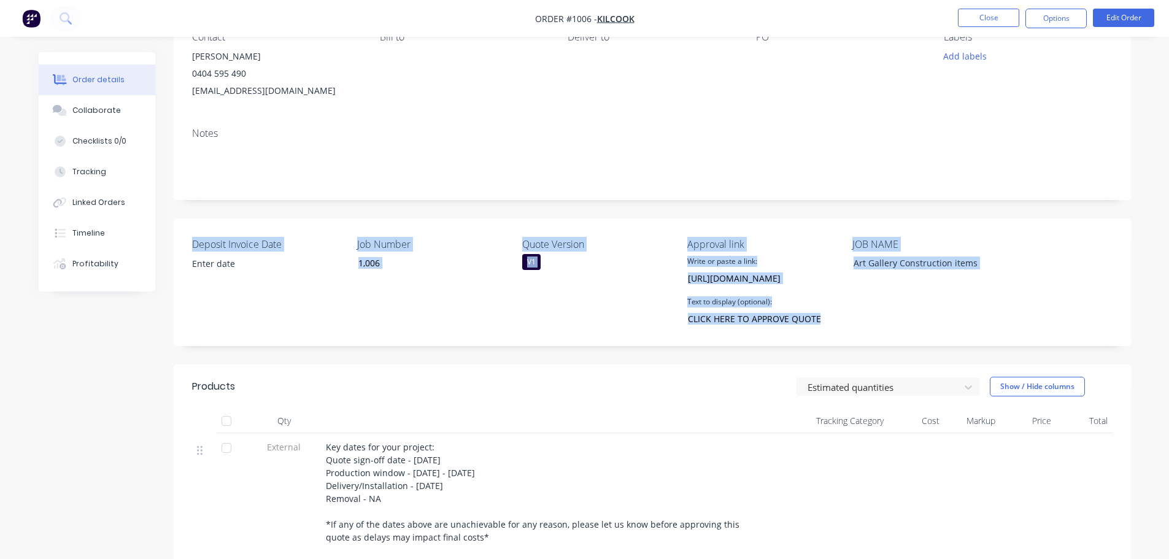
drag, startPoint x: 994, startPoint y: 328, endPoint x: 179, endPoint y: 248, distance: 818.7
click at [179, 248] on div "Deposit Invoice Date Job Number 1,006 Quote Version V1 Approval link Write or p…" at bounding box center [652, 282] width 957 height 128
click at [1066, 332] on div "Deposit Invoice Date Job Number 1,006 Quote Version V1 Approval link Write or p…" at bounding box center [652, 282] width 957 height 128
drag, startPoint x: 1022, startPoint y: 324, endPoint x: 538, endPoint y: 282, distance: 485.9
click at [477, 268] on div "Deposit Invoice Date Job Number 1,006 Quote Version V1 Approval link Write or p…" at bounding box center [652, 282] width 957 height 128
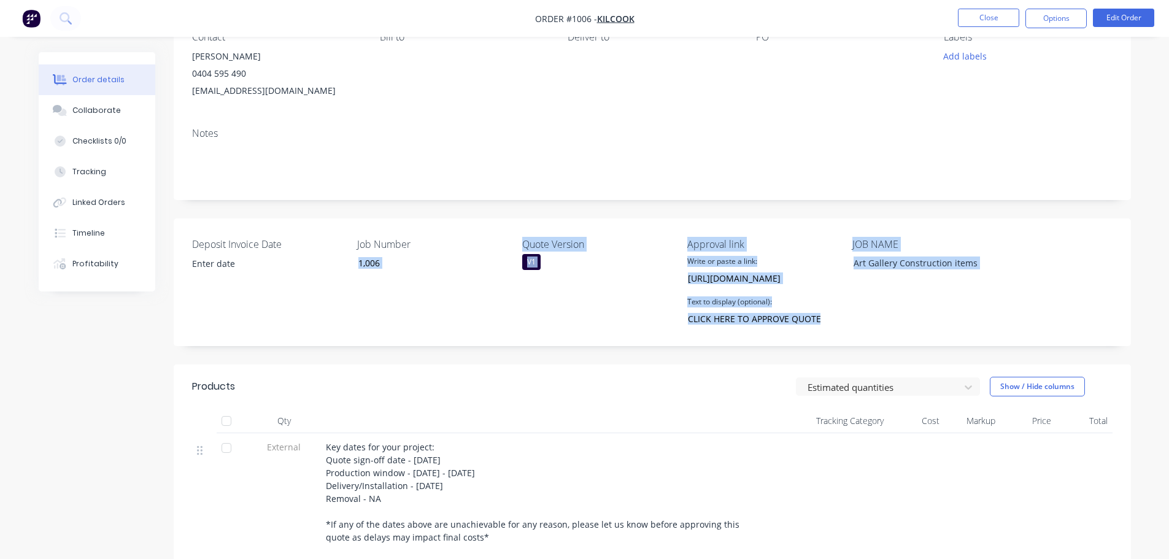
click at [604, 338] on div "Deposit Invoice Date Job Number 1,006 Quote Version V1 Approval link Write or p…" at bounding box center [652, 282] width 957 height 128
drag, startPoint x: 963, startPoint y: 315, endPoint x: 182, endPoint y: 248, distance: 784.0
click at [182, 248] on div "Deposit Invoice Date Job Number 1,006 Quote Version V1 Approval link Write or p…" at bounding box center [652, 282] width 957 height 128
click at [320, 327] on div "Deposit Invoice Date" at bounding box center [268, 282] width 153 height 91
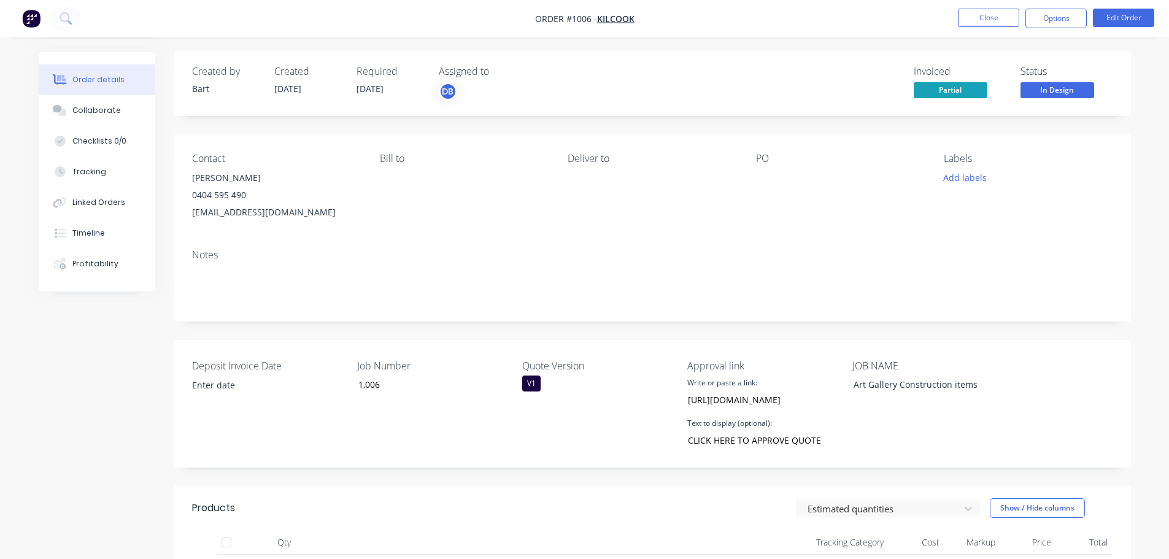
scroll to position [0, 0]
click at [83, 233] on div "Timeline" at bounding box center [88, 233] width 33 height 11
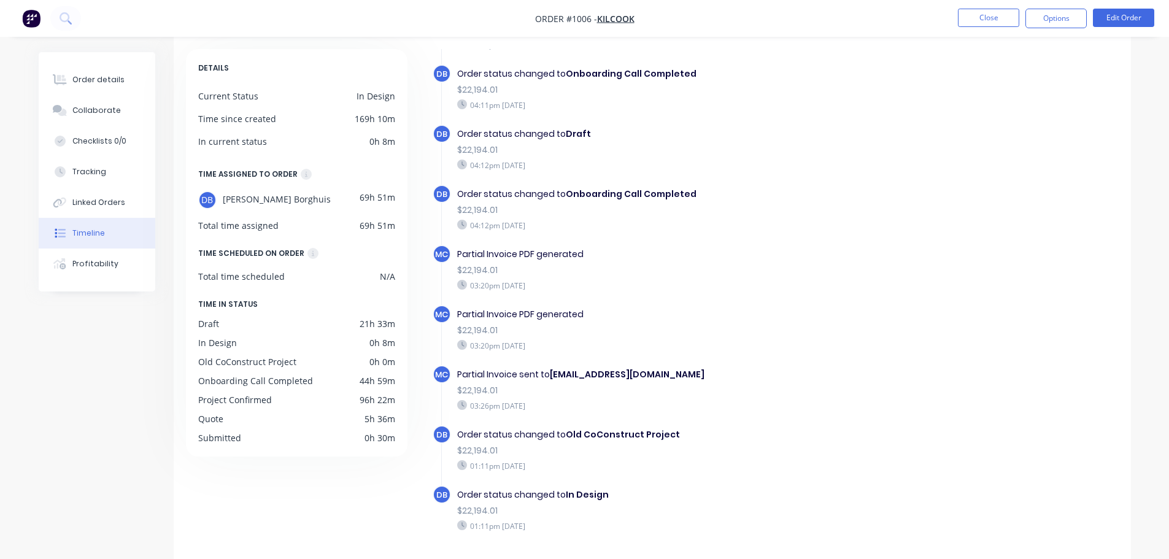
scroll to position [94, 0]
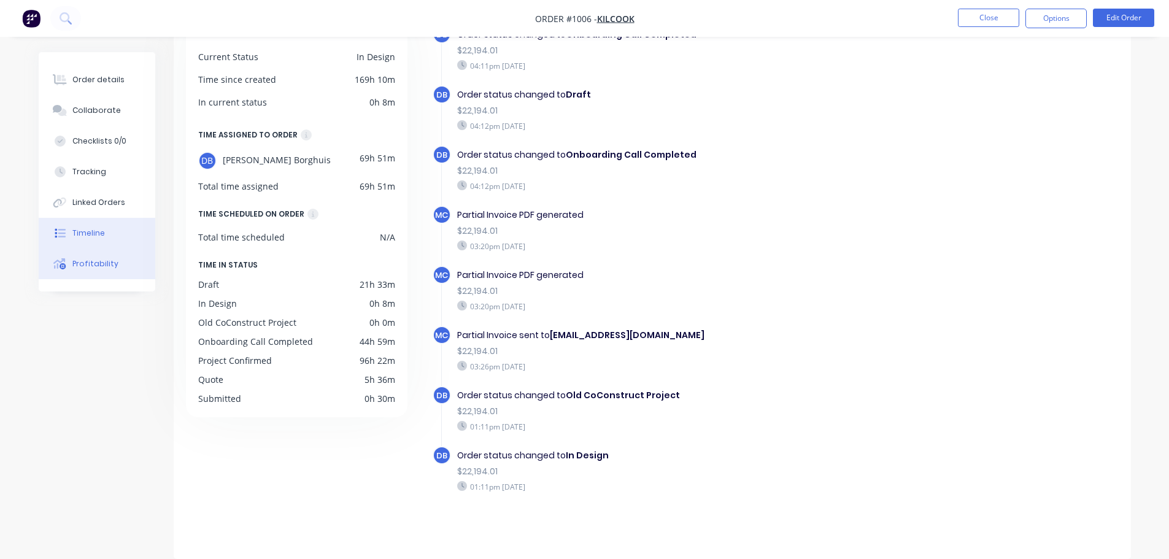
click at [78, 262] on div "Profitability" at bounding box center [95, 263] width 46 height 11
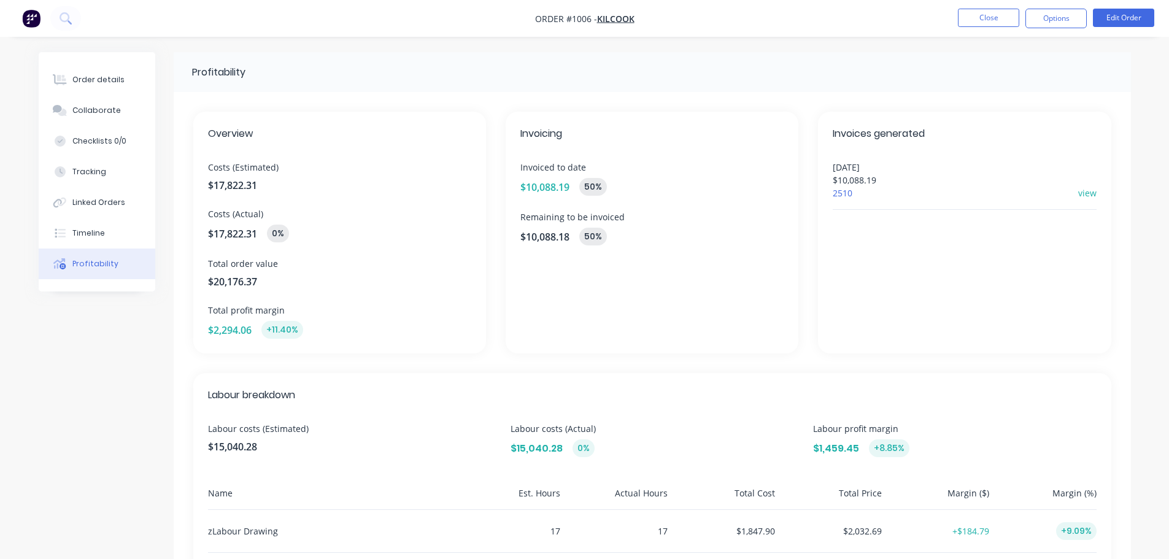
click at [854, 276] on div "Invoices generated 01/10/2025 $10,088.19 2510 view" at bounding box center [964, 233] width 293 height 242
click at [106, 110] on div "Collaborate" at bounding box center [96, 110] width 48 height 11
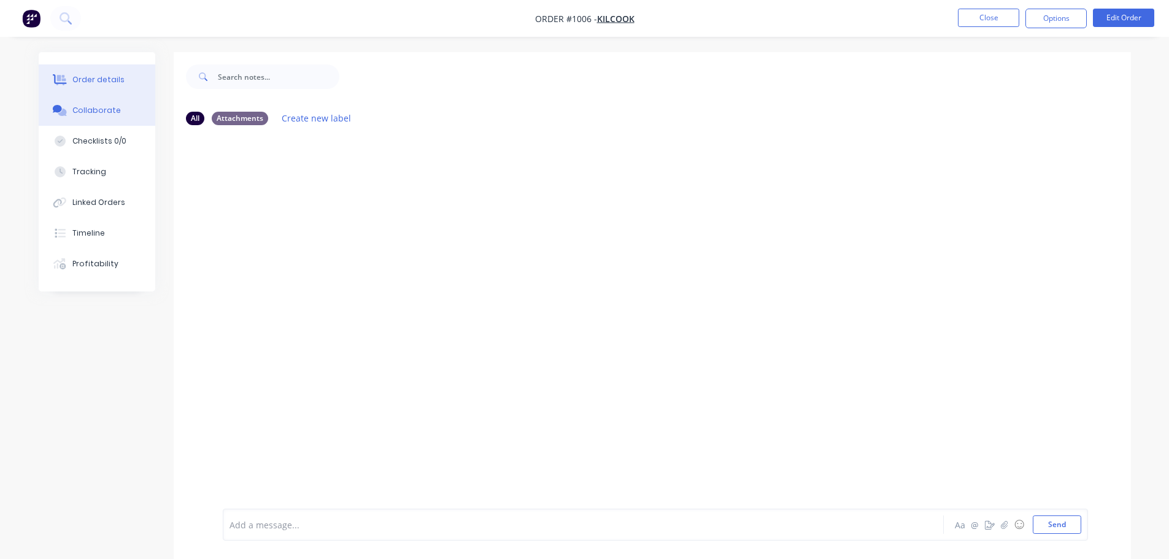
click at [104, 83] on div "Order details" at bounding box center [98, 79] width 52 height 11
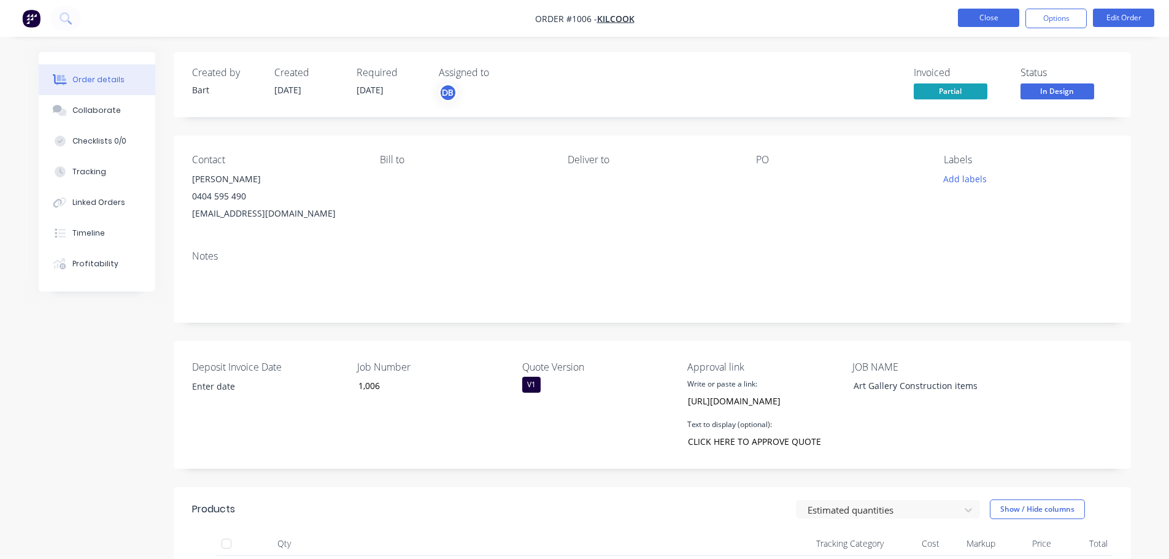
click at [991, 20] on button "Close" at bounding box center [988, 18] width 61 height 18
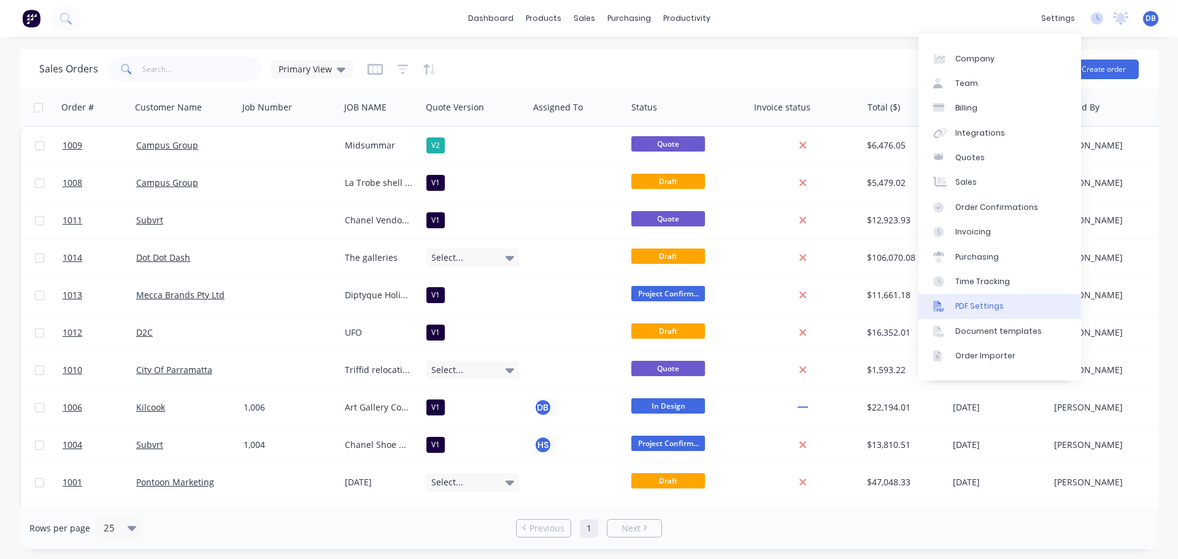
click at [989, 310] on div "PDF Settings" at bounding box center [979, 306] width 48 height 11
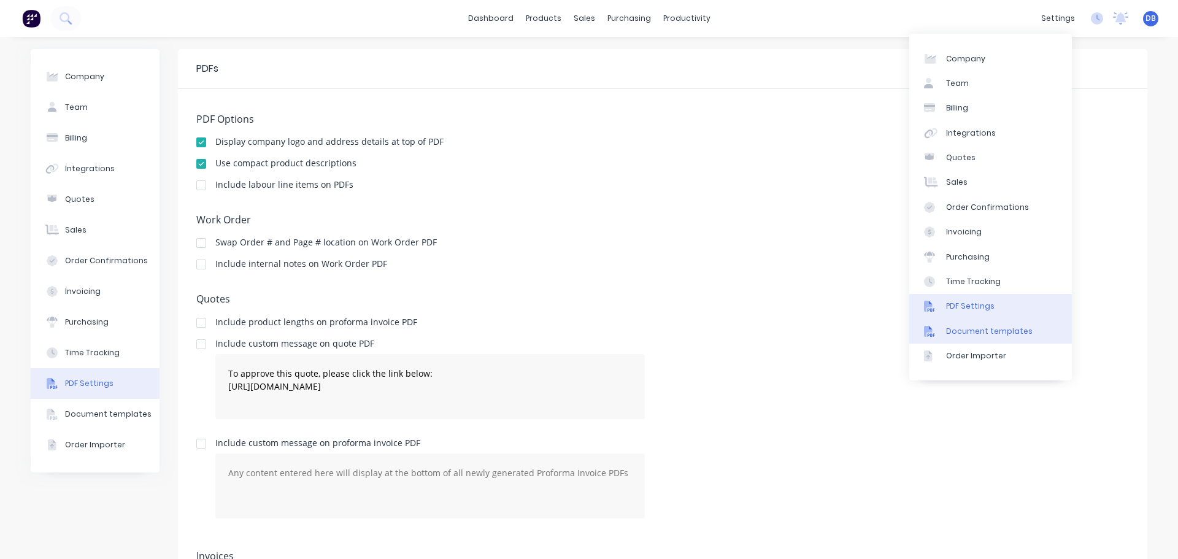
click at [986, 334] on div "Document templates" at bounding box center [989, 331] width 87 height 11
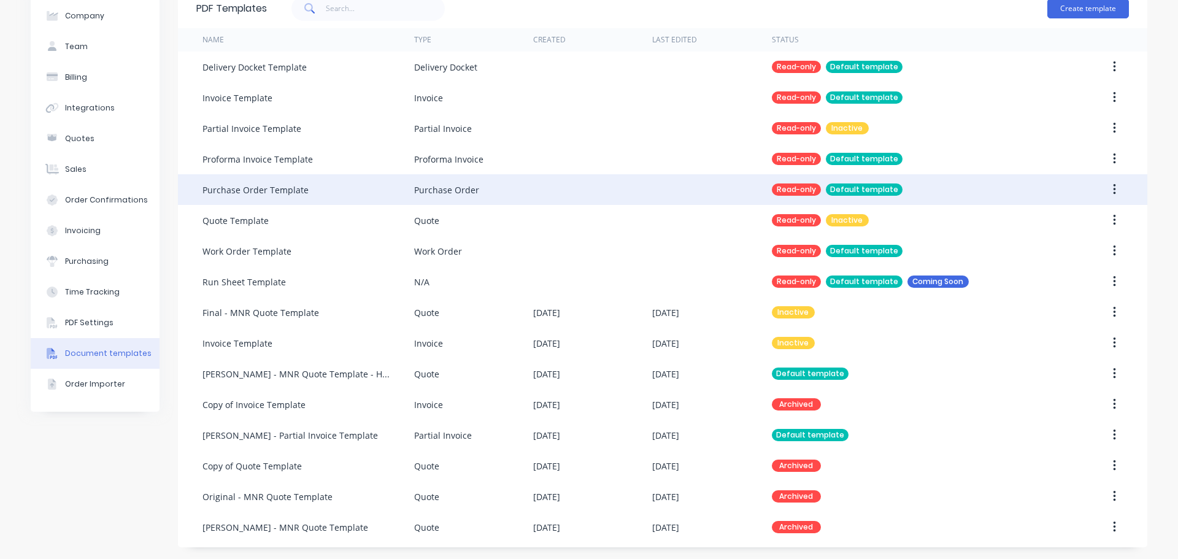
scroll to position [61, 0]
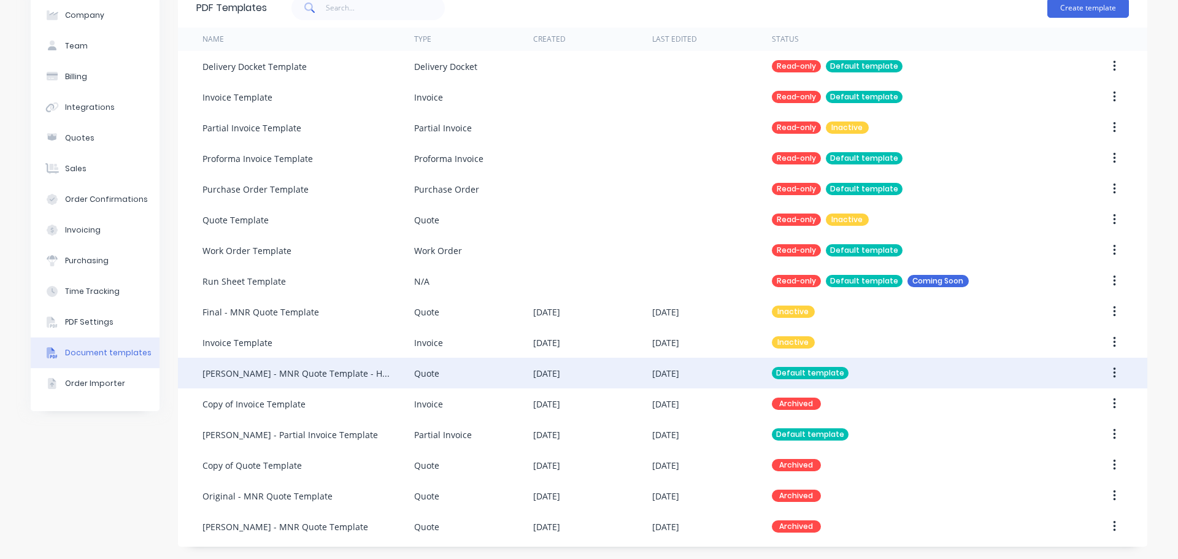
click at [813, 375] on div "Default template" at bounding box center [810, 373] width 77 height 12
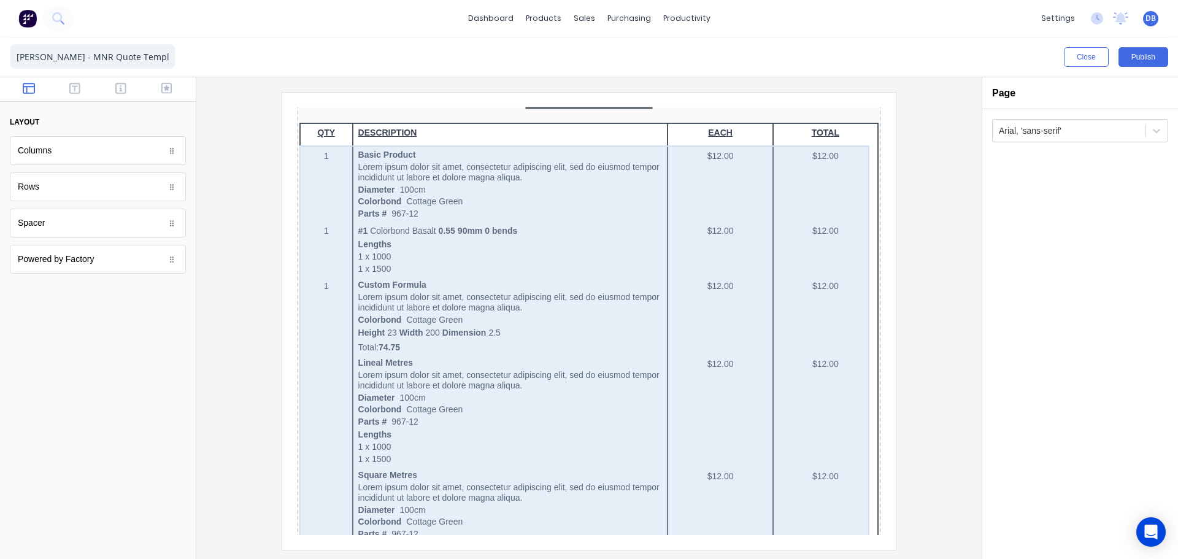
scroll to position [123, 0]
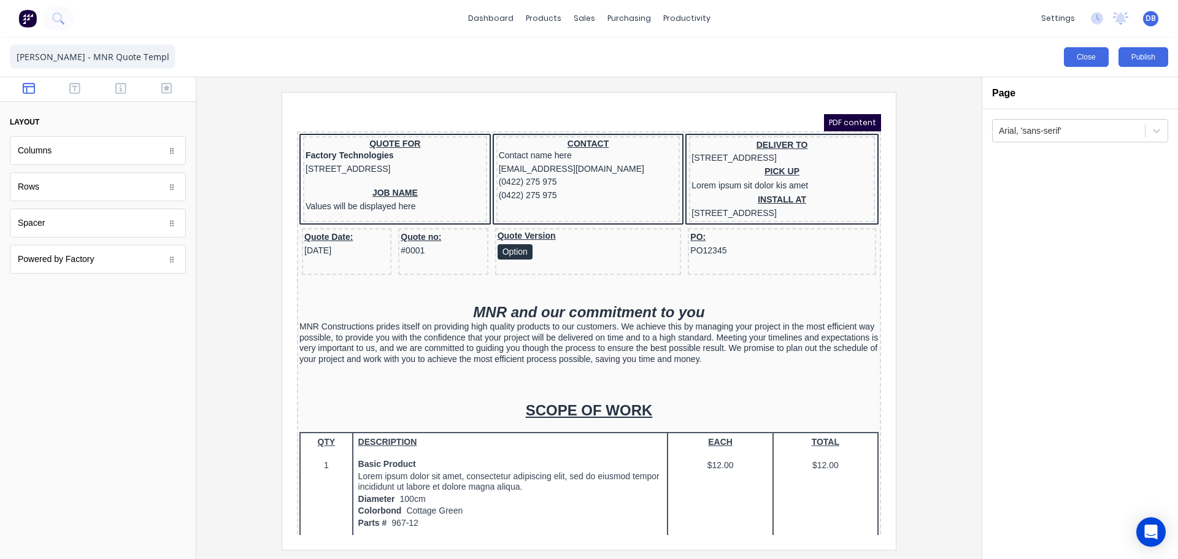
click at [1077, 61] on button "Close" at bounding box center [1086, 57] width 45 height 20
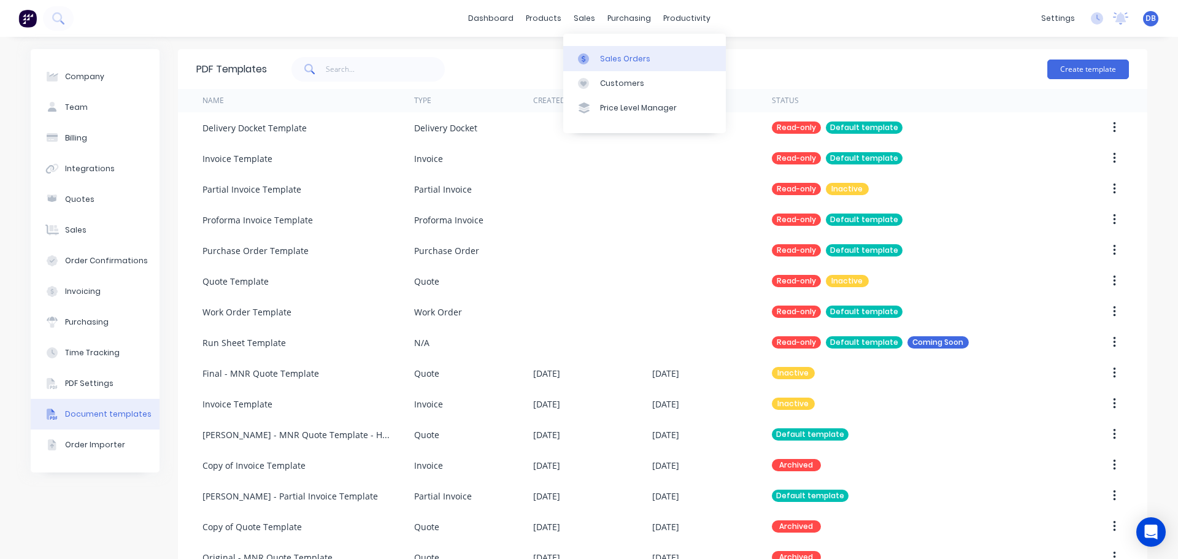
click at [603, 56] on div "Sales Orders" at bounding box center [625, 58] width 50 height 11
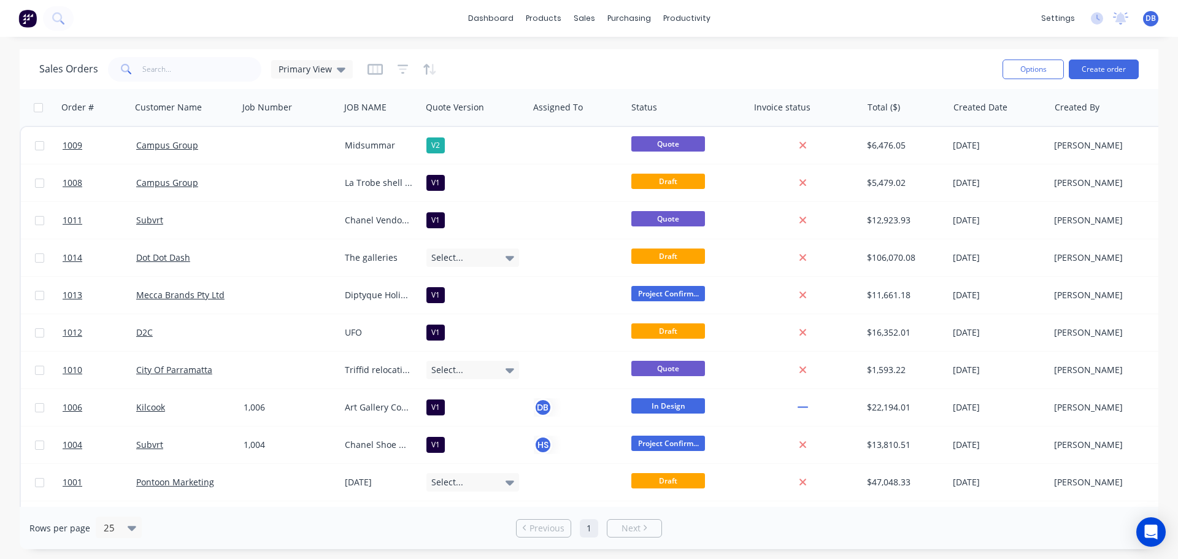
click at [572, 57] on div "Sales Orders Primary View" at bounding box center [515, 69] width 953 height 30
click at [382, 62] on div at bounding box center [402, 70] width 69 height 20
click at [375, 68] on icon "button" at bounding box center [375, 69] width 6 height 8
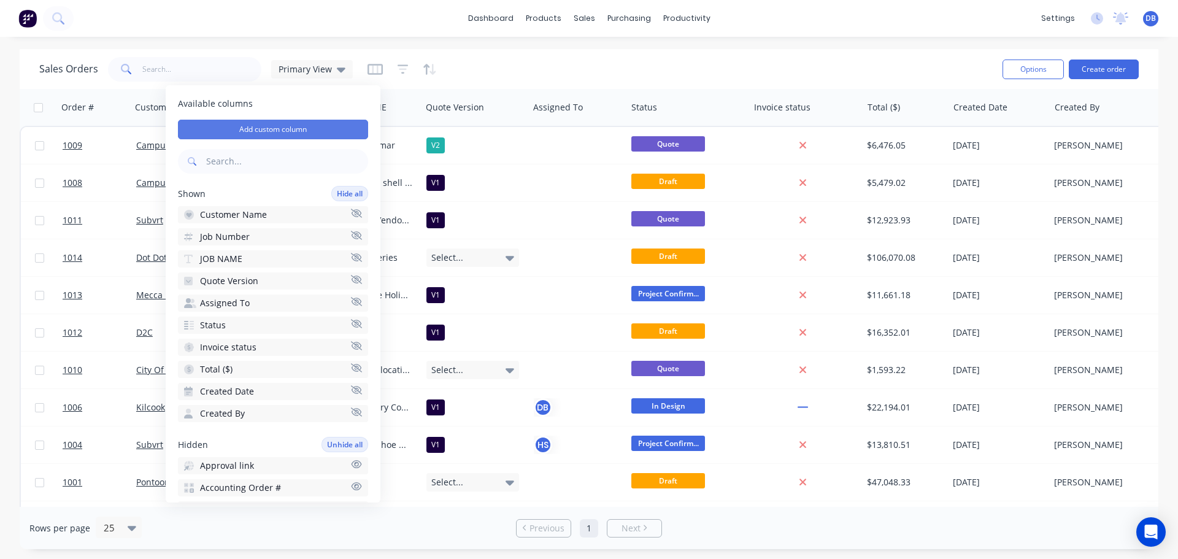
click at [305, 125] on button "Add custom column" at bounding box center [273, 130] width 190 height 20
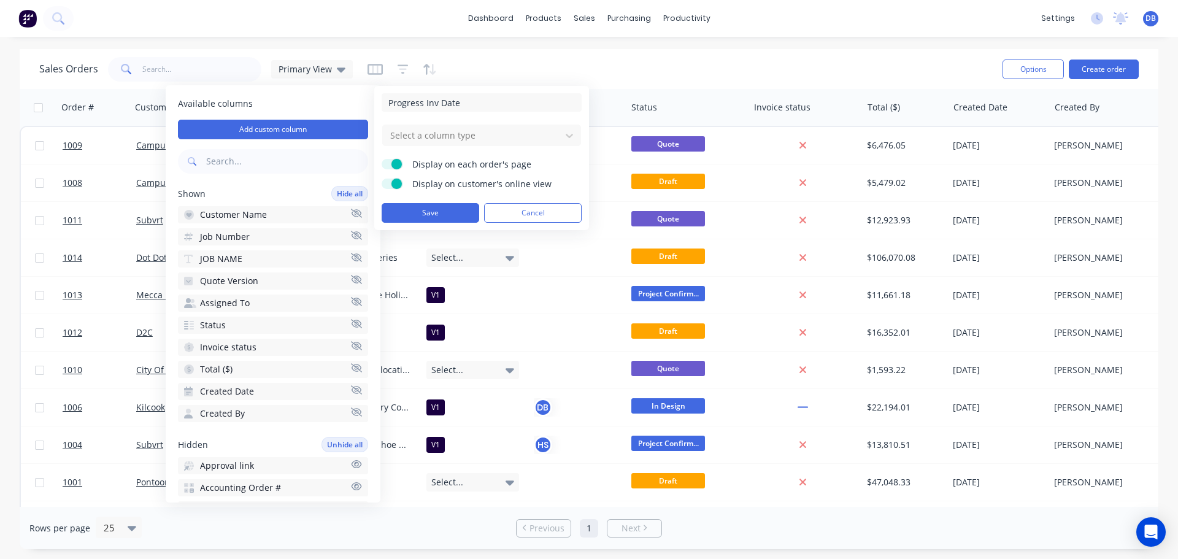
type input "Progress Inv Date"
click at [402, 168] on div "Display on each order's page" at bounding box center [482, 165] width 200 height 12
click at [397, 166] on span at bounding box center [396, 164] width 10 height 10
click at [382, 159] on input "Display on each order's page" at bounding box center [382, 159] width 0 height 0
click at [479, 102] on input "Progress Inv Date" at bounding box center [482, 102] width 200 height 18
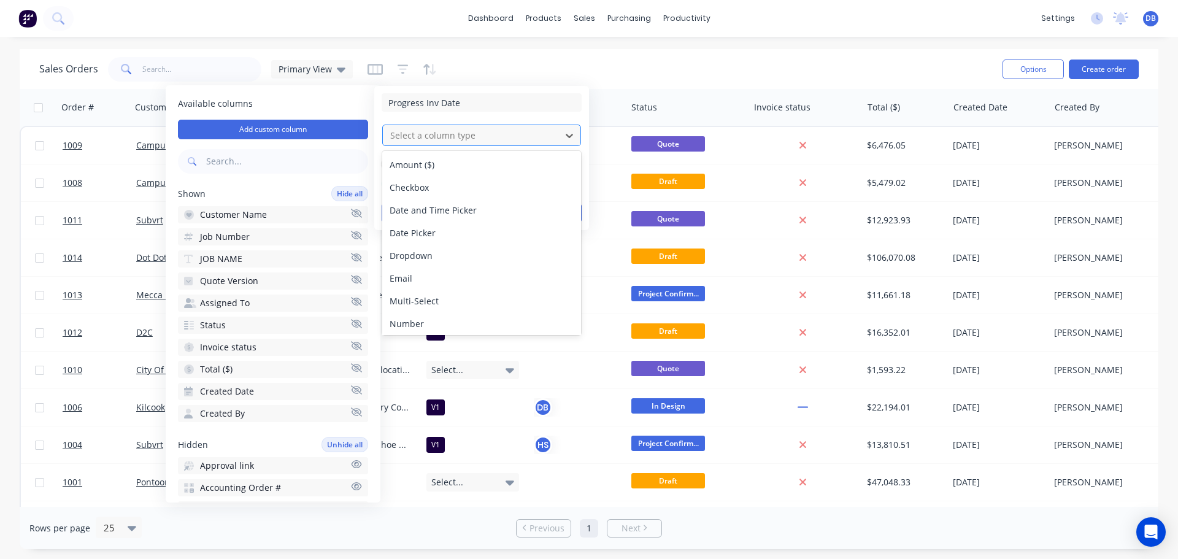
click at [460, 137] on div at bounding box center [472, 135] width 166 height 15
click at [463, 231] on div "Date Picker" at bounding box center [481, 232] width 199 height 23
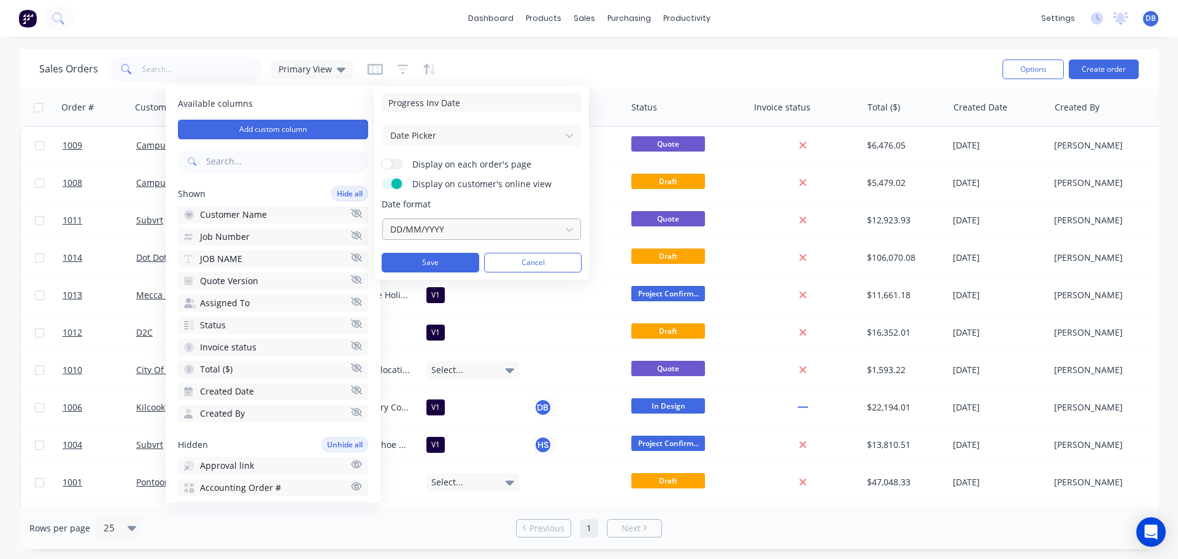
click at [445, 229] on div at bounding box center [472, 228] width 166 height 15
click at [449, 230] on div at bounding box center [472, 228] width 166 height 15
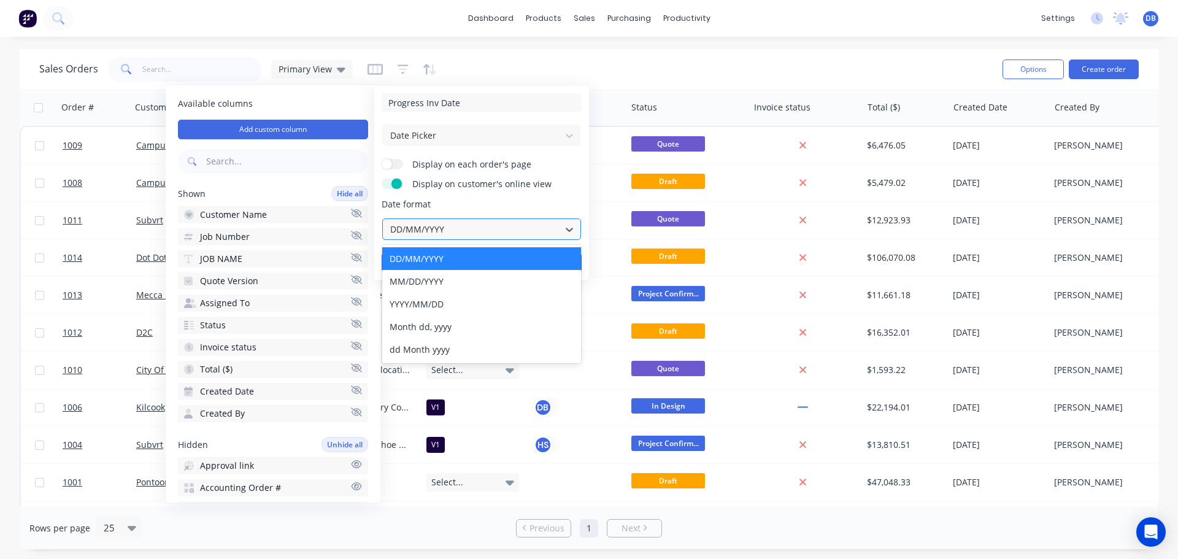
click at [449, 230] on div at bounding box center [472, 228] width 166 height 15
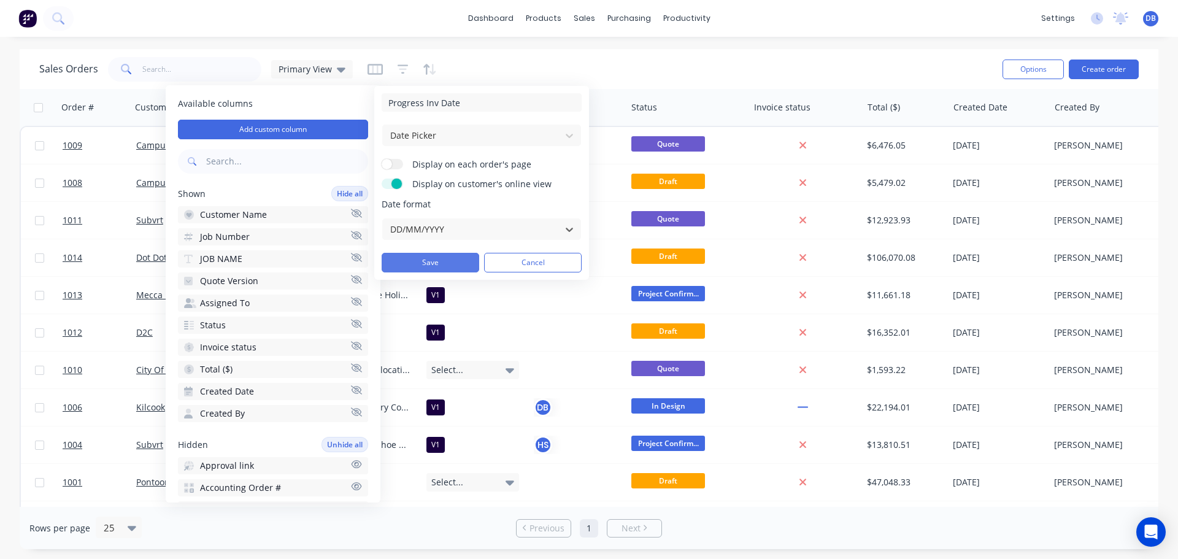
click at [439, 260] on button "Save" at bounding box center [431, 263] width 98 height 20
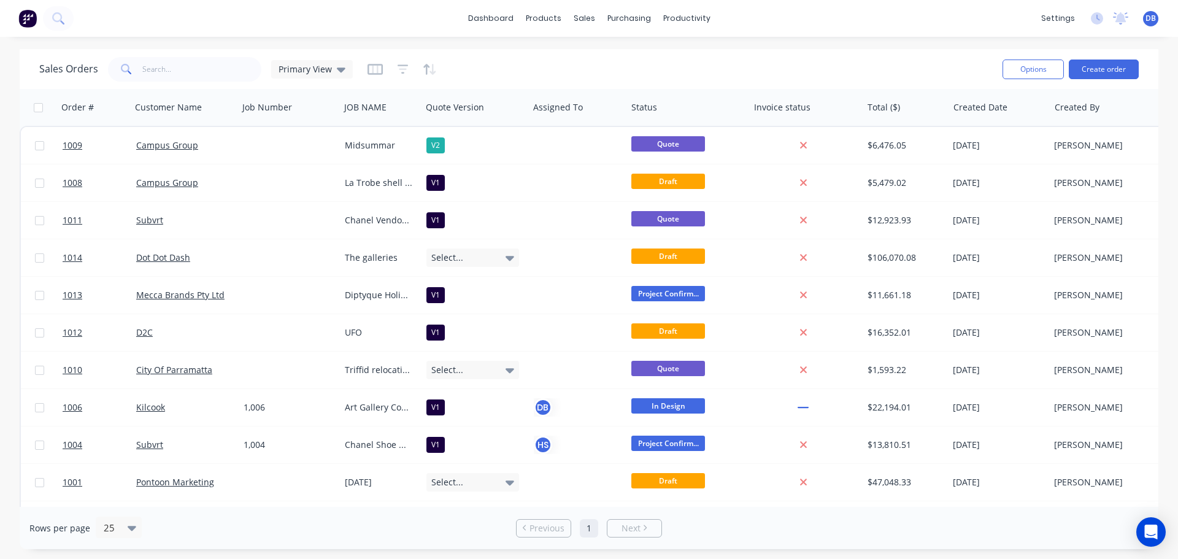
scroll to position [0, 196]
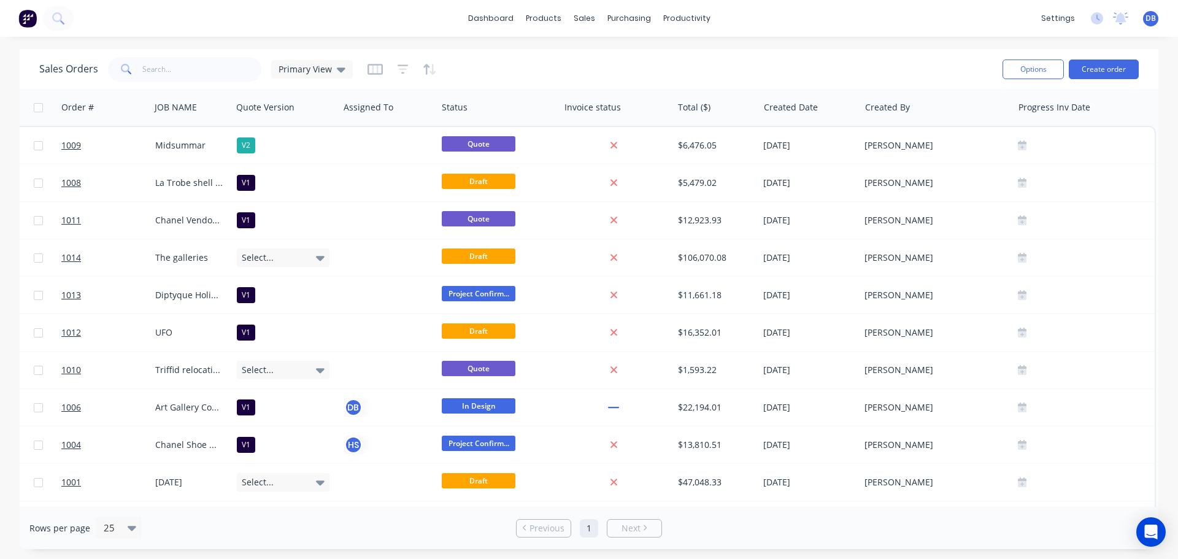
click at [787, 72] on div "Sales Orders Primary View" at bounding box center [515, 69] width 953 height 30
click at [314, 61] on div "Primary View" at bounding box center [312, 69] width 82 height 18
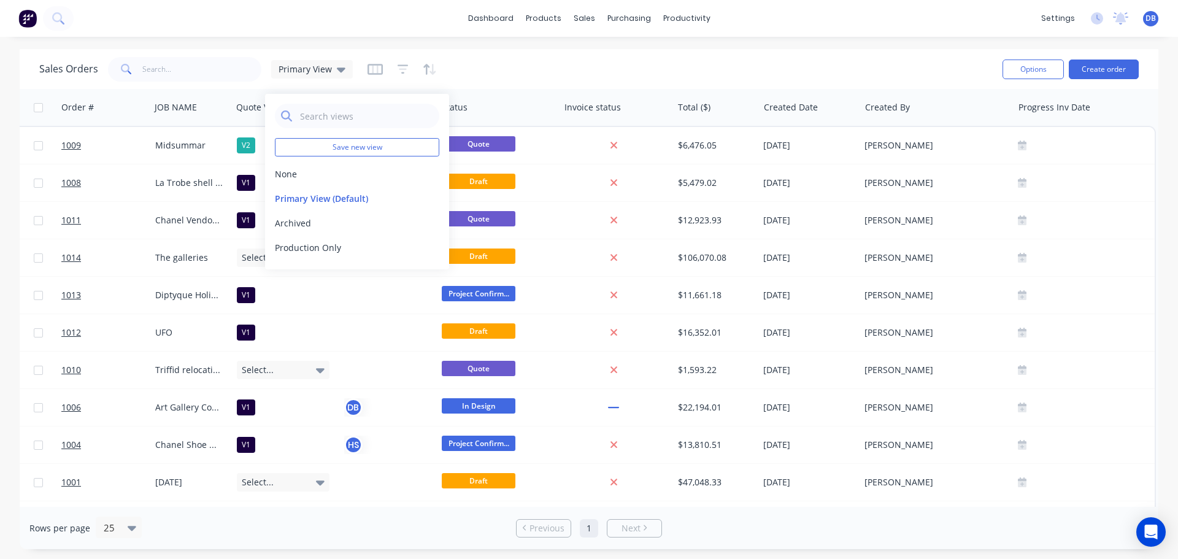
click at [748, 66] on div "Sales Orders Primary View" at bounding box center [515, 69] width 953 height 30
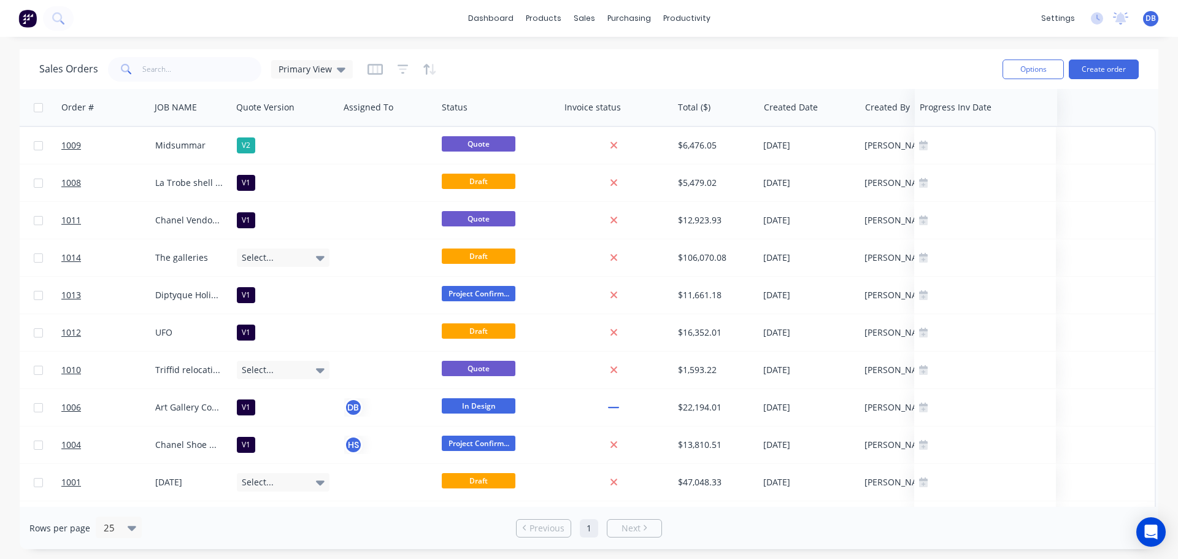
scroll to position [0, 190]
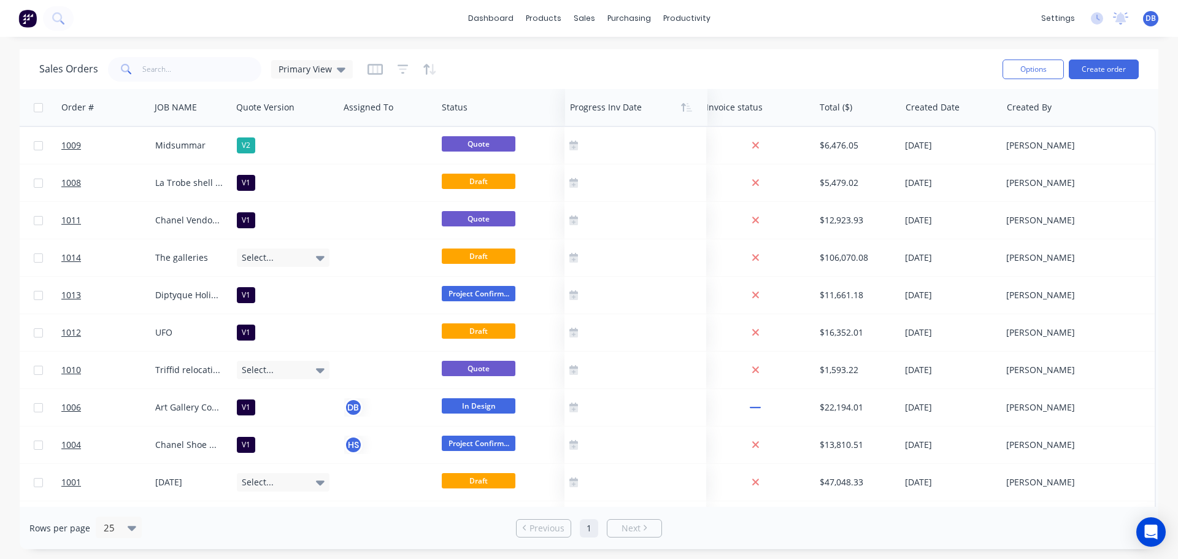
drag, startPoint x: 906, startPoint y: 112, endPoint x: 608, endPoint y: 114, distance: 297.6
click at [608, 114] on div at bounding box center [633, 107] width 126 height 25
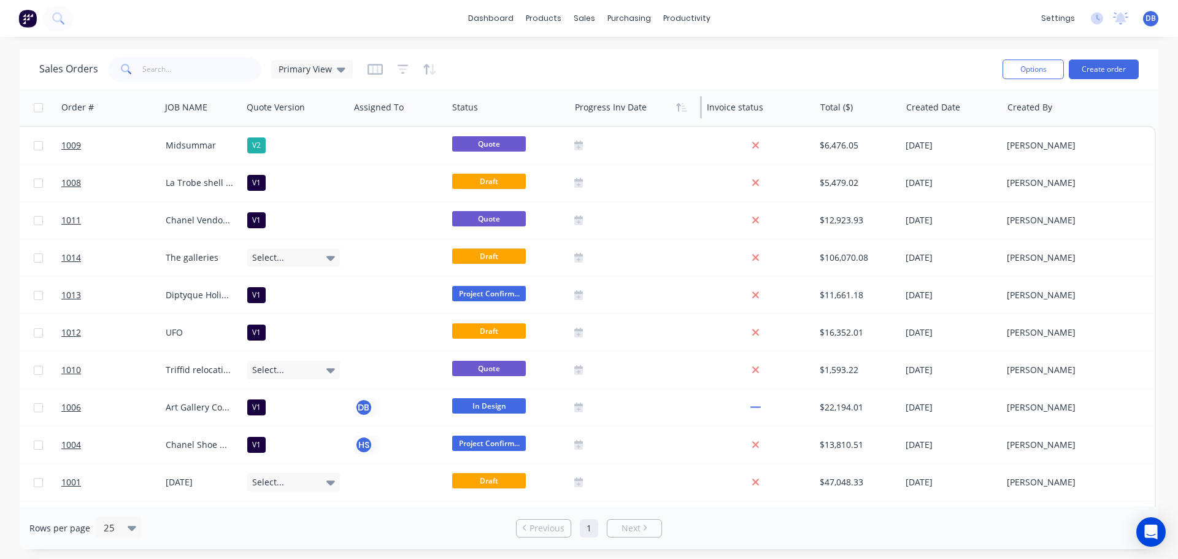
drag, startPoint x: 701, startPoint y: 107, endPoint x: 618, endPoint y: 104, distance: 82.9
click at [618, 104] on div "Progress Inv Date" at bounding box center [636, 107] width 132 height 37
click at [378, 71] on icon "button" at bounding box center [375, 69] width 15 height 12
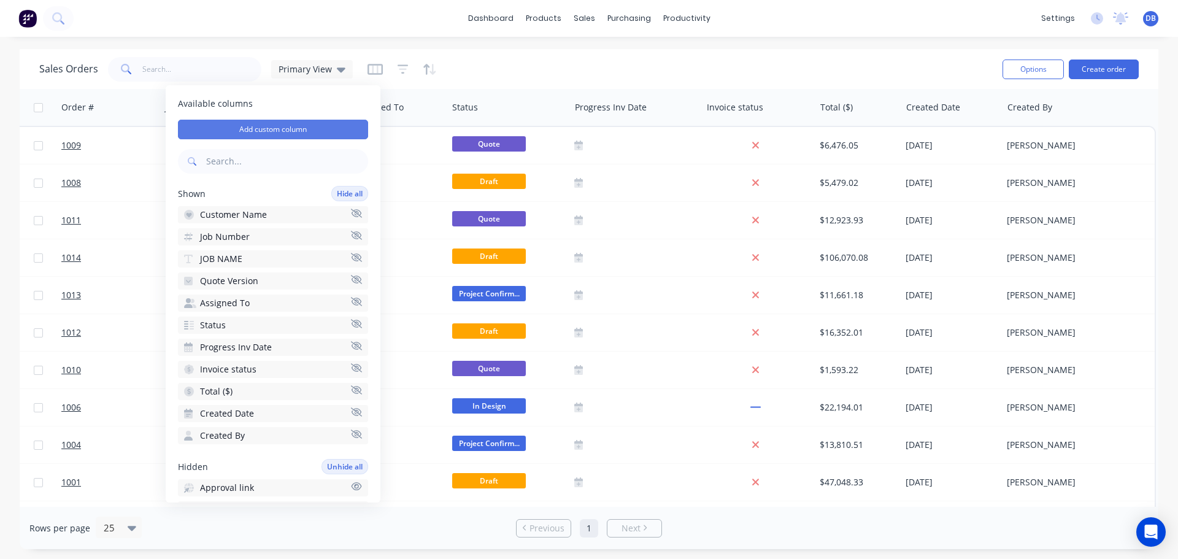
click at [300, 127] on button "Add custom column" at bounding box center [273, 130] width 190 height 20
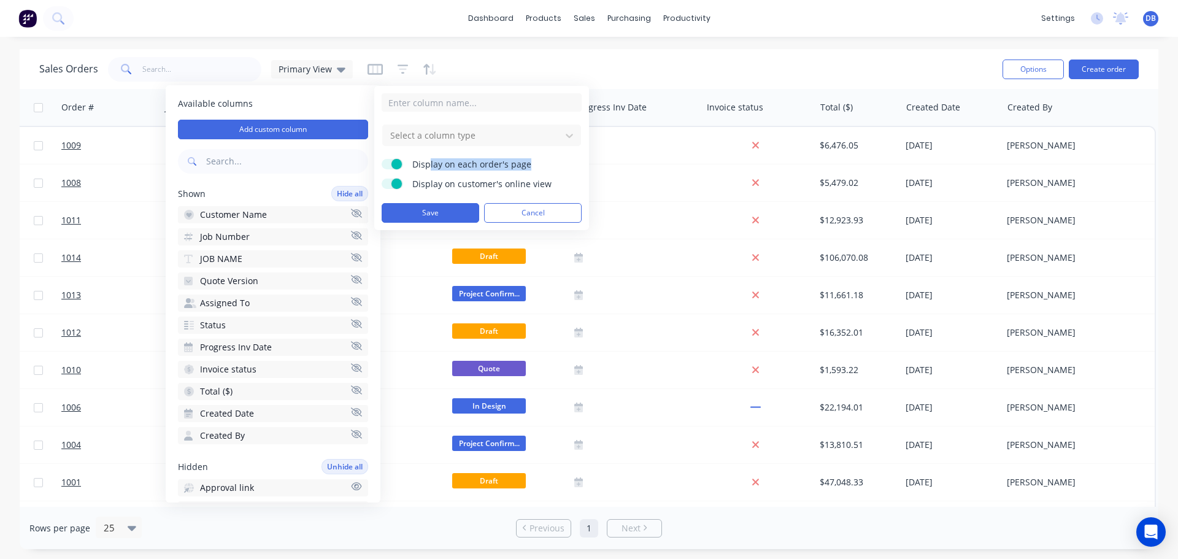
drag, startPoint x: 435, startPoint y: 167, endPoint x: 528, endPoint y: 164, distance: 92.7
click at [528, 164] on span "Display on each order's page" at bounding box center [488, 164] width 153 height 12
click at [396, 163] on span at bounding box center [396, 164] width 10 height 10
click at [382, 159] on input "Display on each order's page" at bounding box center [382, 159] width 0 height 0
click at [461, 99] on input at bounding box center [482, 102] width 200 height 18
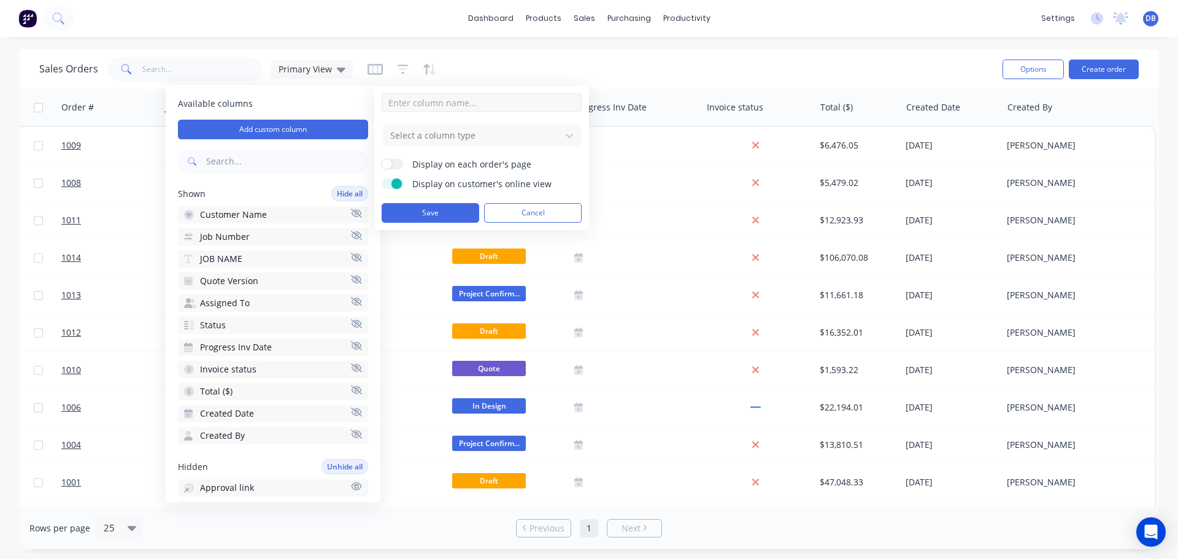
click at [460, 101] on input at bounding box center [482, 102] width 200 height 18
click at [576, 173] on form "Select a column type Display on each order's page Display on customer's online …" at bounding box center [482, 157] width 200 height 129
click at [394, 183] on span at bounding box center [396, 184] width 10 height 10
click at [382, 179] on input "Display on customer's online view" at bounding box center [382, 179] width 0 height 0
click at [442, 102] on input at bounding box center [482, 102] width 200 height 18
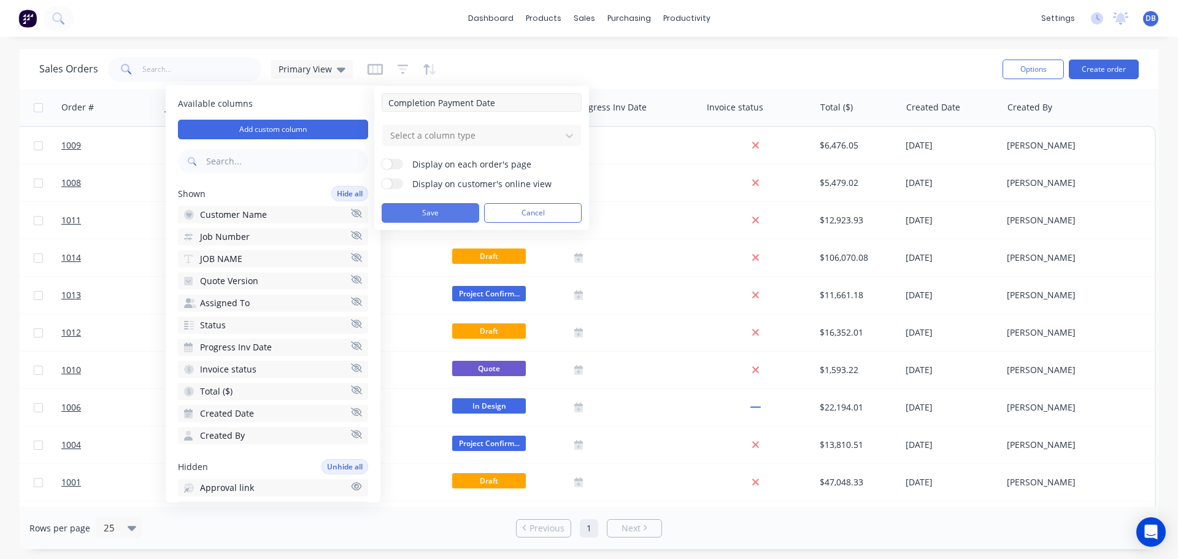
type input "Completion Payment Date"
click at [414, 217] on button "Save" at bounding box center [431, 213] width 98 height 20
click at [495, 133] on div at bounding box center [472, 135] width 166 height 15
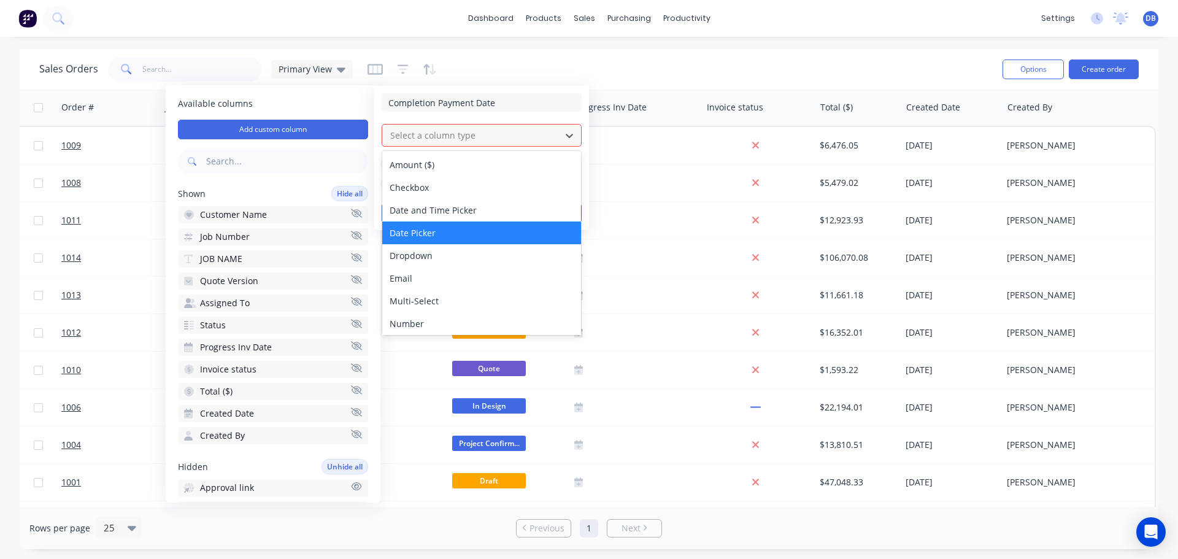
click at [484, 229] on div "Date Picker" at bounding box center [481, 232] width 199 height 23
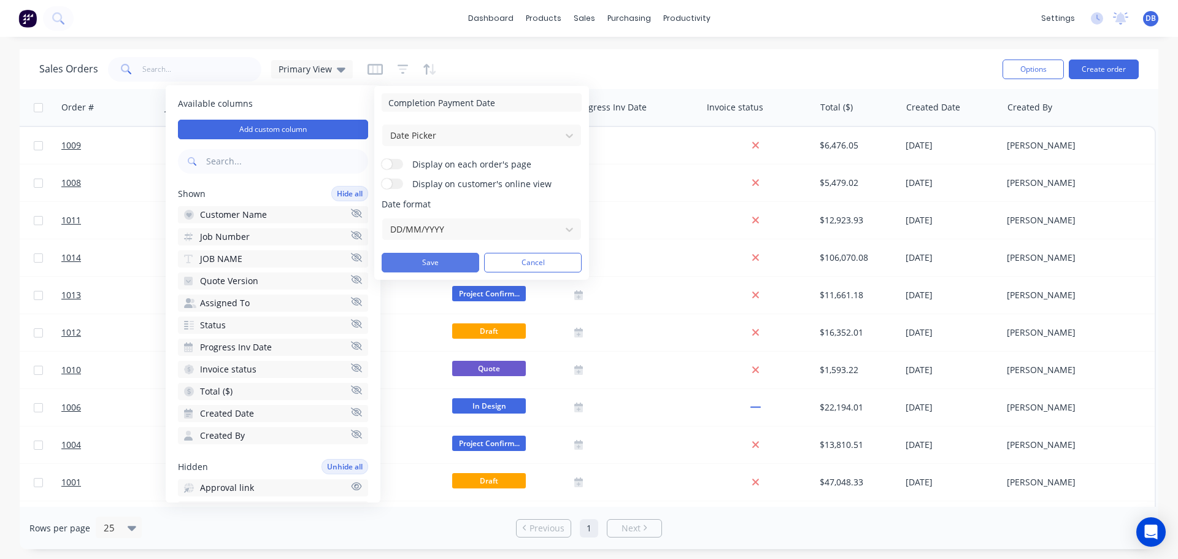
click at [444, 264] on button "Save" at bounding box center [431, 263] width 98 height 20
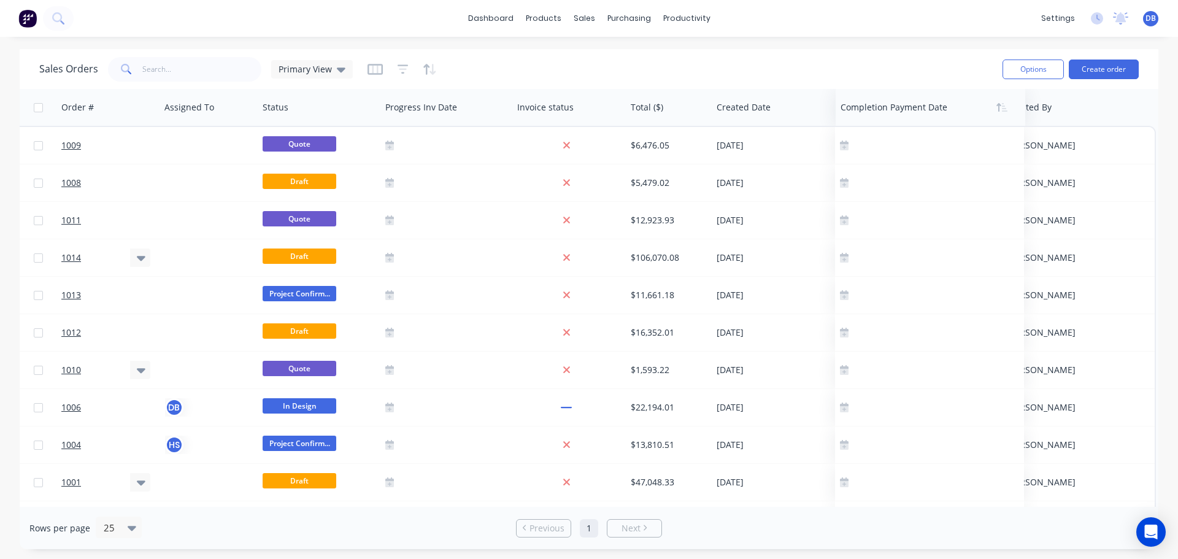
scroll to position [0, 369]
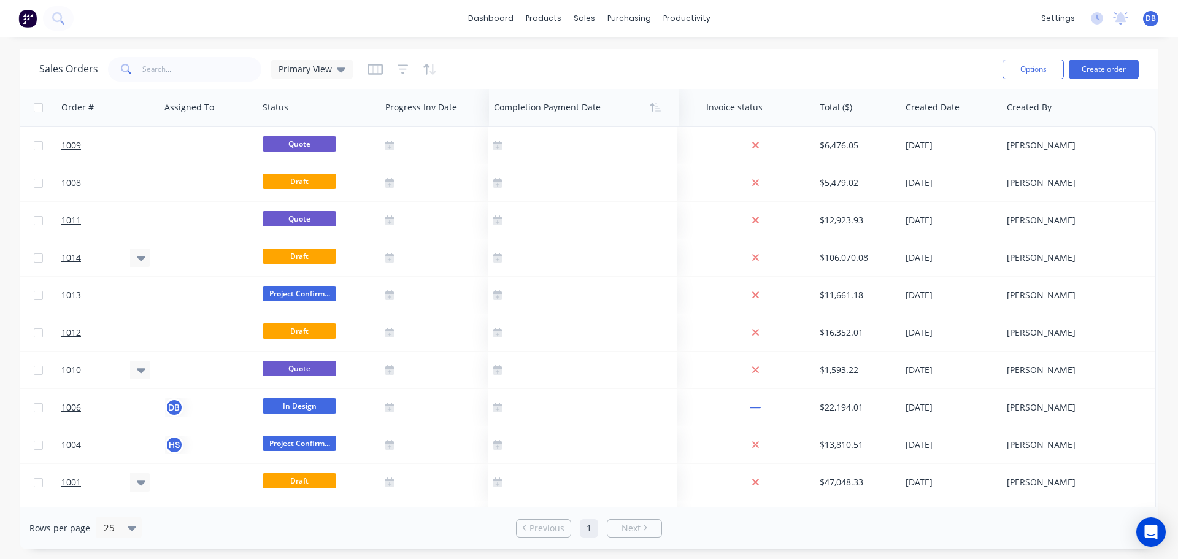
drag, startPoint x: 1038, startPoint y: 111, endPoint x: 572, endPoint y: 117, distance: 465.7
click at [544, 117] on div at bounding box center [579, 107] width 171 height 25
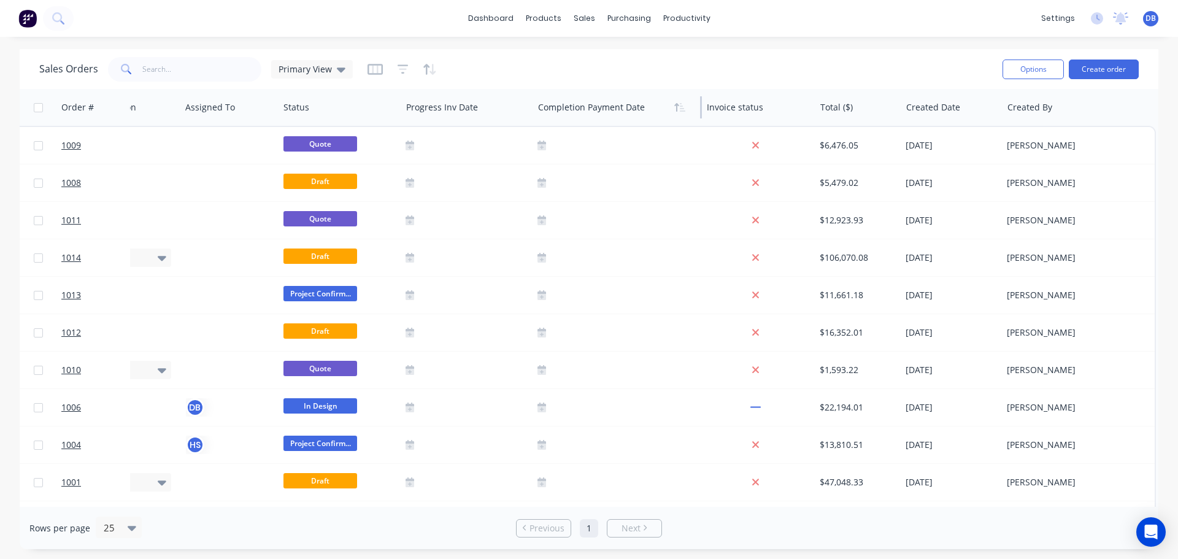
scroll to position [0, 354]
drag, startPoint x: 700, startPoint y: 105, endPoint x: 605, endPoint y: 106, distance: 95.1
click at [605, 106] on div "Completion Payment Date" at bounding box center [617, 107] width 169 height 37
click at [368, 69] on icon "button" at bounding box center [375, 69] width 15 height 11
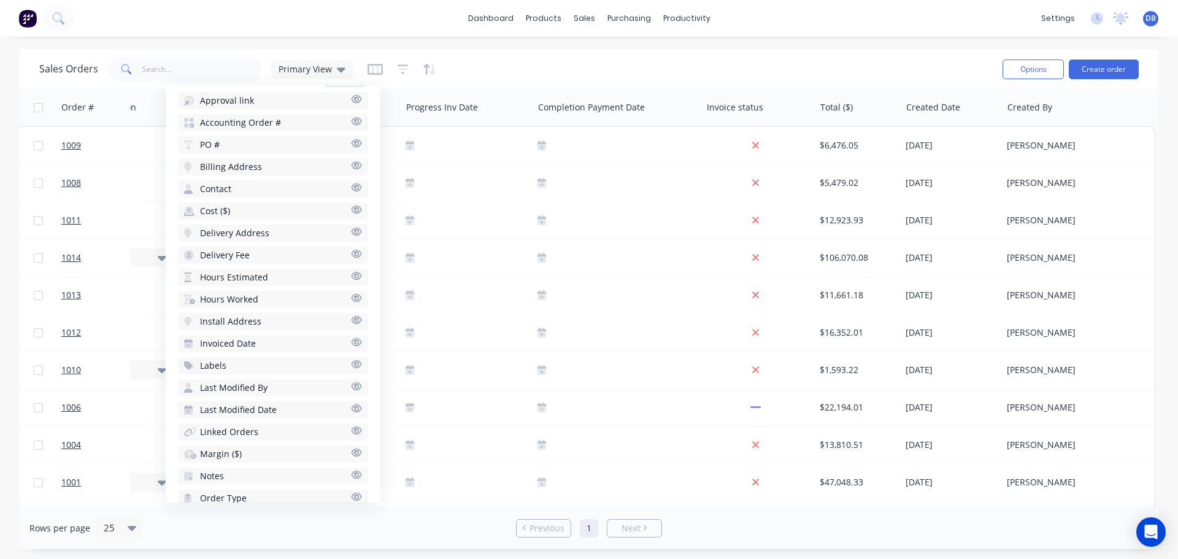
scroll to position [429, 0]
click at [516, 55] on div "Sales Orders Primary View" at bounding box center [515, 69] width 953 height 30
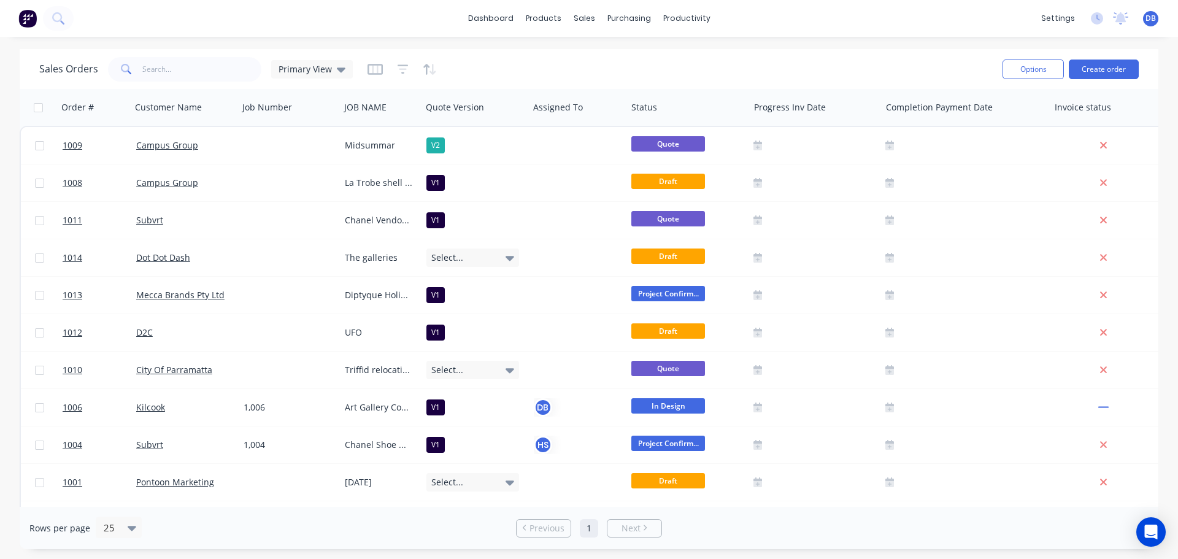
scroll to position [0, 354]
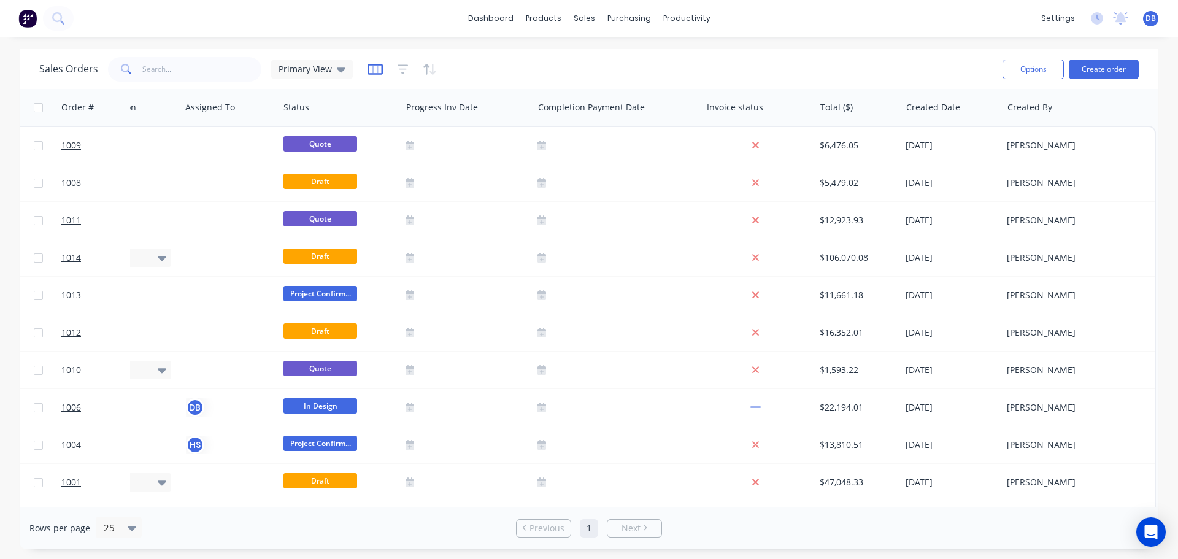
click at [372, 70] on icon "button" at bounding box center [375, 69] width 6 height 8
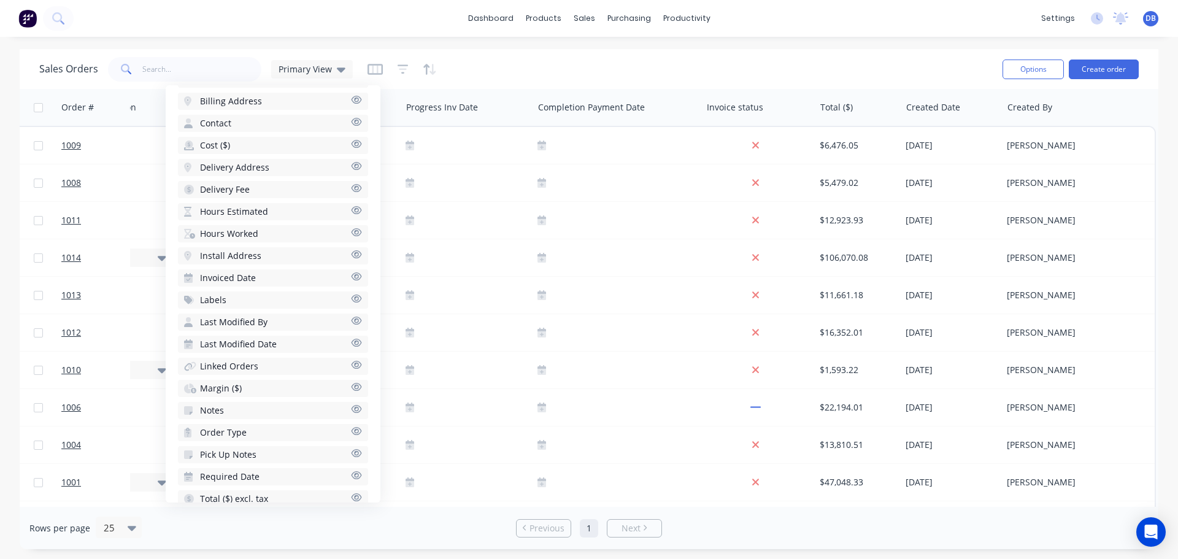
scroll to position [519, 0]
click at [352, 479] on icon "button" at bounding box center [356, 475] width 11 height 9
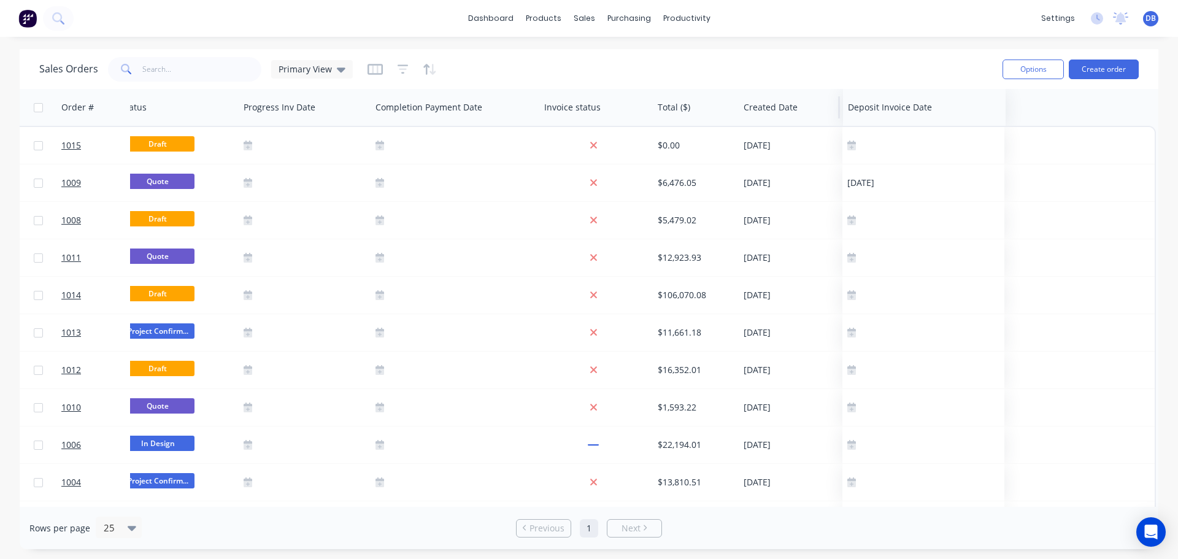
scroll to position [0, 510]
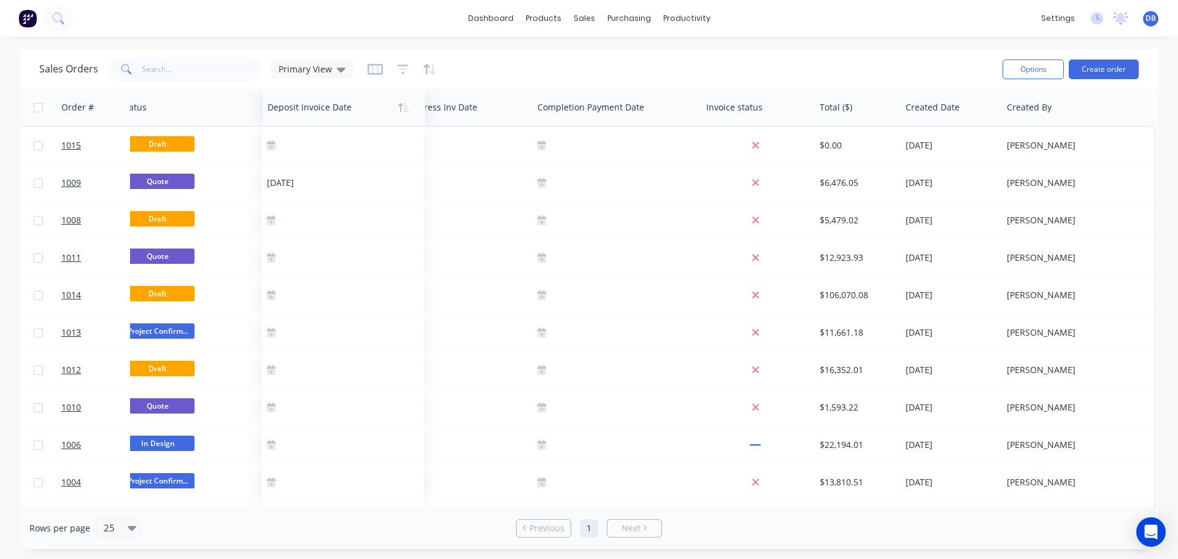
drag, startPoint x: 1057, startPoint y: 111, endPoint x: 326, endPoint y: 100, distance: 730.8
click at [326, 100] on div at bounding box center [340, 107] width 145 height 25
click at [324, 61] on div "Primary View" at bounding box center [312, 69] width 82 height 18
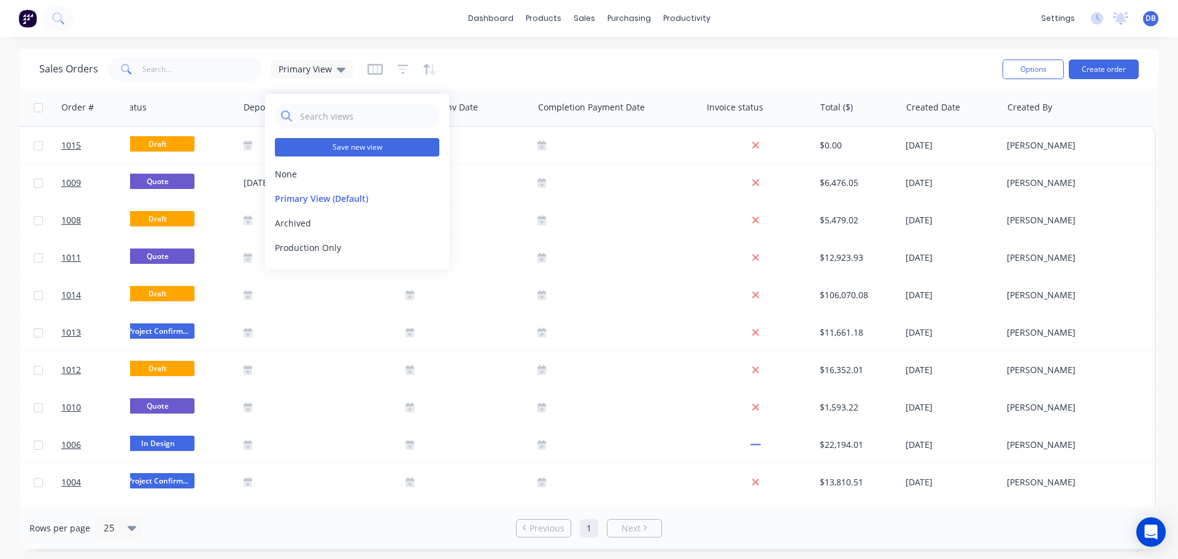
click at [377, 150] on button "Save new view" at bounding box center [357, 147] width 164 height 18
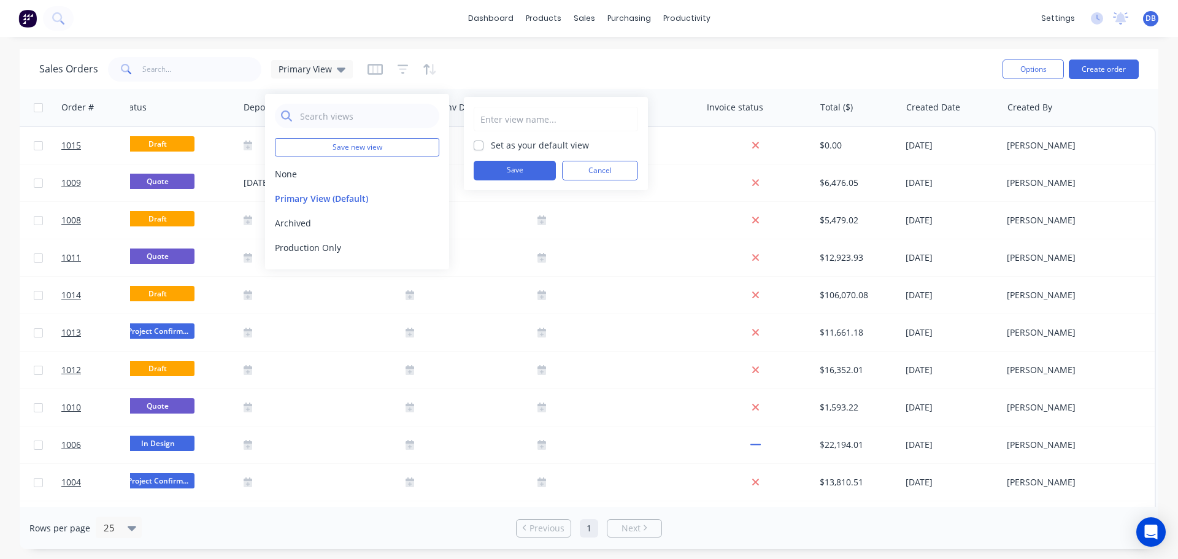
click at [534, 116] on input "text" at bounding box center [555, 118] width 151 height 23
type input "[PERSON_NAME] View"
click at [514, 171] on button "Save" at bounding box center [515, 171] width 82 height 20
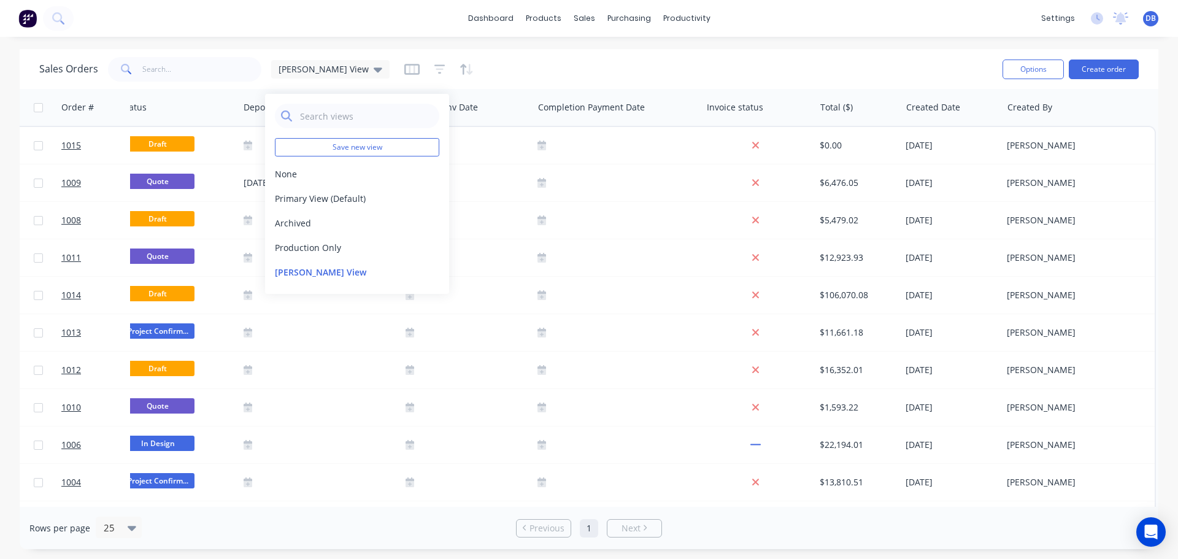
click at [549, 50] on div "Sales Orders [PERSON_NAME] View Options Create order" at bounding box center [589, 69] width 1139 height 40
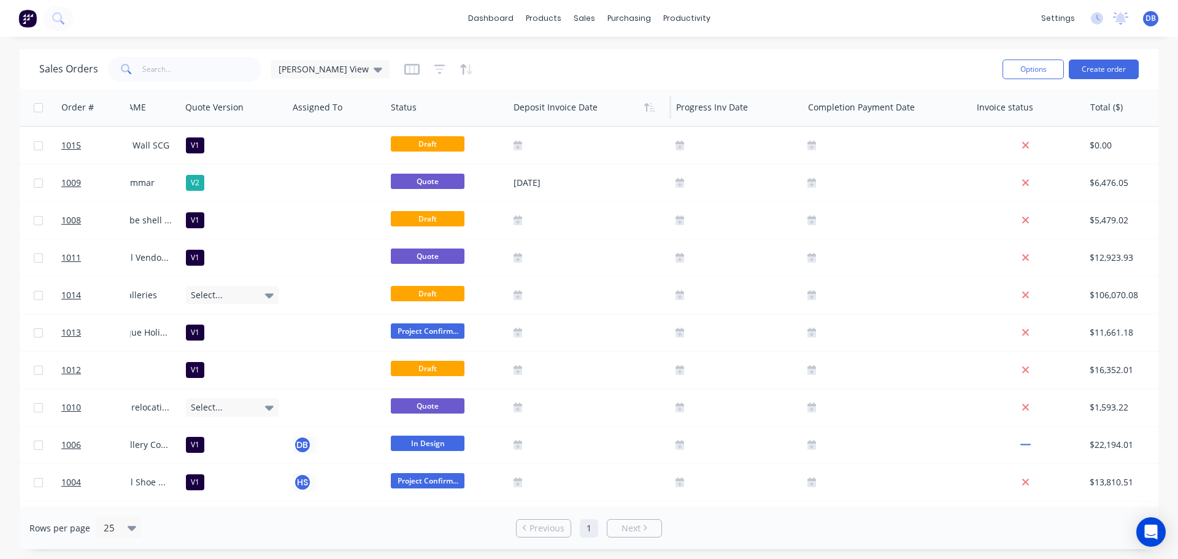
click at [543, 110] on div at bounding box center [586, 107] width 145 height 25
click at [404, 67] on icon "button" at bounding box center [411, 69] width 15 height 12
click at [551, 64] on div "Sales Orders [PERSON_NAME] View" at bounding box center [515, 69] width 953 height 30
click at [552, 133] on button "Edit" at bounding box center [560, 132] width 92 height 25
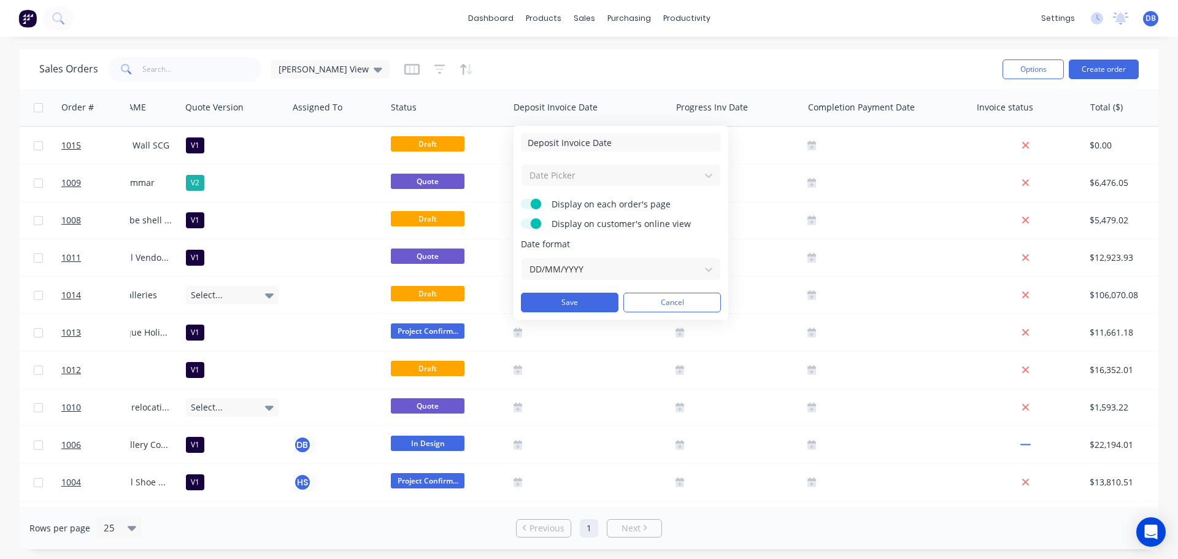
click at [543, 205] on div "Display on each order's page" at bounding box center [621, 205] width 200 height 12
click at [536, 205] on span at bounding box center [536, 204] width 10 height 10
click at [521, 199] on input "Display on each order's page" at bounding box center [521, 199] width 0 height 0
click at [533, 222] on span at bounding box center [536, 223] width 10 height 10
click at [521, 218] on input "Display on customer's online view" at bounding box center [521, 218] width 0 height 0
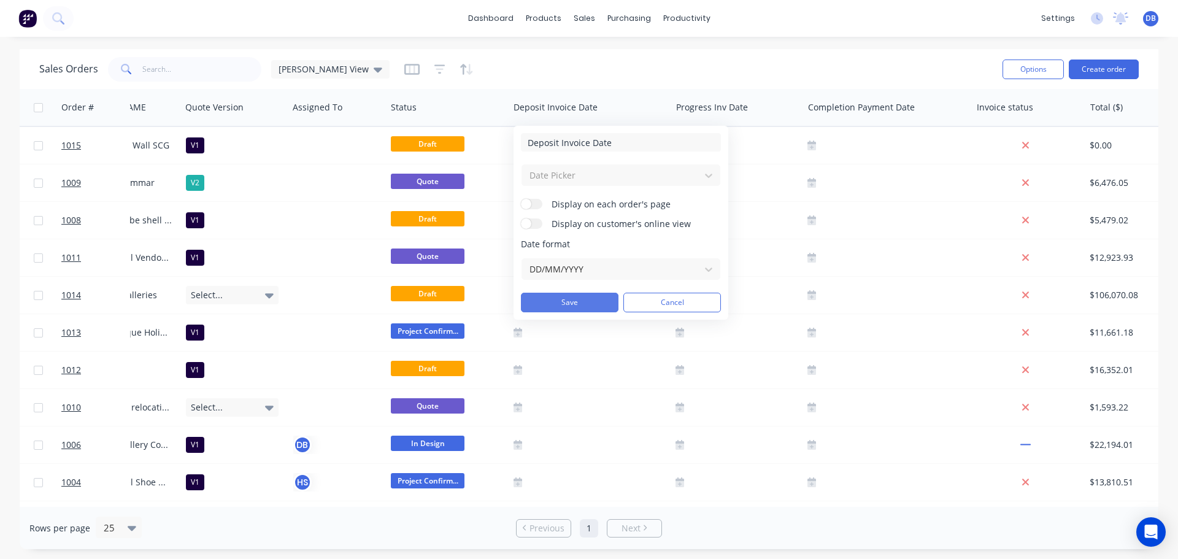
drag, startPoint x: 550, startPoint y: 304, endPoint x: 603, endPoint y: 304, distance: 52.8
click at [551, 305] on button "Save" at bounding box center [570, 303] width 98 height 20
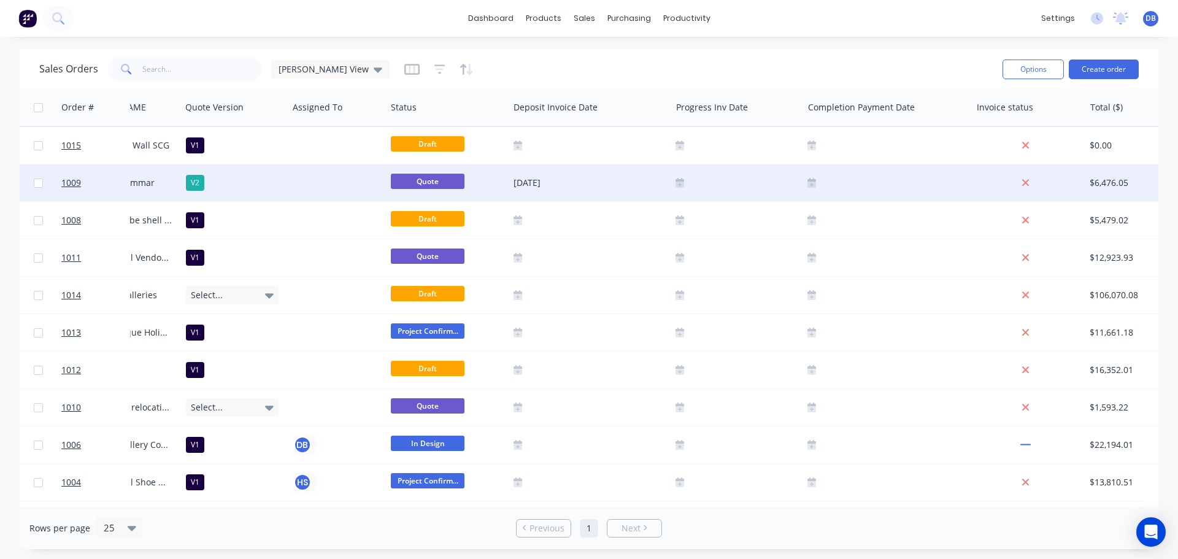
click at [695, 174] on div at bounding box center [737, 182] width 132 height 37
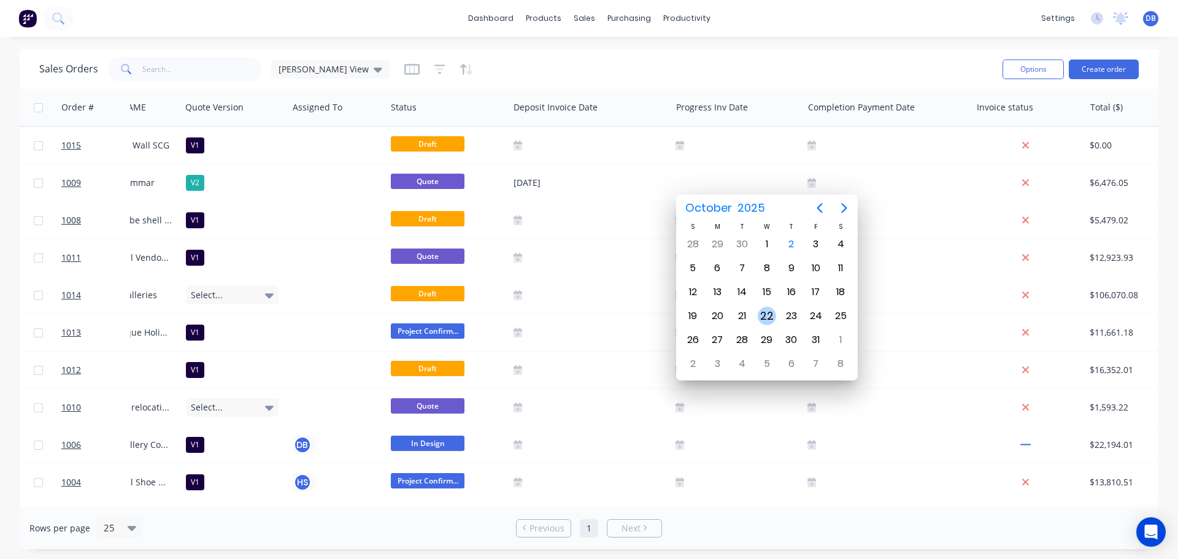
click at [771, 316] on div "22" at bounding box center [767, 316] width 18 height 18
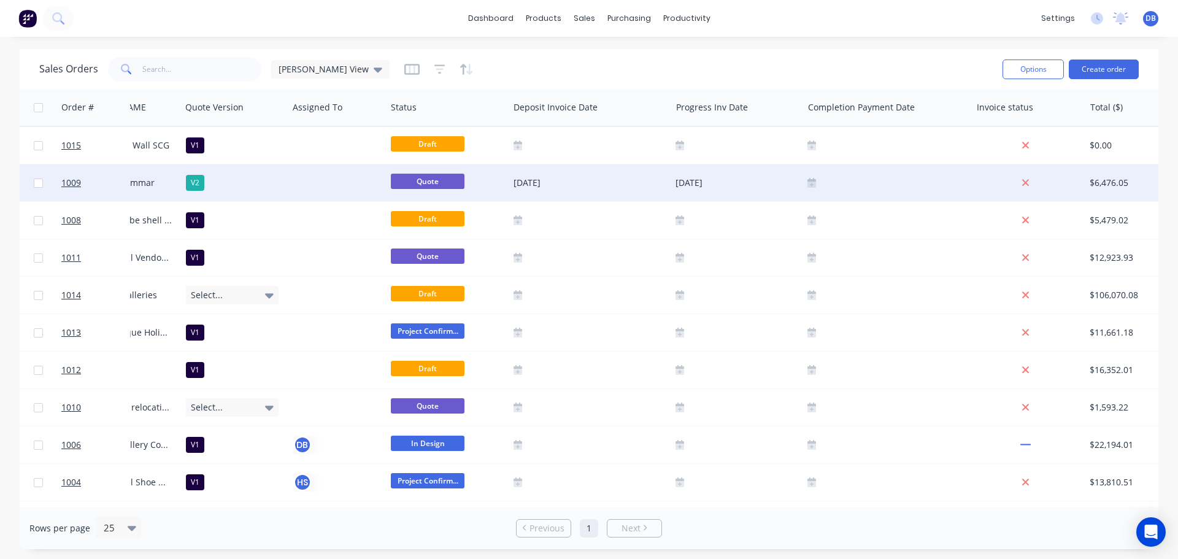
click at [860, 176] on div at bounding box center [887, 182] width 169 height 37
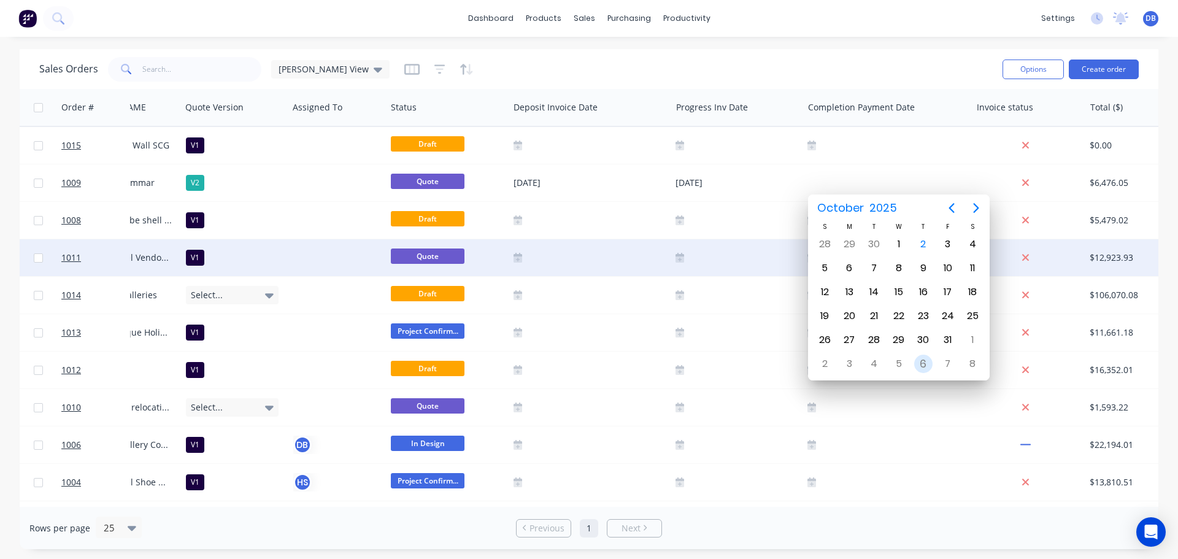
drag, startPoint x: 922, startPoint y: 370, endPoint x: 325, endPoint y: 252, distance: 608.6
click at [920, 370] on div "6" at bounding box center [923, 364] width 18 height 18
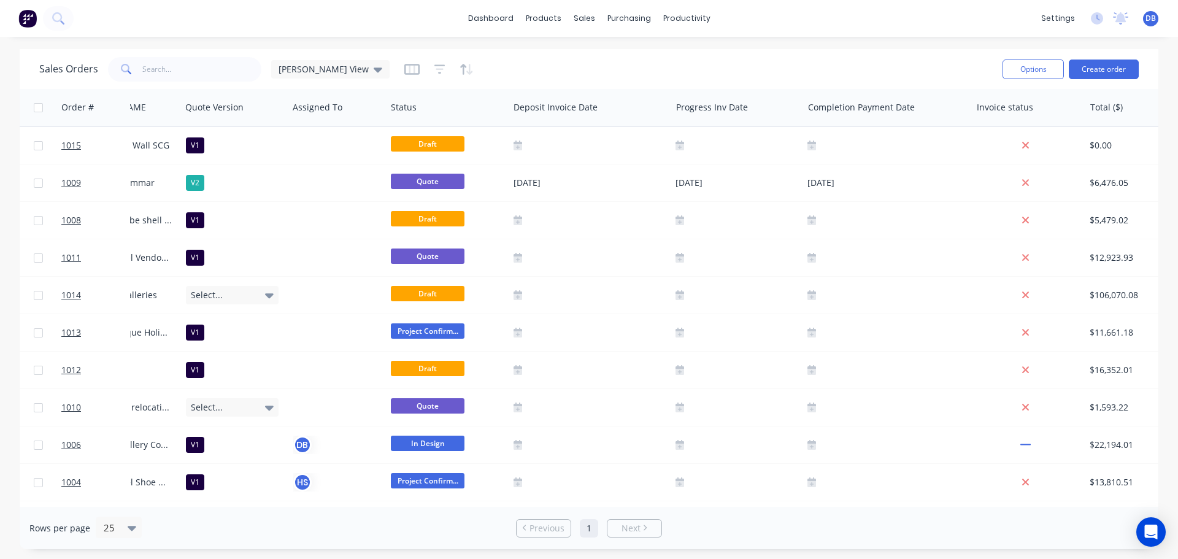
click at [755, 60] on div "Sales Orders [PERSON_NAME] View" at bounding box center [515, 69] width 953 height 30
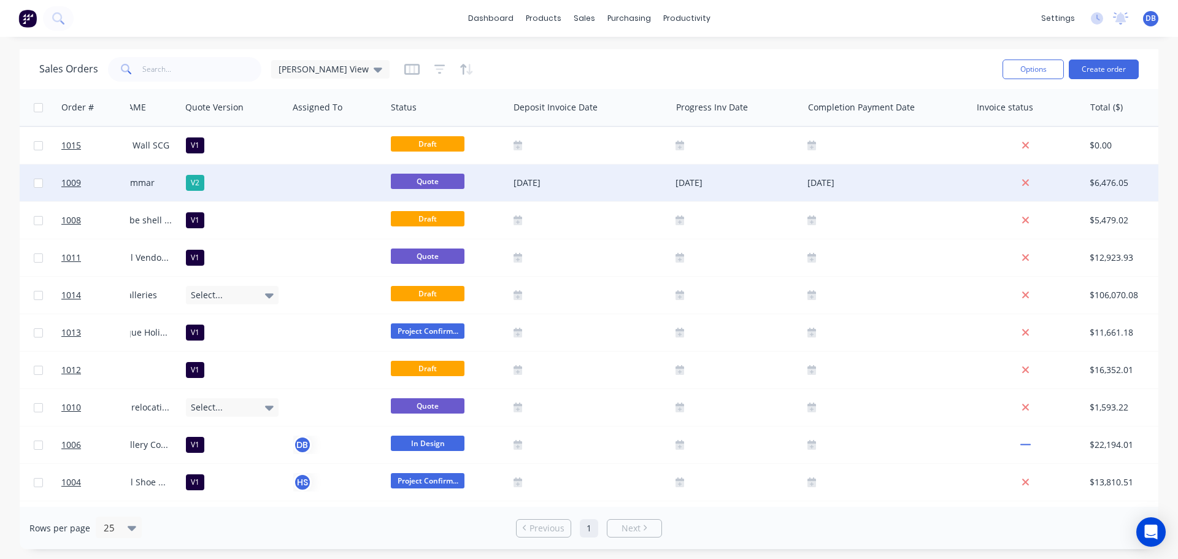
click at [229, 183] on div "V2" at bounding box center [232, 183] width 93 height 16
click at [102, 178] on link "1009" at bounding box center [98, 182] width 74 height 37
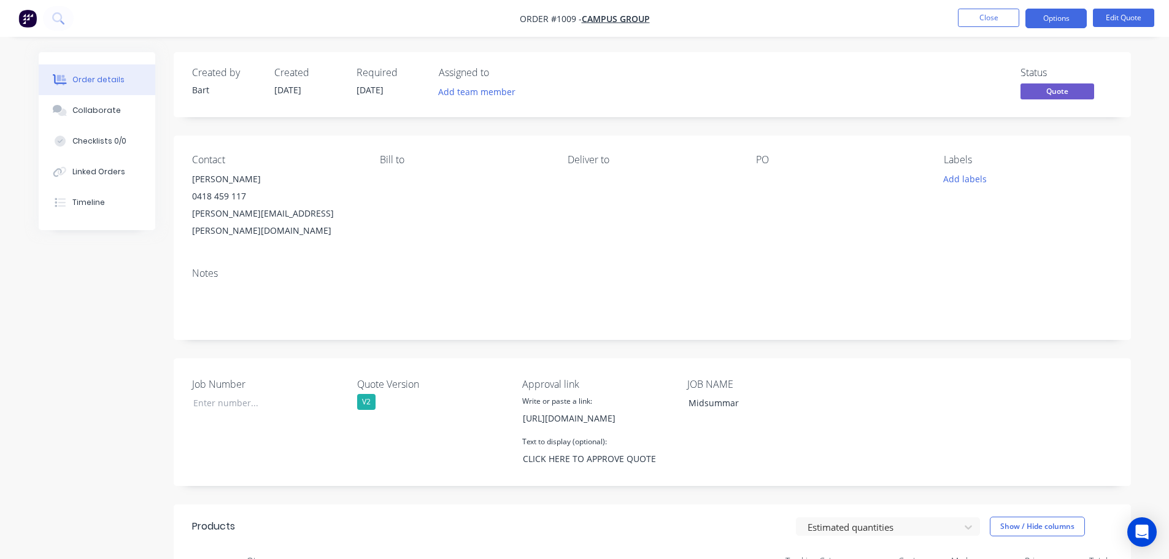
click at [991, 29] on nav "Order #1009 - Campus Group Close Options Edit Quote" at bounding box center [584, 18] width 1169 height 37
click at [991, 23] on button "Close" at bounding box center [988, 18] width 61 height 18
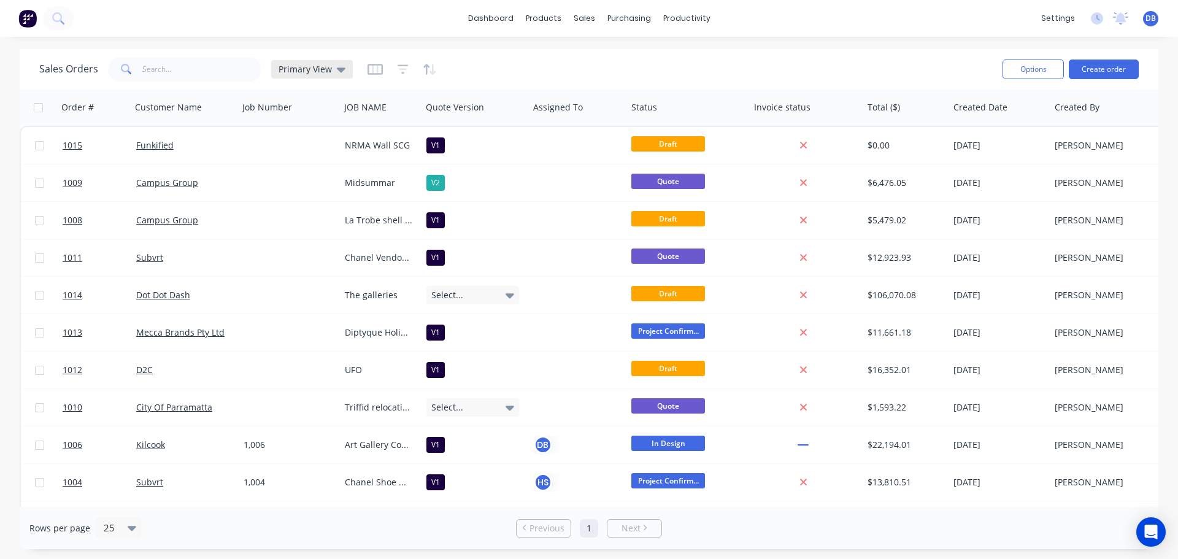
click at [290, 67] on span "Primary View" at bounding box center [305, 69] width 53 height 13
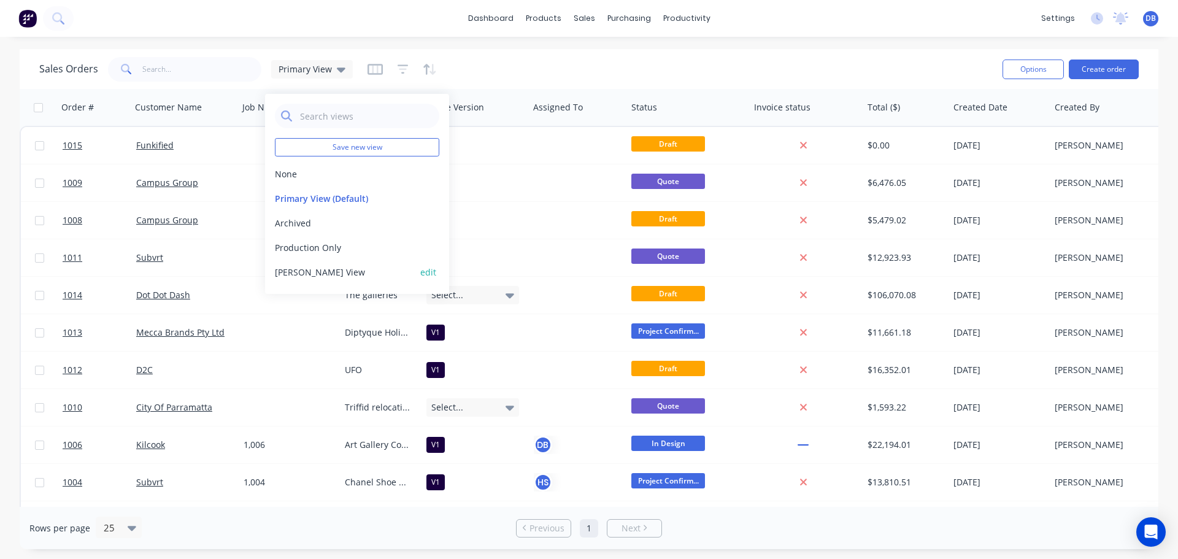
click at [306, 274] on button "[PERSON_NAME] View" at bounding box center [345, 272] width 140 height 13
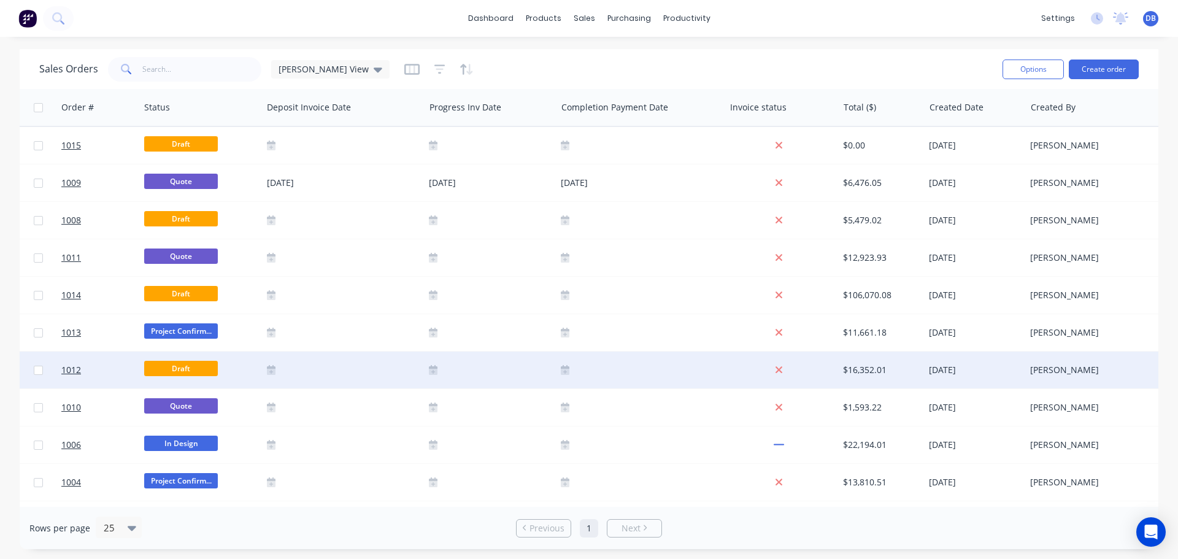
scroll to position [0, 509]
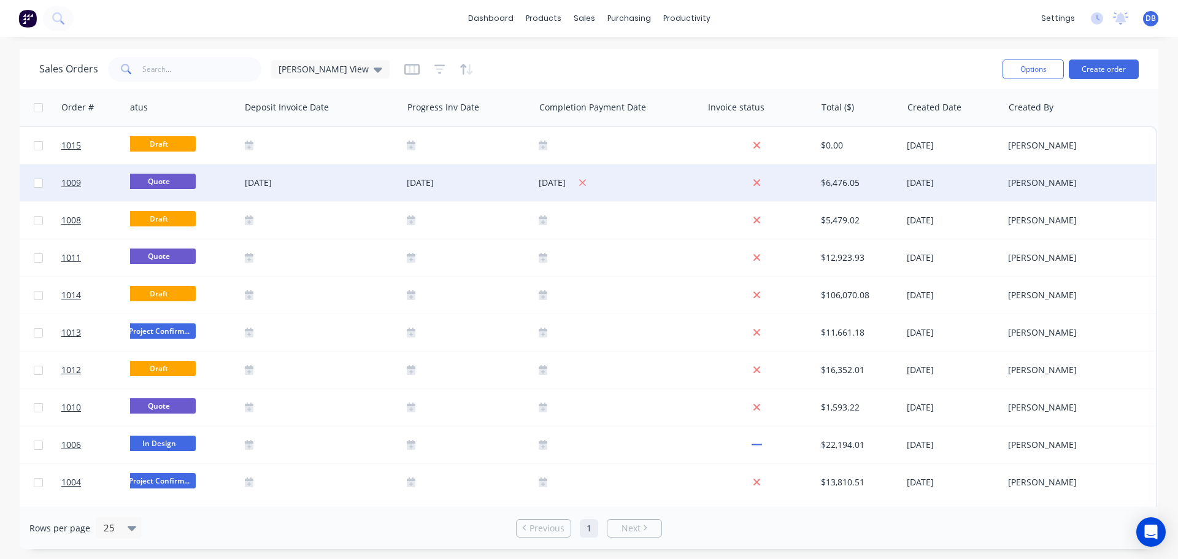
click at [561, 186] on div "[DATE]" at bounding box center [618, 182] width 159 height 15
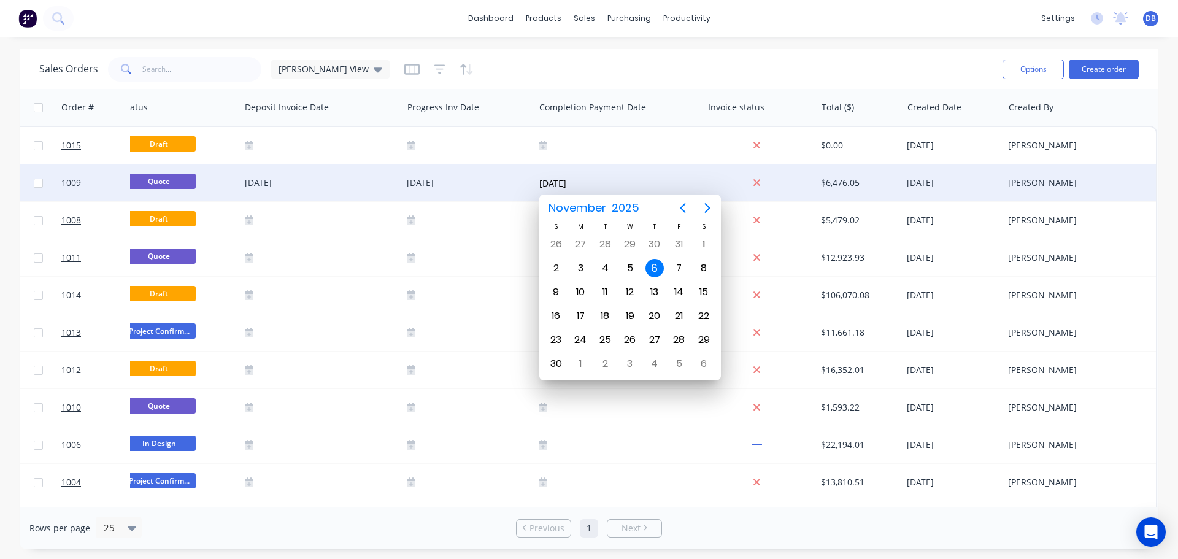
click at [561, 185] on input "[DATE]" at bounding box center [590, 183] width 103 height 18
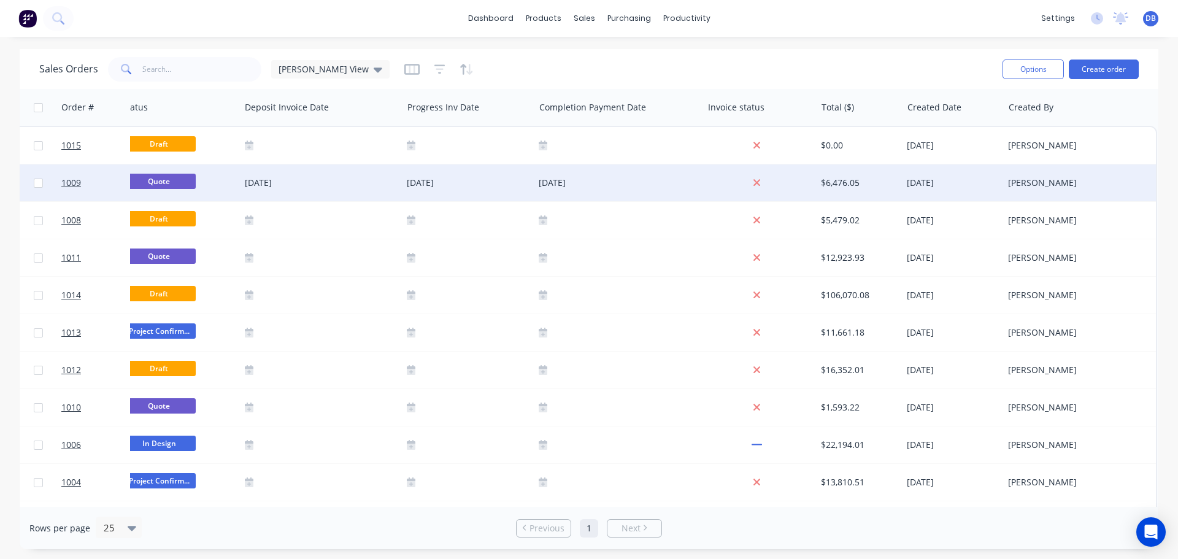
click at [749, 64] on div "Sales Orders [PERSON_NAME] View" at bounding box center [515, 69] width 953 height 30
click at [733, 80] on div "Sales Orders [PERSON_NAME] View" at bounding box center [515, 69] width 953 height 30
click at [106, 189] on link "1009" at bounding box center [98, 182] width 74 height 37
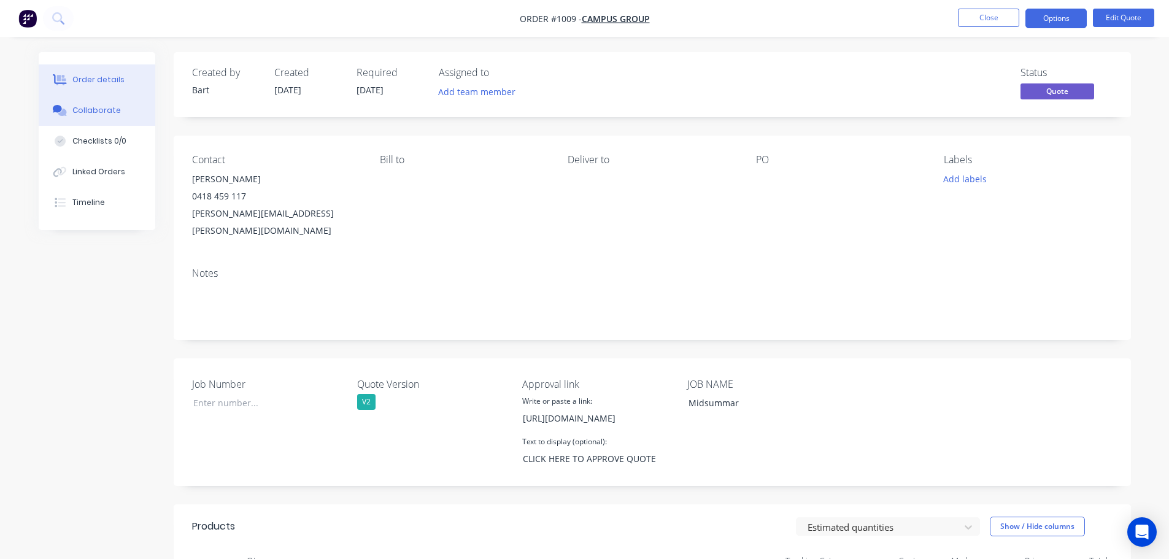
click at [109, 106] on div "Collaborate" at bounding box center [96, 110] width 48 height 11
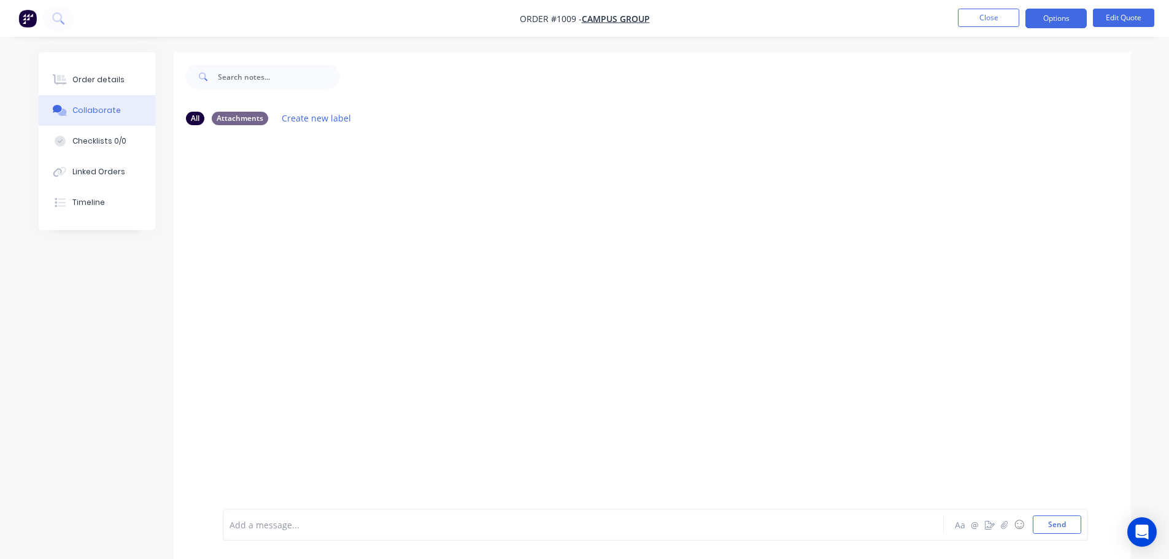
click at [268, 530] on div "Add a message..." at bounding box center [548, 524] width 639 height 18
click at [977, 526] on button "@" at bounding box center [975, 524] width 15 height 15
click at [384, 518] on div at bounding box center [549, 524] width 638 height 13
click at [965, 525] on button "Aa" at bounding box center [960, 524] width 15 height 15
click at [972, 525] on button "@" at bounding box center [975, 524] width 15 height 15
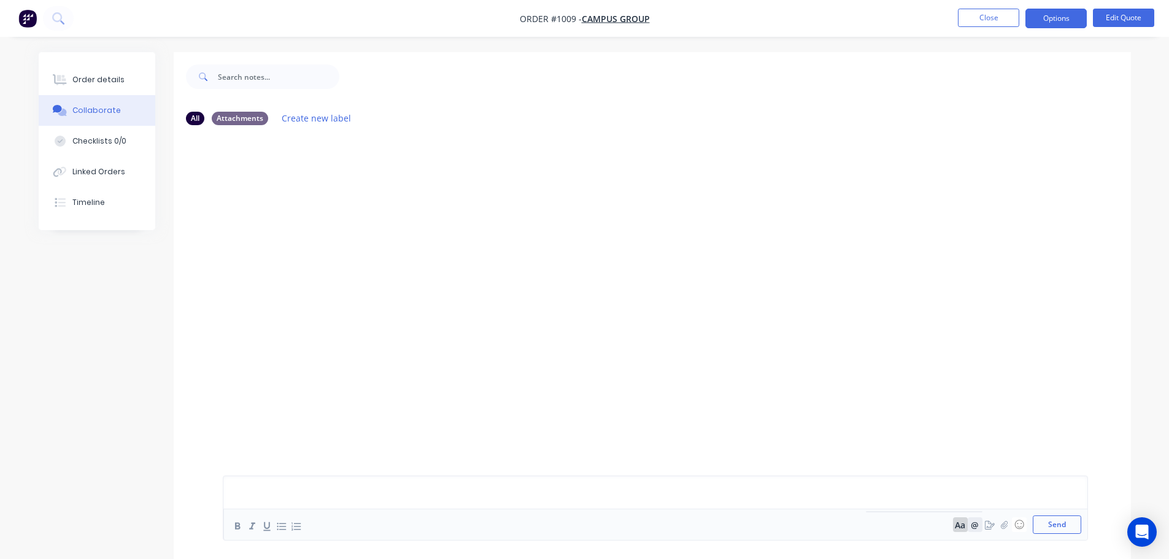
click at [977, 525] on button "@" at bounding box center [975, 524] width 15 height 15
click at [344, 499] on div "Aa @ ☺ Send" at bounding box center [655, 508] width 852 height 44
click at [298, 489] on div at bounding box center [549, 492] width 638 height 13
click at [1007, 17] on button "Close" at bounding box center [988, 18] width 61 height 18
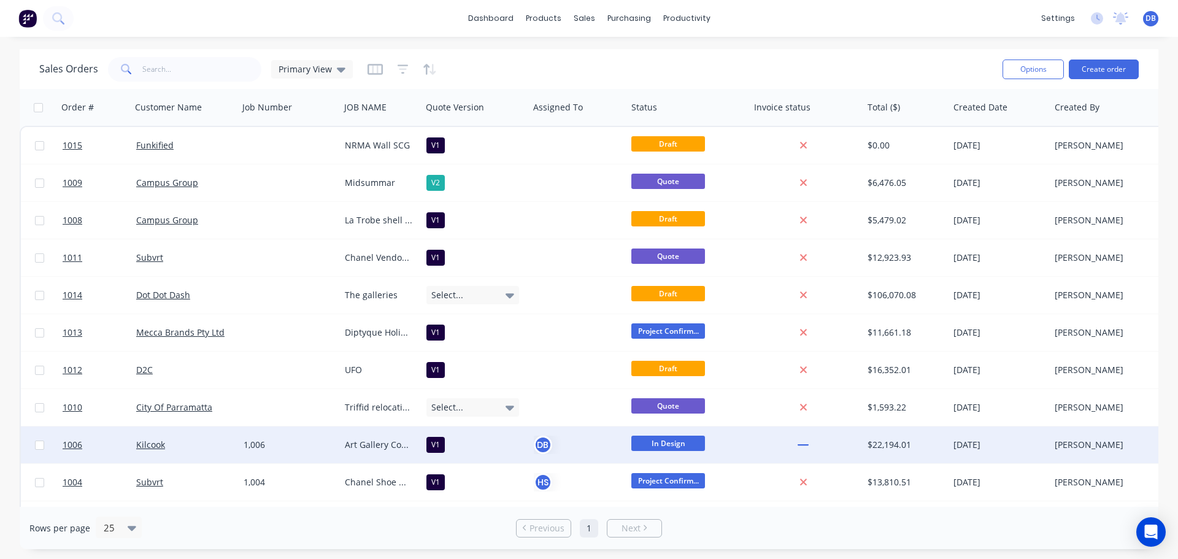
click at [179, 444] on div "Kilcook" at bounding box center [182, 445] width 93 height 12
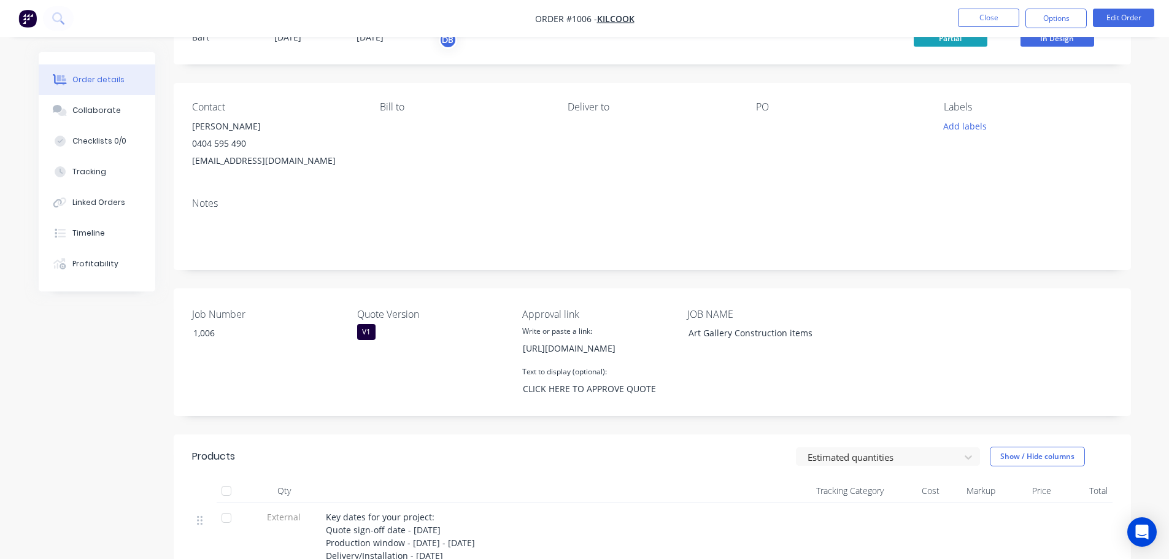
scroll to position [123, 0]
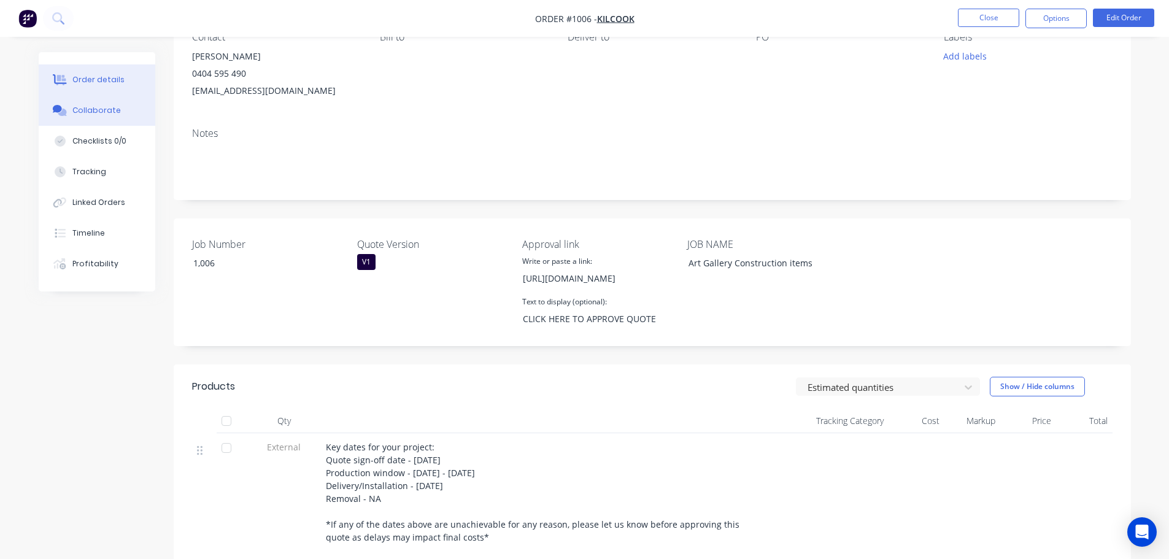
click at [85, 114] on div "Collaborate" at bounding box center [96, 110] width 48 height 11
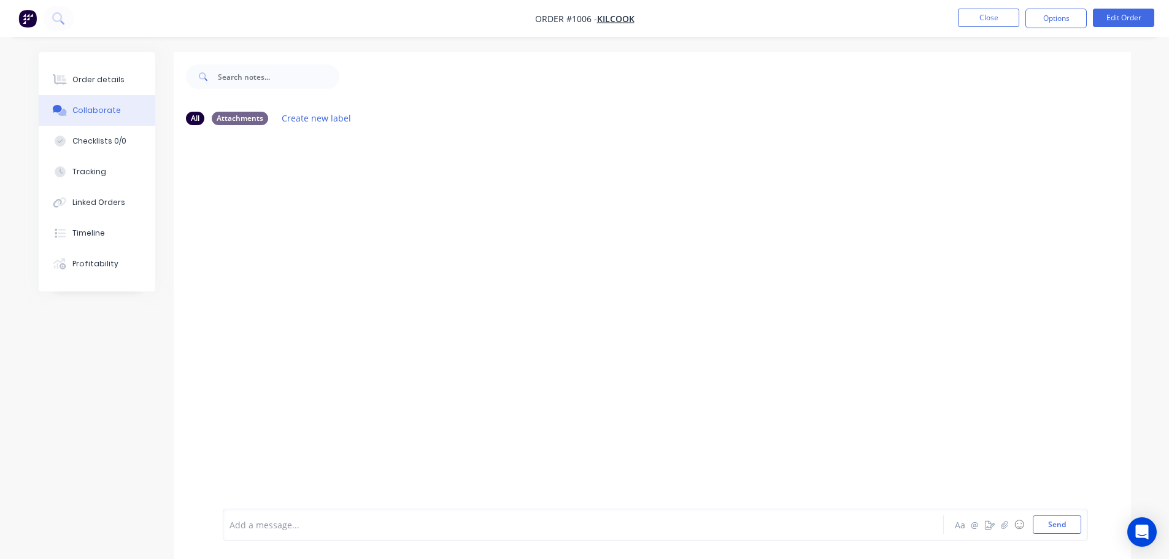
click at [287, 531] on div at bounding box center [549, 524] width 638 height 13
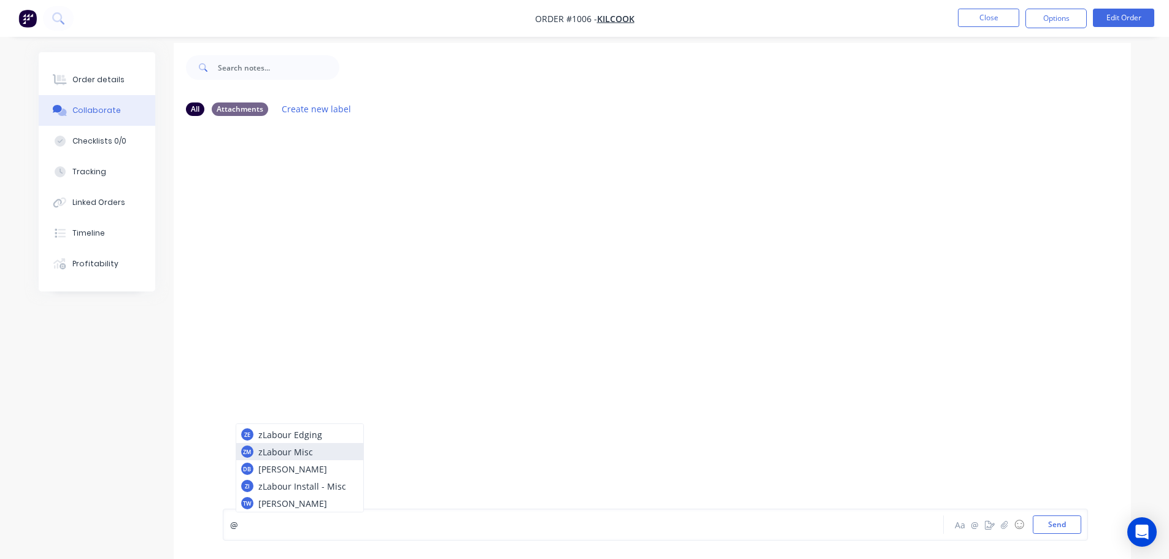
scroll to position [18, 0]
click at [276, 520] on div "@" at bounding box center [549, 524] width 638 height 13
click at [260, 529] on div "@" at bounding box center [549, 524] width 638 height 13
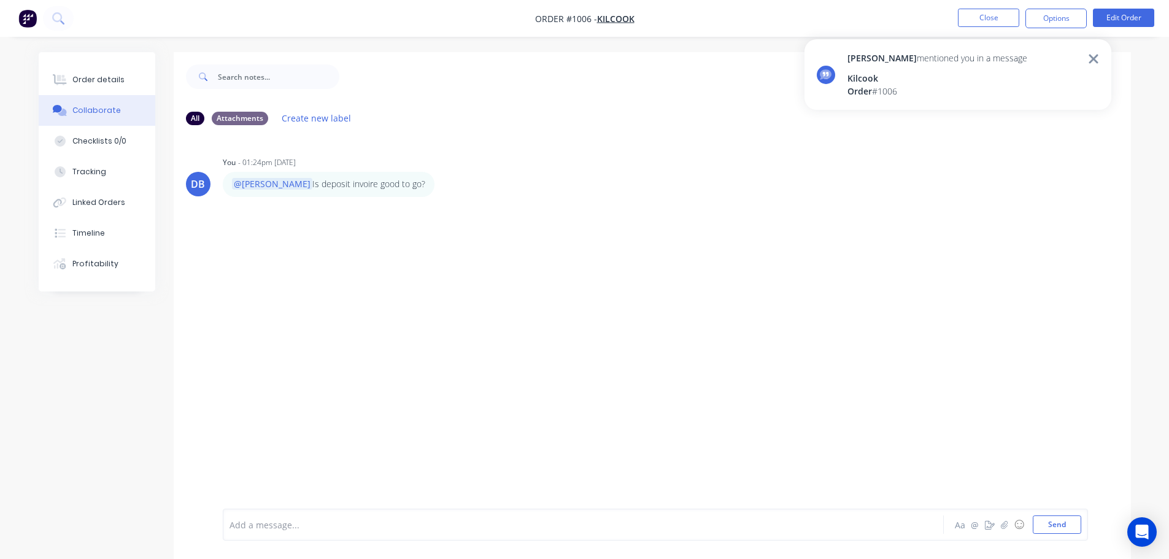
click at [418, 343] on div "DB You - 01:24pm [DATE] @[PERSON_NAME] Is deposit invoire good to go? Labels Ed…" at bounding box center [652, 322] width 957 height 374
click at [1057, 19] on button "Options" at bounding box center [1055, 19] width 61 height 20
drag, startPoint x: 834, startPoint y: 371, endPoint x: 686, endPoint y: 431, distance: 160.2
click at [686, 431] on div "DB You - 01:24pm [DATE] @[PERSON_NAME] Is deposit invoire good to go? Labels Ed…" at bounding box center [652, 322] width 957 height 374
click at [987, 19] on button "Close" at bounding box center [988, 18] width 61 height 18
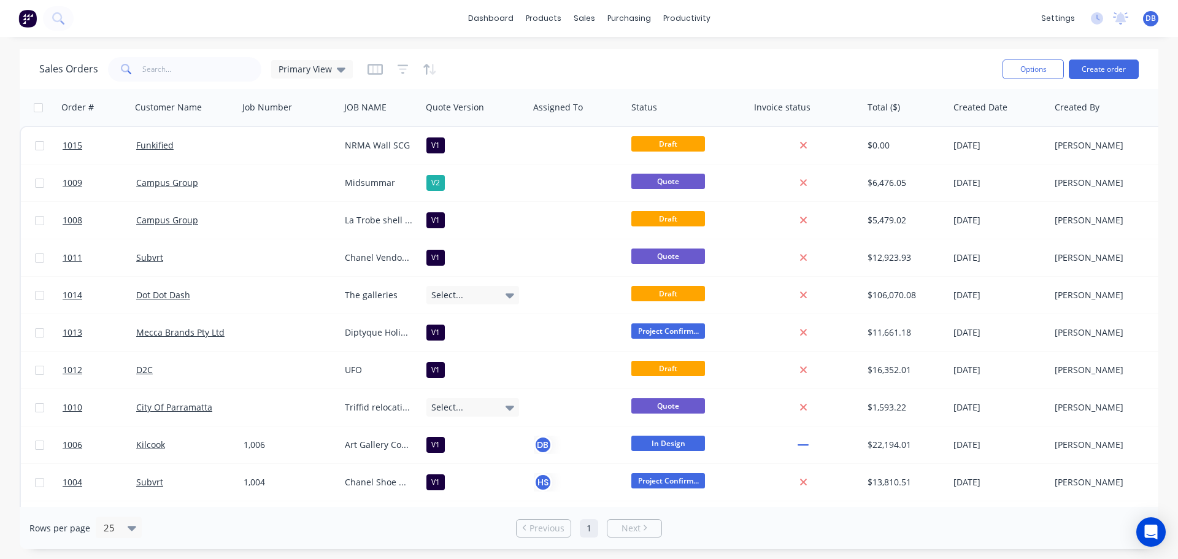
click at [1147, 22] on span "DB" at bounding box center [1150, 18] width 10 height 11
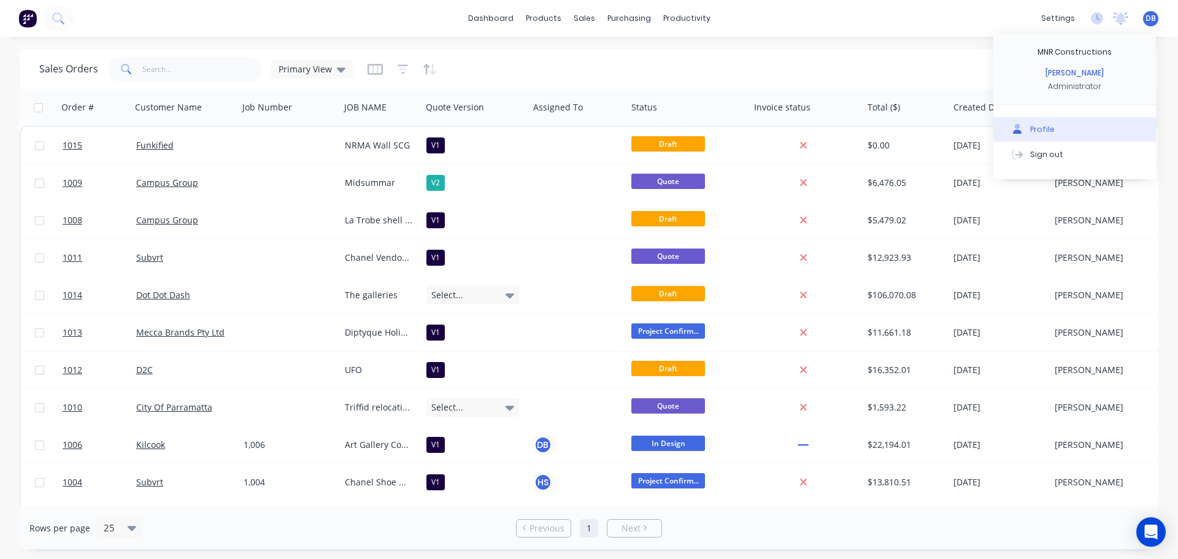
click at [1049, 126] on div "Profile" at bounding box center [1042, 129] width 25 height 11
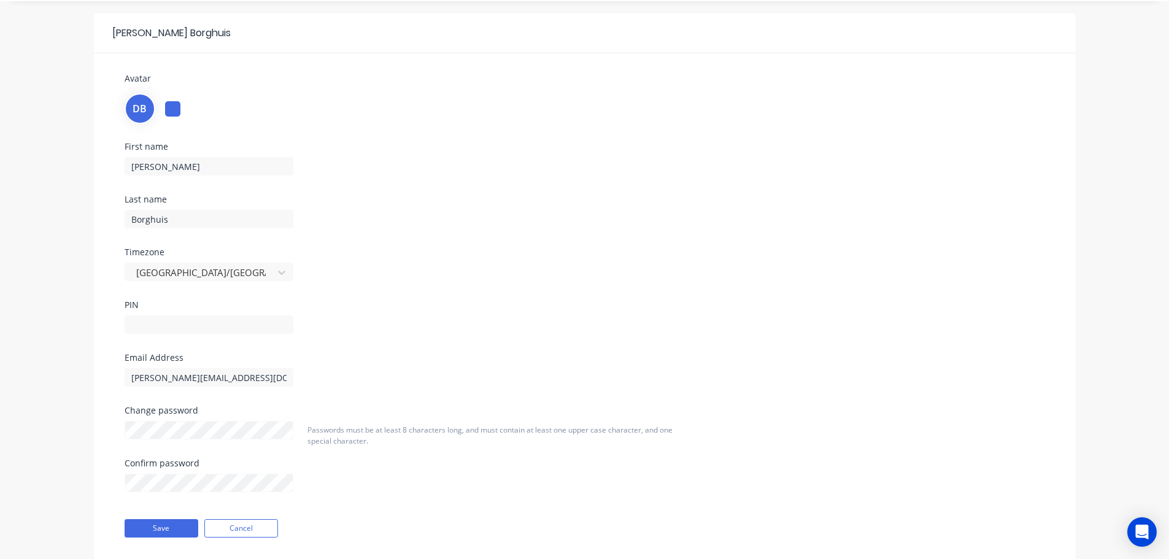
scroll to position [69, 0]
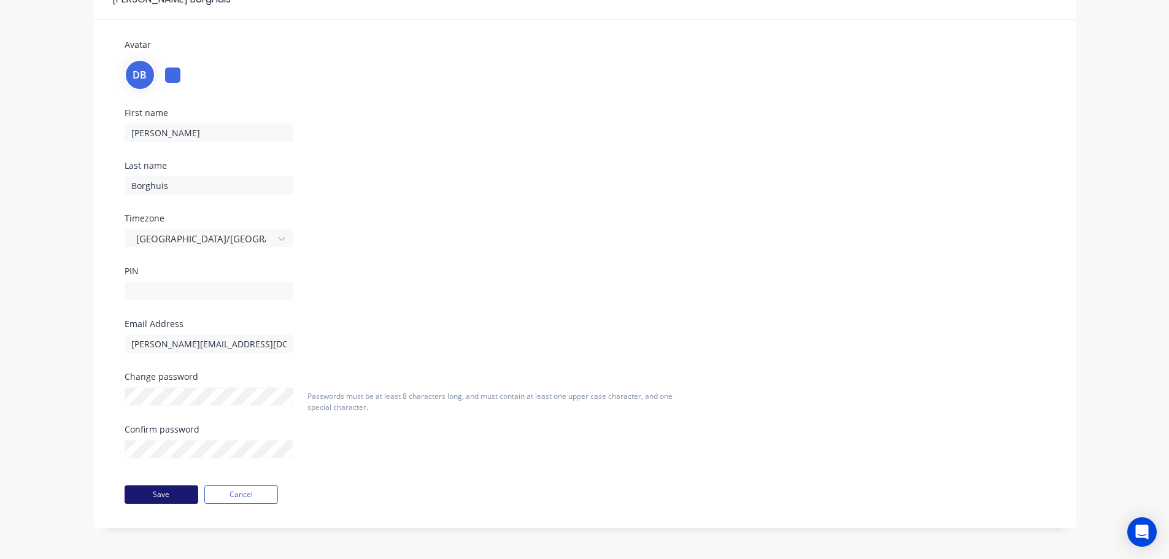
click at [160, 487] on button "Save" at bounding box center [162, 494] width 74 height 18
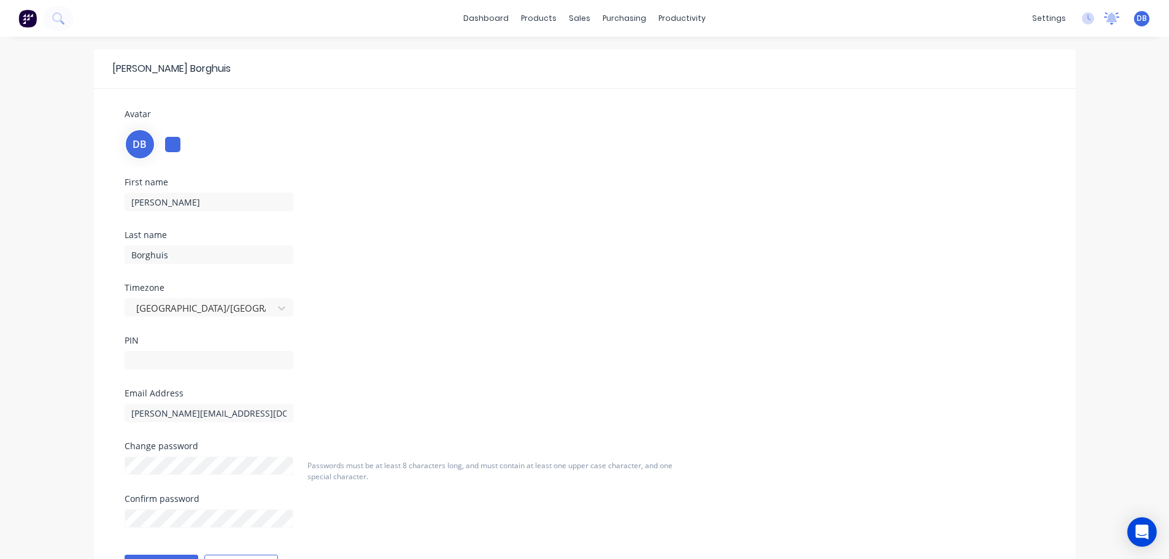
click at [1114, 18] on icon at bounding box center [1111, 17] width 11 height 10
click at [703, 56] on div "No new notifications" at bounding box center [744, 56] width 84 height 12
click at [880, 79] on div "No new notifications [PERSON_NAME] all as read You have no notifications" at bounding box center [904, 129] width 429 height 184
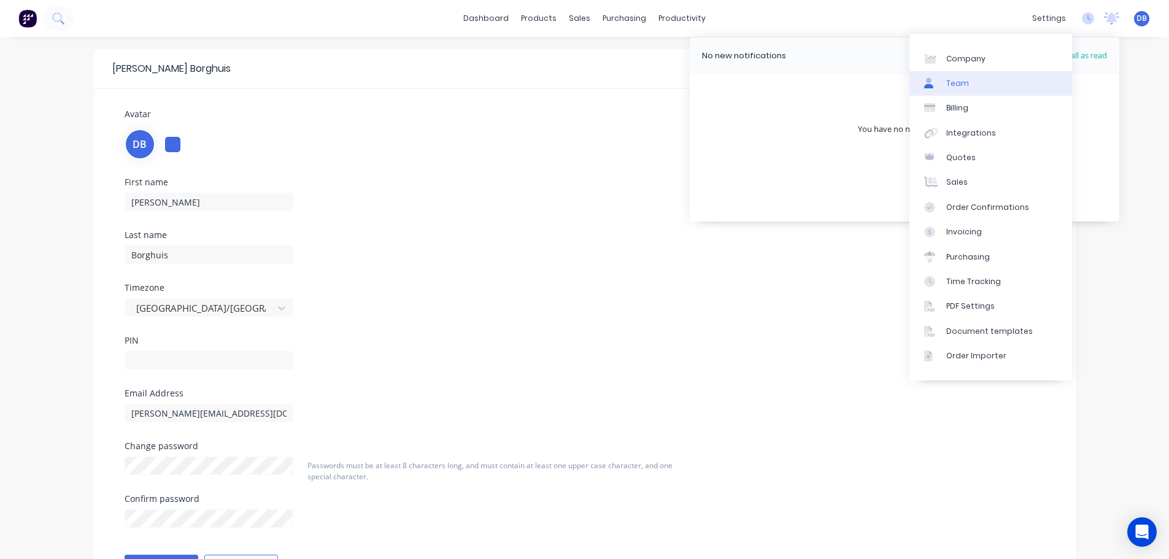
click at [972, 85] on link "Team" at bounding box center [990, 83] width 163 height 25
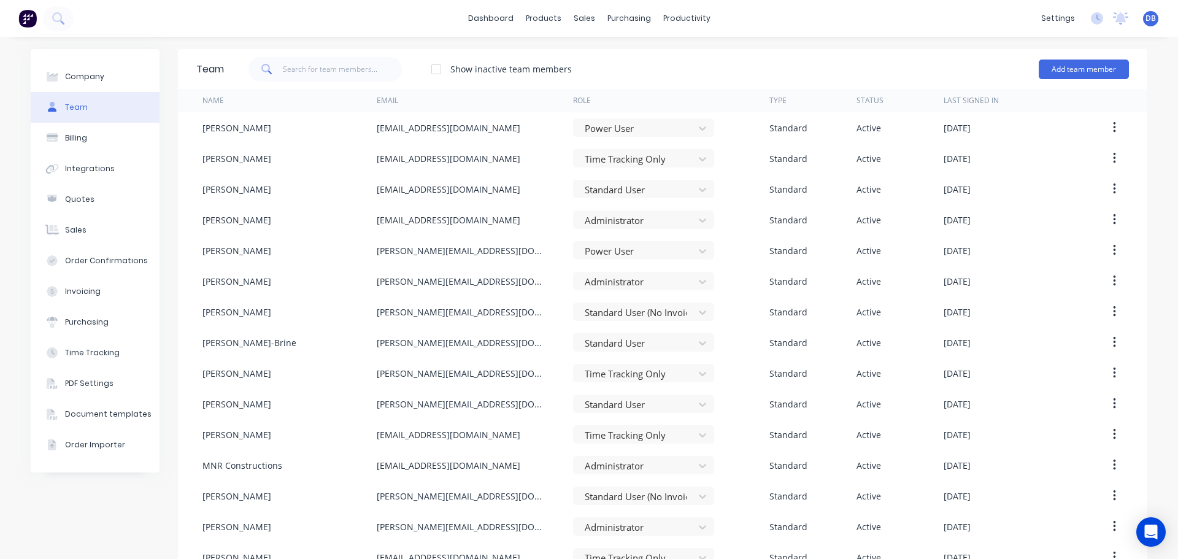
click at [805, 77] on div "Show inactive team members Add team member" at bounding box center [676, 69] width 905 height 37
click at [786, 75] on div "Show inactive team members Add team member" at bounding box center [676, 69] width 905 height 37
click at [858, 58] on div "Show inactive team members Add team member" at bounding box center [676, 69] width 905 height 37
click at [696, 87] on div "Show inactive team members Add team member" at bounding box center [676, 69] width 905 height 37
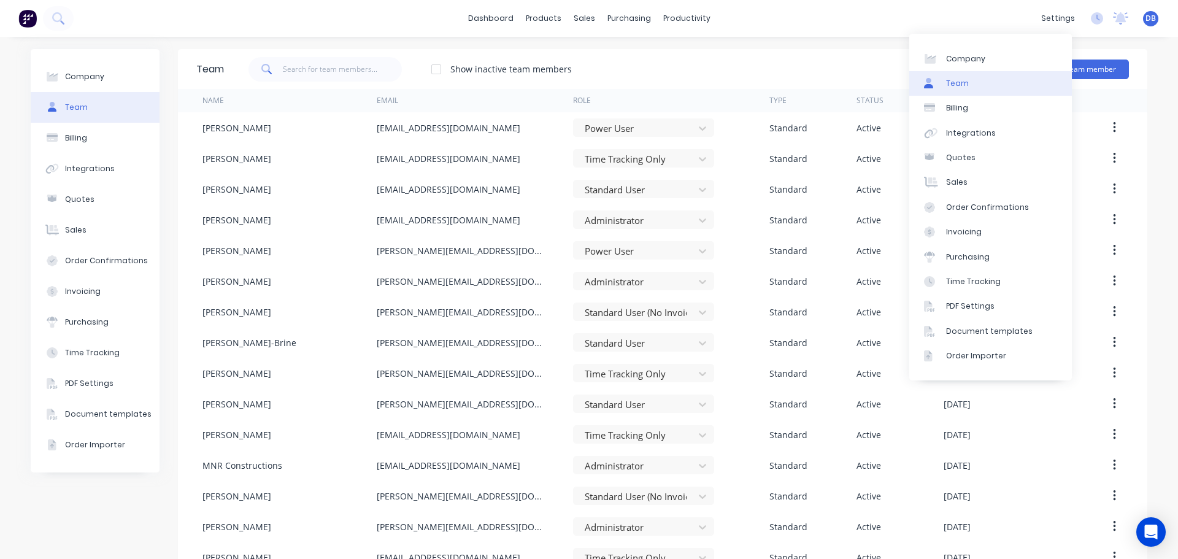
click at [961, 81] on div "Team" at bounding box center [957, 83] width 23 height 11
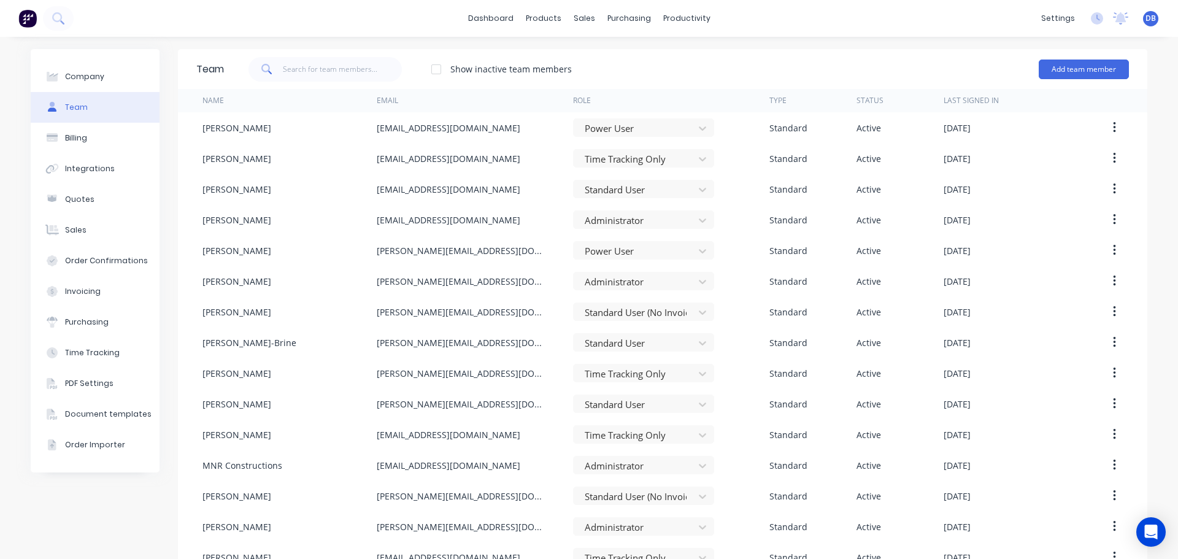
click at [1101, 21] on div "settings No new notifications [PERSON_NAME] all as read You have no notificatio…" at bounding box center [1106, 18] width 143 height 18
click at [1115, 18] on icon at bounding box center [1120, 17] width 11 height 10
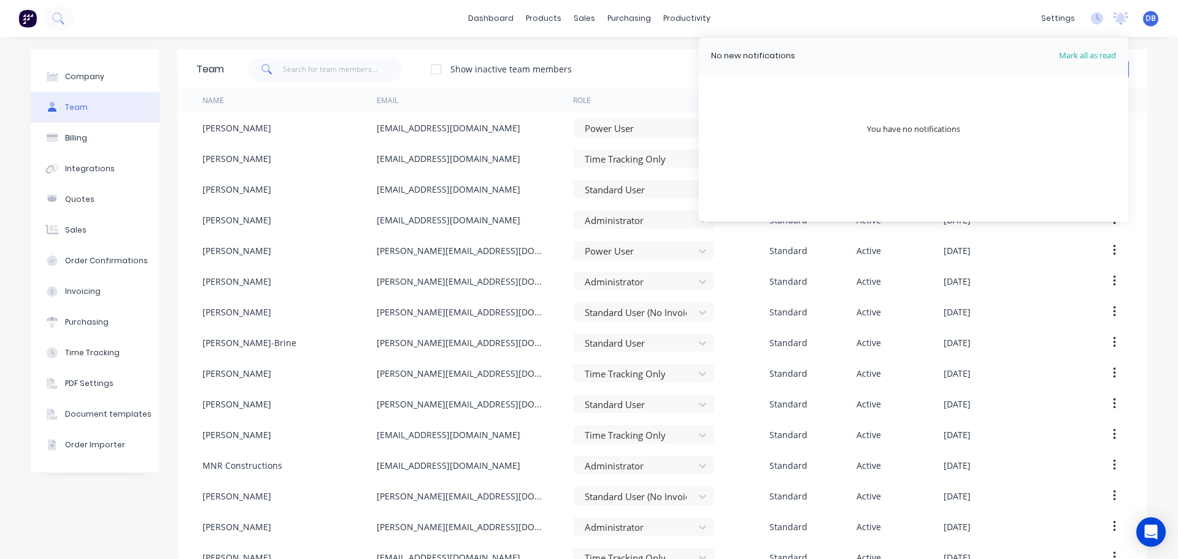
click at [1087, 53] on span "Mark all as read" at bounding box center [1065, 56] width 101 height 12
click at [852, 129] on div "No new notifications [PERSON_NAME] all as read You have no notifications" at bounding box center [913, 129] width 429 height 184
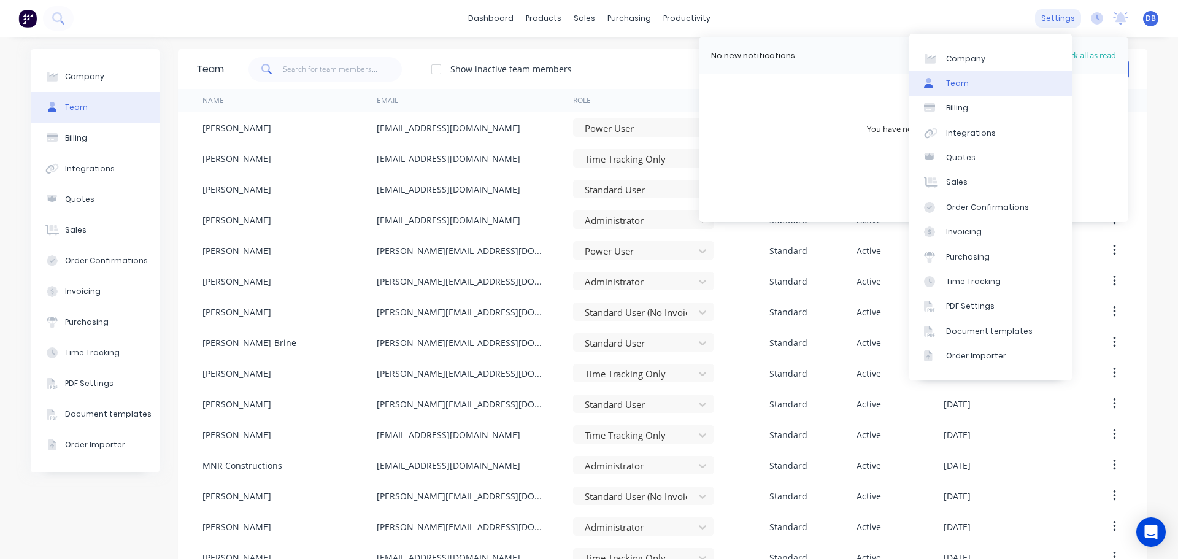
click at [1055, 26] on div "settings" at bounding box center [1058, 18] width 46 height 18
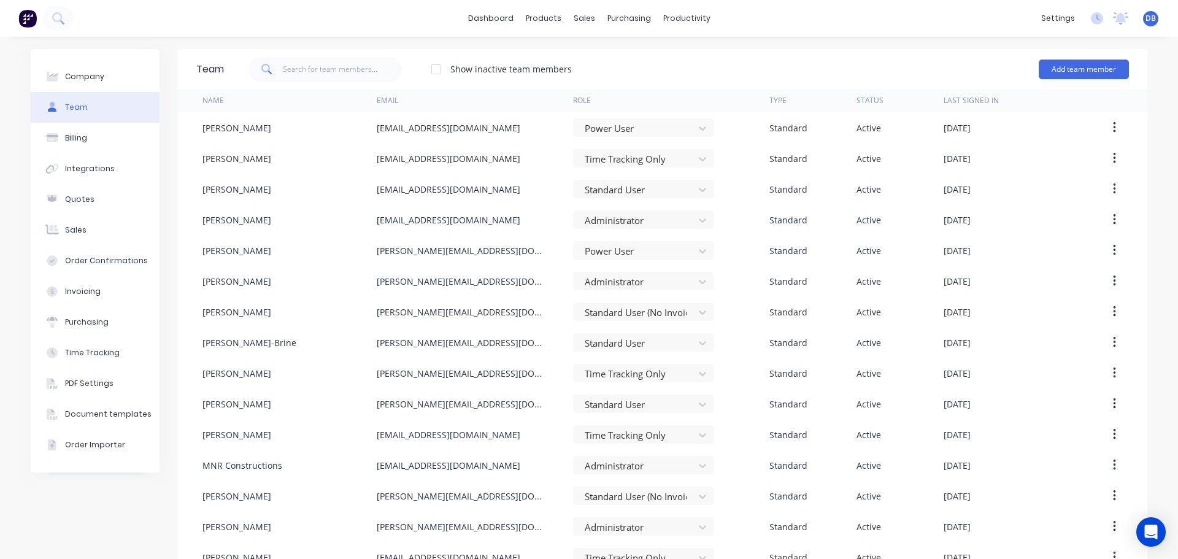
click at [880, 33] on div "dashboard products sales purchasing productivity dashboard products Product Cat…" at bounding box center [589, 18] width 1178 height 37
click at [604, 55] on div "Sales Orders" at bounding box center [625, 58] width 50 height 11
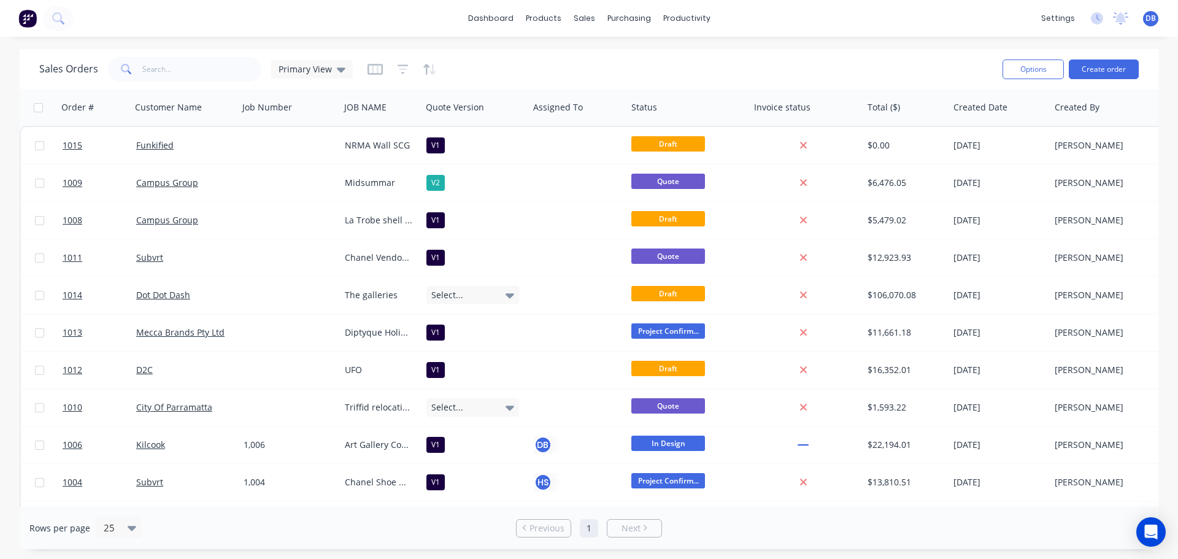
click at [581, 65] on div "Sales Orders Primary View" at bounding box center [515, 69] width 953 height 30
click at [631, 53] on div "Sales Orders Primary View Options Create order" at bounding box center [589, 69] width 1139 height 40
click at [590, 19] on div "sales" at bounding box center [585, 18] width 34 height 18
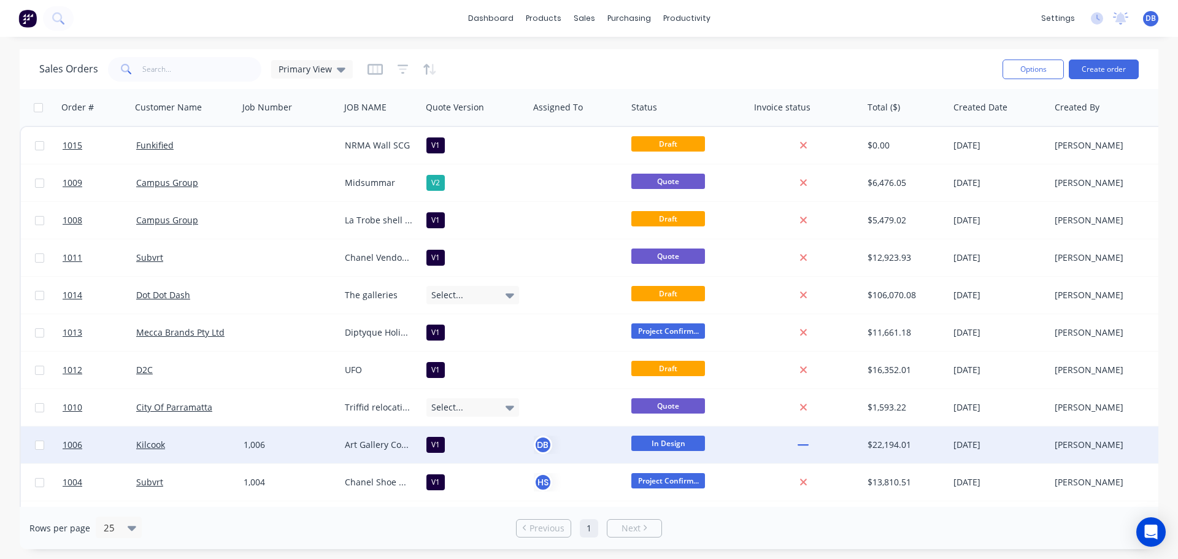
click at [198, 441] on div "Kilcook" at bounding box center [182, 445] width 93 height 12
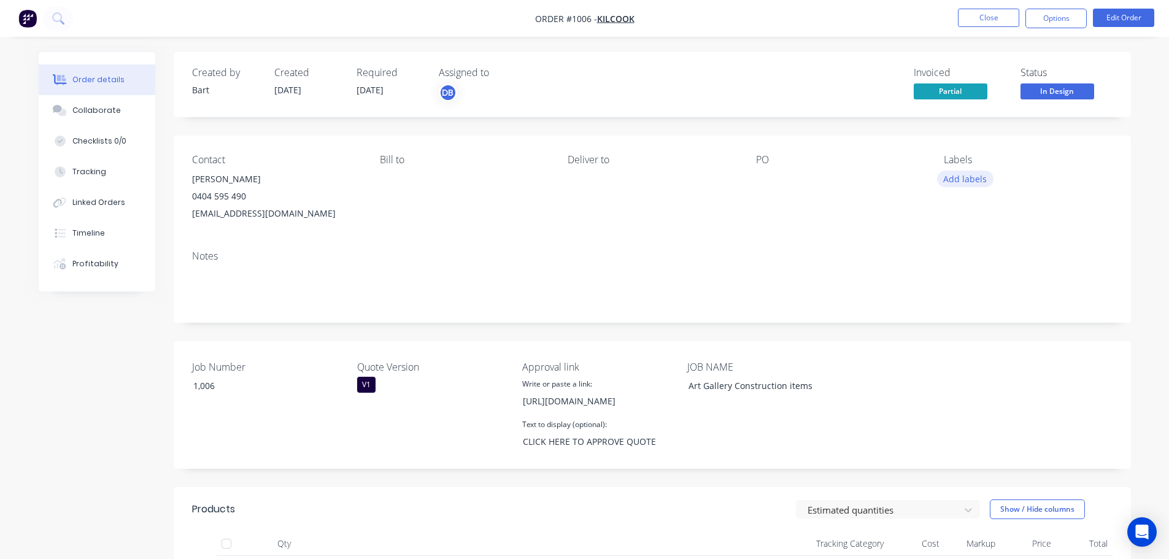
click at [966, 182] on button "Add labels" at bounding box center [965, 179] width 56 height 17
click at [1000, 210] on input "text" at bounding box center [1045, 214] width 128 height 25
click at [784, 99] on div "Invoiced Partial Status In Design" at bounding box center [836, 85] width 551 height 36
click at [740, 76] on div "Invoiced Partial Status In Design" at bounding box center [836, 85] width 551 height 36
click at [567, 61] on div "Created by [PERSON_NAME] Created [DATE] Required [DATE] Assigned to DB Invoiced…" at bounding box center [652, 84] width 957 height 65
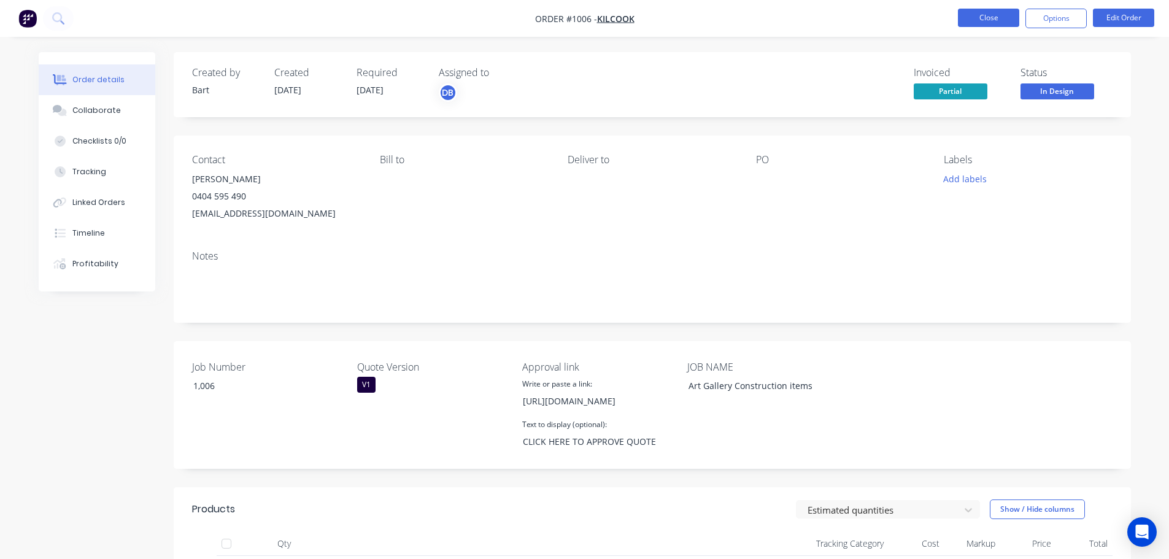
click at [995, 20] on button "Close" at bounding box center [988, 18] width 61 height 18
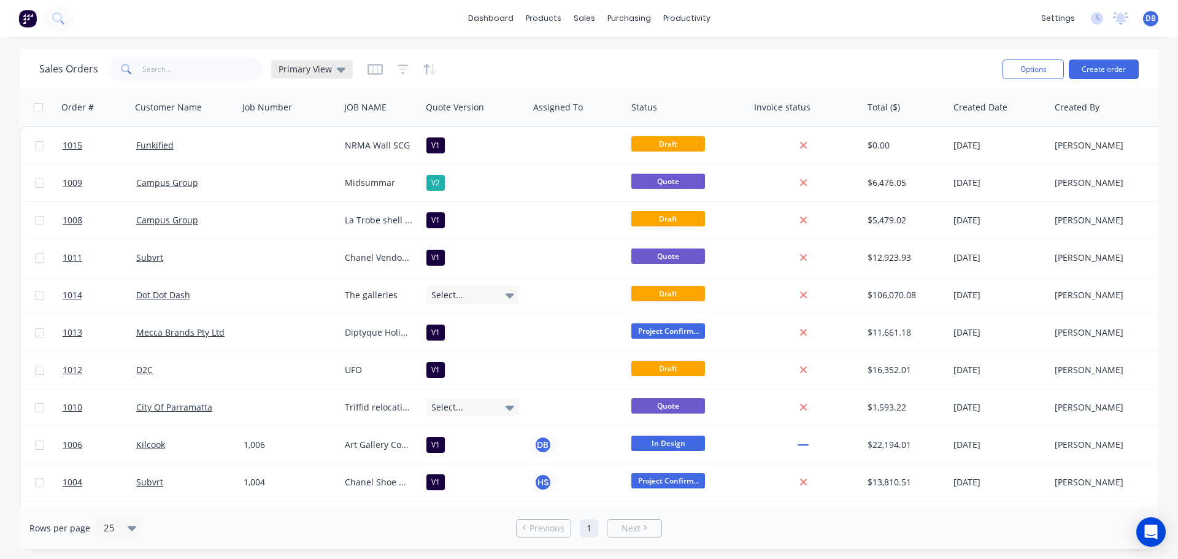
click at [323, 67] on span "Primary View" at bounding box center [305, 69] width 53 height 13
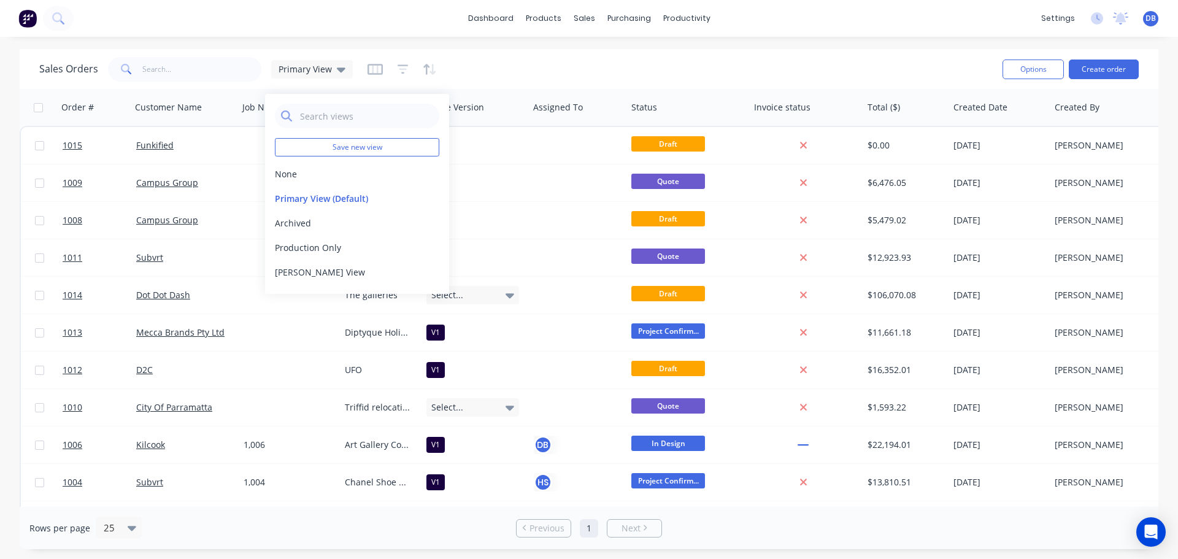
click at [540, 61] on div "Sales Orders Primary View" at bounding box center [515, 69] width 953 height 30
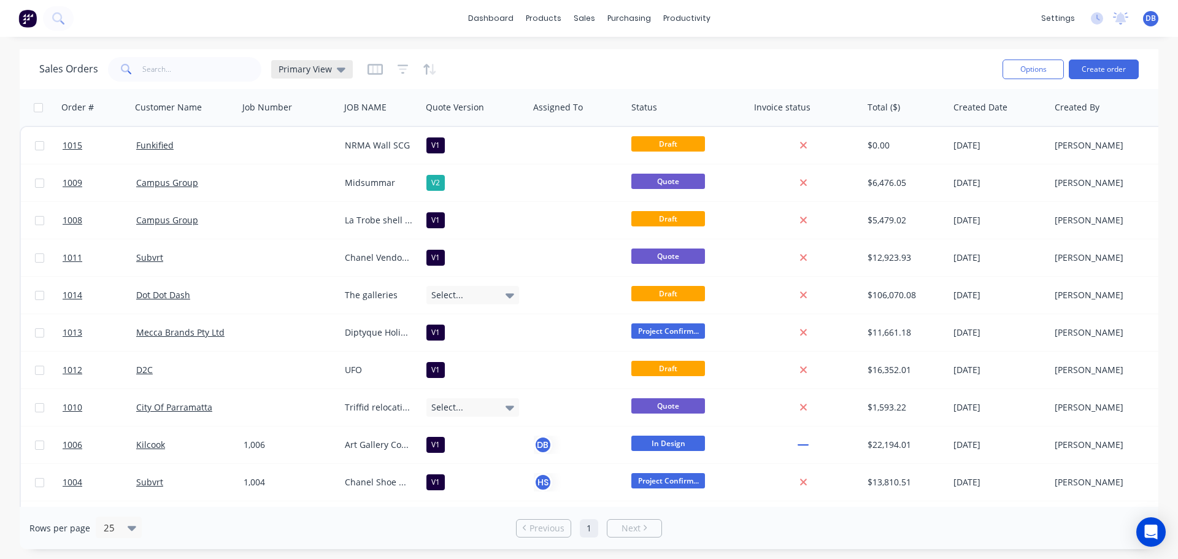
click at [313, 71] on span "Primary View" at bounding box center [305, 69] width 53 height 13
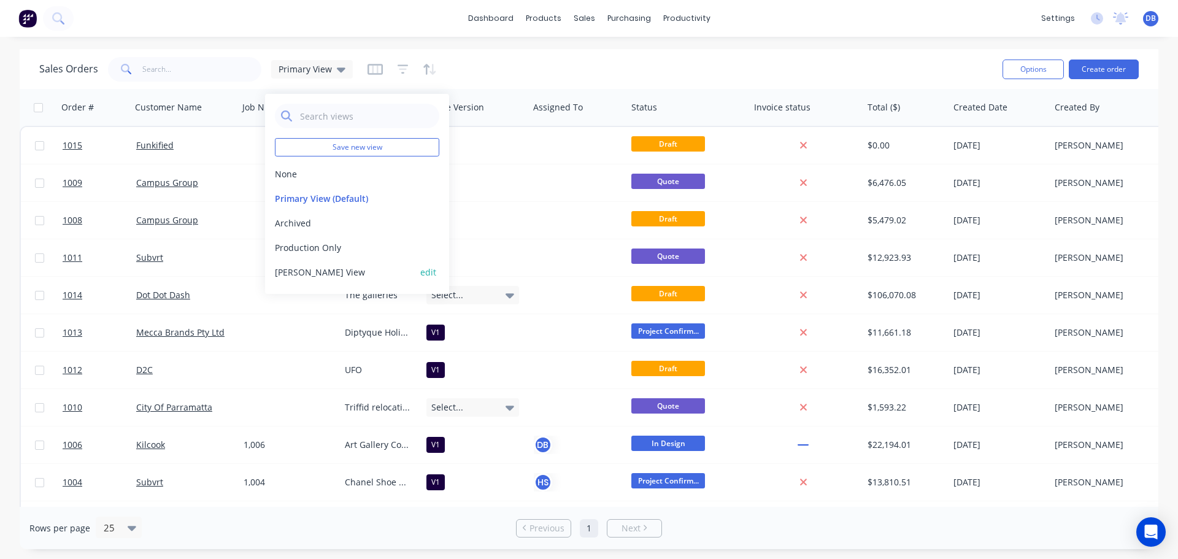
click at [320, 272] on button "[PERSON_NAME] View" at bounding box center [345, 272] width 140 height 13
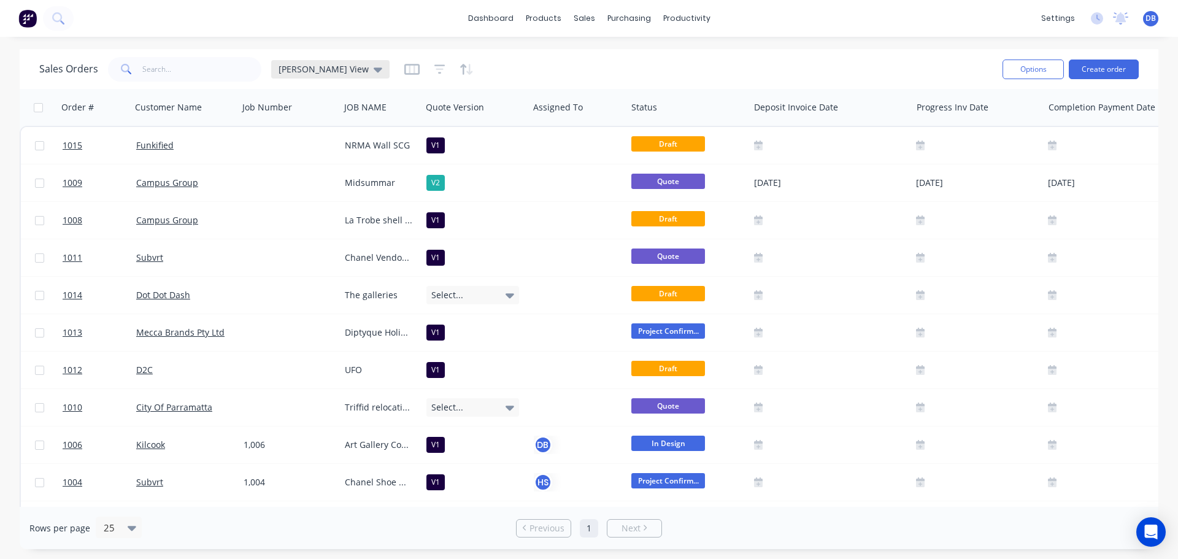
click at [305, 63] on div "[PERSON_NAME] View" at bounding box center [330, 69] width 118 height 18
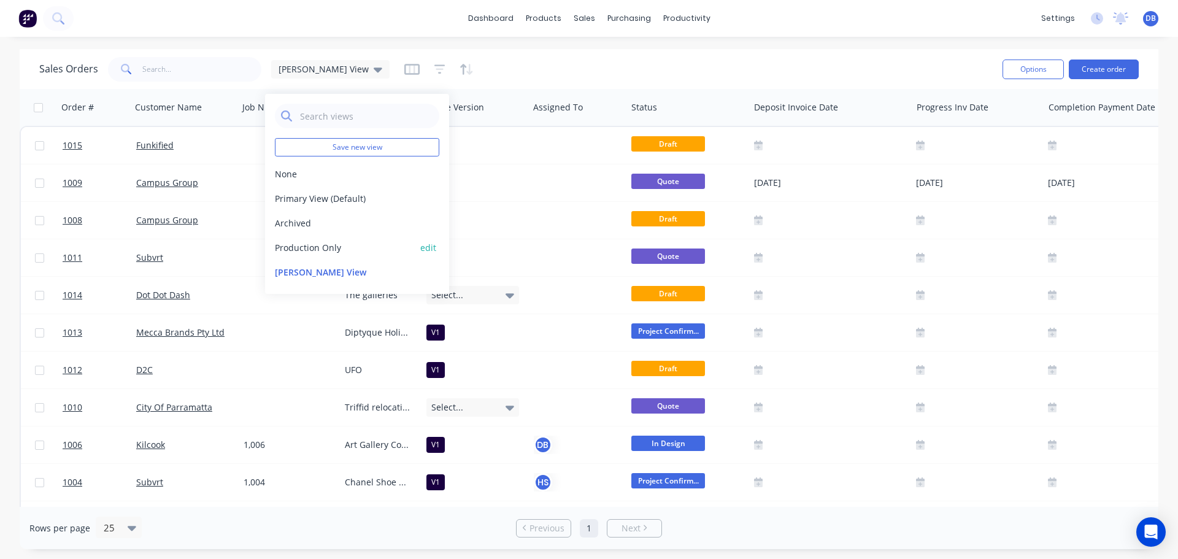
click at [310, 248] on button "Production Only" at bounding box center [345, 247] width 140 height 13
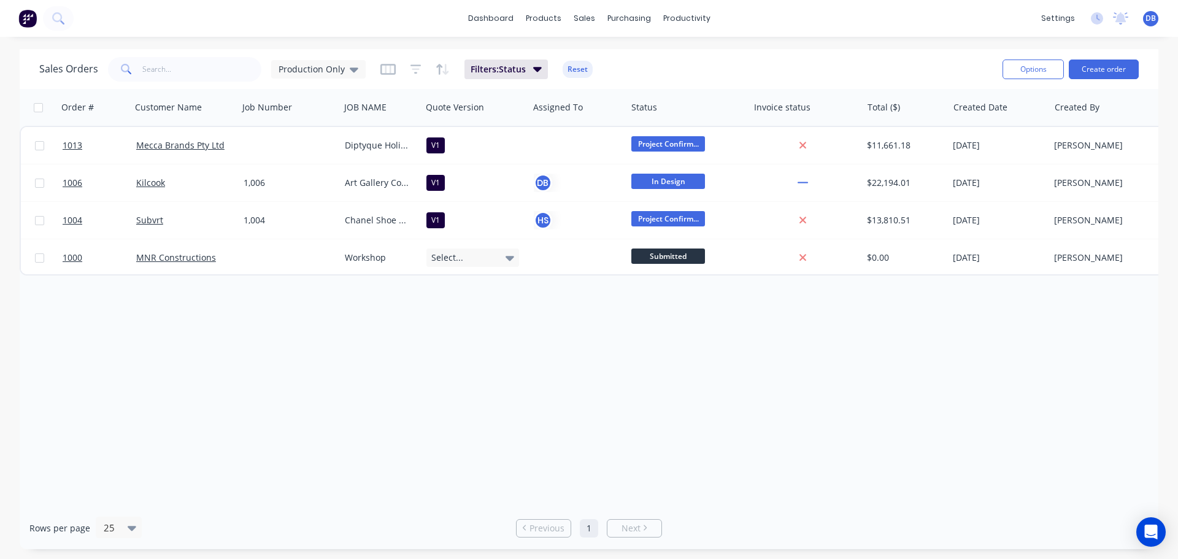
click at [306, 59] on div "Sales Orders Production Only" at bounding box center [202, 69] width 326 height 25
drag, startPoint x: 302, startPoint y: 76, endPoint x: 304, endPoint y: 83, distance: 7.0
click at [302, 75] on div "Production Only" at bounding box center [318, 69] width 94 height 18
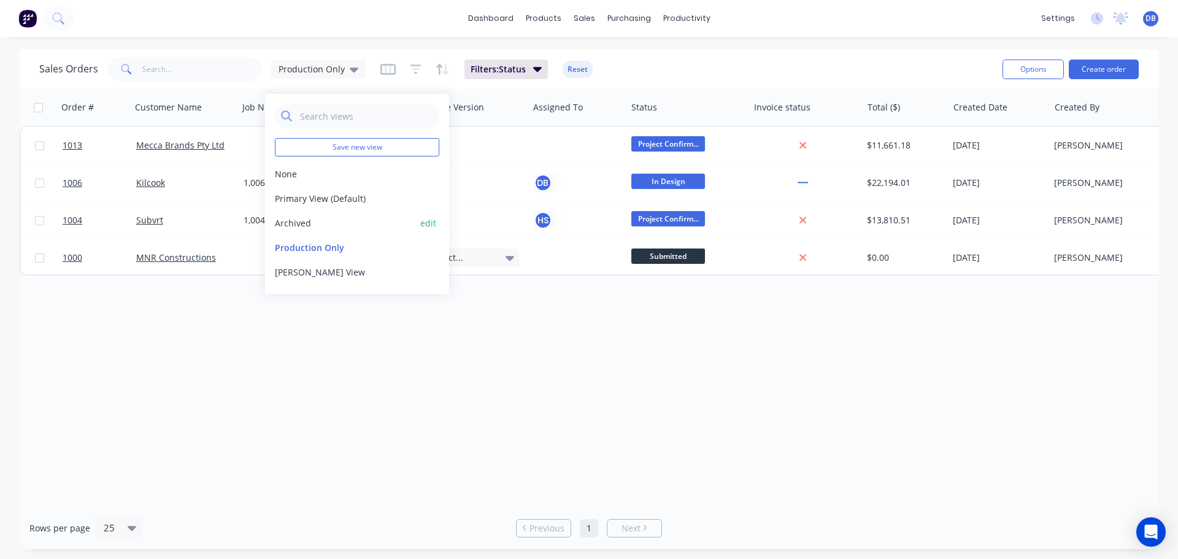
drag, startPoint x: 303, startPoint y: 221, endPoint x: 597, endPoint y: 217, distance: 293.9
click at [306, 221] on button "Archived" at bounding box center [345, 223] width 140 height 13
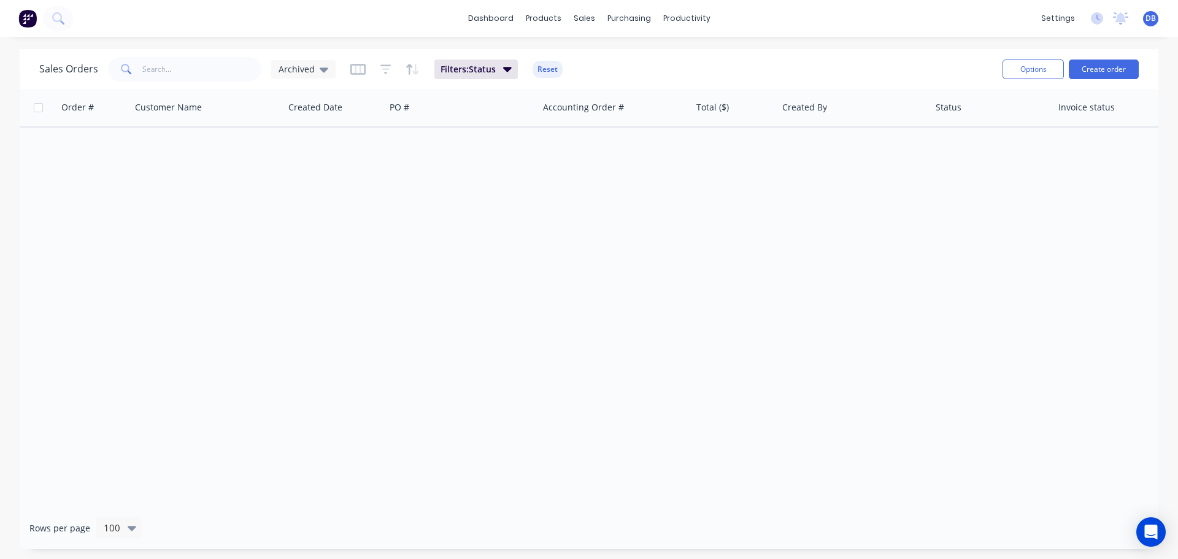
click at [273, 57] on div "Sales Orders Archived" at bounding box center [187, 69] width 296 height 25
click at [290, 73] on span "Archived" at bounding box center [297, 69] width 36 height 13
click at [293, 196] on button "Primary View (Default)" at bounding box center [345, 198] width 140 height 13
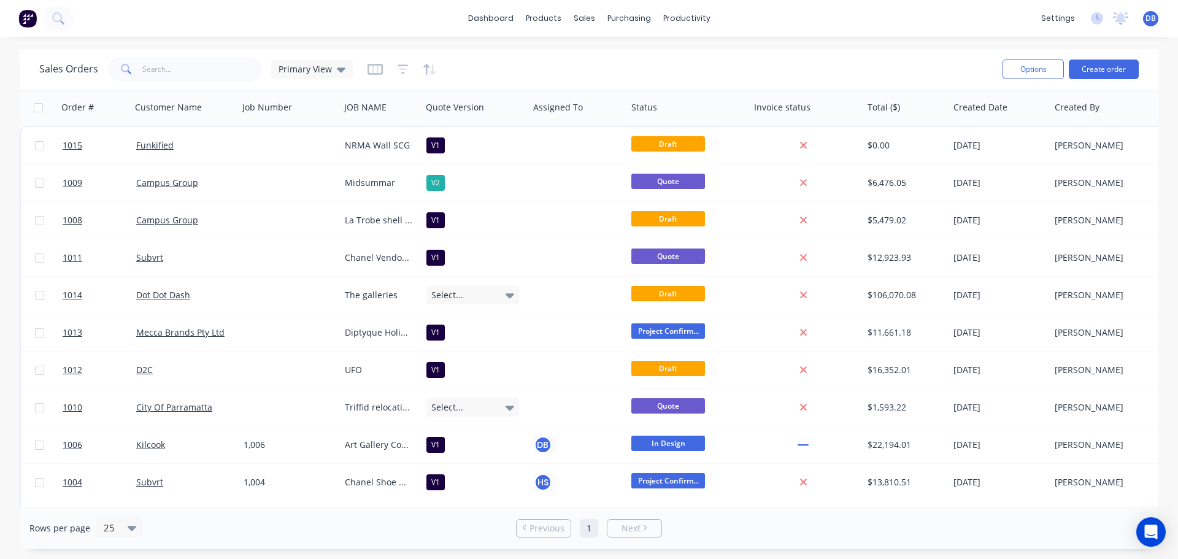
click at [486, 64] on div "Sales Orders Primary View" at bounding box center [515, 69] width 953 height 30
click at [310, 79] on div "Sales Orders Primary View" at bounding box center [196, 69] width 314 height 25
click at [319, 65] on span "Primary View" at bounding box center [305, 69] width 53 height 13
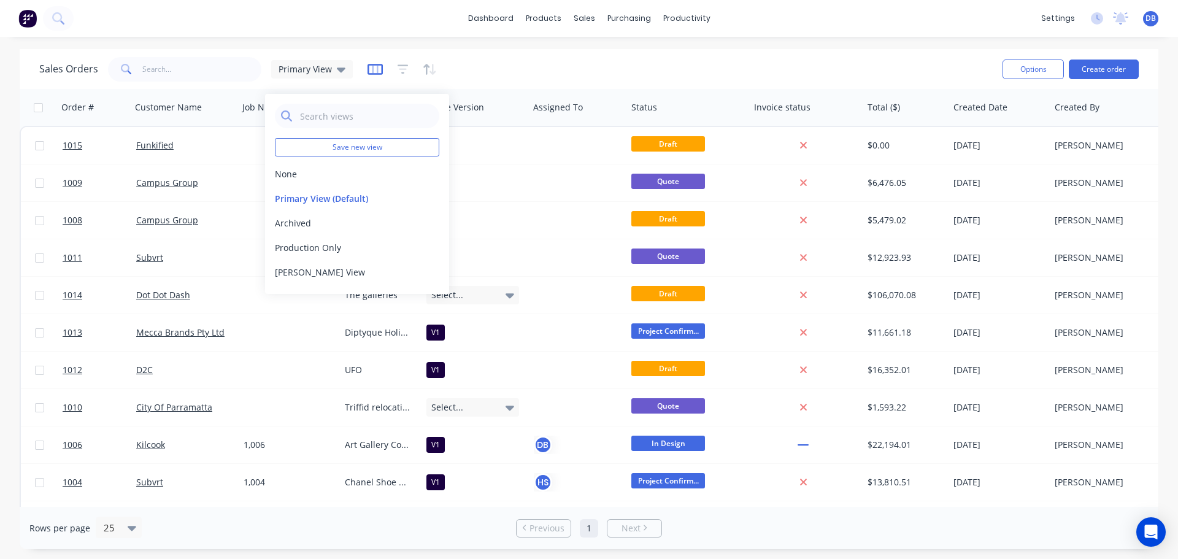
click at [375, 64] on icon "button" at bounding box center [375, 69] width 15 height 11
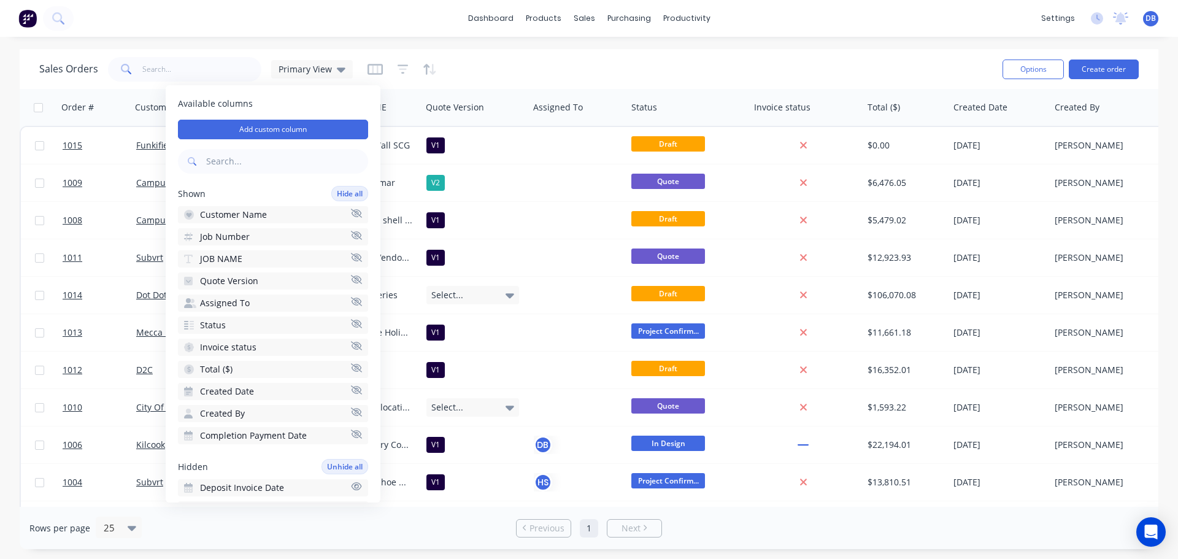
click at [508, 49] on div "Sales Orders Primary View Options Create order" at bounding box center [589, 69] width 1139 height 40
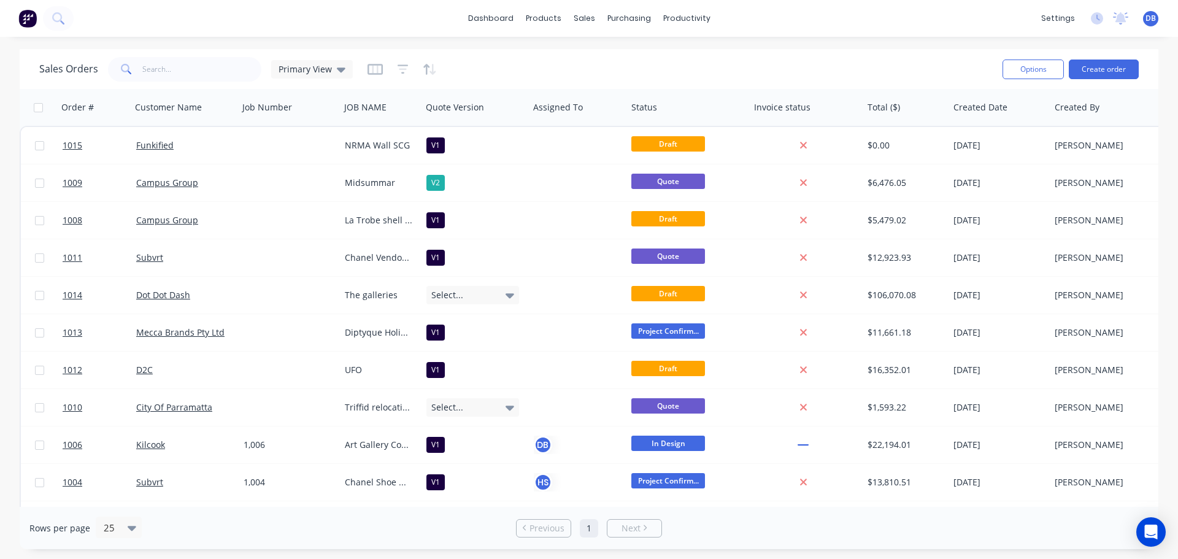
click at [519, 59] on div "Sales Orders Primary View" at bounding box center [515, 69] width 953 height 30
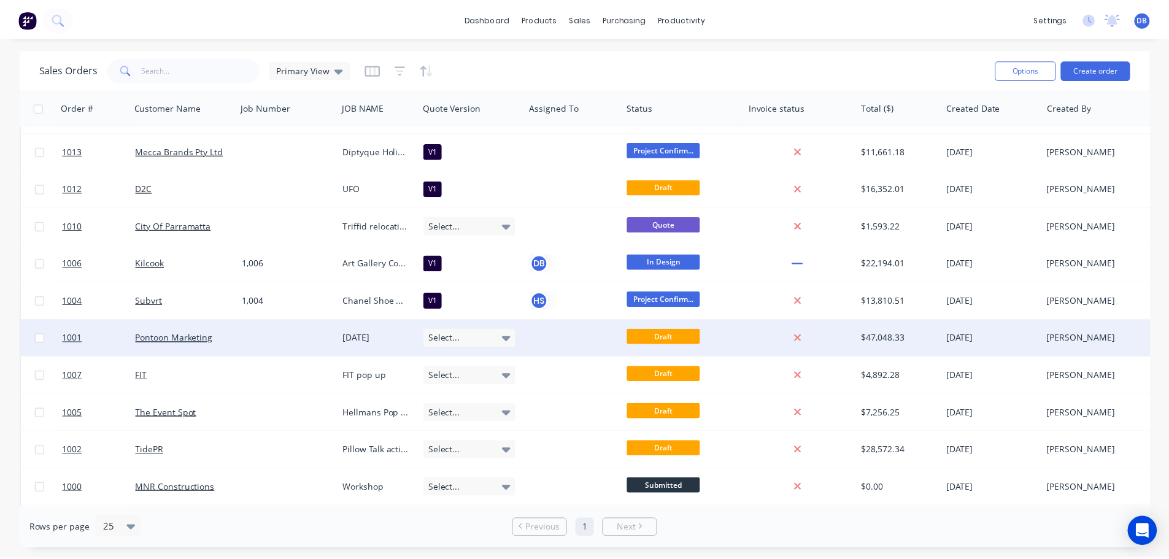
scroll to position [184, 0]
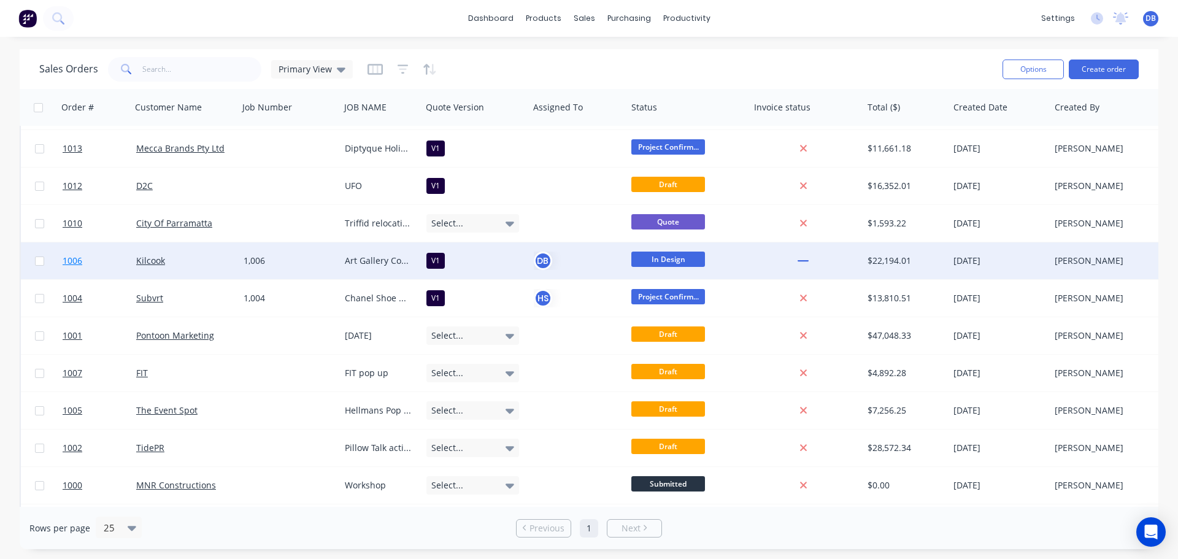
click at [114, 266] on link "1006" at bounding box center [100, 260] width 74 height 37
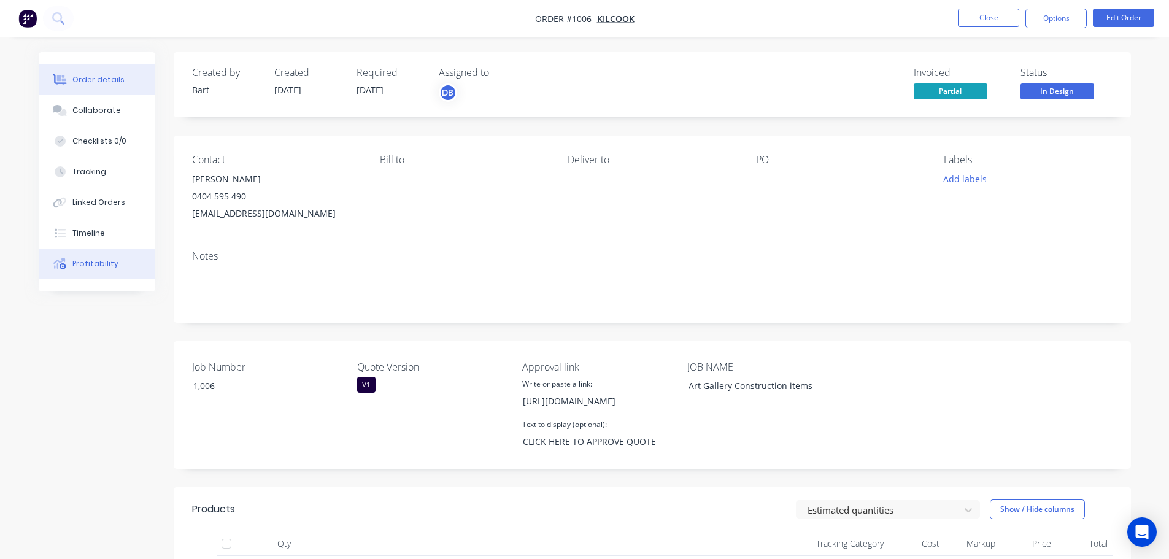
click at [85, 261] on div "Profitability" at bounding box center [95, 263] width 46 height 11
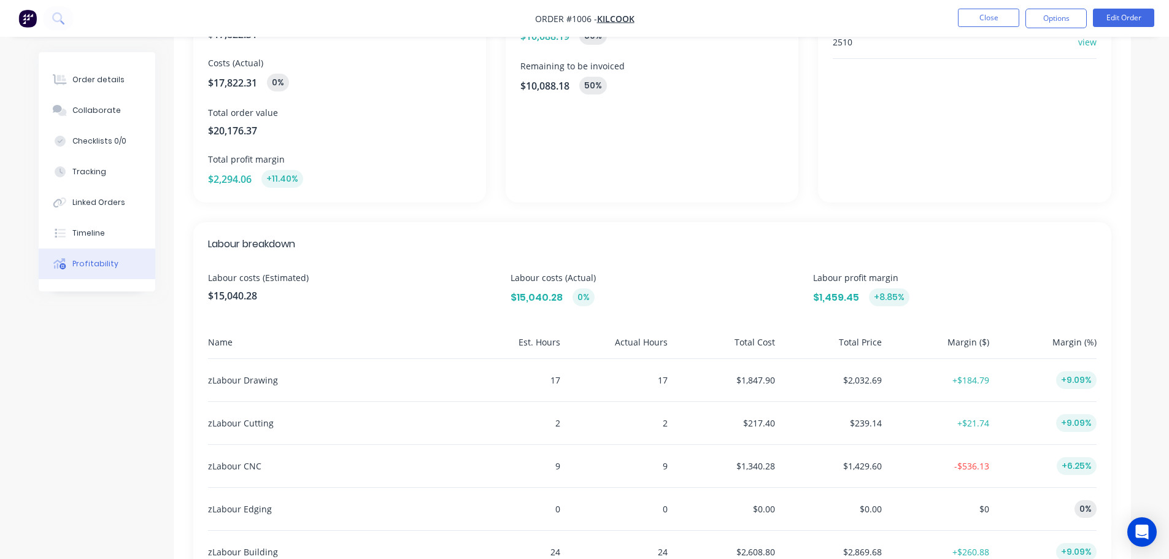
scroll to position [123, 0]
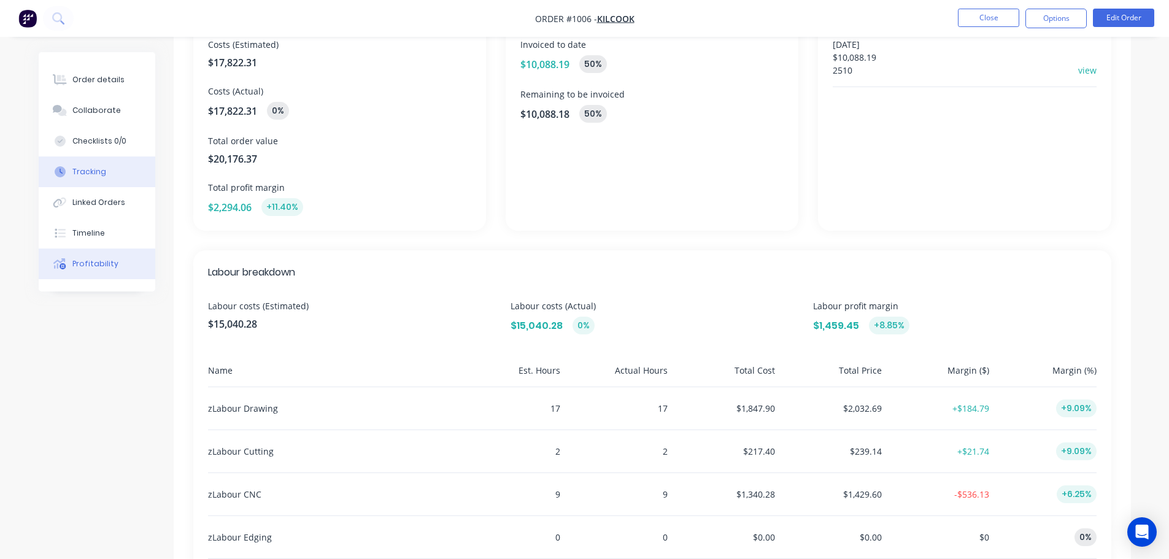
click at [72, 166] on button "Tracking" at bounding box center [97, 171] width 117 height 31
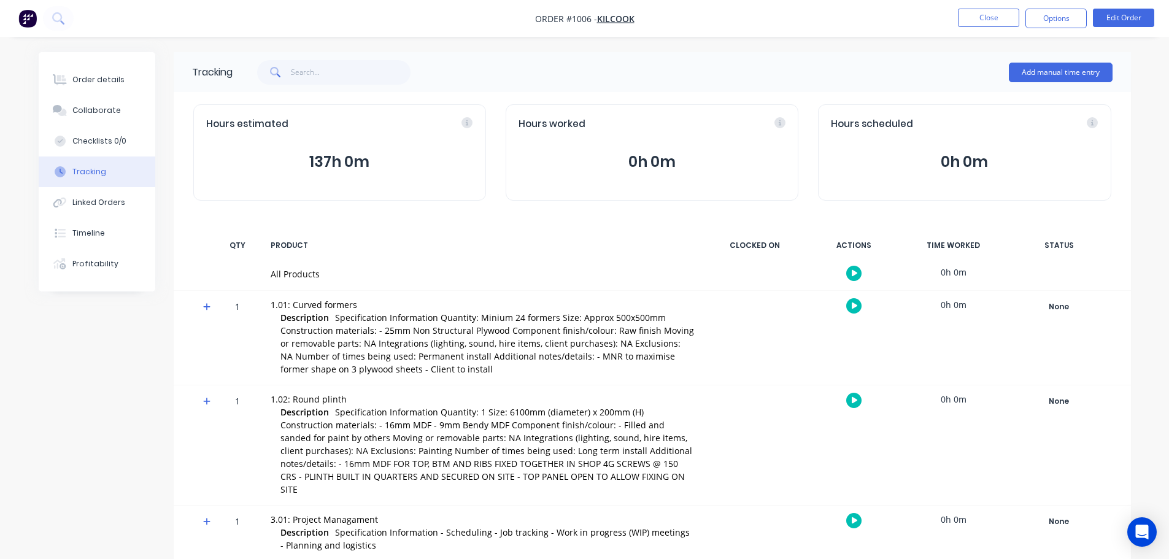
drag, startPoint x: 297, startPoint y: 161, endPoint x: 386, endPoint y: 162, distance: 89.0
click at [386, 162] on button "137h 0m" at bounding box center [339, 162] width 267 height 22
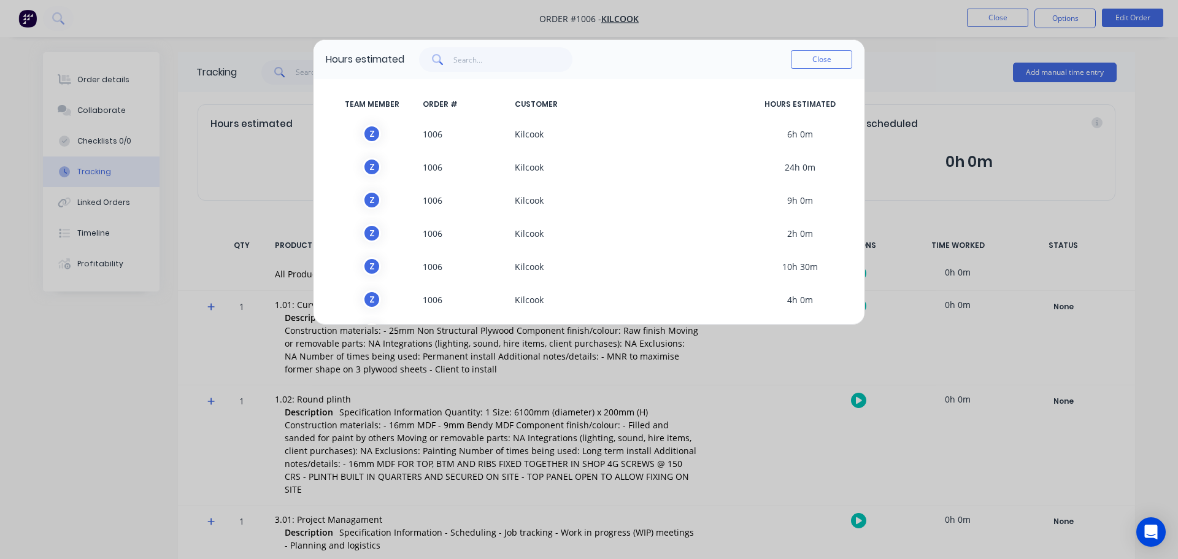
drag, startPoint x: 844, startPoint y: 58, endPoint x: 817, endPoint y: 67, distance: 28.7
click at [844, 57] on button "Close" at bounding box center [821, 59] width 61 height 18
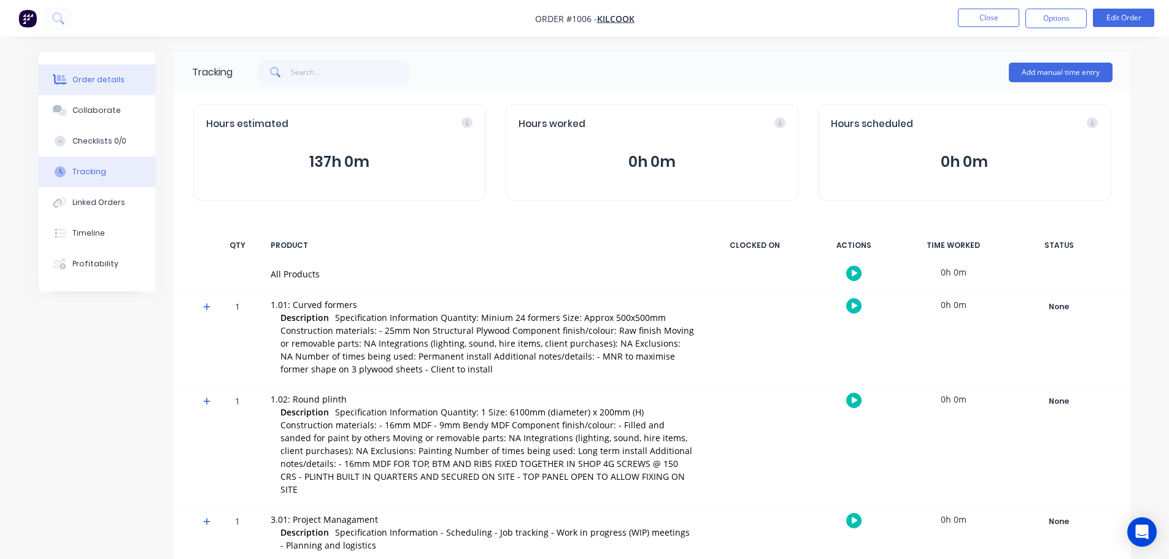
click at [124, 82] on button "Order details" at bounding box center [97, 79] width 117 height 31
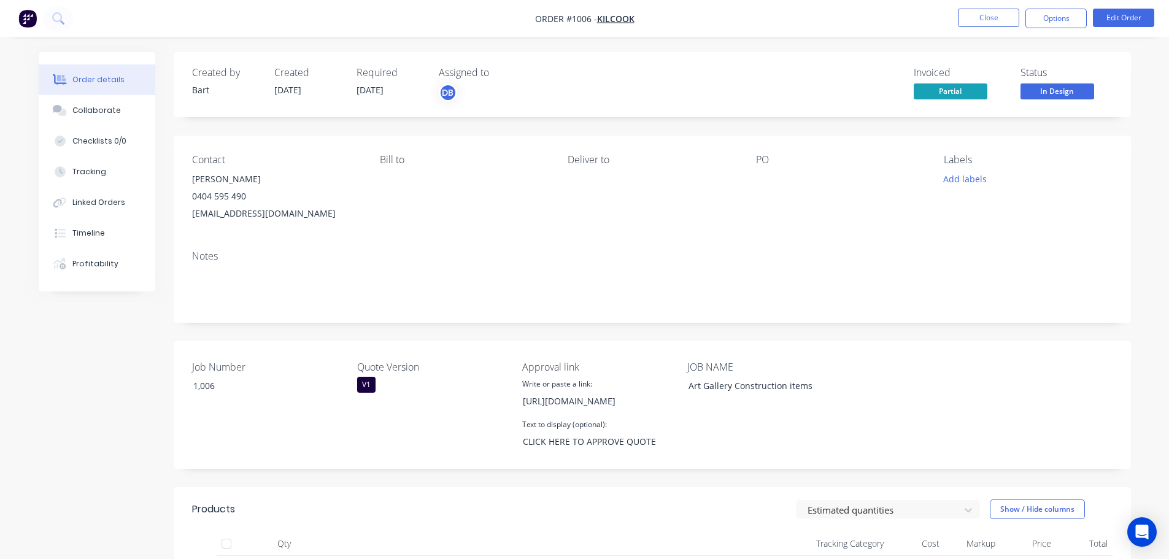
drag, startPoint x: 357, startPoint y: 90, endPoint x: 405, endPoint y: 91, distance: 47.9
click at [405, 91] on div "Required [DATE]" at bounding box center [389, 85] width 67 height 36
click at [91, 175] on div "Tracking" at bounding box center [89, 171] width 34 height 11
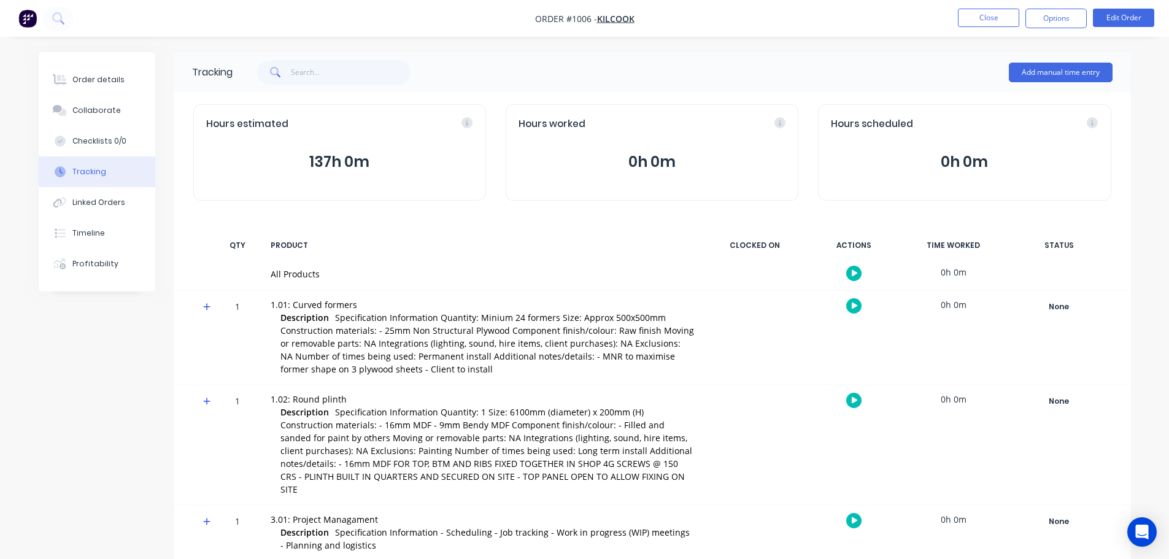
drag, startPoint x: 296, startPoint y: 163, endPoint x: 390, endPoint y: 166, distance: 93.9
click at [390, 166] on button "137h 0m" at bounding box center [339, 162] width 267 height 22
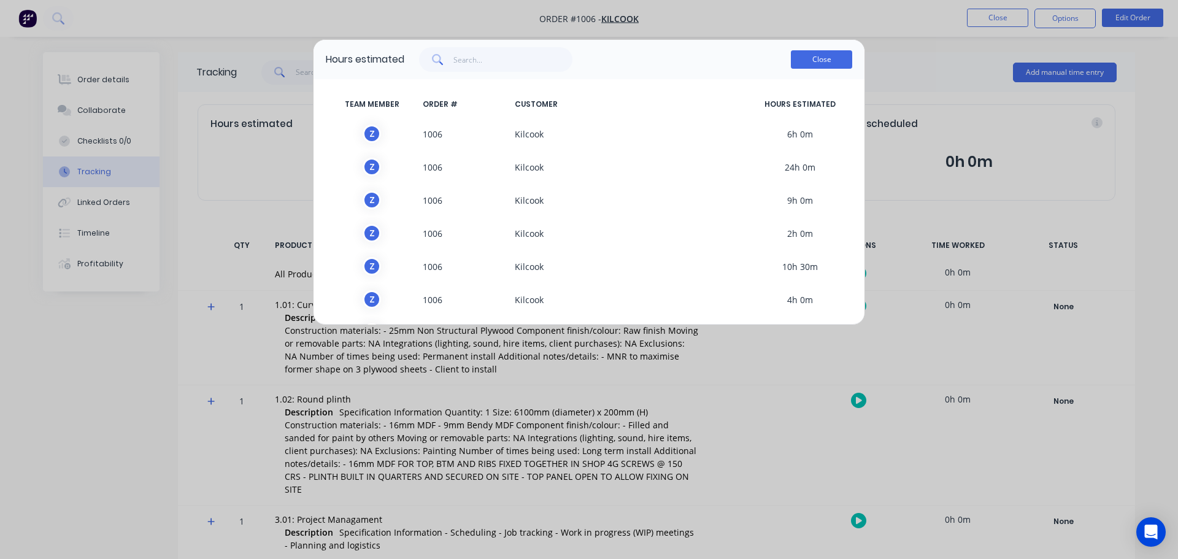
click at [833, 64] on button "Close" at bounding box center [821, 59] width 61 height 18
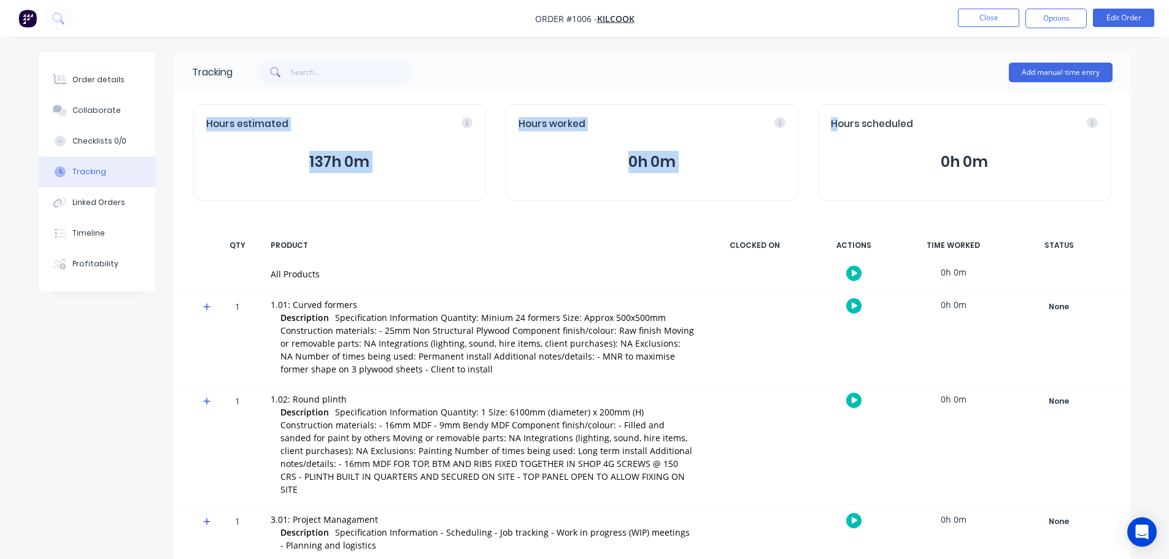
drag, startPoint x: 193, startPoint y: 98, endPoint x: 823, endPoint y: 119, distance: 629.8
click at [823, 118] on div "Hours estimated 137h 0m Hours worked 0h 0m Hours scheduled 0h 0m" at bounding box center [652, 152] width 957 height 121
click at [360, 89] on div at bounding box center [336, 72] width 207 height 37
drag, startPoint x: 525, startPoint y: 124, endPoint x: 596, endPoint y: 127, distance: 71.2
click at [596, 127] on div "Hours worked" at bounding box center [651, 124] width 267 height 14
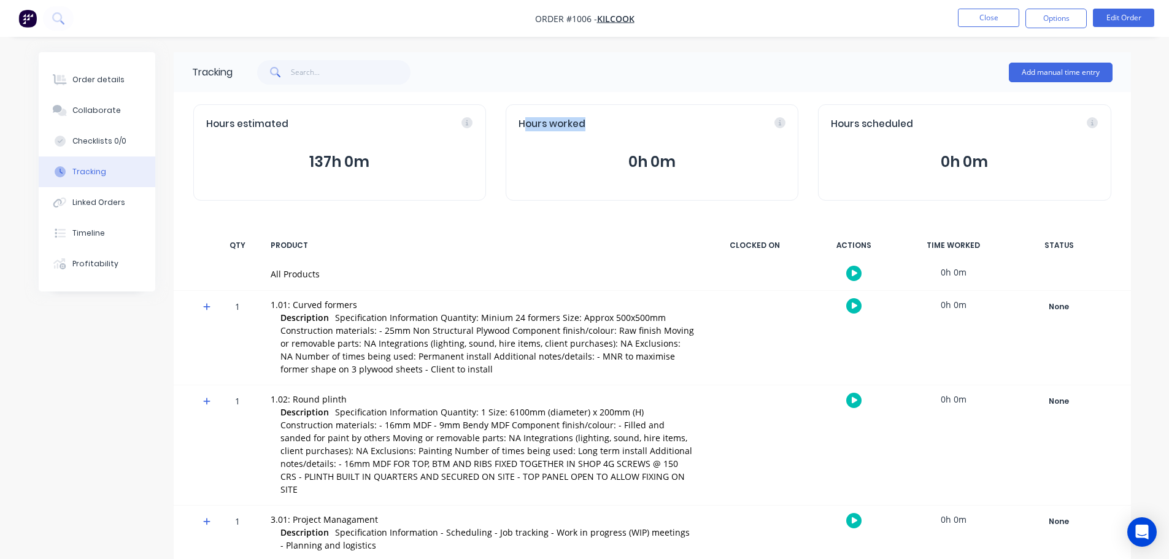
click at [596, 127] on div "Hours worked" at bounding box center [651, 124] width 267 height 14
drag, startPoint x: 833, startPoint y: 128, endPoint x: 958, endPoint y: 125, distance: 125.8
click at [958, 125] on div "Hours scheduled" at bounding box center [964, 124] width 267 height 14
click at [956, 129] on div "Hours scheduled" at bounding box center [964, 124] width 267 height 14
drag, startPoint x: 835, startPoint y: 127, endPoint x: 972, endPoint y: 127, distance: 136.8
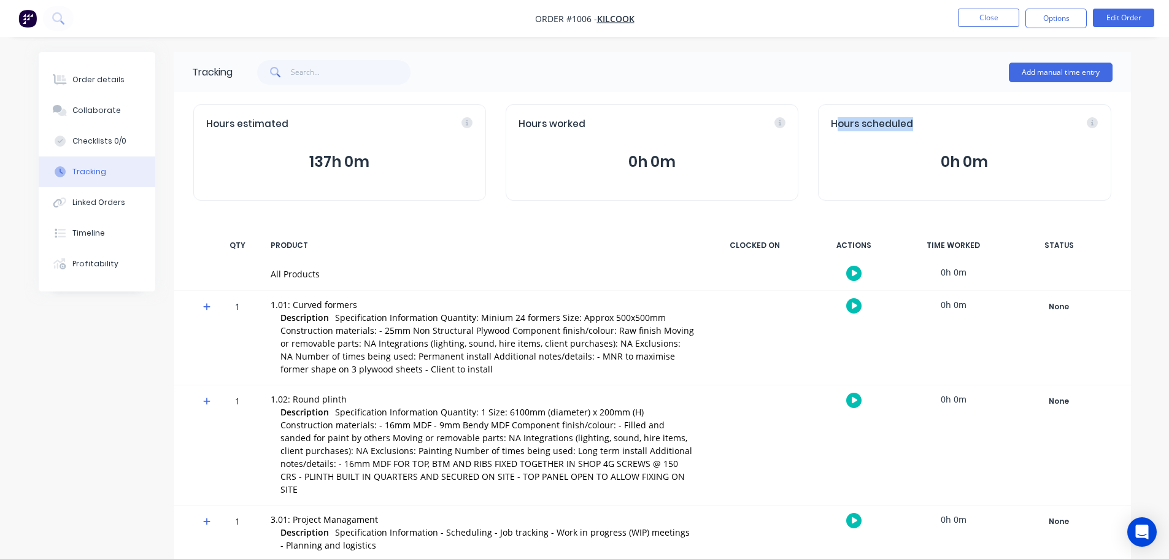
click at [972, 127] on div "Hours scheduled" at bounding box center [964, 124] width 267 height 14
drag, startPoint x: 503, startPoint y: 117, endPoint x: 566, endPoint y: 120, distance: 63.3
click at [565, 119] on div "Hours estimated 137h 0m Hours worked 0h 0m Hours scheduled 0h 0m" at bounding box center [652, 152] width 957 height 121
drag, startPoint x: 252, startPoint y: 122, endPoint x: 321, endPoint y: 125, distance: 68.8
click at [320, 125] on div "Hours estimated" at bounding box center [339, 124] width 267 height 14
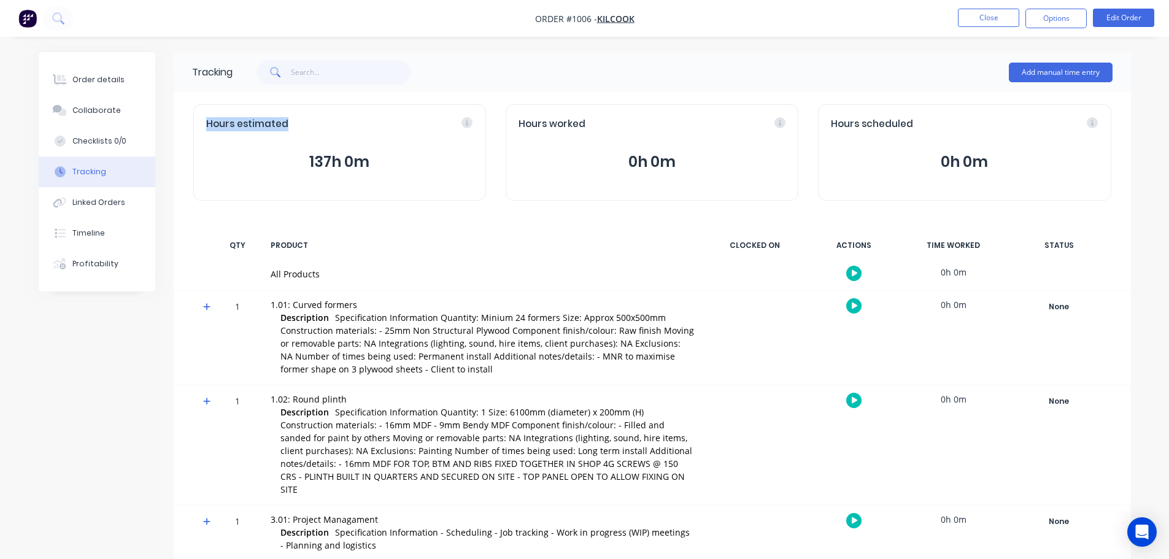
click at [321, 125] on div "Hours estimated" at bounding box center [339, 124] width 267 height 14
click at [241, 130] on span "Hours estimated" at bounding box center [247, 124] width 82 height 14
drag, startPoint x: 308, startPoint y: 129, endPoint x: 199, endPoint y: 112, distance: 110.7
click at [195, 111] on div "Hours estimated 137h 0m" at bounding box center [339, 152] width 293 height 96
click at [271, 147] on div "Hours estimated 137h 0m" at bounding box center [339, 152] width 293 height 96
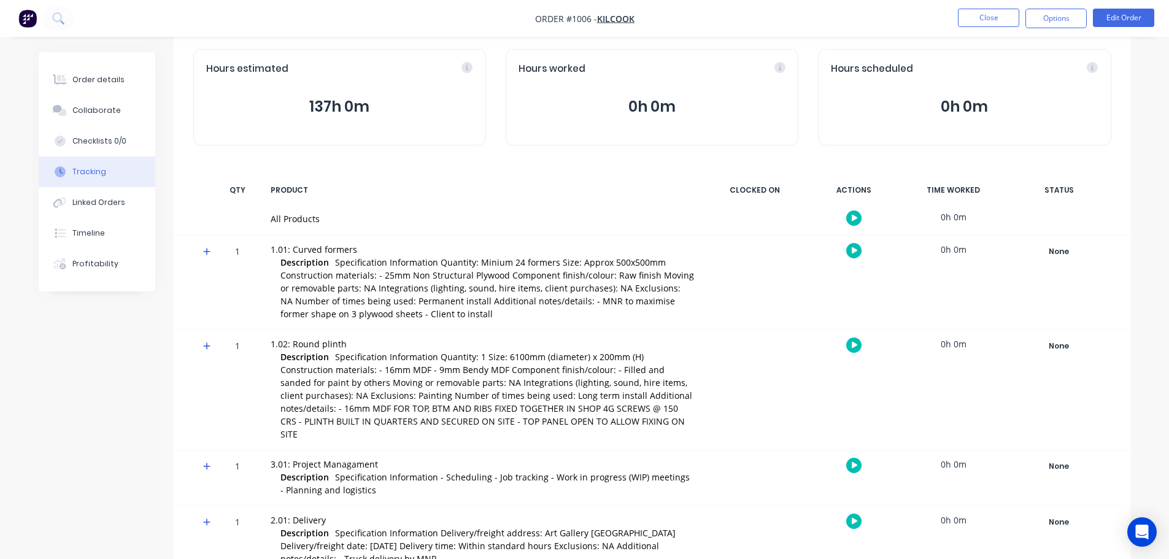
scroll to position [61, 0]
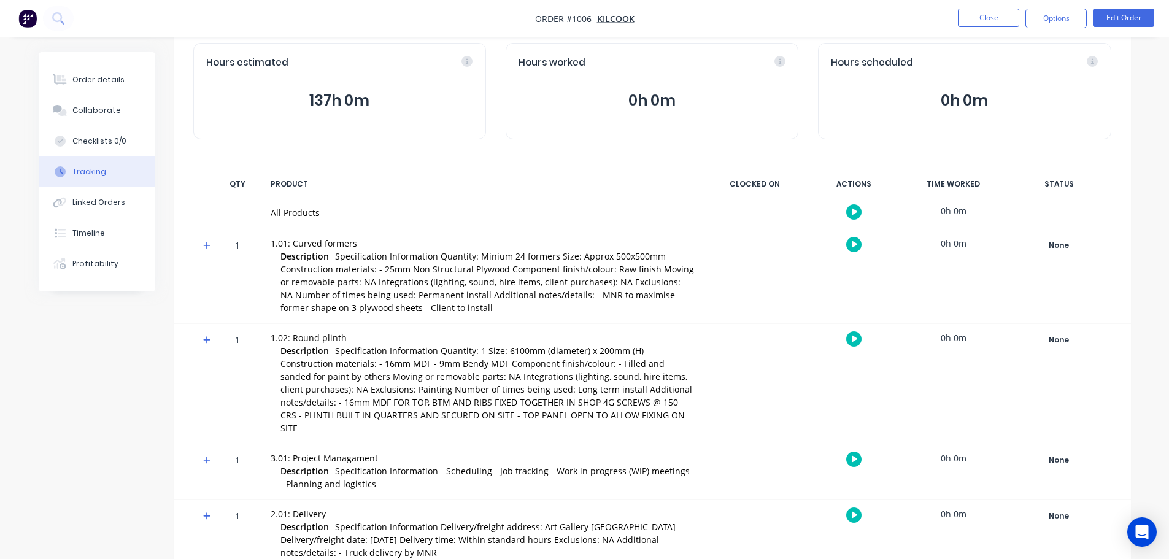
click at [213, 246] on span at bounding box center [209, 247] width 12 height 12
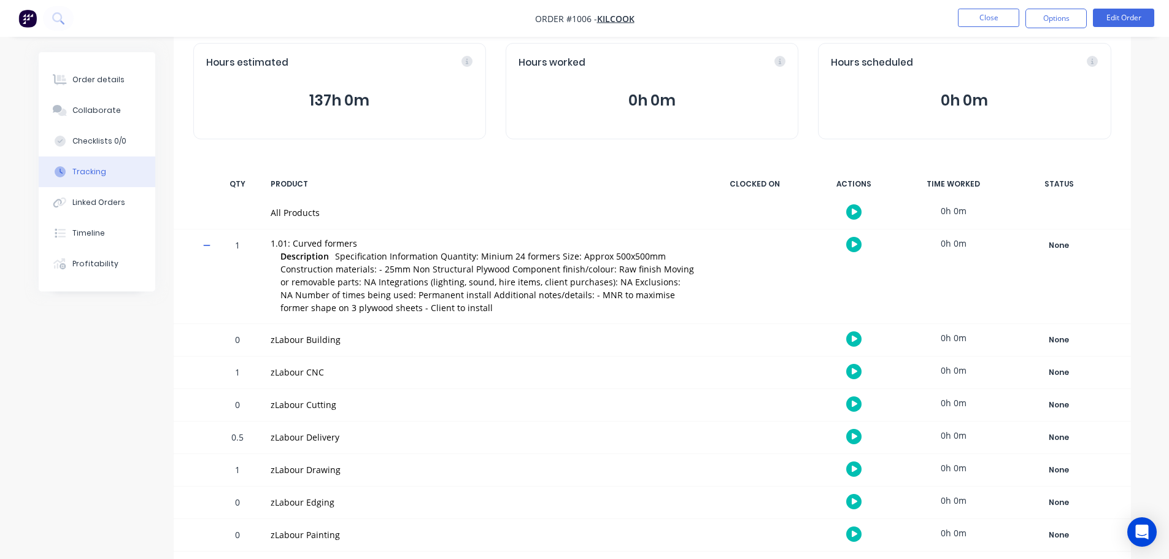
click at [210, 245] on icon at bounding box center [206, 245] width 7 height 1
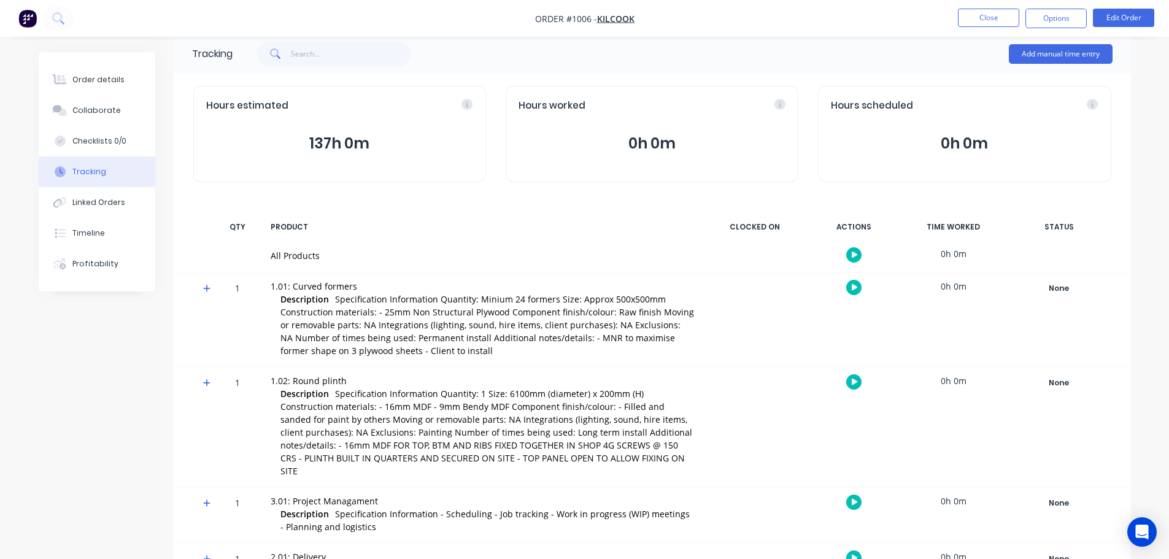
scroll to position [0, 0]
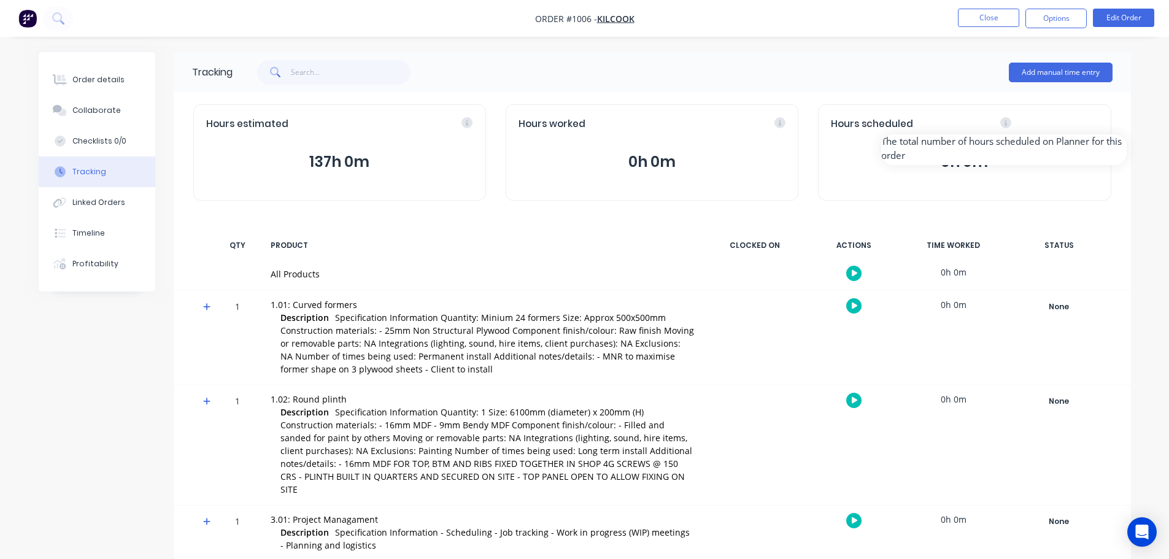
click at [1094, 123] on div "Hours scheduled" at bounding box center [964, 124] width 267 height 14
click at [1128, 141] on div "Hours estimated 137h 0m Hours worked 0h 0m Hours scheduled 0h 0m" at bounding box center [652, 152] width 957 height 121
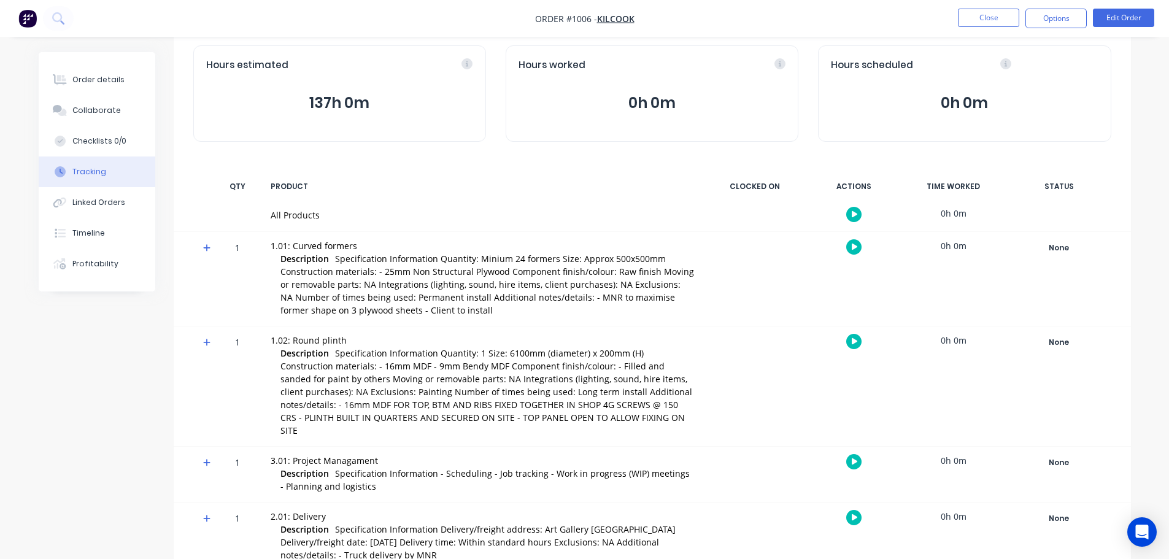
scroll to position [139, 0]
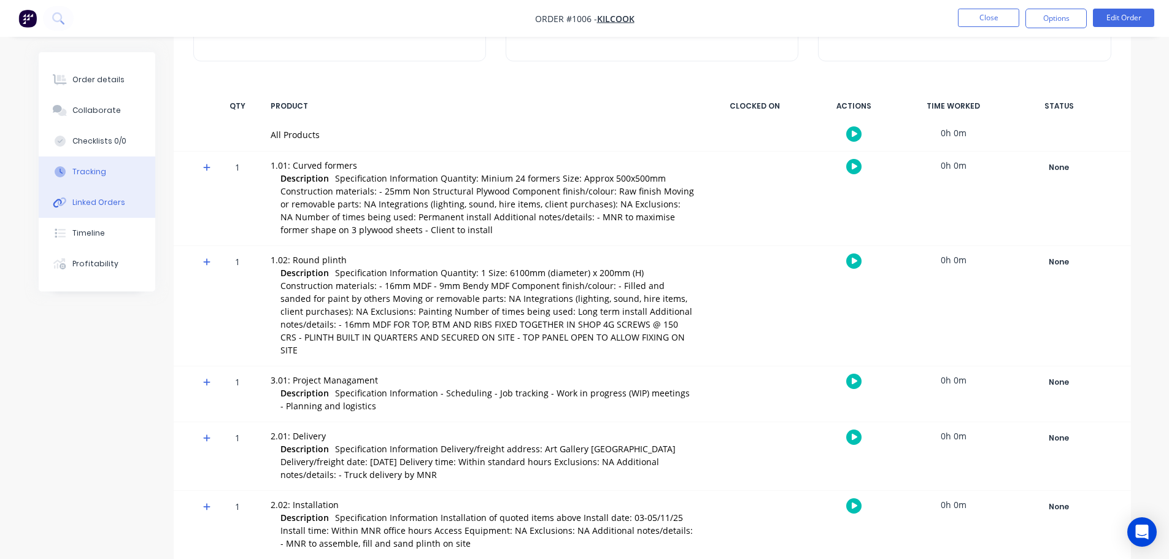
click at [93, 204] on div "Linked Orders" at bounding box center [98, 202] width 53 height 11
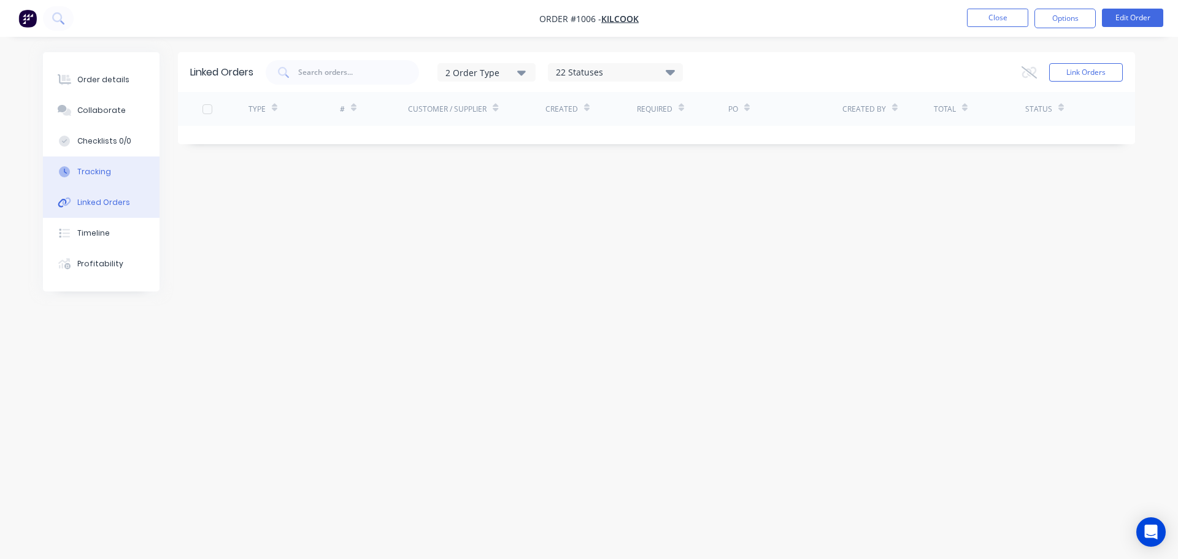
click at [88, 180] on button "Tracking" at bounding box center [101, 171] width 117 height 31
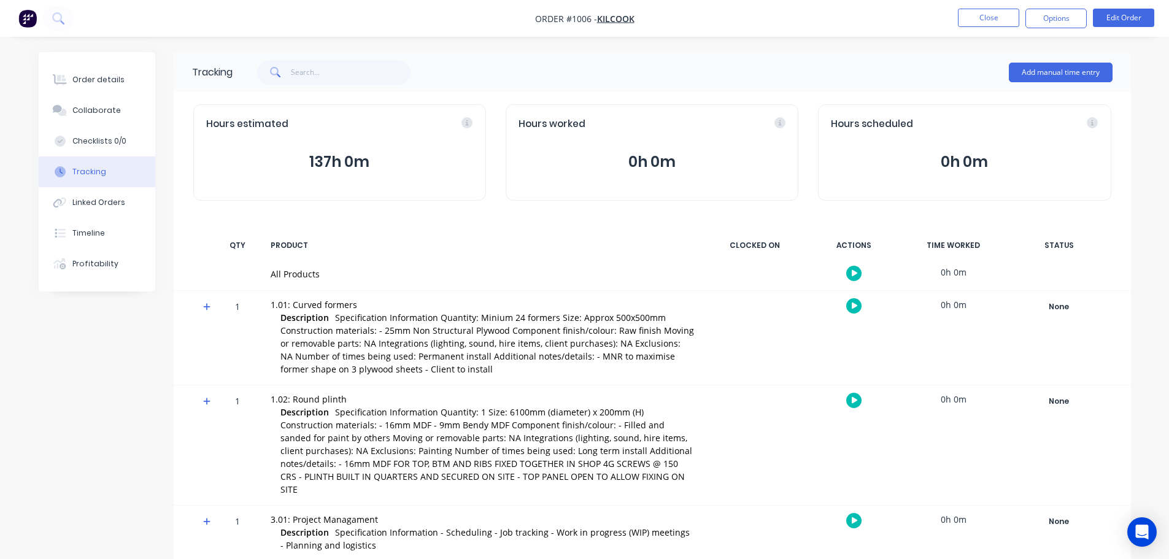
drag, startPoint x: 250, startPoint y: 152, endPoint x: 512, endPoint y: 181, distance: 264.2
click at [509, 181] on div "Hours estimated 137h 0m Hours worked 0h 0m Hours scheduled 0h 0m" at bounding box center [652, 152] width 957 height 121
drag, startPoint x: 282, startPoint y: 153, endPoint x: 498, endPoint y: 203, distance: 222.3
click at [488, 202] on div "Hours estimated 137h 0m Hours worked 0h 0m Hours scheduled 0h 0m" at bounding box center [652, 152] width 957 height 121
drag, startPoint x: 325, startPoint y: 180, endPoint x: 559, endPoint y: 196, distance: 234.3
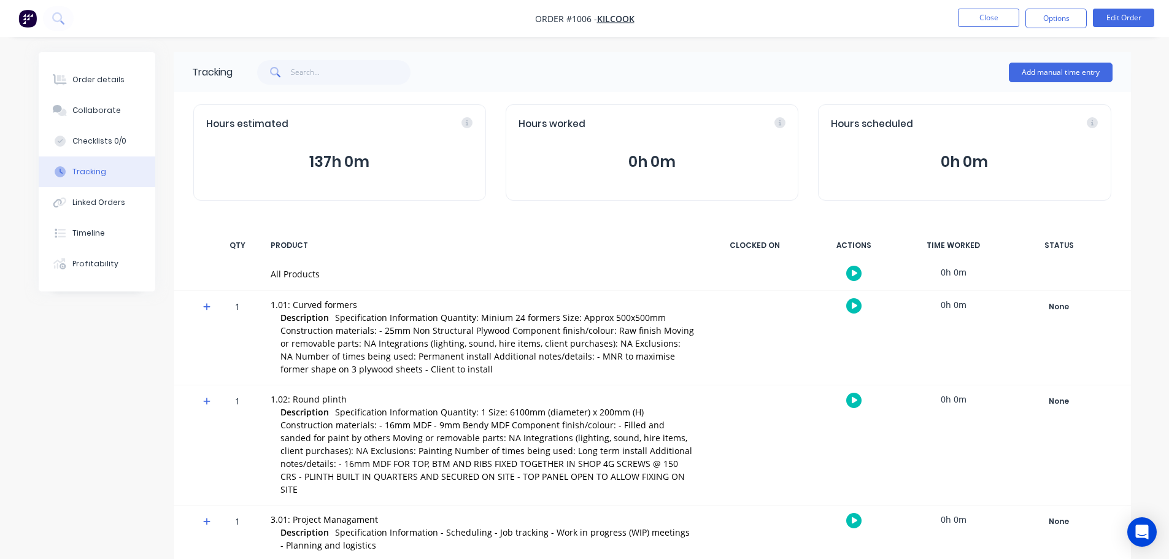
click at [534, 194] on div "Hours estimated 137h 0m Hours worked 0h 0m Hours scheduled 0h 0m" at bounding box center [652, 152] width 957 height 121
click at [456, 223] on div "Tracking Add manual time entry Hours estimated 137h 0m Hours worked 0h 0m Hours…" at bounding box center [652, 381] width 957 height 659
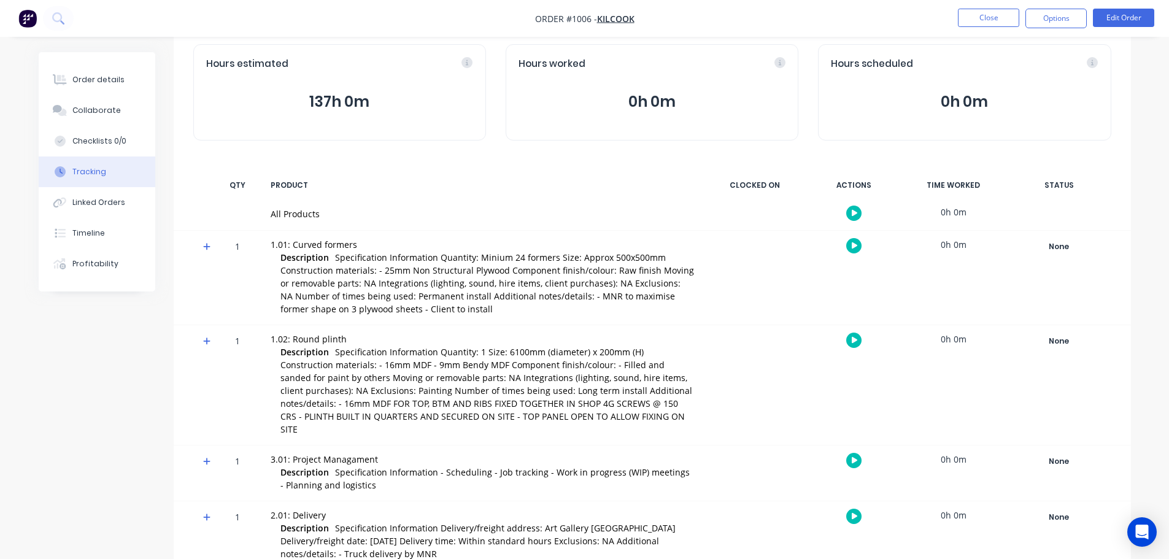
scroll to position [139, 0]
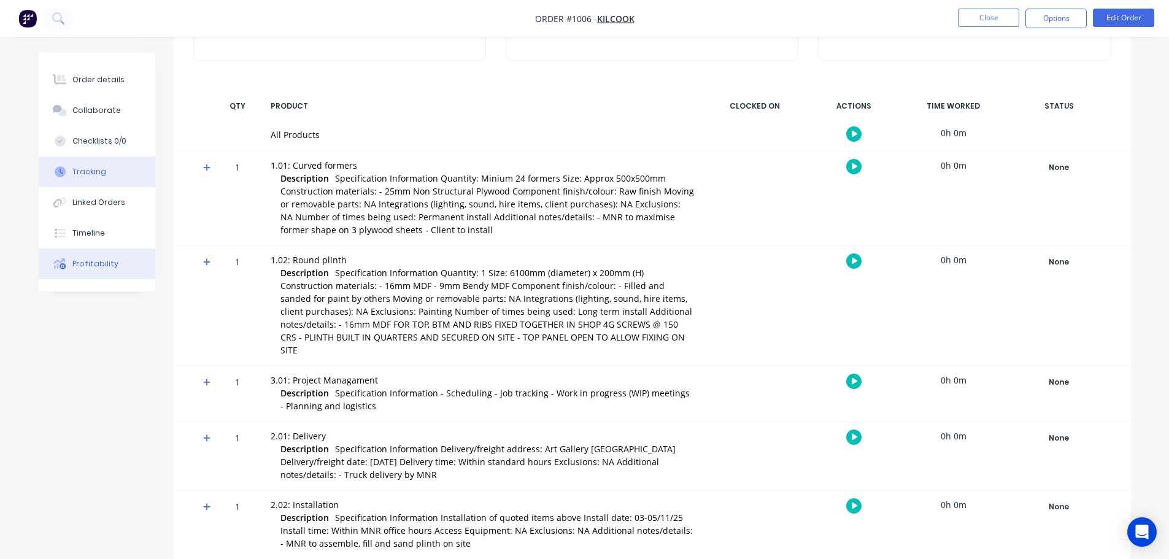
click at [109, 257] on button "Profitability" at bounding box center [97, 263] width 117 height 31
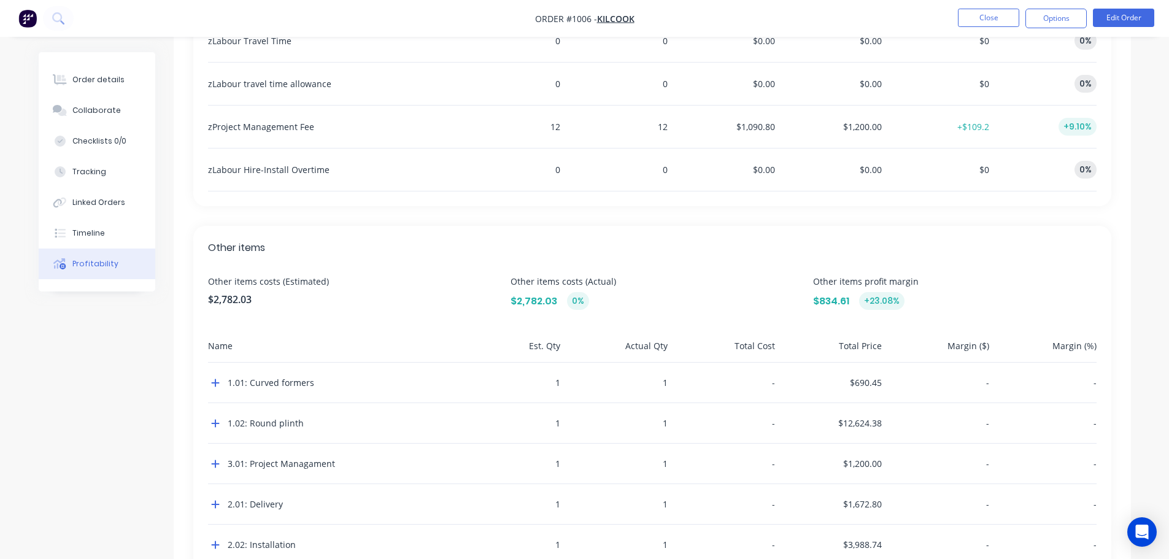
scroll to position [1238, 0]
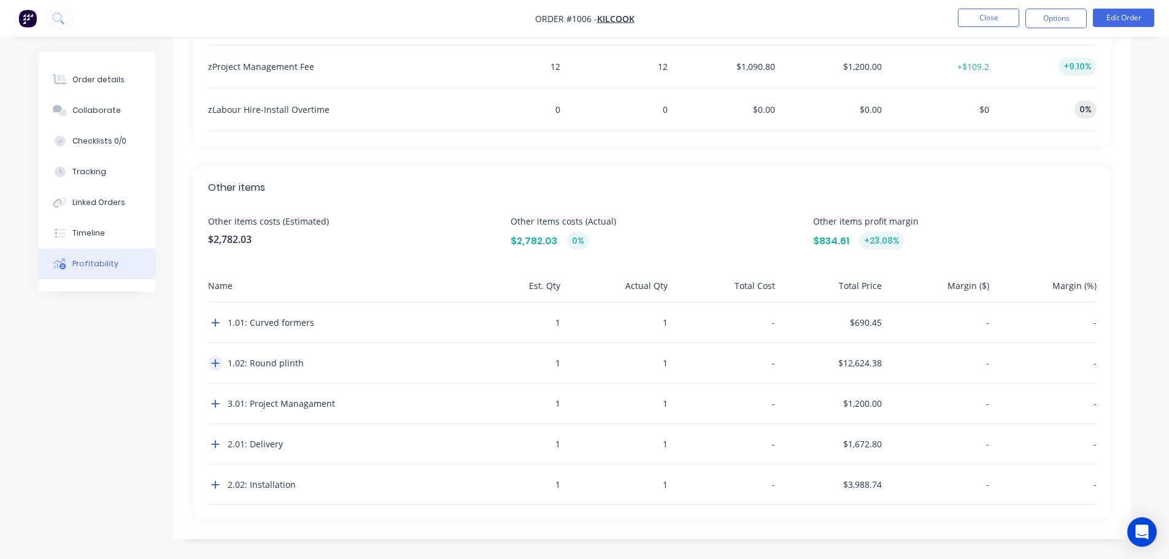
click at [212, 362] on icon "button" at bounding box center [215, 363] width 9 height 10
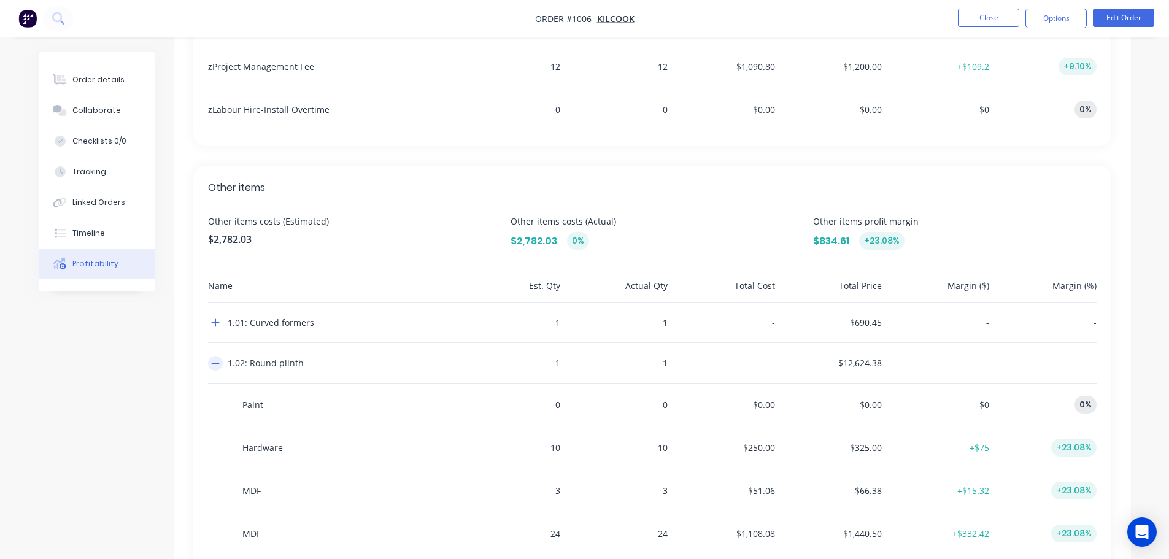
click at [213, 362] on icon "button" at bounding box center [215, 363] width 9 height 10
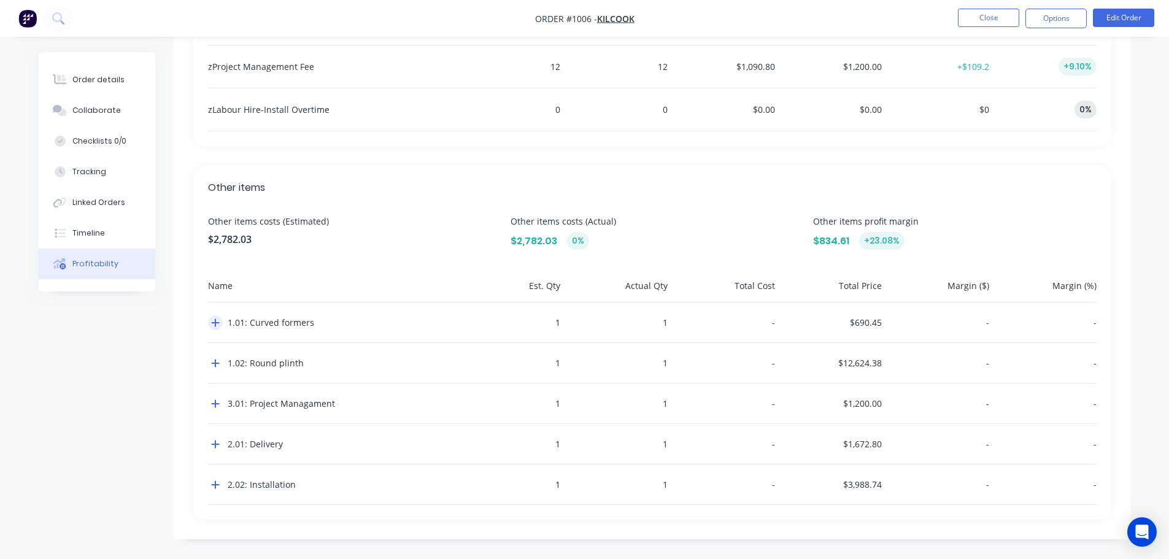
click at [215, 317] on button "button" at bounding box center [215, 322] width 15 height 15
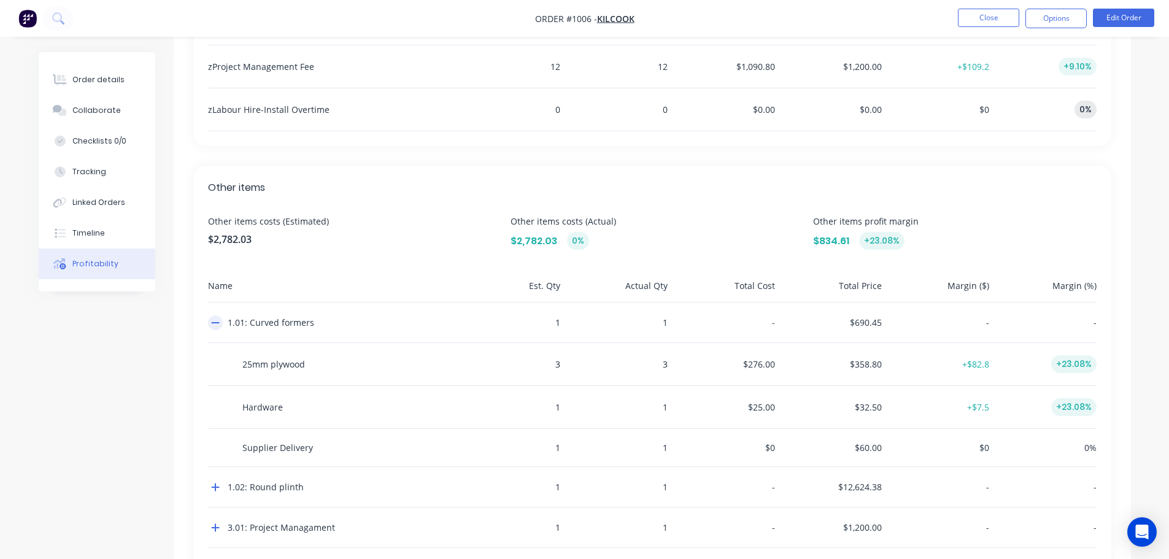
click at [215, 323] on icon "button" at bounding box center [215, 322] width 8 height 1
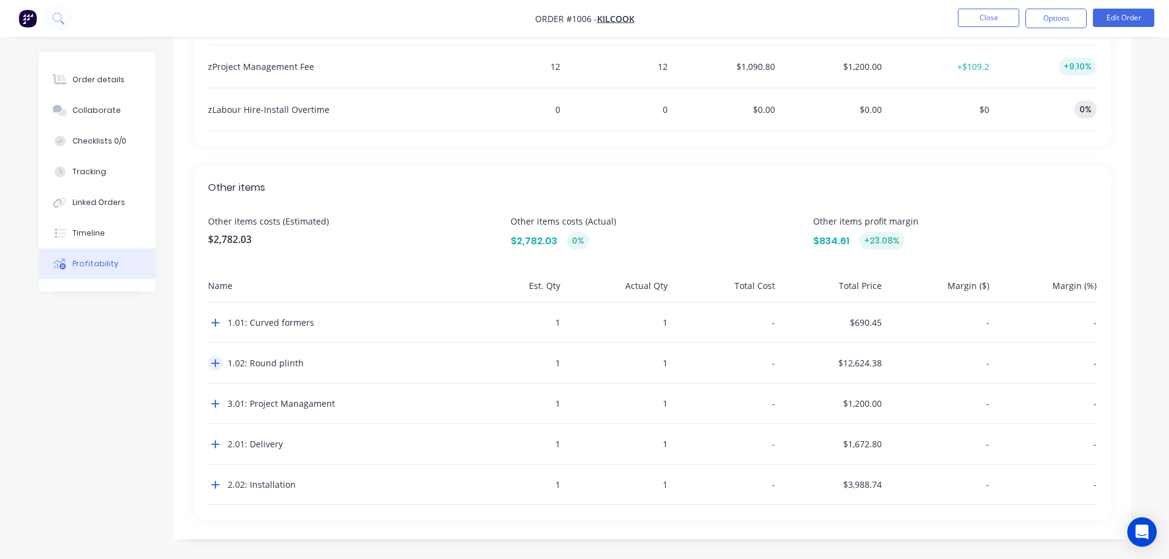
click at [211, 359] on icon "button" at bounding box center [215, 363] width 9 height 10
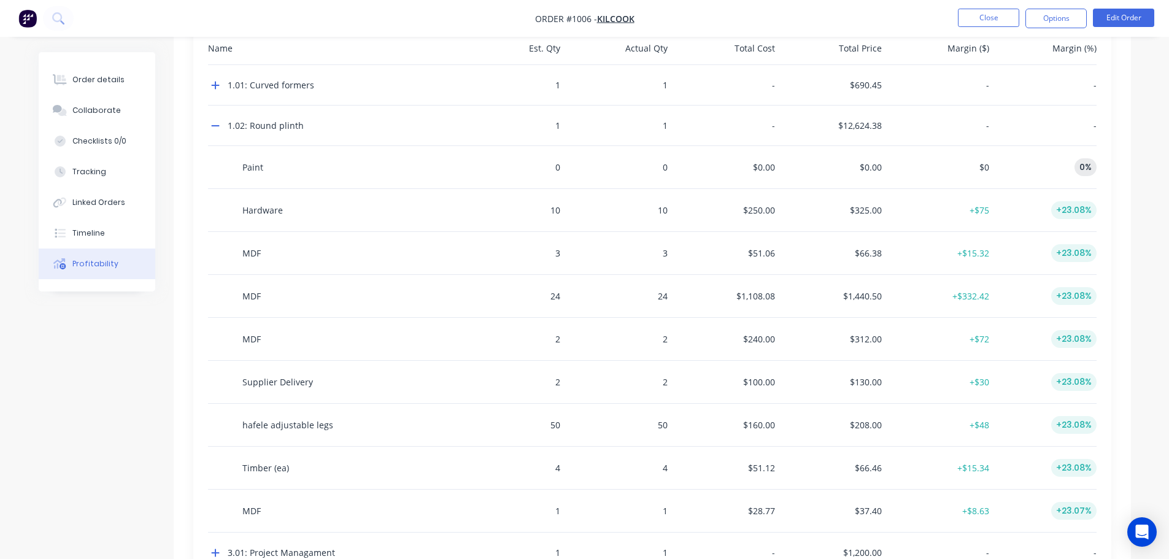
scroll to position [1483, 0]
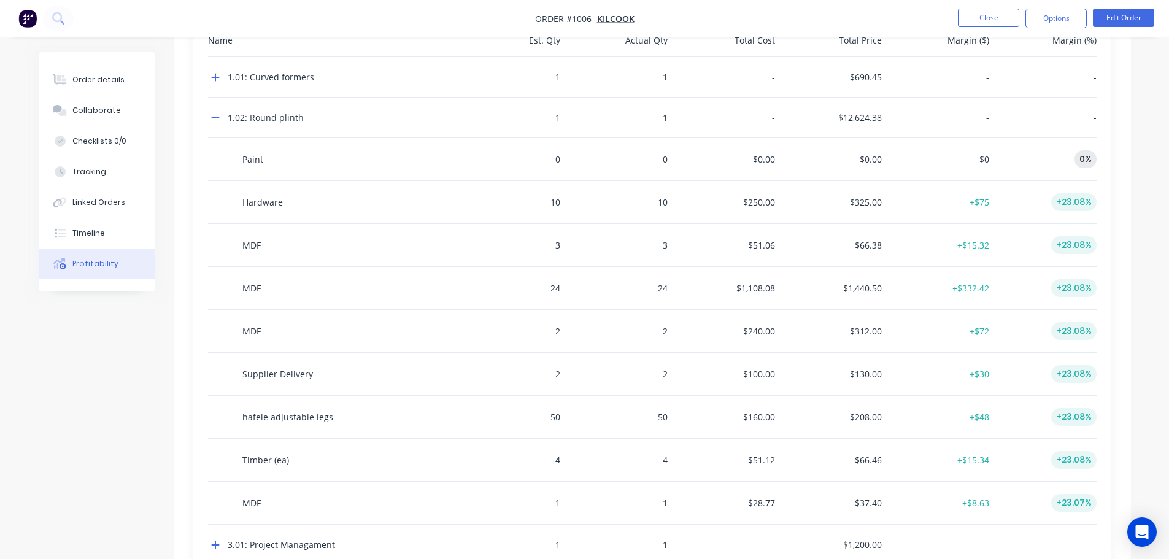
click at [262, 289] on div "MDF" at bounding box center [330, 288] width 245 height 42
drag, startPoint x: 248, startPoint y: 285, endPoint x: 290, endPoint y: 285, distance: 41.1
click at [290, 285] on div "MDF" at bounding box center [330, 288] width 245 height 42
drag, startPoint x: 537, startPoint y: 296, endPoint x: 557, endPoint y: 296, distance: 19.6
click at [556, 296] on div "24" at bounding box center [509, 288] width 102 height 42
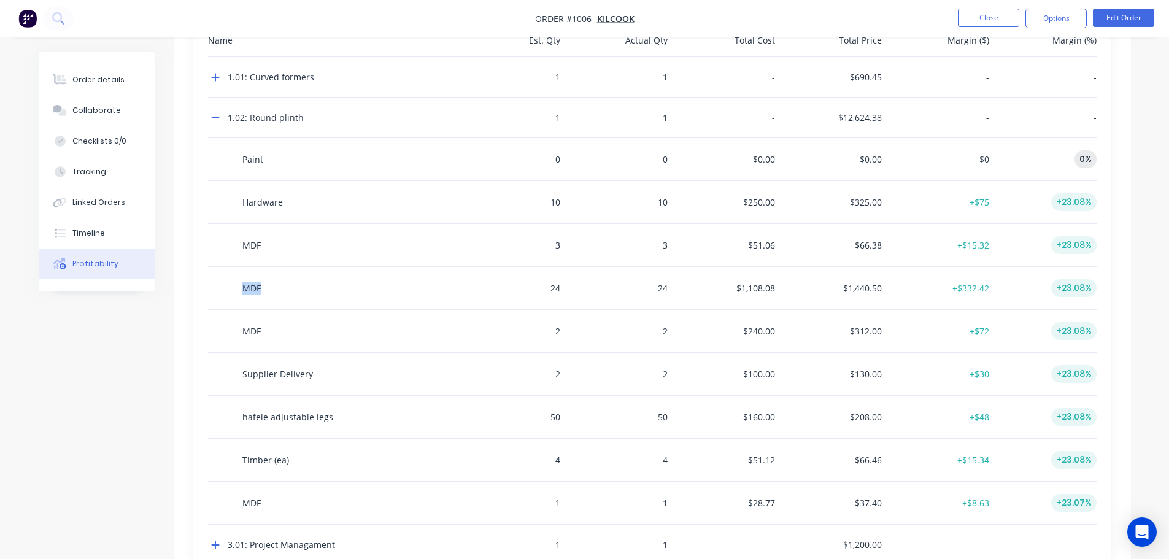
drag, startPoint x: 266, startPoint y: 286, endPoint x: 224, endPoint y: 286, distance: 41.7
click at [224, 286] on div "MDF" at bounding box center [330, 288] width 245 height 42
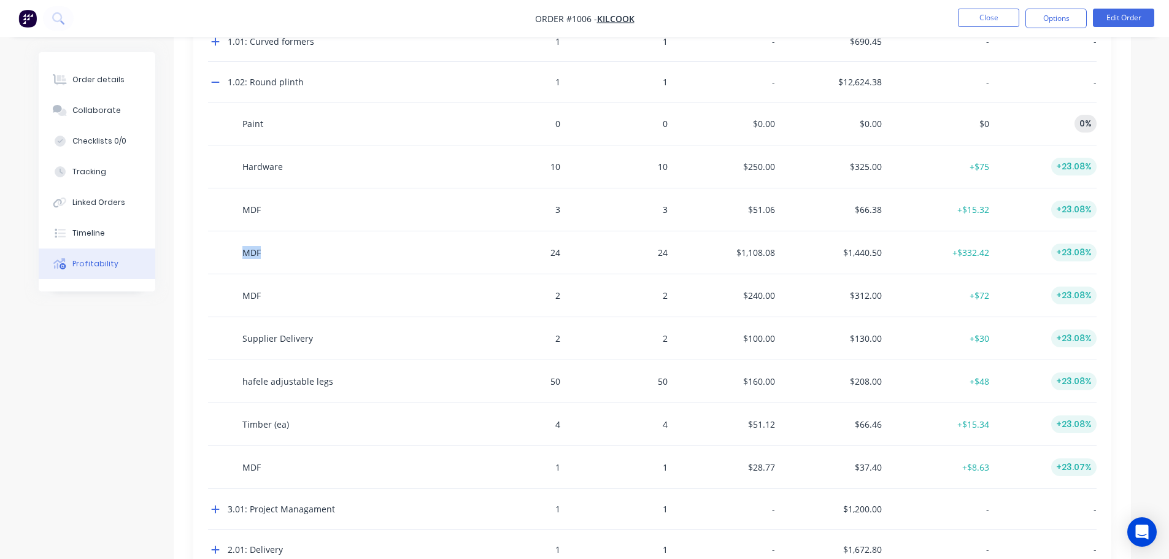
scroll to position [1317, 0]
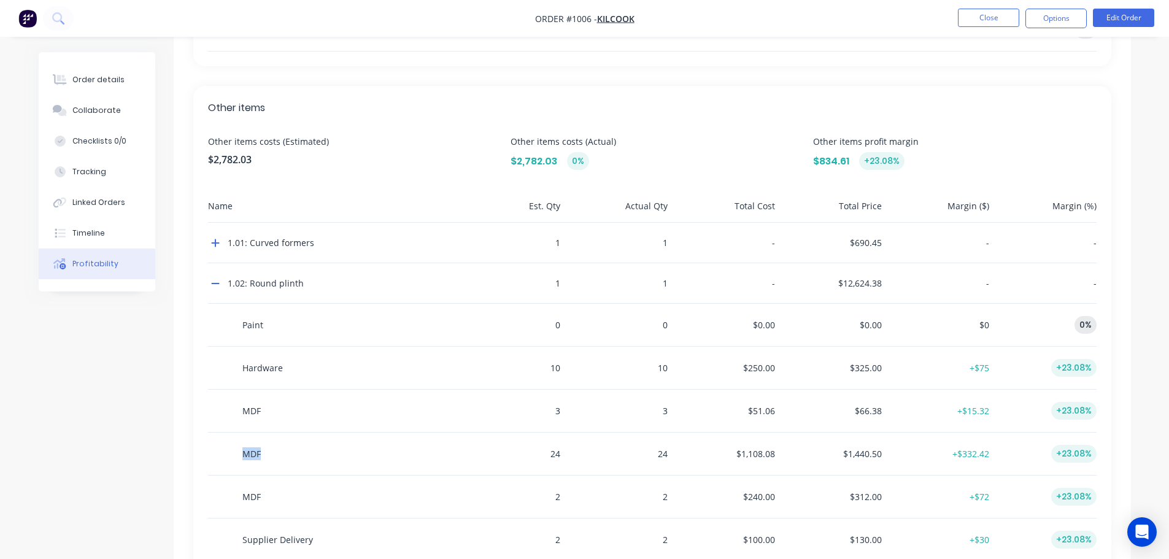
click at [257, 441] on div "MDF" at bounding box center [330, 454] width 245 height 42
click at [298, 468] on div "MDF" at bounding box center [330, 454] width 245 height 42
drag, startPoint x: 269, startPoint y: 417, endPoint x: 214, endPoint y: 403, distance: 57.0
click at [214, 405] on div "MDF" at bounding box center [330, 411] width 245 height 42
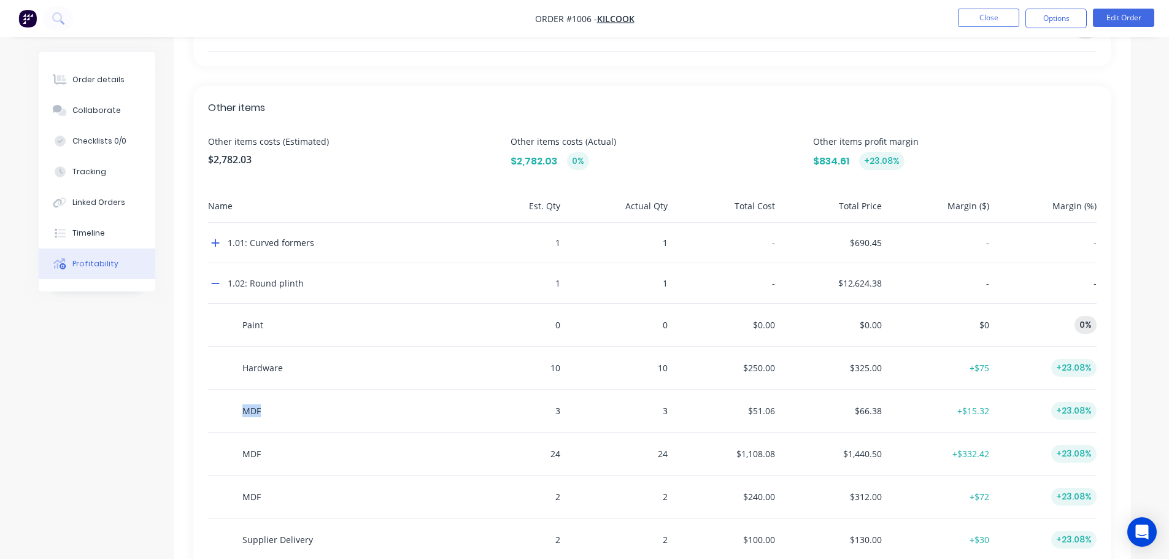
click at [297, 404] on div "MDF" at bounding box center [330, 411] width 245 height 42
click at [216, 279] on icon "button" at bounding box center [215, 284] width 9 height 10
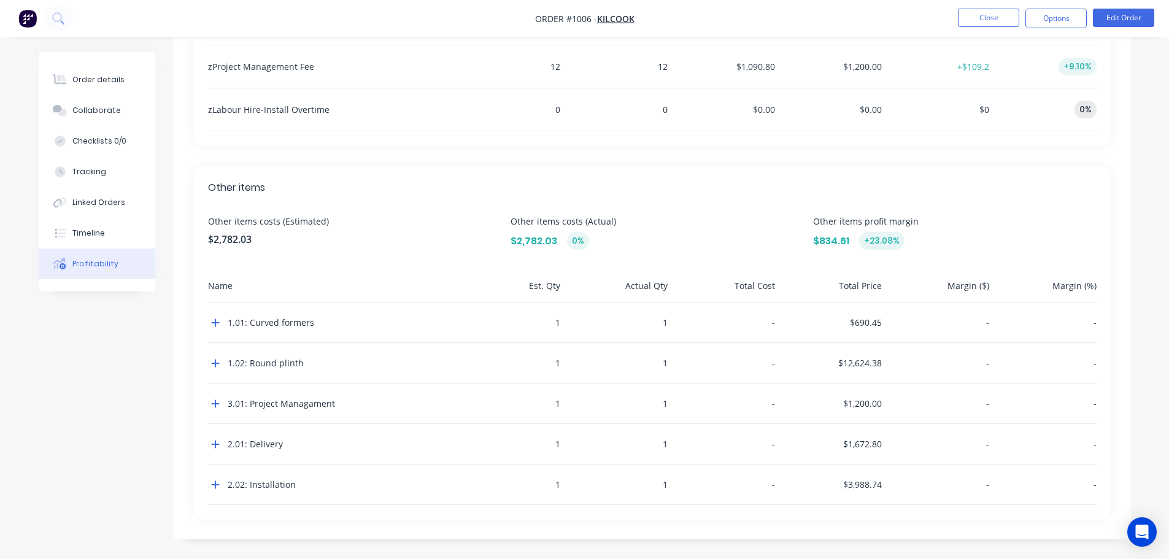
scroll to position [1238, 0]
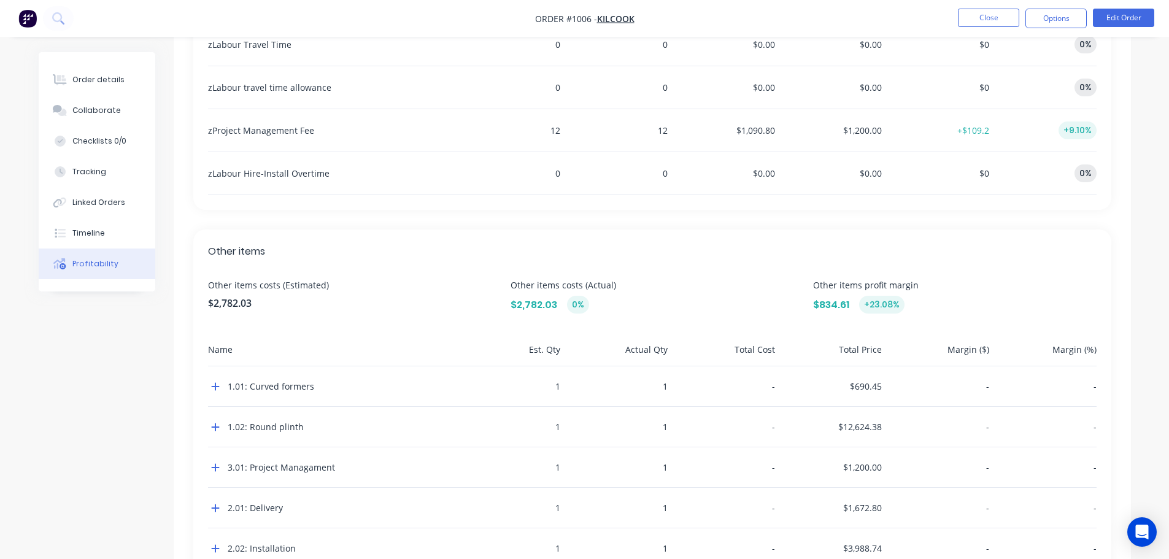
scroll to position [1115, 0]
